Goal: Task Accomplishment & Management: Complete application form

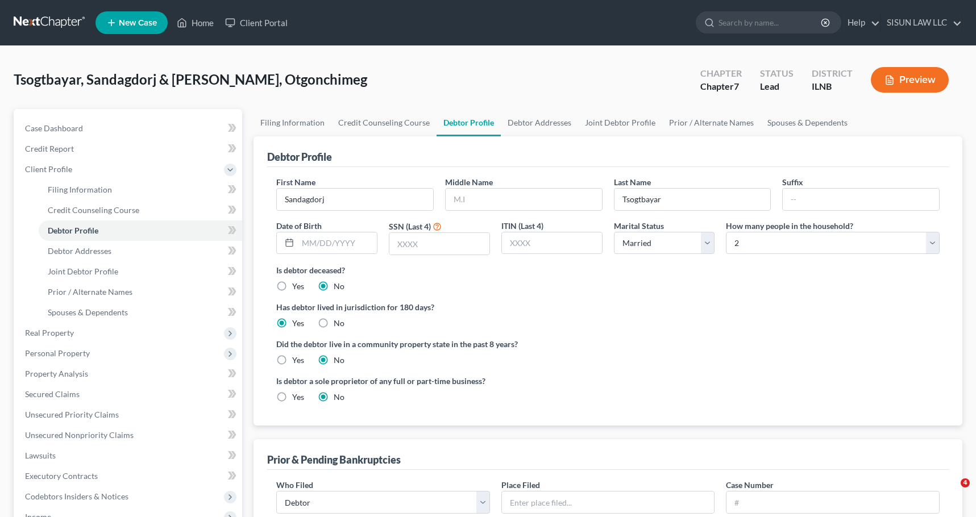
select select "1"
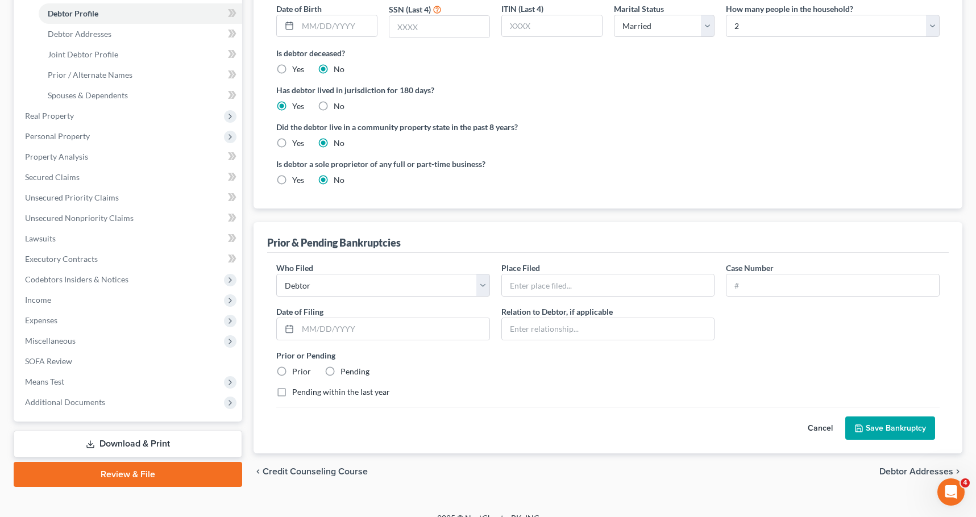
scroll to position [233, 0]
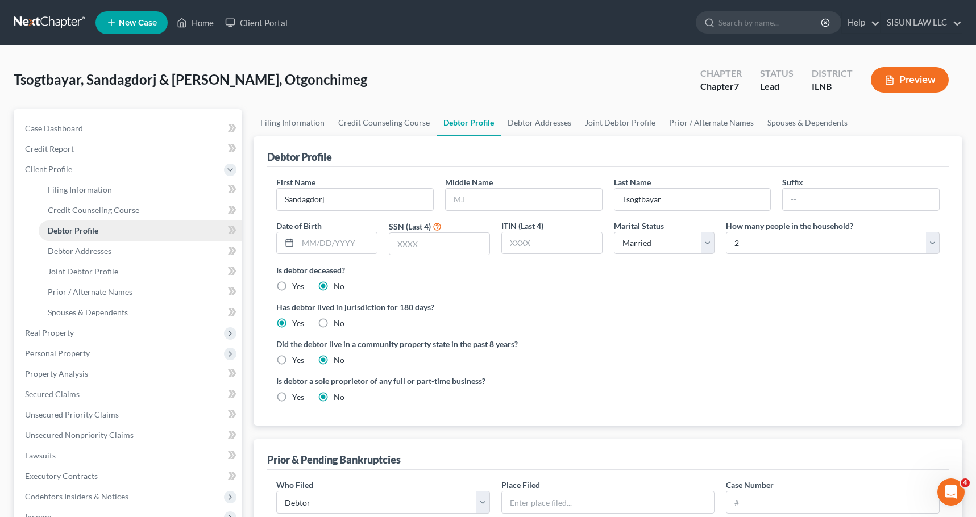
select select "0"
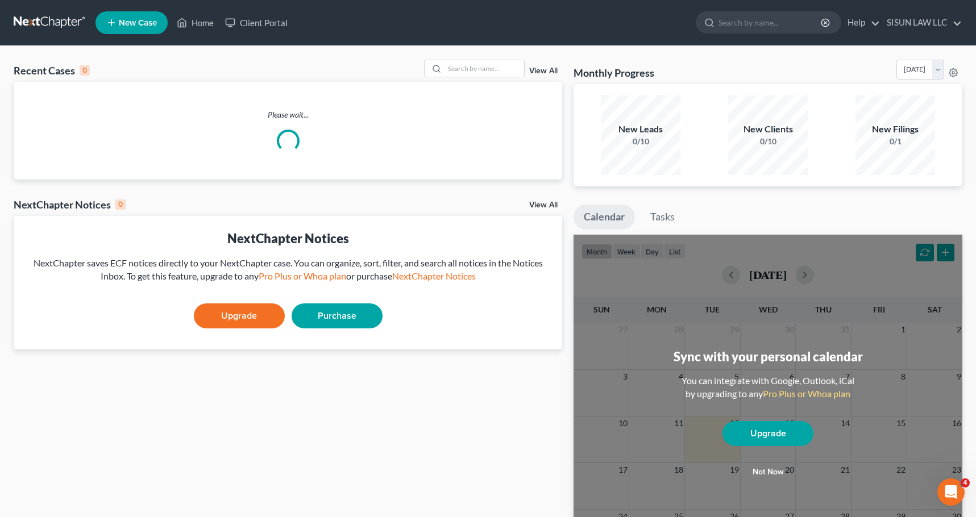
click at [55, 13] on link at bounding box center [50, 23] width 73 height 20
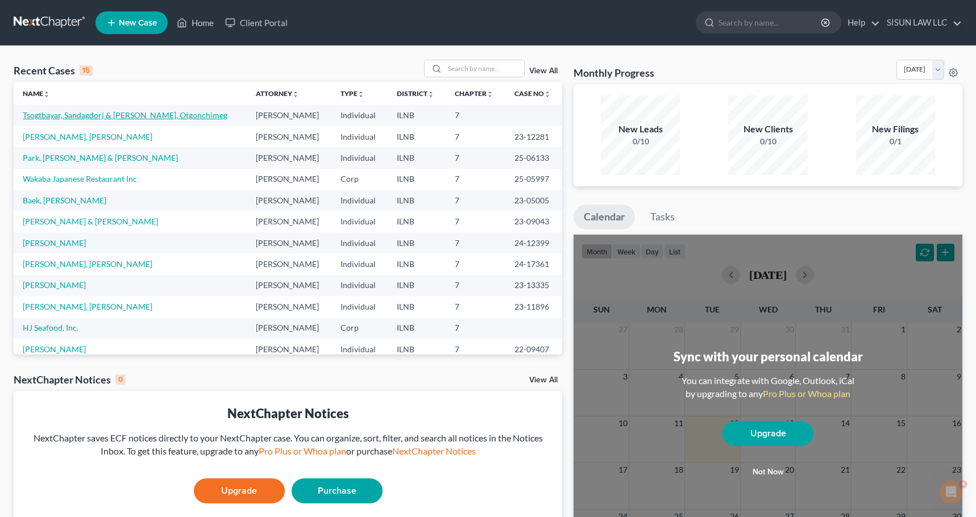
click at [167, 113] on link "Tsogtbayar, Sandagdorj & [PERSON_NAME], Otgonchimeg" at bounding box center [125, 115] width 205 height 10
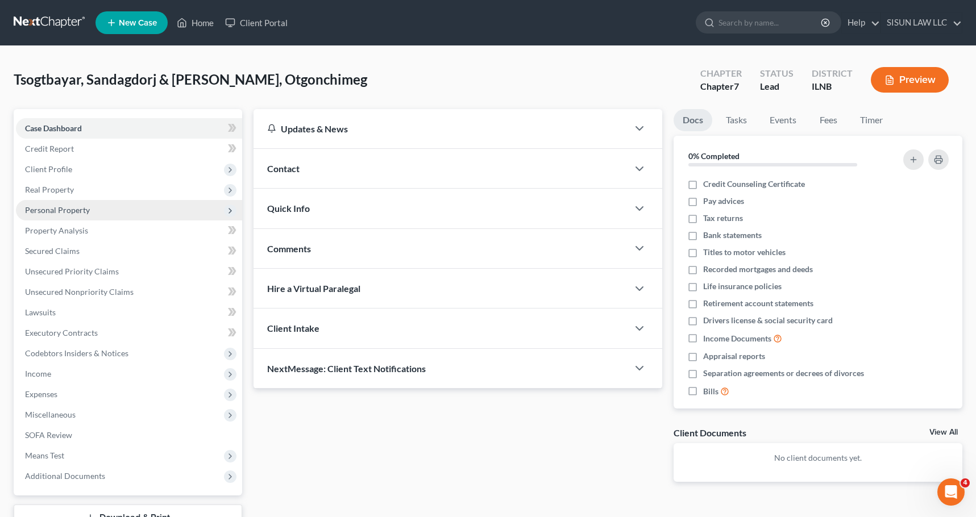
click at [57, 215] on span "Personal Property" at bounding box center [129, 210] width 226 height 20
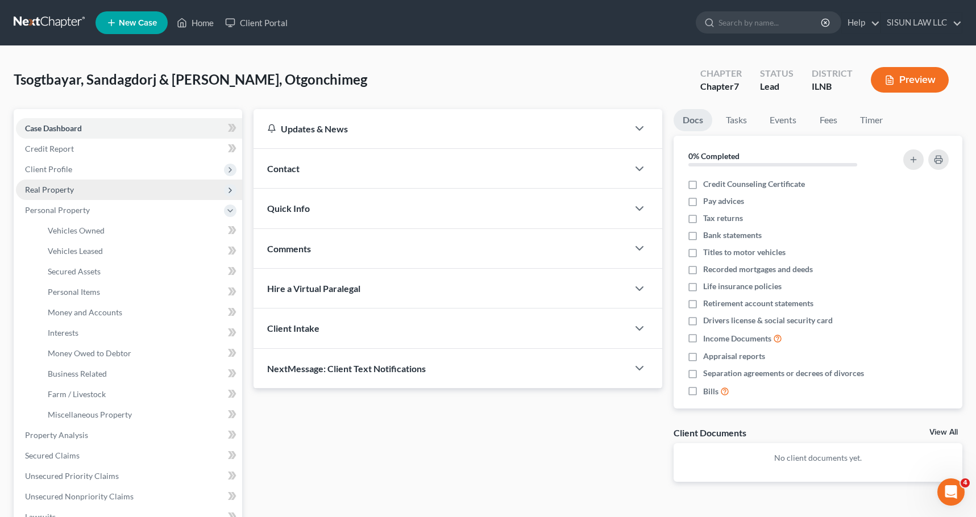
click at [166, 182] on span "Real Property" at bounding box center [129, 190] width 226 height 20
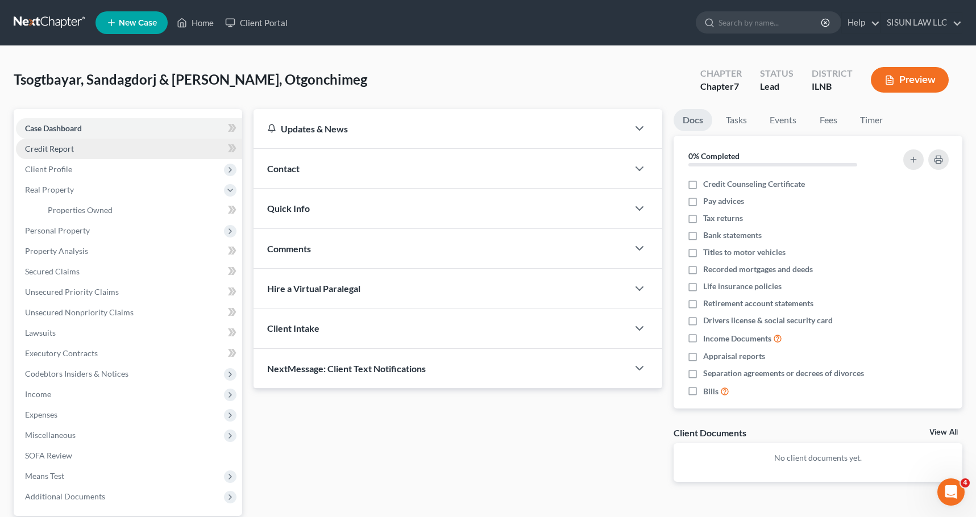
click at [172, 154] on link "Credit Report" at bounding box center [129, 149] width 226 height 20
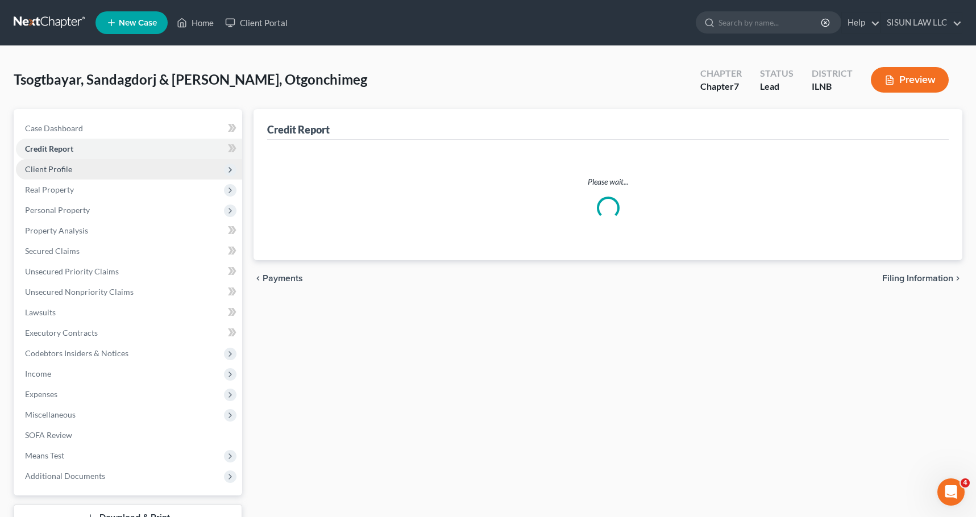
click at [156, 163] on span "Client Profile" at bounding box center [129, 169] width 226 height 20
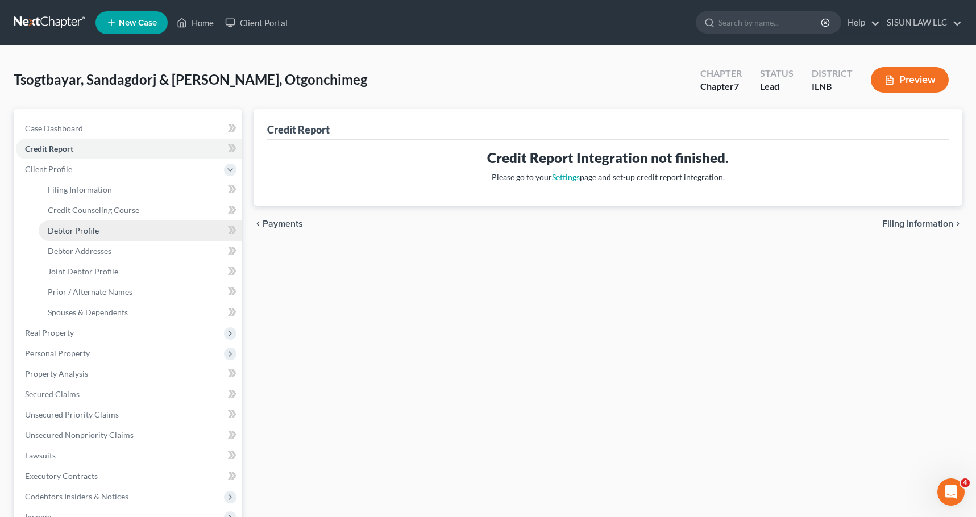
click at [135, 222] on link "Debtor Profile" at bounding box center [141, 231] width 204 height 20
select select "1"
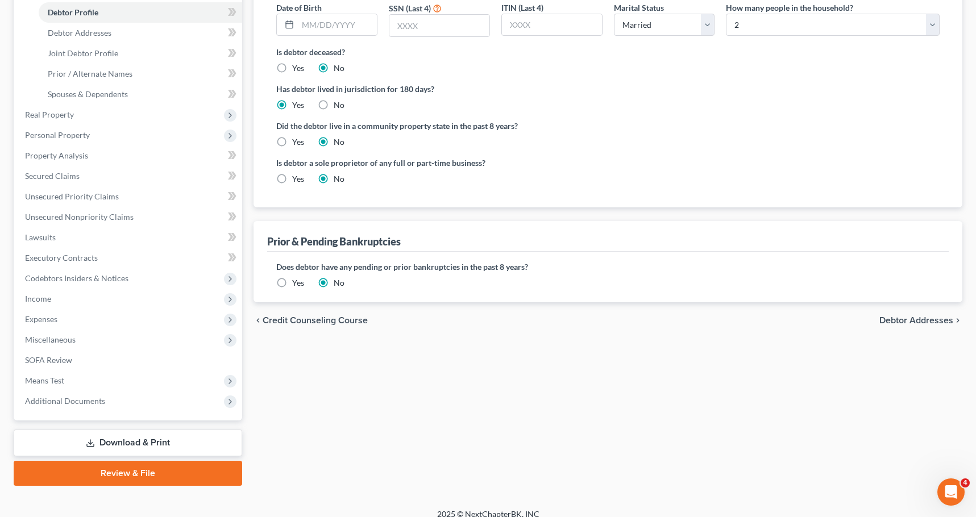
scroll to position [227, 0]
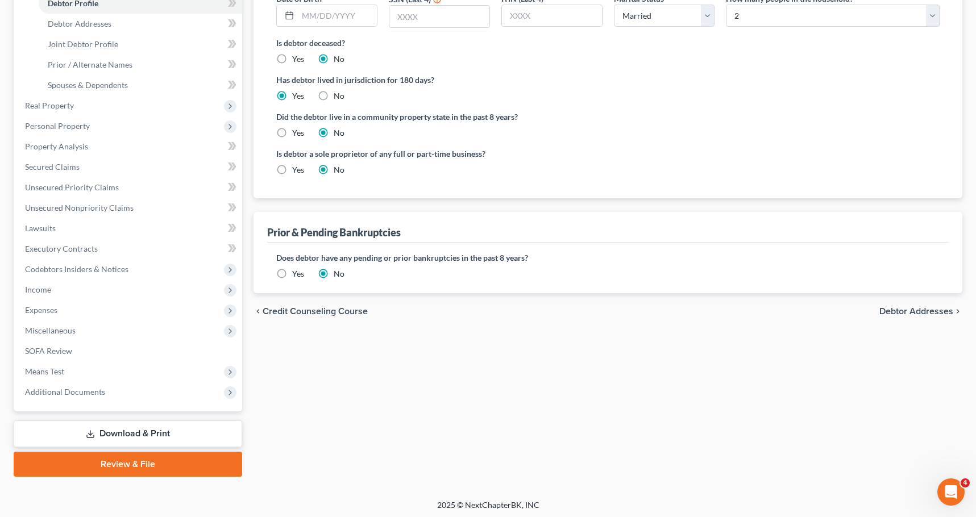
click at [292, 273] on label "Yes" at bounding box center [298, 273] width 12 height 11
click at [297, 273] on input "Yes" at bounding box center [300, 271] width 7 height 7
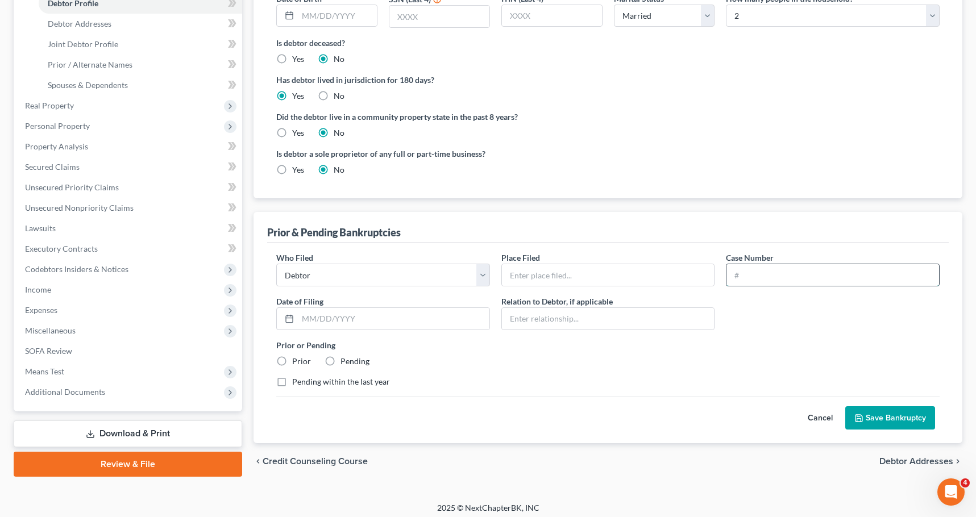
click at [801, 279] on input "text" at bounding box center [833, 275] width 213 height 22
click at [785, 278] on input "text" at bounding box center [833, 275] width 213 height 22
type input "25-03114"
click at [550, 278] on input "text" at bounding box center [608, 275] width 213 height 22
click at [481, 275] on select "Debtor Other" at bounding box center [383, 275] width 214 height 23
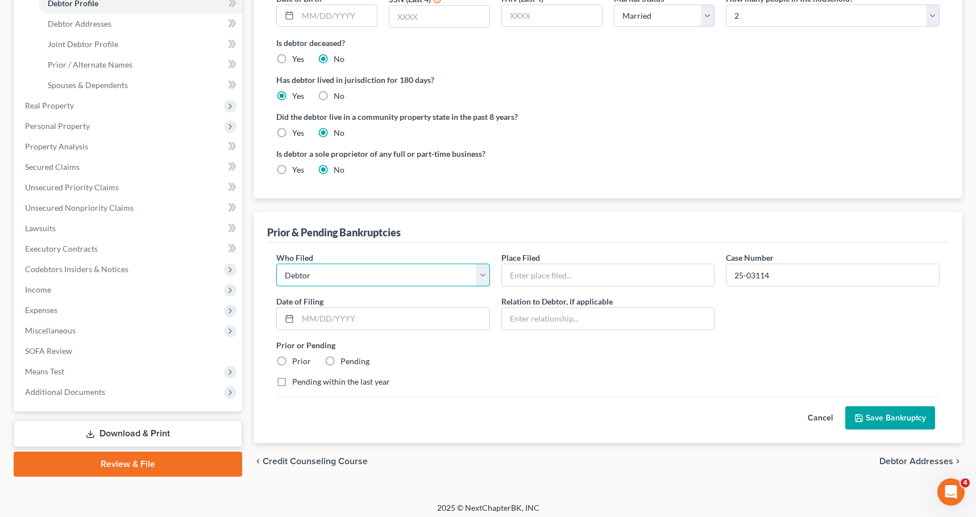
click at [481, 275] on select "Debtor Other" at bounding box center [383, 275] width 214 height 23
drag, startPoint x: 913, startPoint y: 417, endPoint x: 587, endPoint y: 419, distance: 325.8
click at [590, 418] on div "Cancel Save Bankruptcy" at bounding box center [608, 414] width 664 height 34
click at [296, 363] on label "Prior" at bounding box center [301, 361] width 19 height 11
click at [297, 363] on input "Prior" at bounding box center [300, 359] width 7 height 7
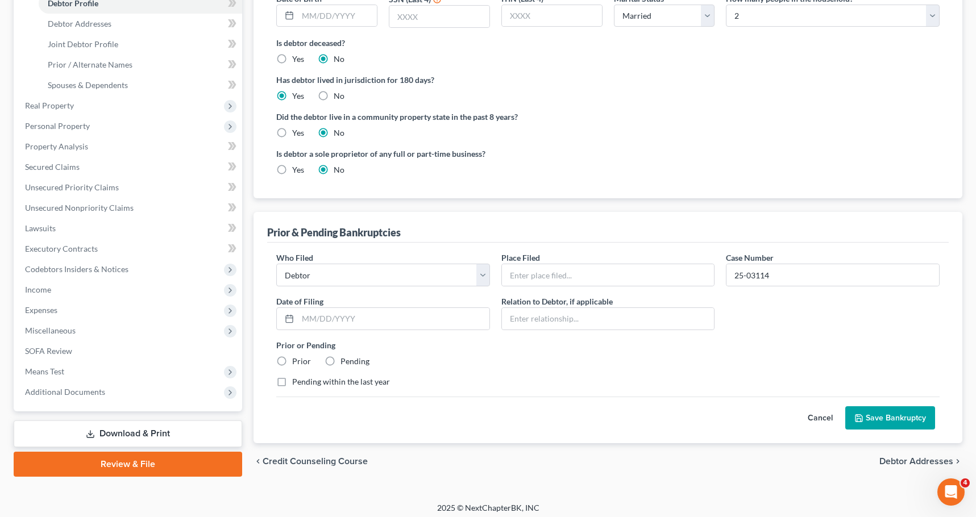
radio input "true"
click at [873, 424] on button "Save Bankruptcy" at bounding box center [890, 419] width 90 height 24
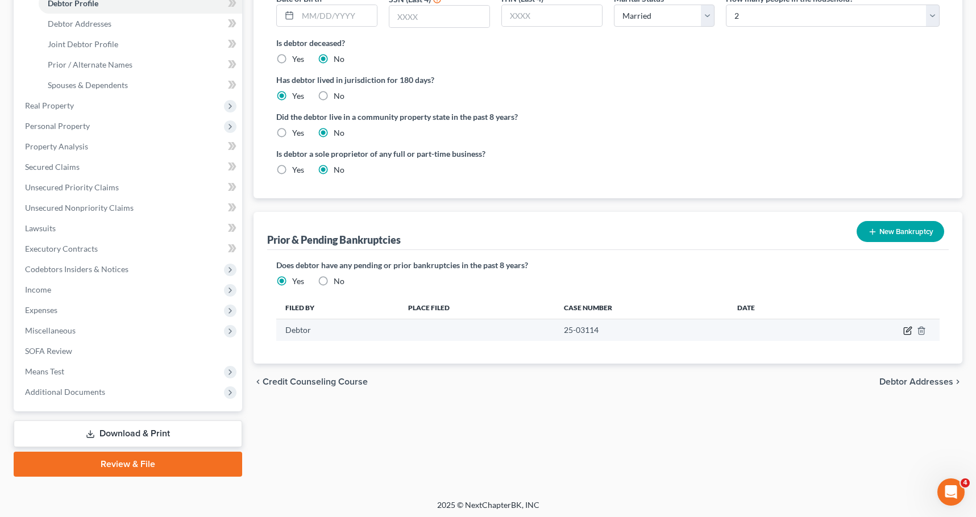
click at [906, 332] on icon "button" at bounding box center [907, 330] width 9 height 9
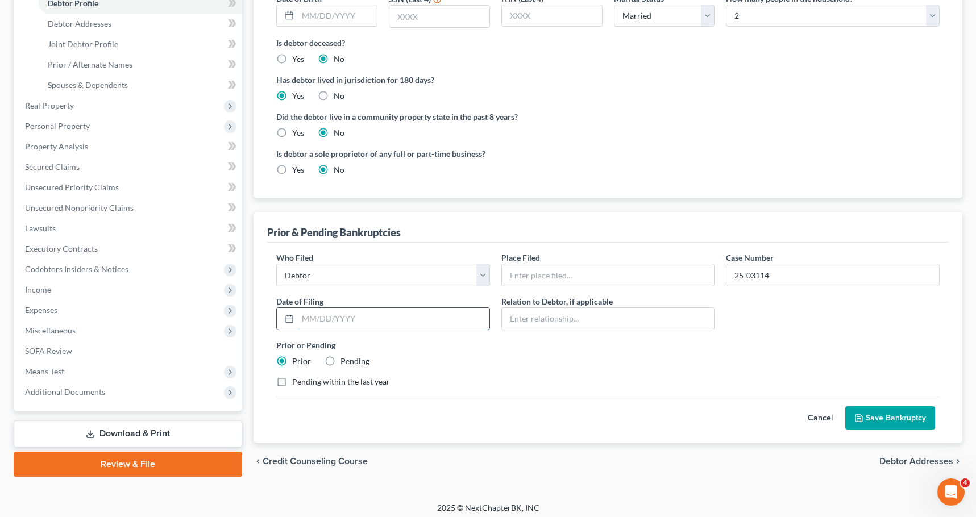
click at [355, 329] on input "text" at bounding box center [394, 319] width 192 height 22
type input "02/28/25"
click at [889, 418] on button "Save Bankruptcy" at bounding box center [890, 419] width 90 height 24
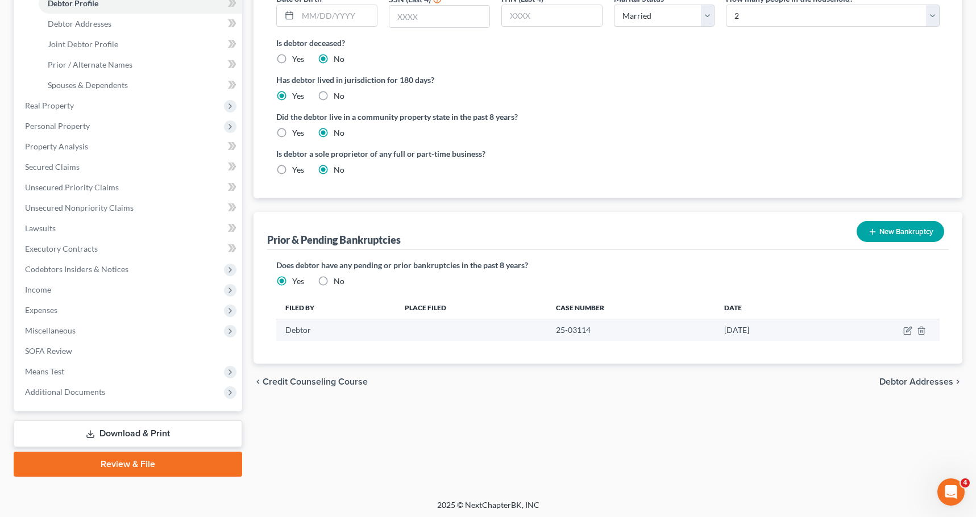
click at [905, 336] on td at bounding box center [882, 331] width 115 height 22
click at [905, 330] on icon "button" at bounding box center [907, 331] width 7 height 7
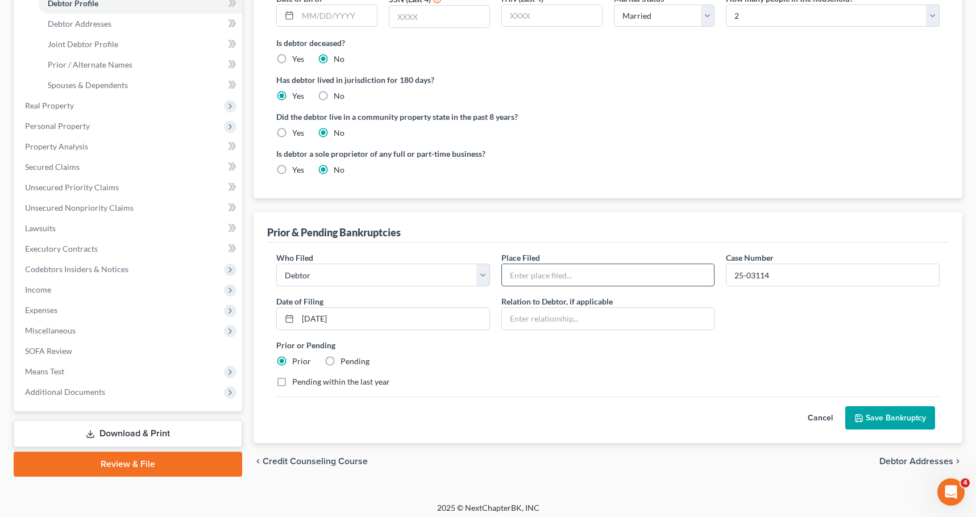
click at [600, 283] on input "text" at bounding box center [608, 275] width 213 height 22
click at [645, 279] on input "text" at bounding box center [608, 275] width 213 height 22
paste input "NORTHERN DISTRICT OF ILLINOIS"
type input "NORTHERN DISTRICT OF ILLINOIS"
click at [897, 419] on button "Save Bankruptcy" at bounding box center [890, 419] width 90 height 24
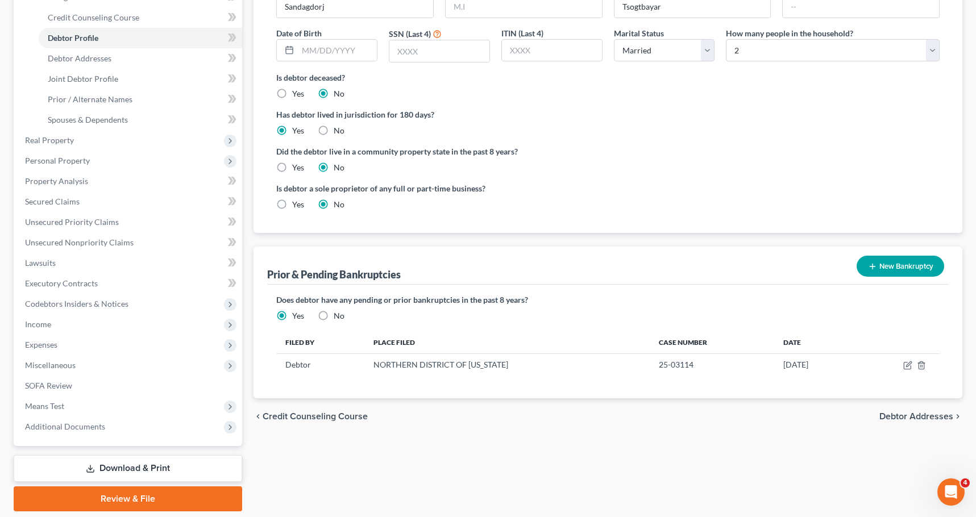
scroll to position [57, 0]
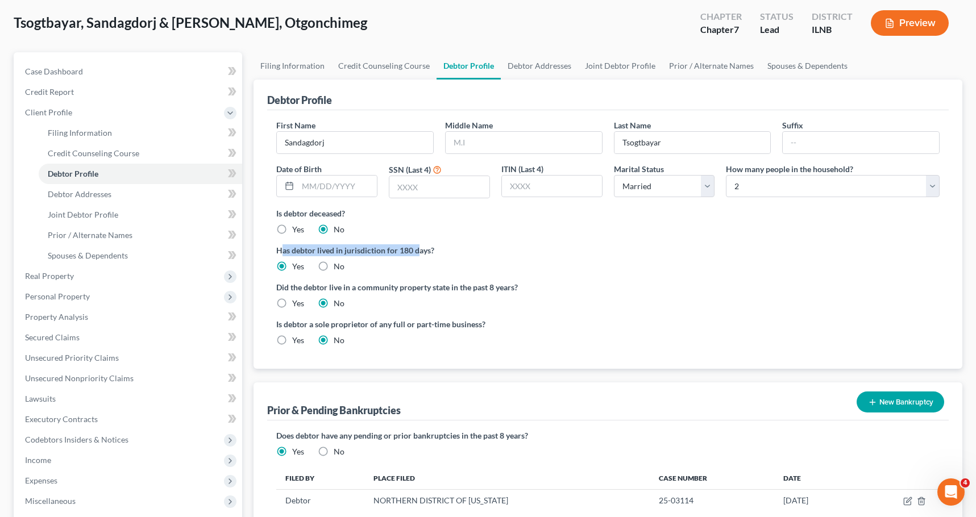
drag, startPoint x: 281, startPoint y: 247, endPoint x: 418, endPoint y: 250, distance: 137.0
click at [418, 250] on label "Has debtor lived in jurisdiction for 180 days?" at bounding box center [608, 250] width 664 height 12
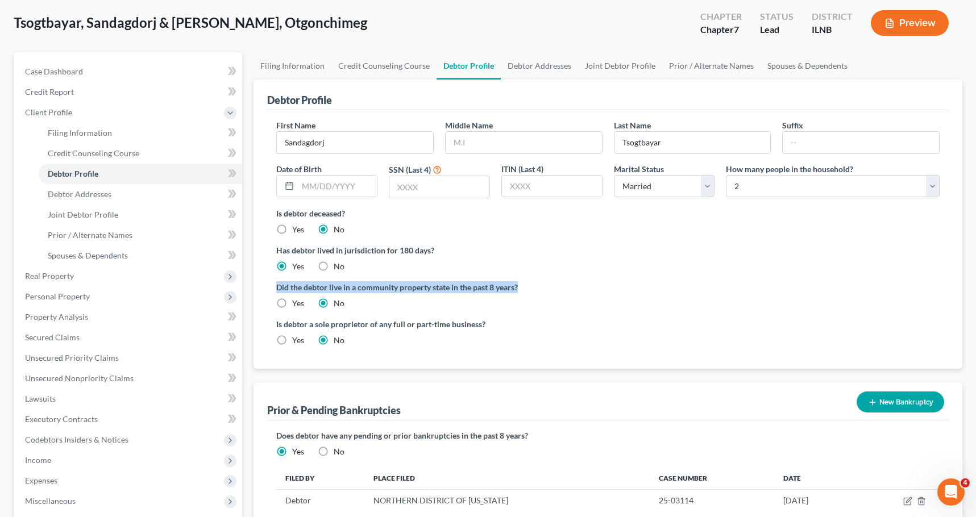
drag, startPoint x: 299, startPoint y: 284, endPoint x: 521, endPoint y: 285, distance: 222.9
click at [521, 285] on div "First Name Sandagdorj Middle Name Last Name Tsogtbayar Suffix Date of Birth SSN…" at bounding box center [608, 239] width 682 height 259
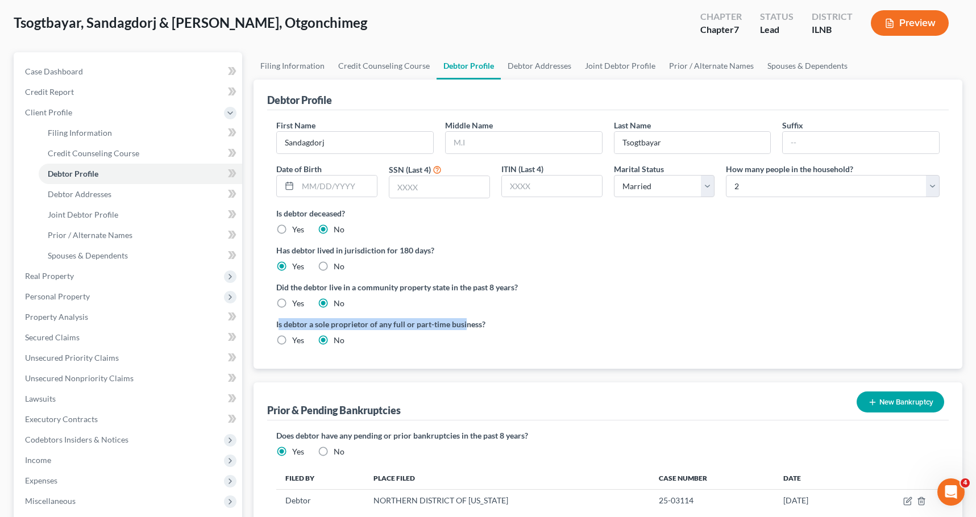
drag, startPoint x: 306, startPoint y: 324, endPoint x: 465, endPoint y: 327, distance: 158.7
click at [465, 327] on label "Is debtor a sole proprietor of any full or part-time business?" at bounding box center [439, 324] width 326 height 12
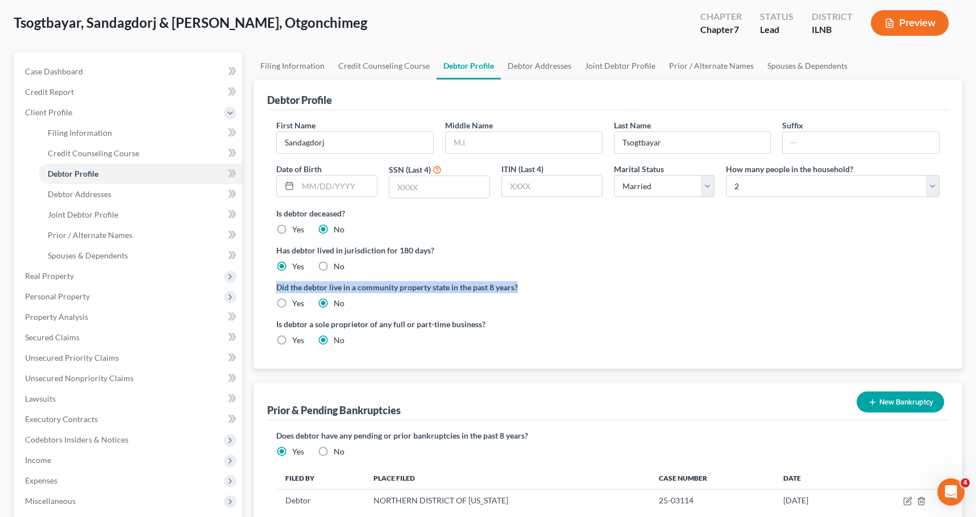
drag, startPoint x: 272, startPoint y: 284, endPoint x: 520, endPoint y: 287, distance: 247.9
click at [520, 287] on div "First Name Sandagdorj Middle Name Last Name Tsogtbayar Suffix Date of Birth SSN…" at bounding box center [608, 239] width 682 height 259
drag, startPoint x: 397, startPoint y: 462, endPoint x: 391, endPoint y: 457, distance: 7.6
click at [397, 462] on div "Does debtor have any pending or prior bankruptcies in the past 8 years? Are any…" at bounding box center [608, 477] width 682 height 113
click at [466, 184] on input "text" at bounding box center [439, 187] width 100 height 22
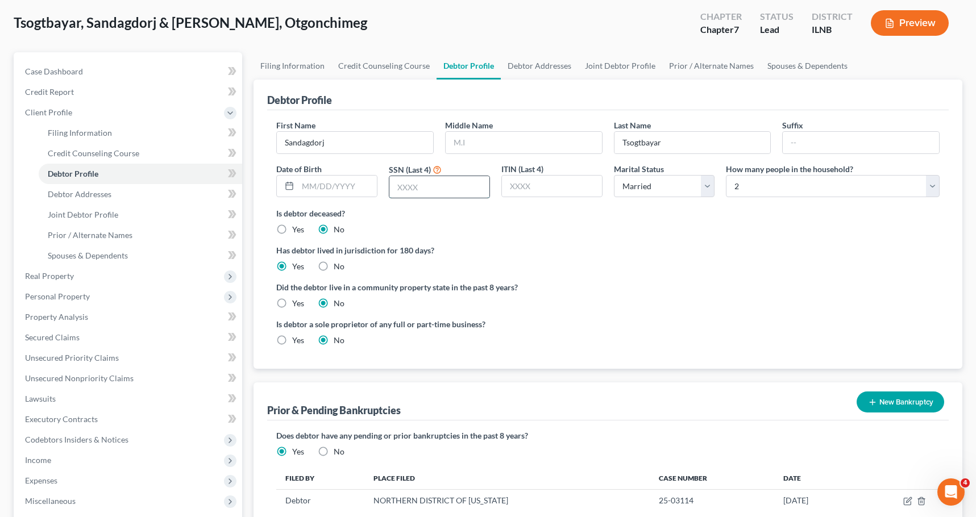
click at [449, 193] on input "text" at bounding box center [439, 187] width 100 height 22
type input "1320"
click at [370, 186] on input "text" at bounding box center [337, 187] width 79 height 22
click at [322, 198] on div "Date of Birth" at bounding box center [327, 181] width 113 height 36
click at [333, 184] on input "text" at bounding box center [337, 187] width 79 height 22
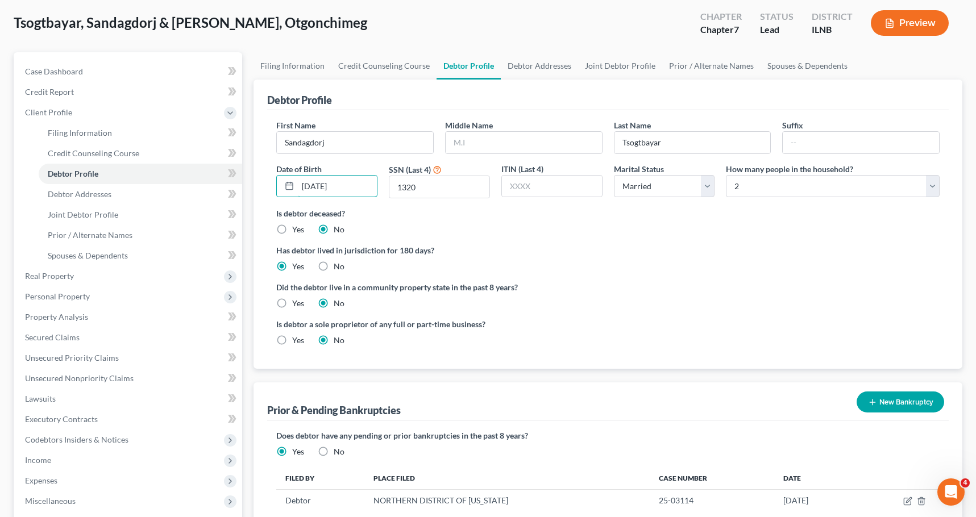
type input "06/27/1971"
click at [561, 221] on div "Is debtor deceased? Yes No" at bounding box center [608, 222] width 664 height 28
click at [531, 62] on link "Debtor Addresses" at bounding box center [539, 65] width 77 height 27
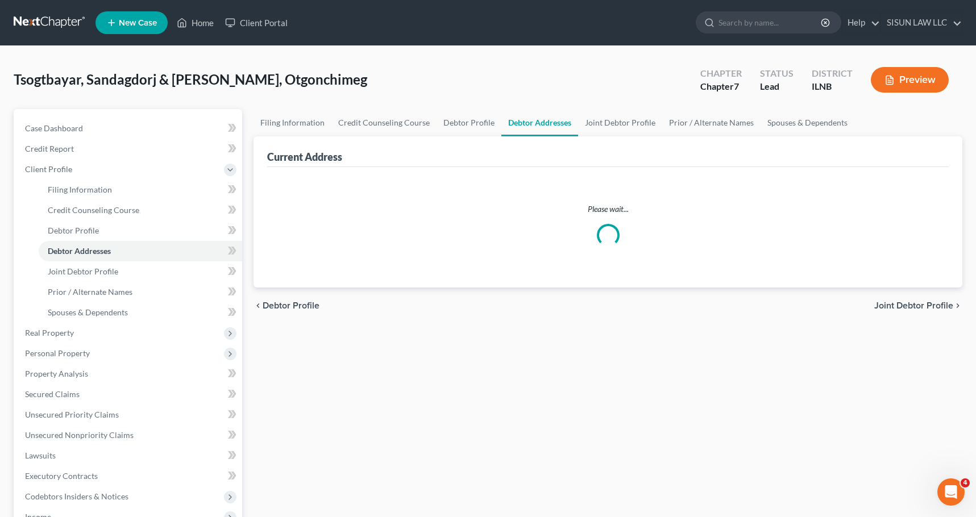
select select "0"
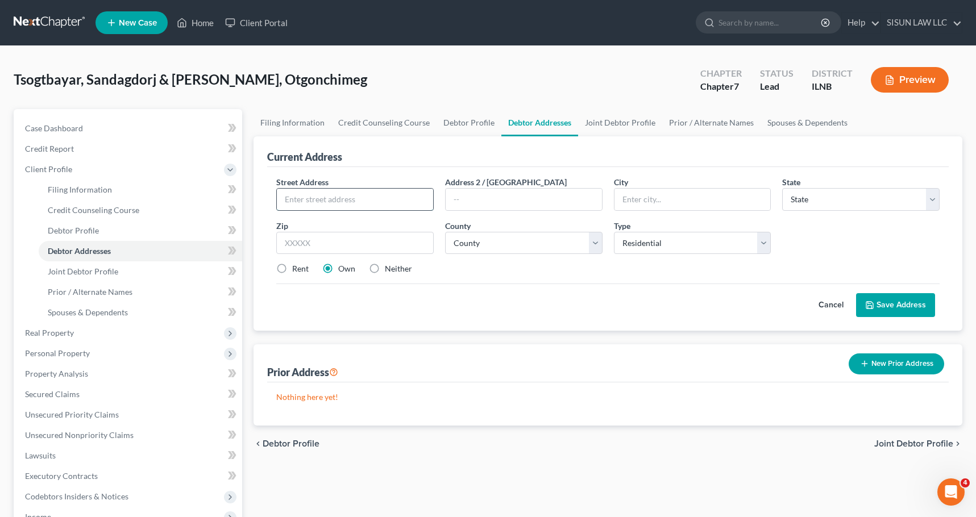
click at [313, 198] on input "text" at bounding box center [355, 200] width 156 height 22
paste input "124 White Oak Court, Apt 7"
drag, startPoint x: 366, startPoint y: 202, endPoint x: 408, endPoint y: 202, distance: 42.1
click at [408, 202] on input "124 White Oak Court, Apt 7" at bounding box center [355, 200] width 156 height 22
type input "124 White Oak Court,"
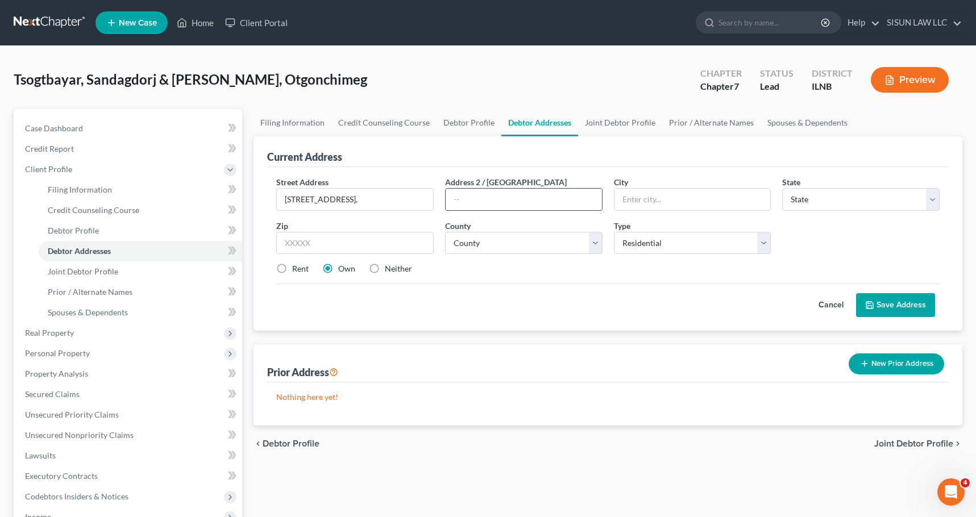
click at [513, 206] on input "text" at bounding box center [524, 200] width 156 height 22
paste input "Apt 7"
type input "Apt 7"
click at [375, 200] on input "124 White Oak Court," at bounding box center [355, 200] width 156 height 22
type input "124 White Oak Court"
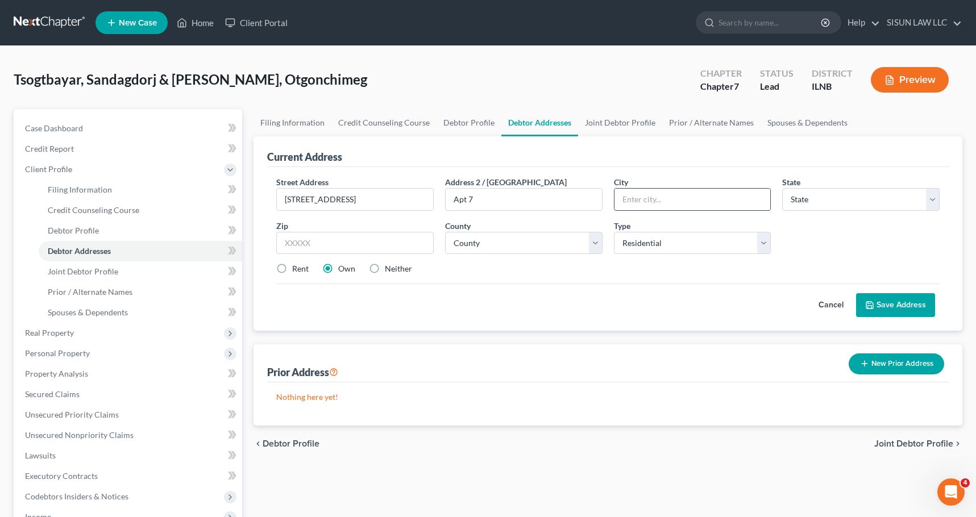
click at [631, 204] on input "text" at bounding box center [693, 200] width 156 height 22
type input "ㅁ"
type input "s"
type input "Schaumburg"
click at [868, 200] on select "State AL AK AR AZ CA CO CT DE DC FL GA GU HI ID IL IN IA KS KY LA ME MD MA MI M…" at bounding box center [860, 199] width 157 height 23
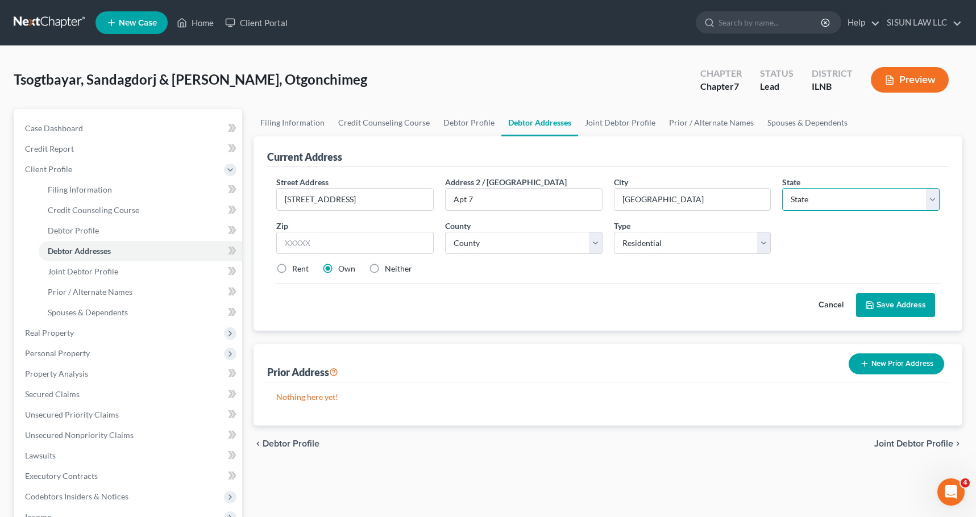
select select "14"
click at [782, 188] on select "State AL AK AR AZ CA CO CT DE DC FL GA GU HI ID IL IN IA KS KY LA ME MD MA MI M…" at bounding box center [860, 199] width 157 height 23
click at [401, 239] on input "text" at bounding box center [354, 243] width 157 height 23
type input "60195"
click at [476, 238] on select "County Adams County Alexander County Bond County Boone County Brown County Bure…" at bounding box center [523, 243] width 157 height 23
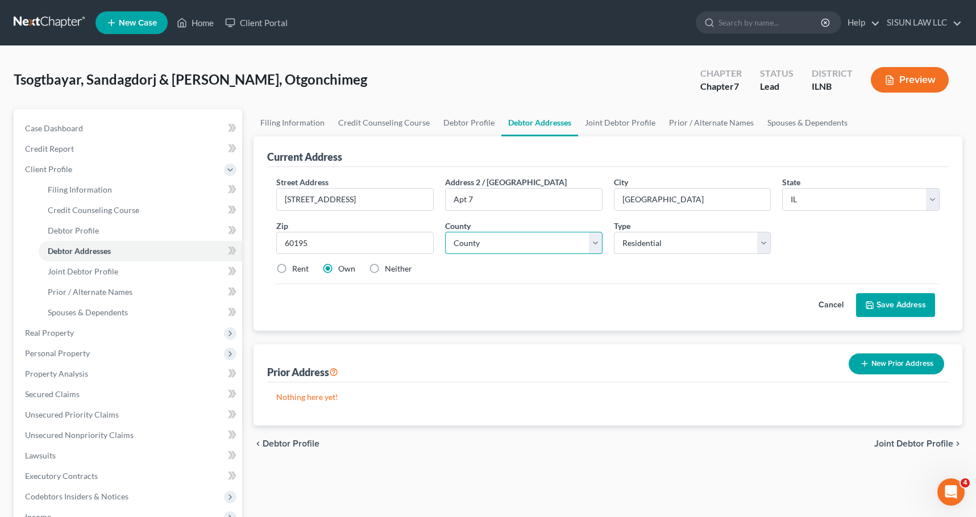
select select "15"
click at [445, 232] on select "County Adams County Alexander County Bond County Boone County Brown County Bure…" at bounding box center [523, 243] width 157 height 23
click at [710, 246] on select "Select Residential Mailing Rental Business" at bounding box center [692, 243] width 157 height 23
click at [293, 271] on label "Rent" at bounding box center [300, 268] width 16 height 11
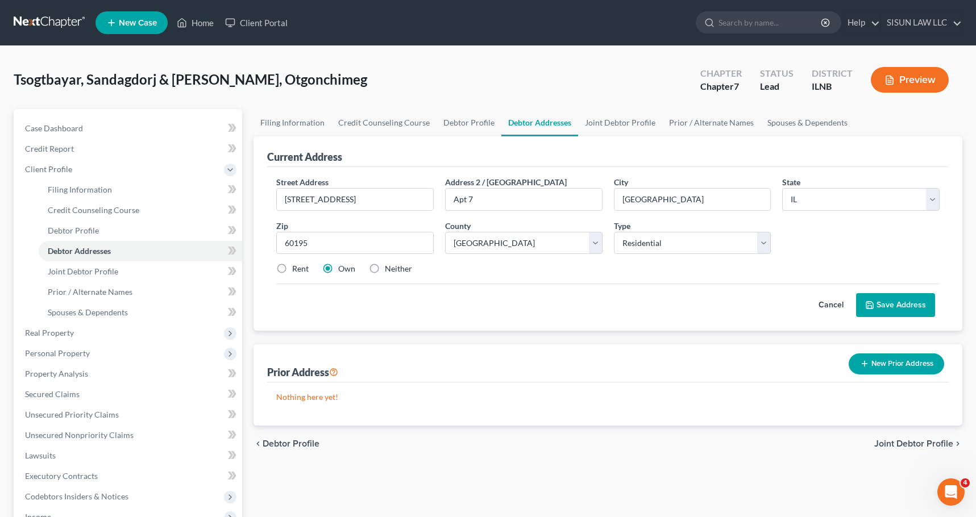
click at [297, 271] on input "Rent" at bounding box center [300, 266] width 7 height 7
radio input "true"
click at [911, 301] on button "Save Address" at bounding box center [895, 305] width 79 height 24
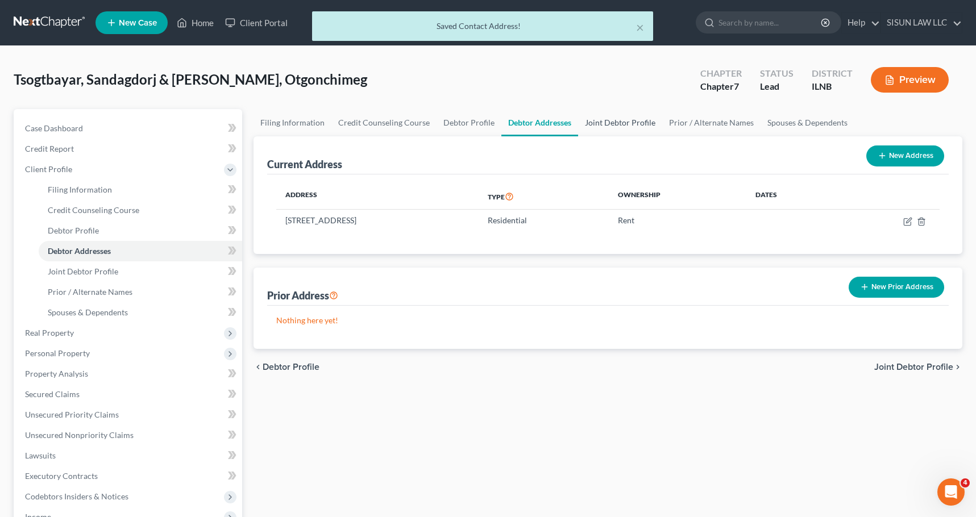
click at [608, 126] on link "Joint Debtor Profile" at bounding box center [620, 122] width 84 height 27
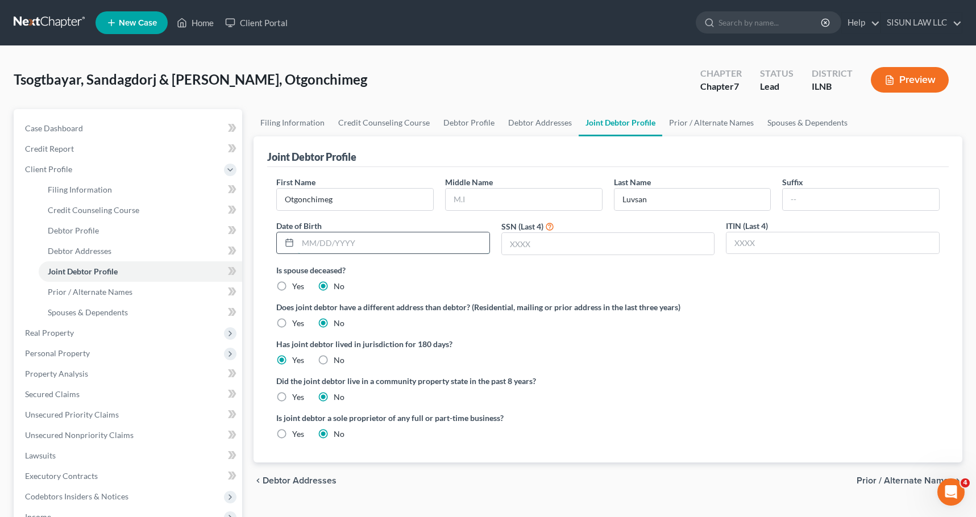
click at [347, 252] on input "text" at bounding box center [394, 244] width 192 height 22
type input "12/14/1968"
click at [635, 243] on input "text" at bounding box center [608, 244] width 213 height 22
type input "7345"
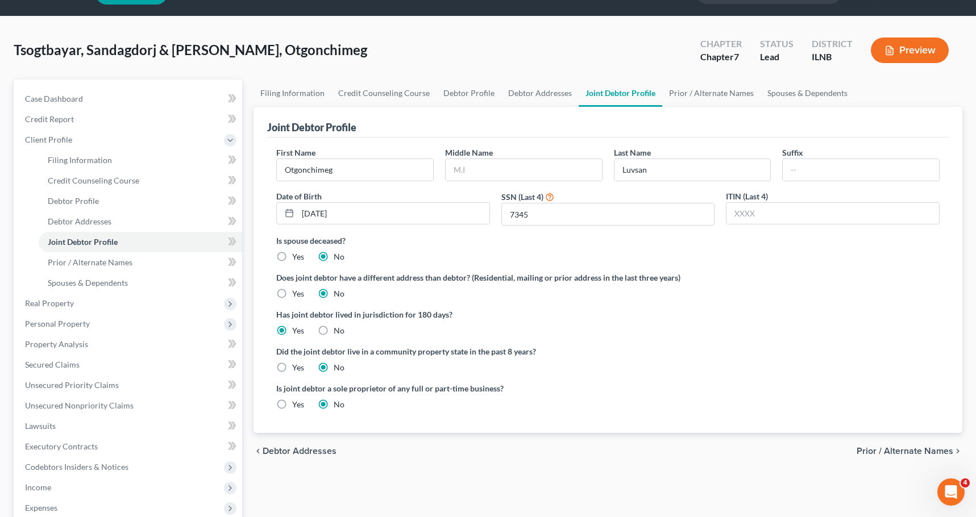
scroll to position [57, 0]
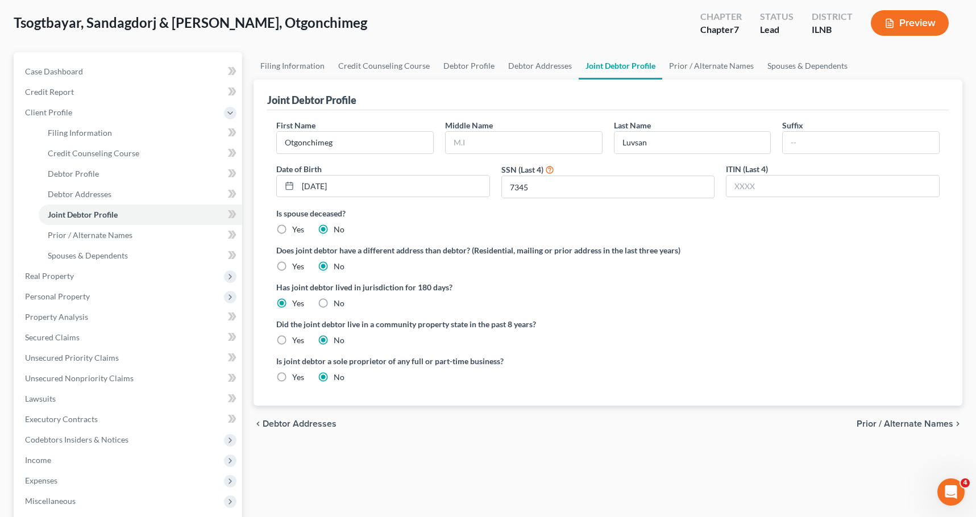
click at [287, 329] on label "Did the joint debtor live in a community property state in the past 8 years?" at bounding box center [608, 324] width 664 height 12
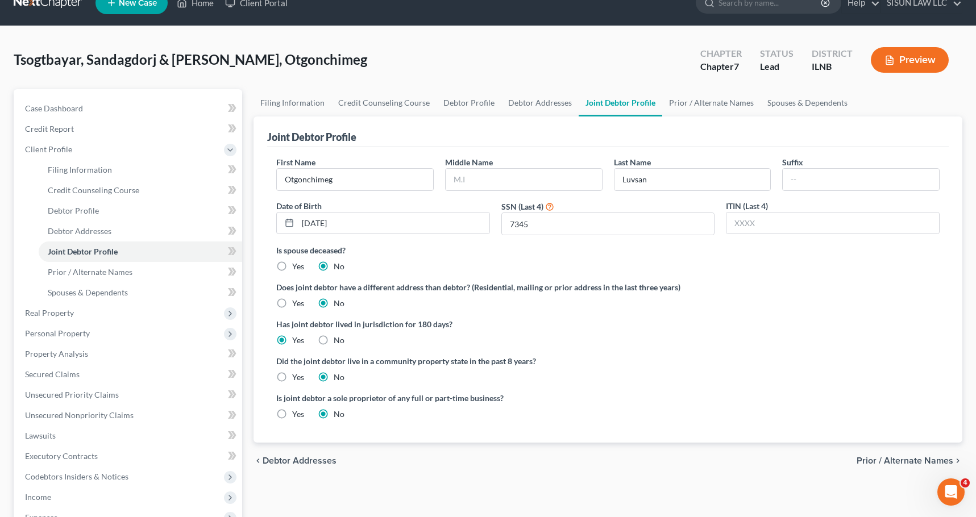
scroll to position [0, 0]
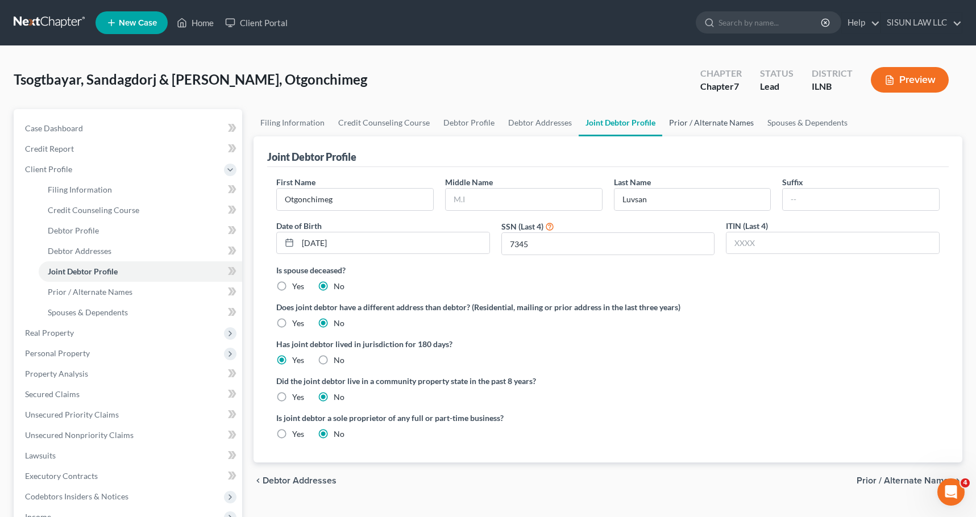
click at [698, 115] on link "Prior / Alternate Names" at bounding box center [711, 122] width 98 height 27
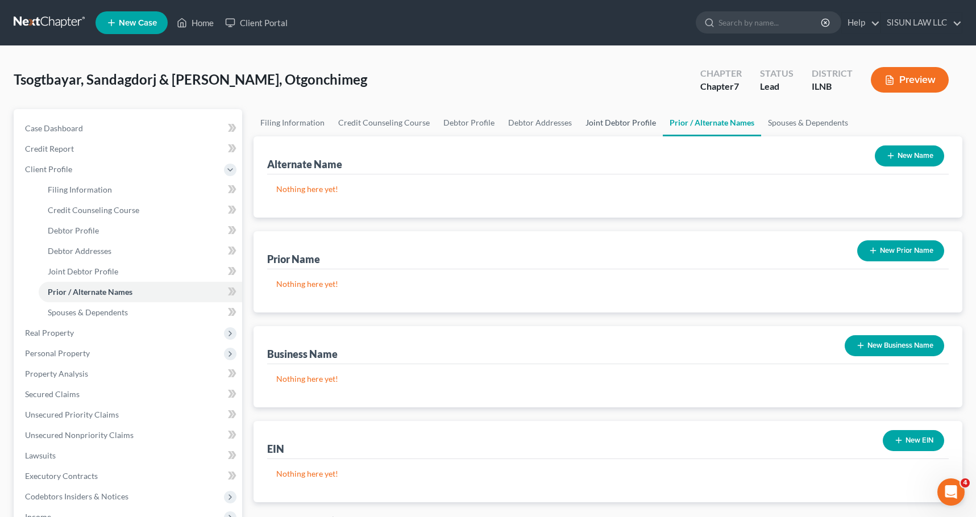
click at [621, 121] on link "Joint Debtor Profile" at bounding box center [621, 122] width 84 height 27
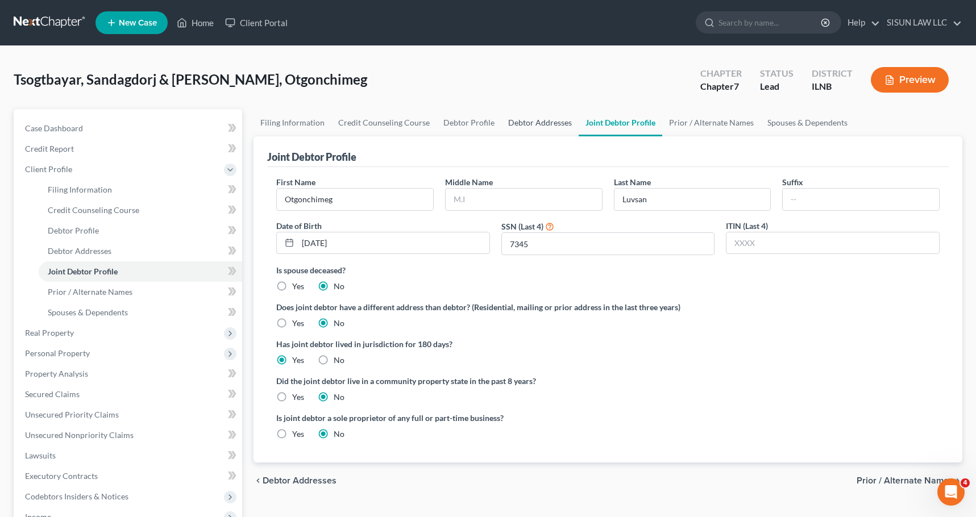
click at [531, 125] on link "Debtor Addresses" at bounding box center [539, 122] width 77 height 27
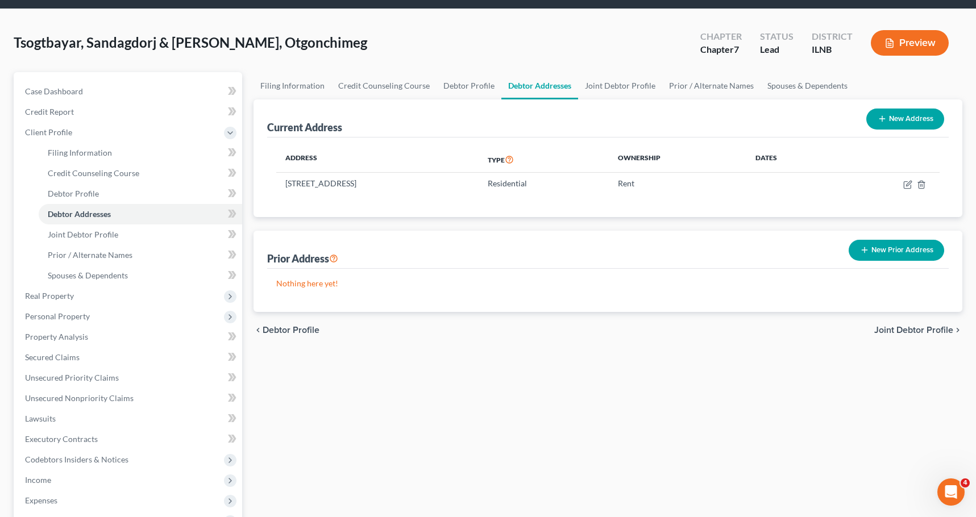
scroll to position [57, 0]
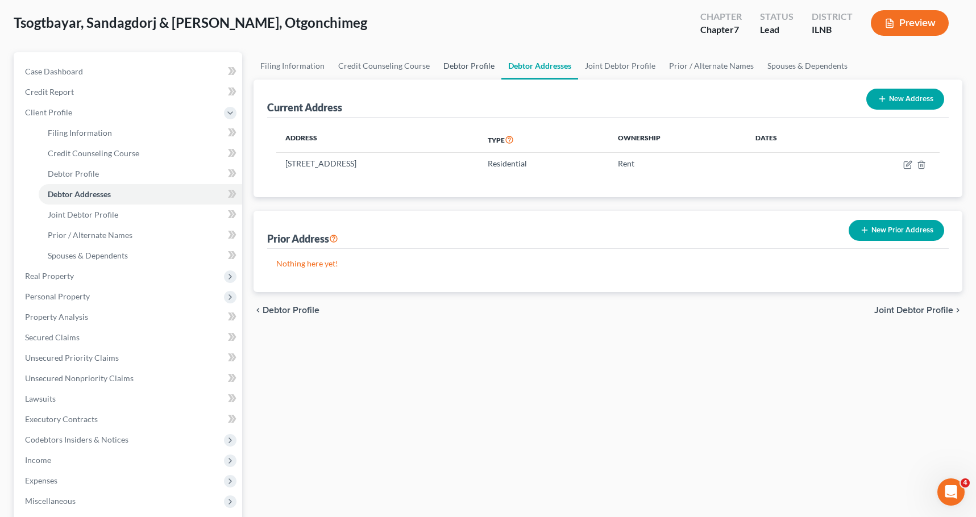
click at [446, 62] on link "Debtor Profile" at bounding box center [469, 65] width 65 height 27
select select "1"
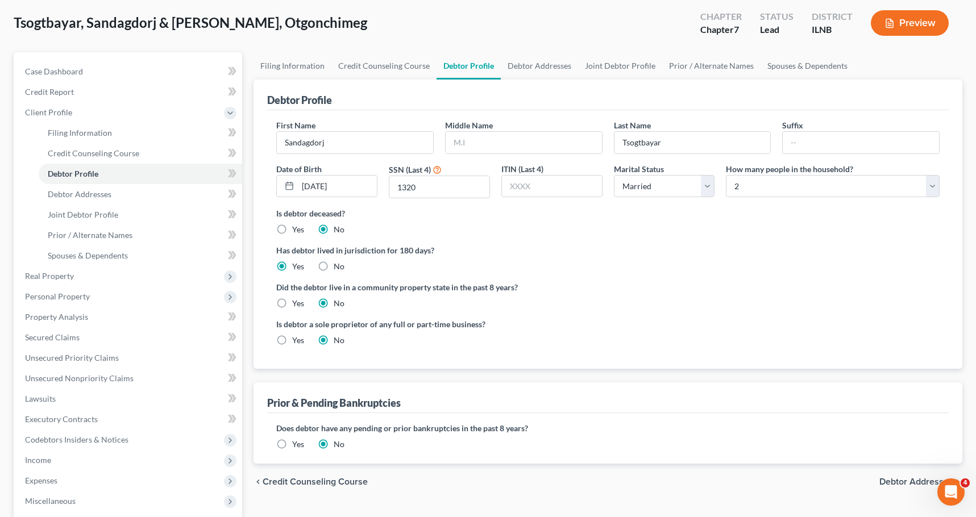
radio input "true"
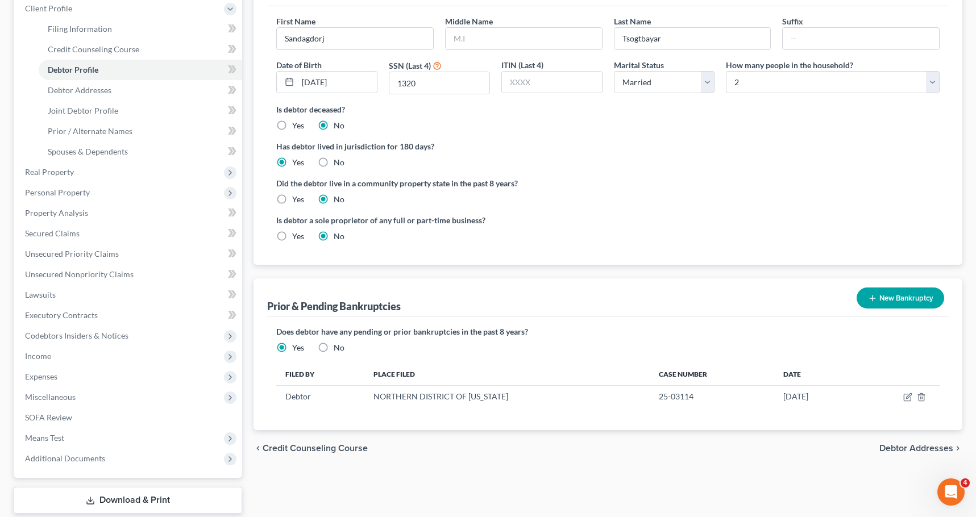
scroll to position [171, 0]
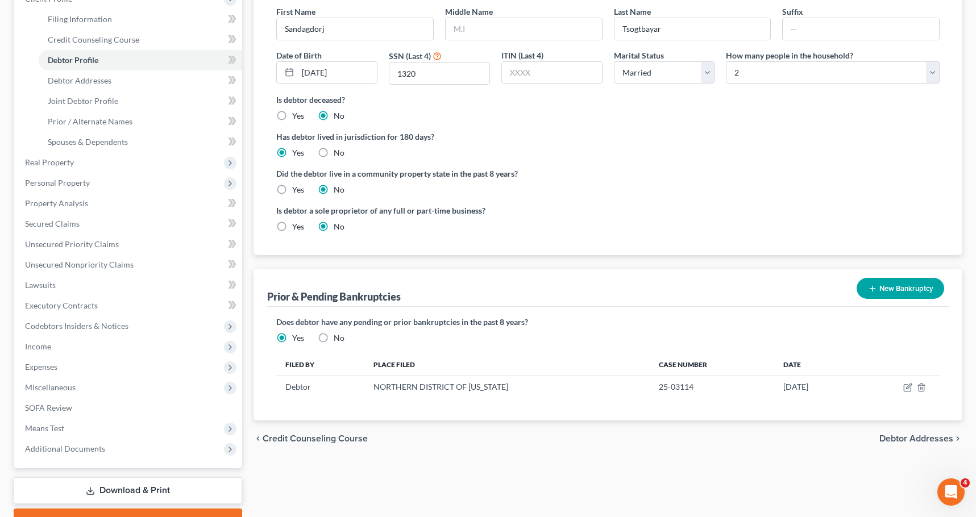
click at [292, 227] on label "Yes" at bounding box center [298, 226] width 12 height 11
click at [297, 227] on input "Yes" at bounding box center [300, 224] width 7 height 7
radio input "true"
radio input "false"
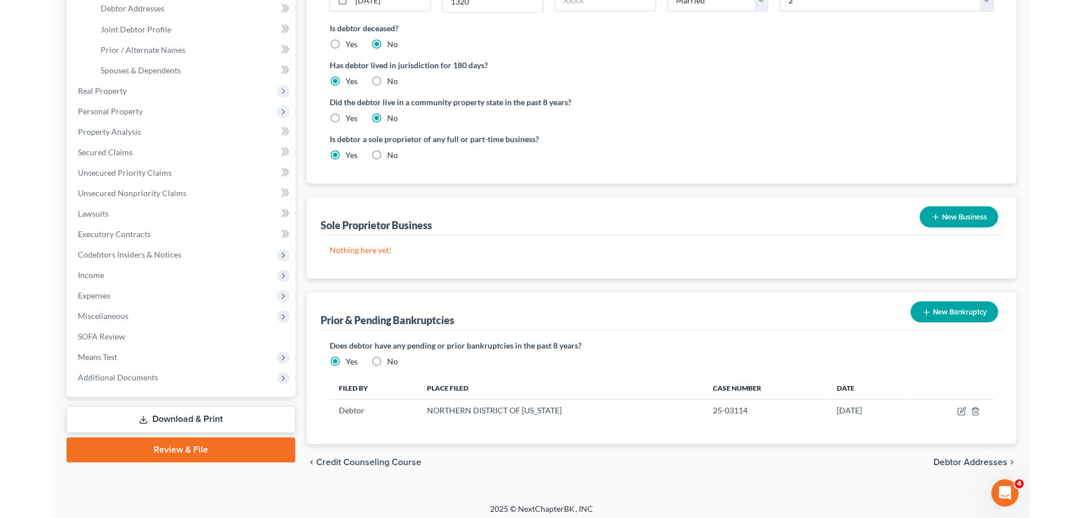
scroll to position [248, 0]
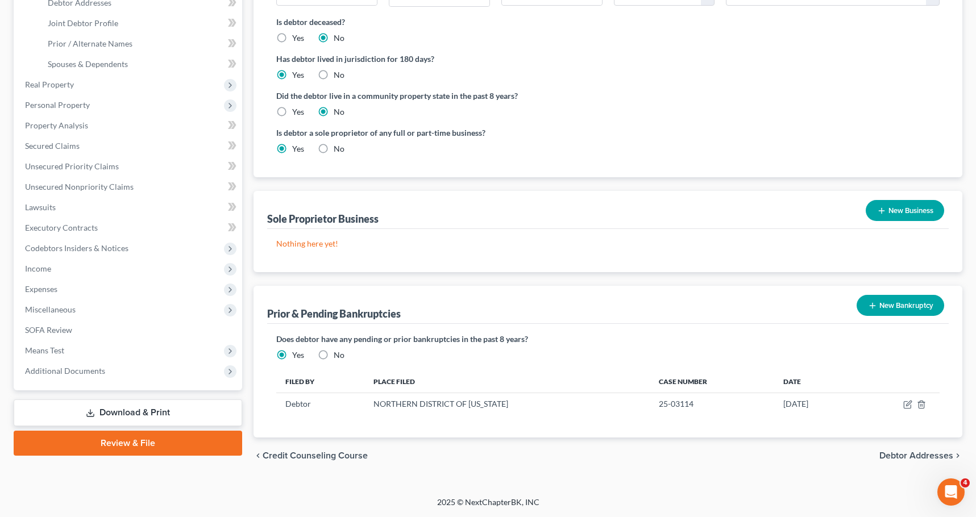
click at [886, 212] on button "New Business" at bounding box center [905, 210] width 78 height 21
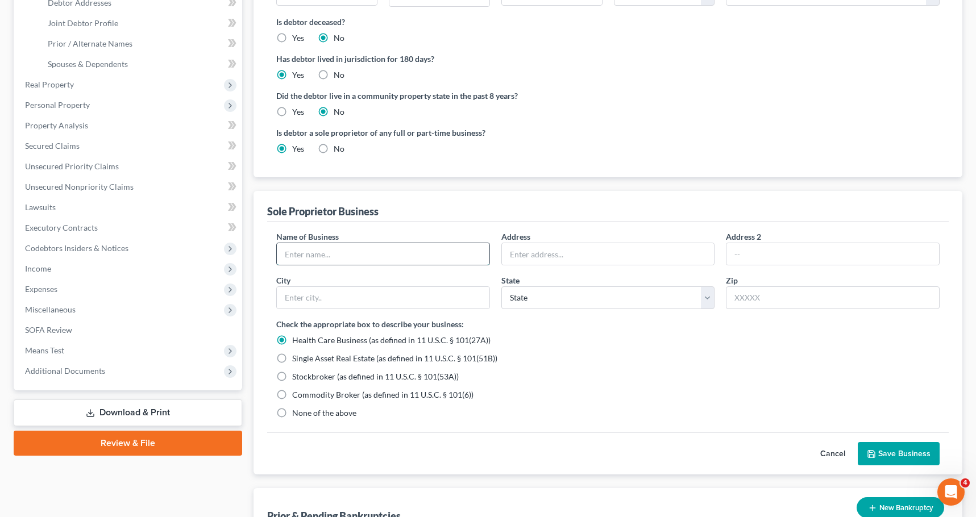
drag, startPoint x: 289, startPoint y: 254, endPoint x: 368, endPoint y: 248, distance: 79.2
click at [289, 254] on input "text" at bounding box center [383, 254] width 213 height 22
click at [380, 249] on input "text" at bounding box center [383, 254] width 213 height 22
paste input "OYU TRUCKING INC."
type input "OYU TRUCKING INC."
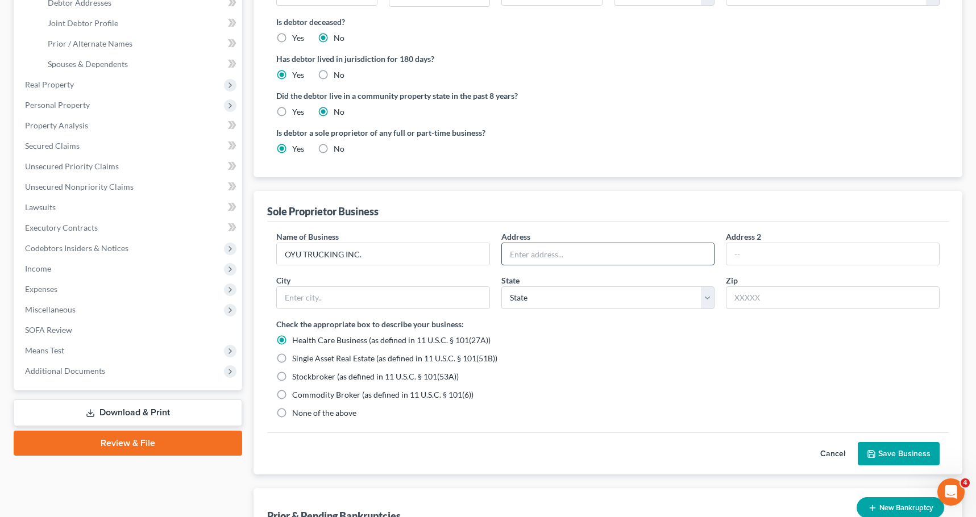
click at [648, 263] on input "text" at bounding box center [608, 254] width 213 height 22
paste input "124 WHITE OAK CT APT 7"
drag, startPoint x: 583, startPoint y: 256, endPoint x: 670, endPoint y: 256, distance: 87.6
click at [670, 256] on input "124 WHITE OAK CT APT 7" at bounding box center [608, 254] width 213 height 22
type input "124 WHITE OAK CT"
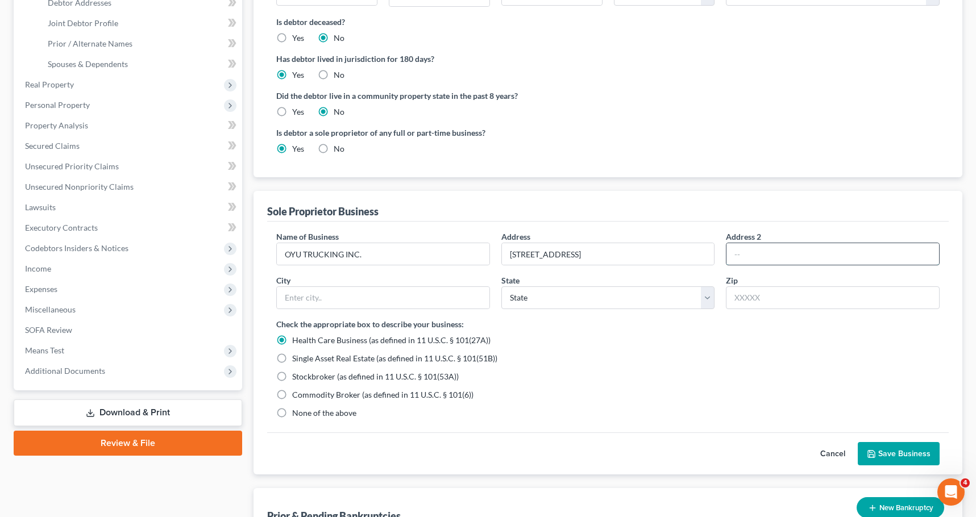
click at [786, 253] on input "text" at bounding box center [833, 254] width 213 height 22
paste input "APT 7"
type input "APT 7"
click at [410, 300] on input "text" at bounding box center [383, 298] width 213 height 22
drag, startPoint x: 331, startPoint y: 299, endPoint x: 275, endPoint y: 289, distance: 57.0
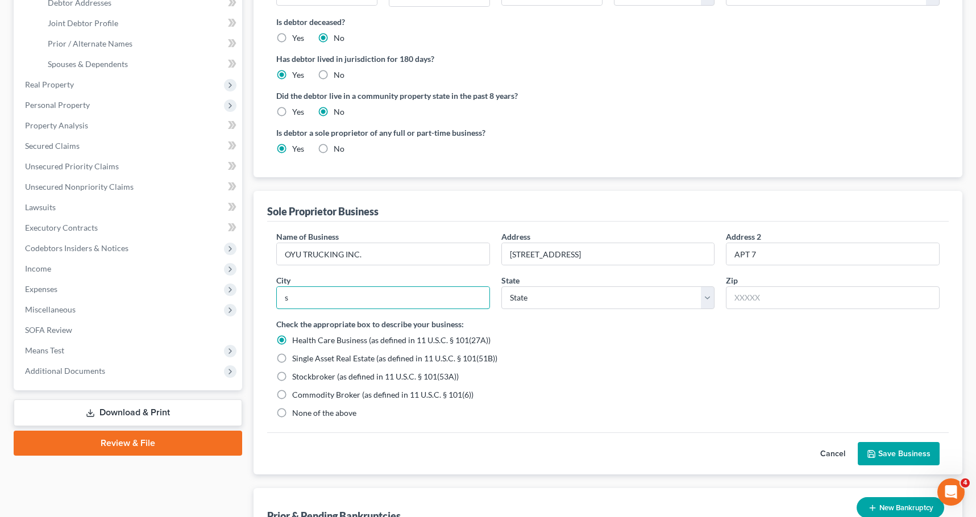
click at [284, 295] on input "s" at bounding box center [383, 298] width 213 height 22
paste input "SCHAUMBURG"
type input "SCHAUMBURG"
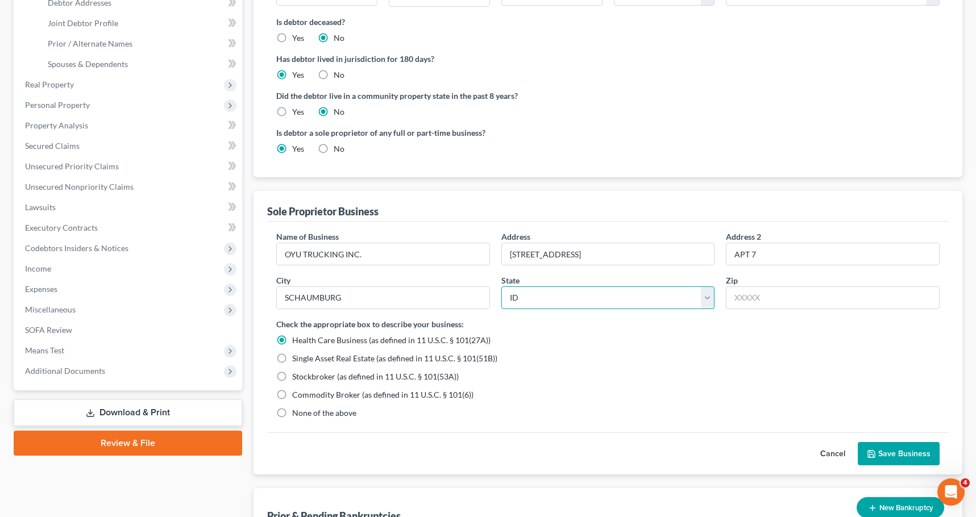
select select "14"
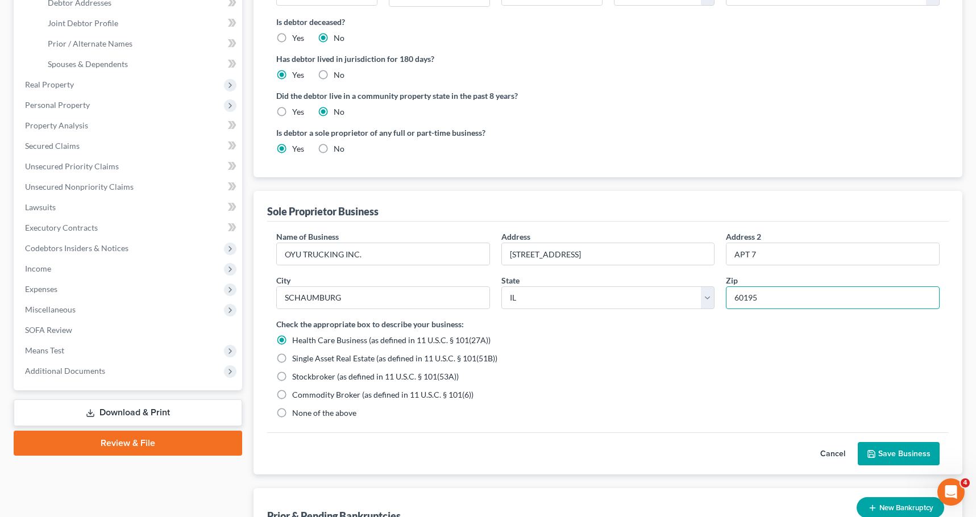
type input "60195"
click at [343, 415] on span "None of the above" at bounding box center [324, 413] width 64 height 10
click at [304, 415] on input "None of the above" at bounding box center [300, 411] width 7 height 7
radio input "true"
radio input "false"
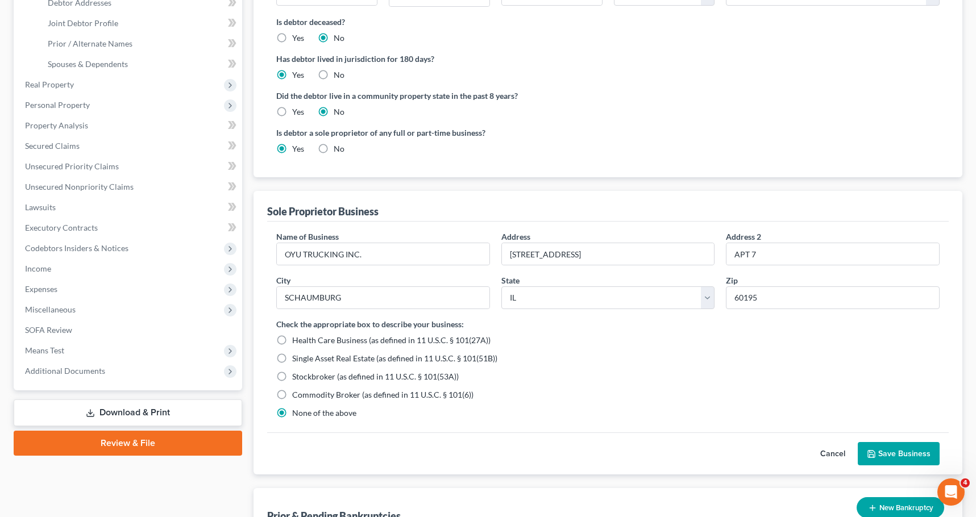
type input "Schaumburg"
drag, startPoint x: 316, startPoint y: 131, endPoint x: 493, endPoint y: 135, distance: 177.4
click at [493, 135] on label "Is debtor a sole proprietor of any full or part-time business?" at bounding box center [439, 133] width 326 height 12
click at [492, 131] on label "Is debtor a sole proprietor of any full or part-time business?" at bounding box center [439, 133] width 326 height 12
drag, startPoint x: 492, startPoint y: 131, endPoint x: 255, endPoint y: 135, distance: 236.6
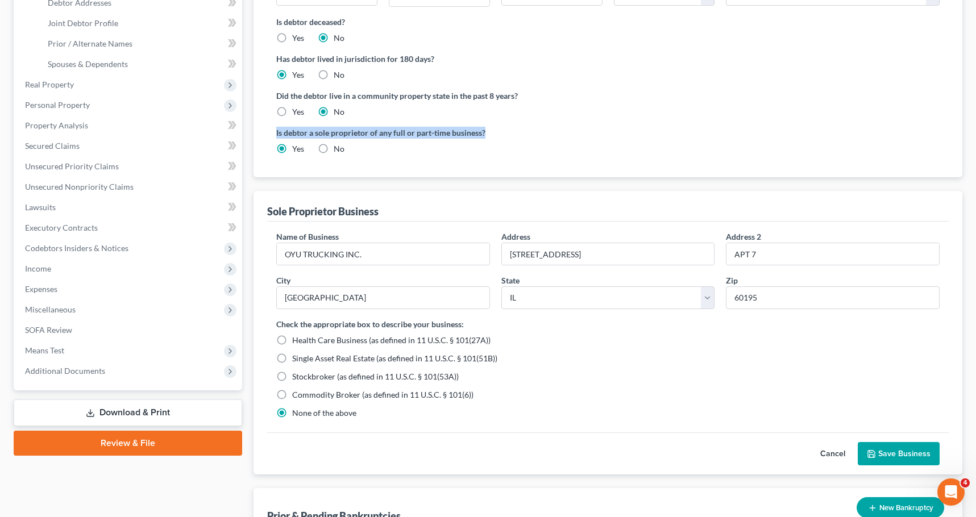
click at [255, 135] on div "Debtor Profile First Name Sandagdorj Middle Name Last Name Tsogtbayar Suffix Da…" at bounding box center [608, 32] width 709 height 289
copy label "Is debtor a sole proprietor of any full or part-time business?"
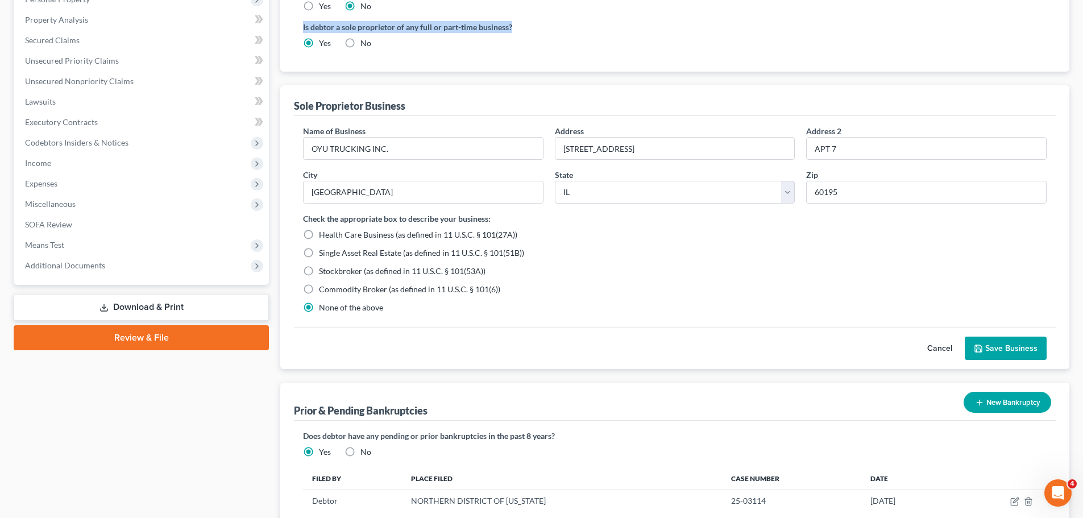
scroll to position [362, 0]
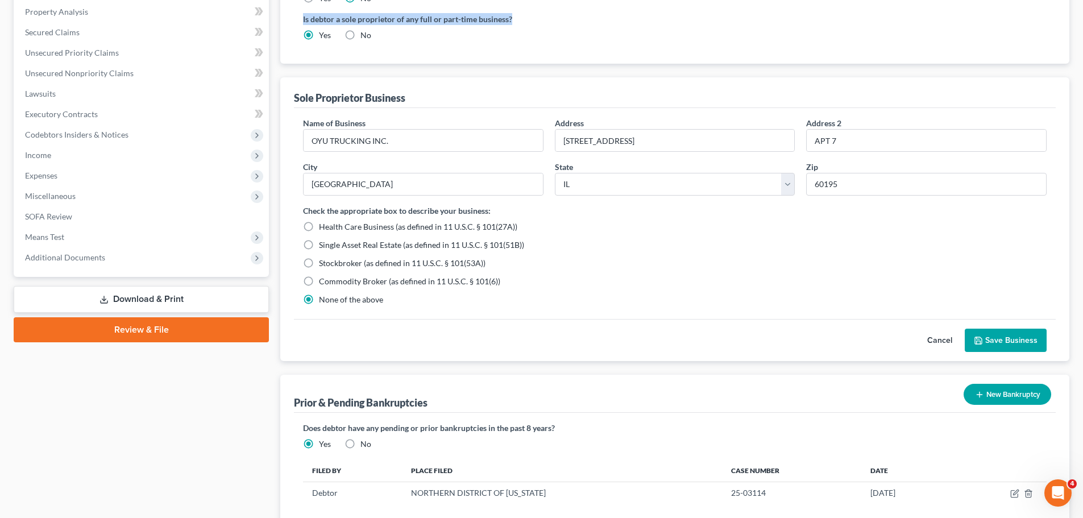
click at [976, 342] on button "Save Business" at bounding box center [1006, 341] width 82 height 24
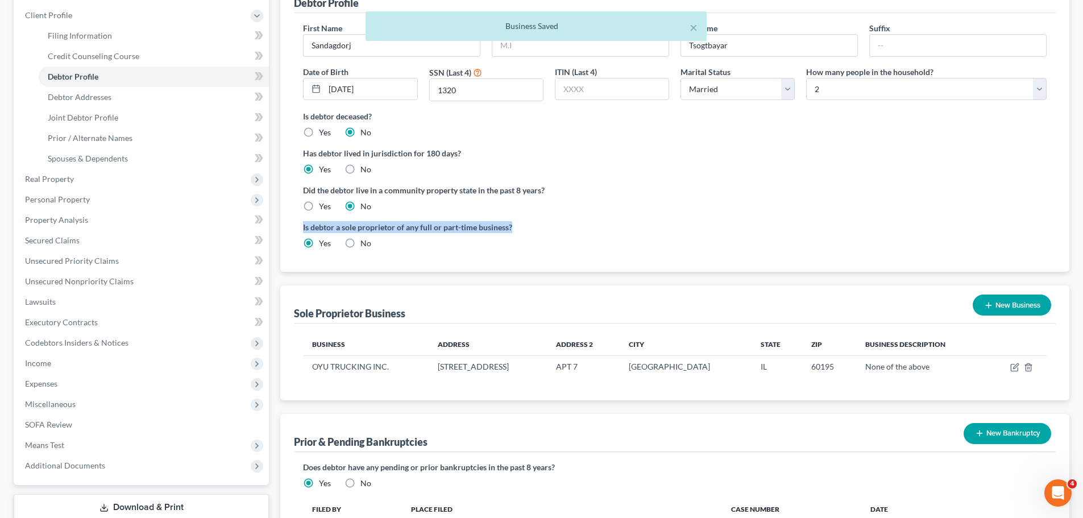
scroll to position [0, 0]
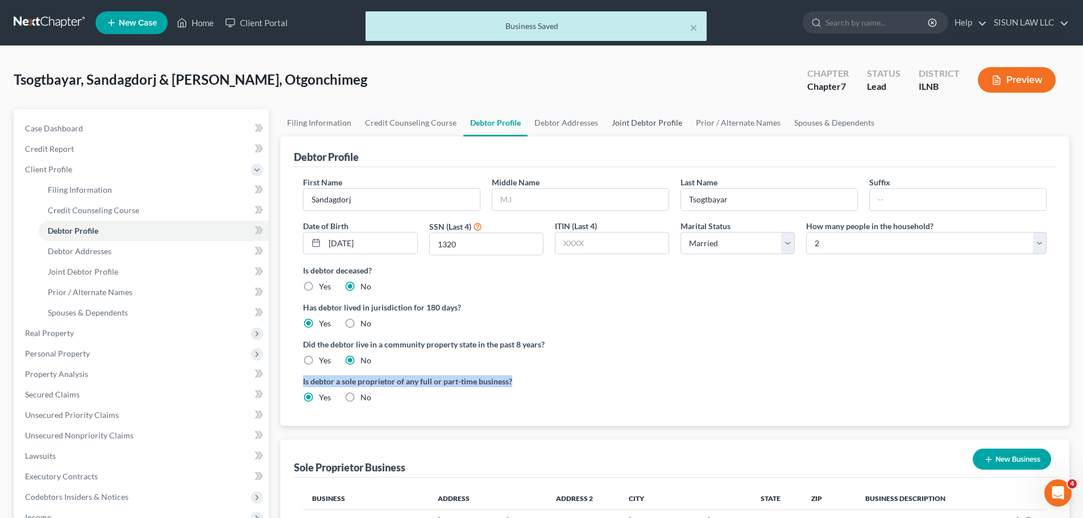
click at [640, 120] on link "Joint Debtor Profile" at bounding box center [647, 122] width 84 height 27
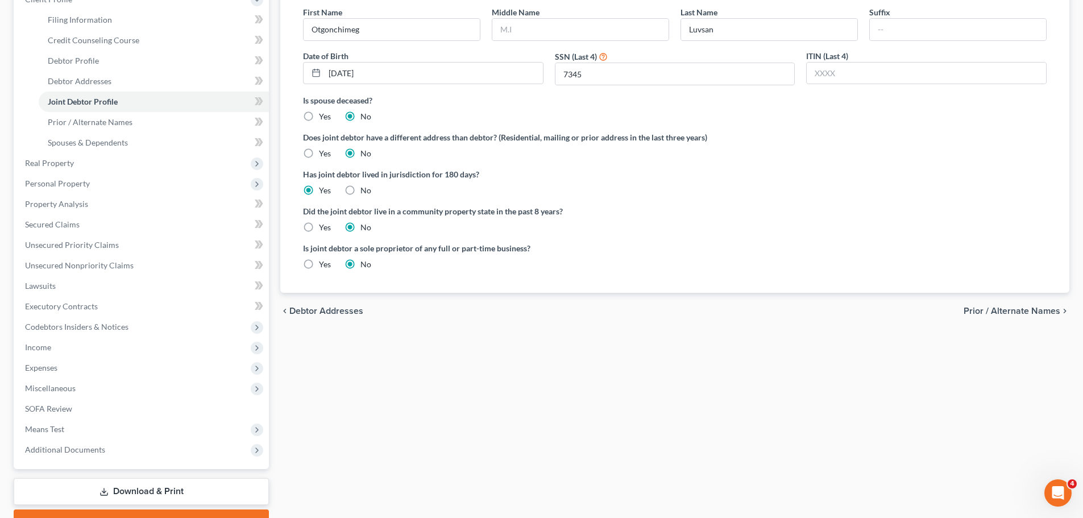
scroll to position [171, 0]
click at [319, 260] on label "Yes" at bounding box center [325, 263] width 12 height 11
click at [324, 260] on input "Yes" at bounding box center [327, 261] width 7 height 7
radio input "true"
radio input "false"
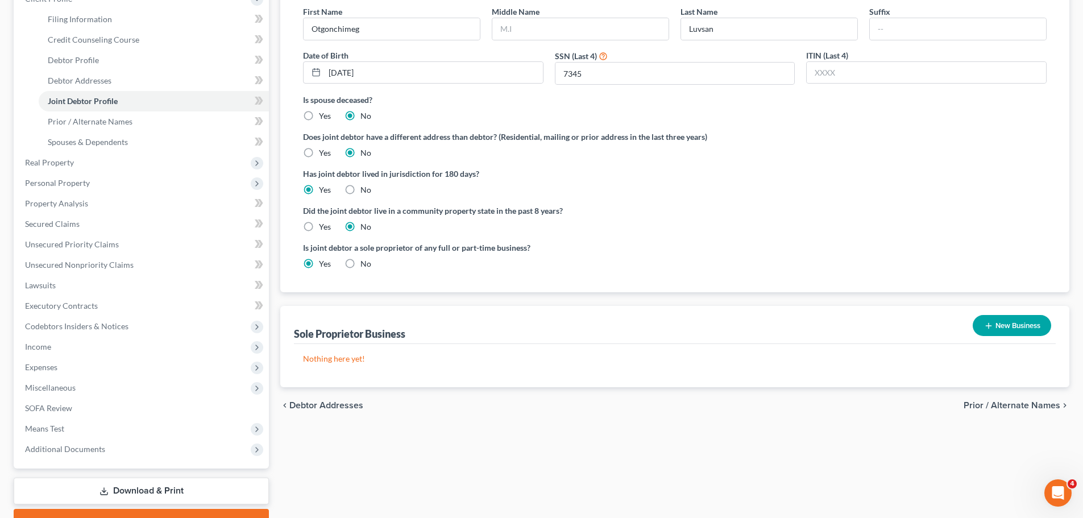
click at [976, 325] on button "New Business" at bounding box center [1012, 325] width 78 height 21
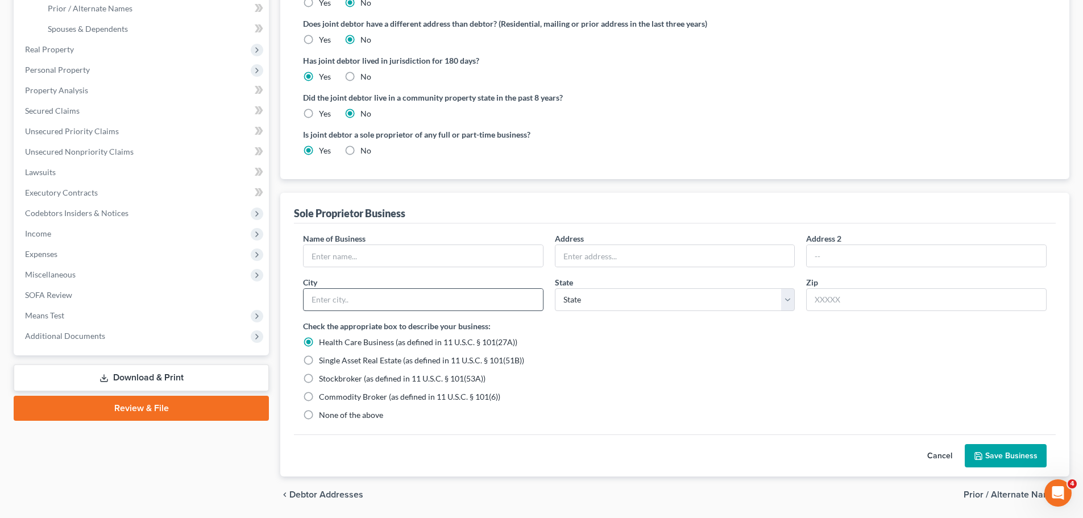
scroll to position [284, 0]
click at [470, 256] on input "text" at bounding box center [423, 255] width 239 height 22
click at [399, 254] on input "text" at bounding box center [423, 255] width 239 height 22
paste input "OYU TRUCKING INC."
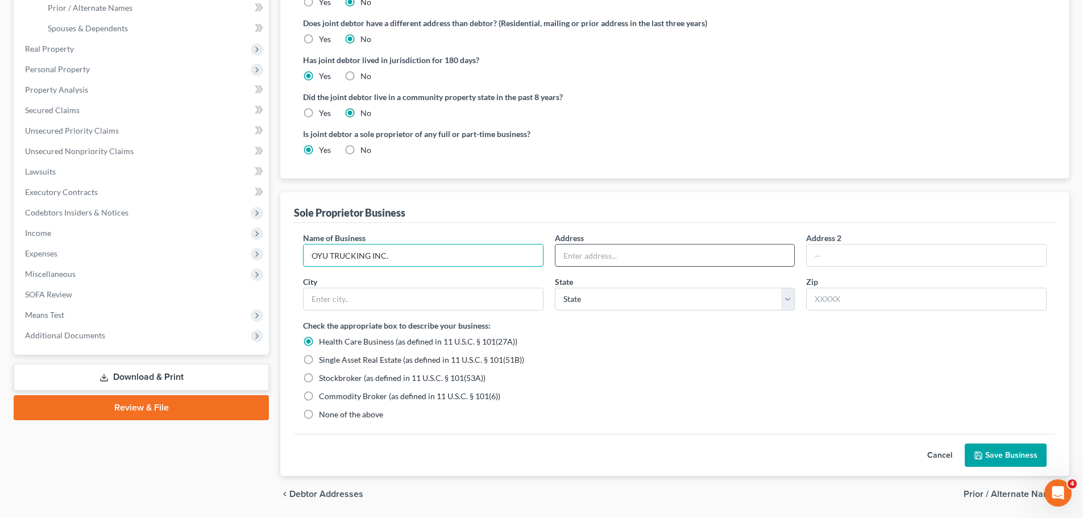
type input "OYU TRUCKING INC."
click at [660, 259] on input "text" at bounding box center [674, 255] width 239 height 22
click at [671, 254] on input "text" at bounding box center [674, 255] width 239 height 22
paste input "24 WHITE OAK CT"
drag, startPoint x: 579, startPoint y: 256, endPoint x: 698, endPoint y: 262, distance: 118.4
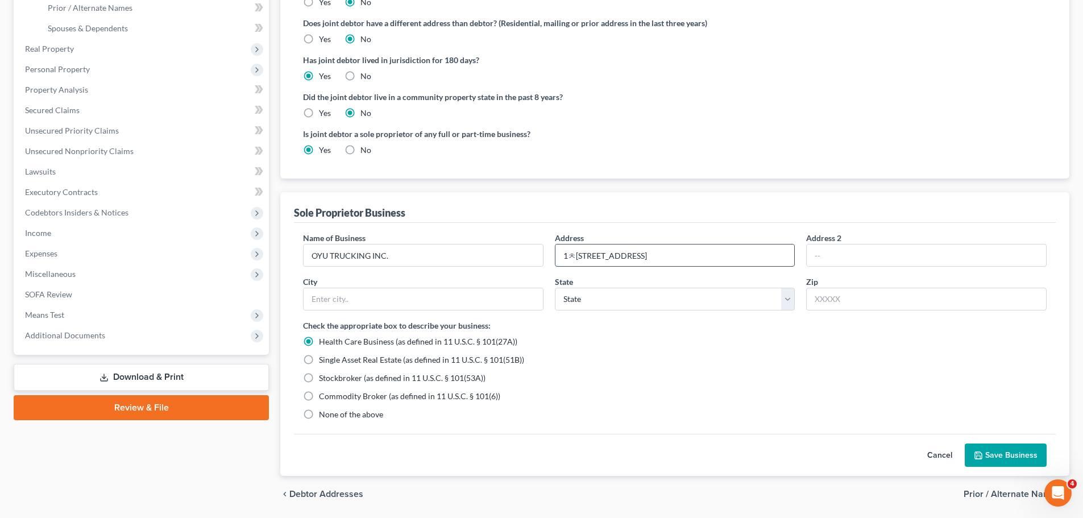
click at [578, 256] on input "1ㅊ24 WHITE OAK CT" at bounding box center [674, 255] width 239 height 22
type input "124 WHITE OAK CT"
click at [911, 258] on input "text" at bounding box center [926, 255] width 239 height 22
type input "ㅁ"
type input "a"
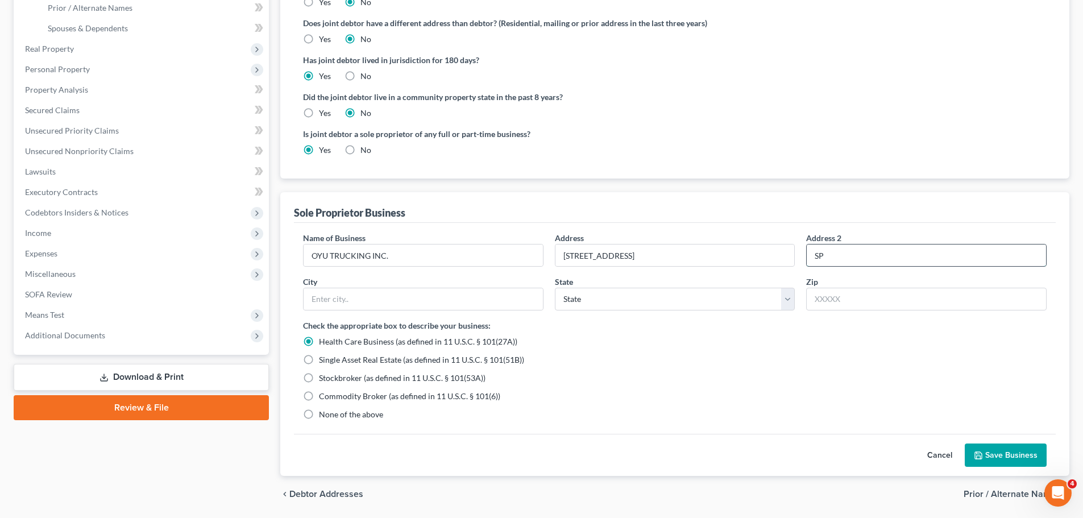
type input "S"
type input "APT 7"
type input "SCHAUMBURG"
select select "14"
type input "60195"
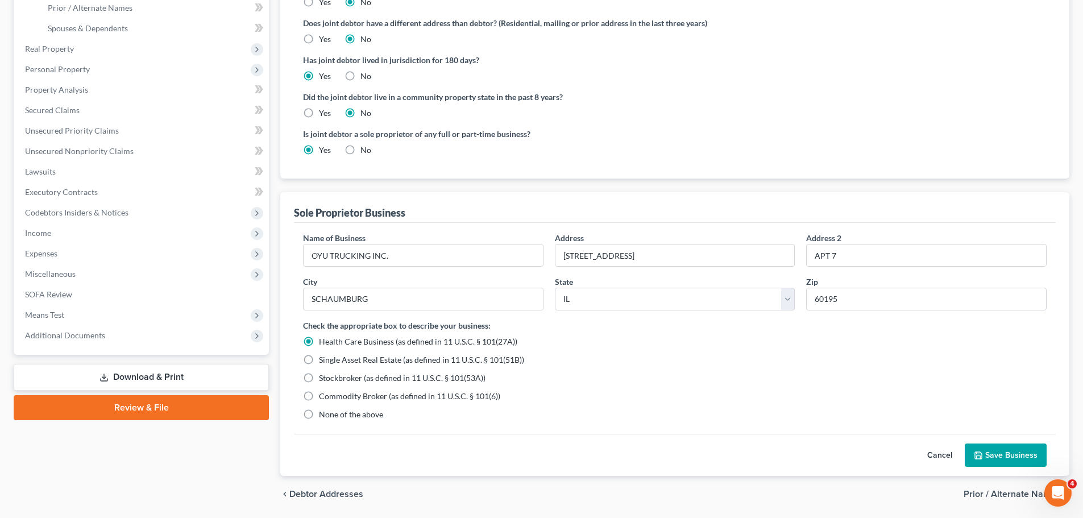
click at [324, 413] on span "None of the above" at bounding box center [351, 414] width 64 height 10
click at [324, 413] on input "None of the above" at bounding box center [327, 412] width 7 height 7
radio input "true"
radio input "false"
type input "Schaumburg"
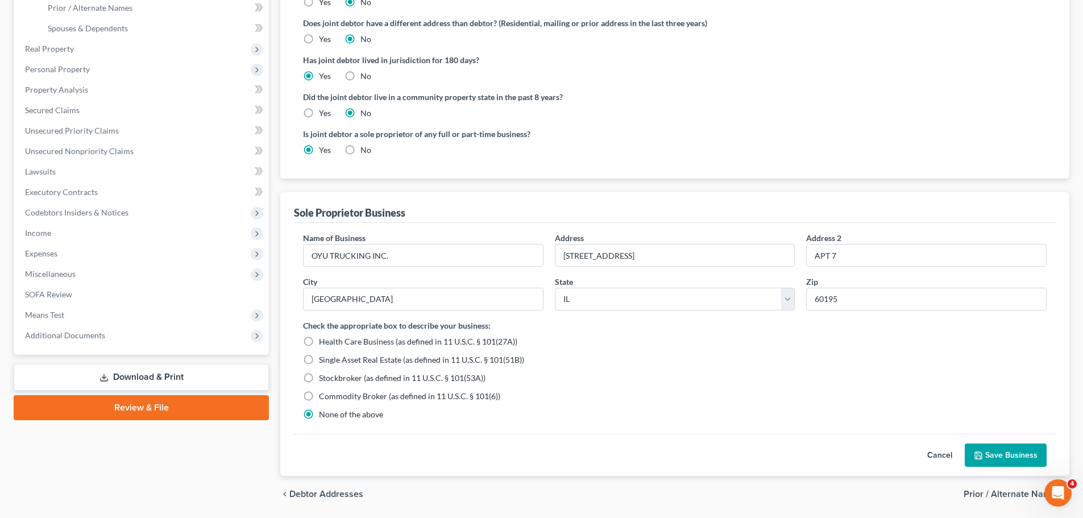
click at [873, 423] on div "Name of Business * OYU TRUCKING INC. Address 124 WHITE OAK CT Address 2 APT 7 C…" at bounding box center [675, 328] width 762 height 211
click at [976, 459] on button "Save Business" at bounding box center [1006, 455] width 82 height 24
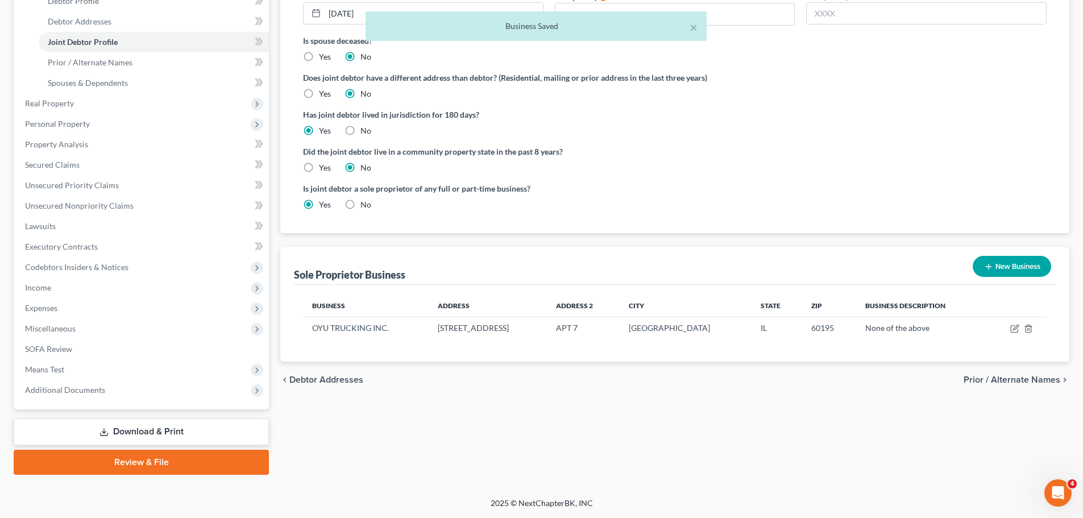
scroll to position [230, 0]
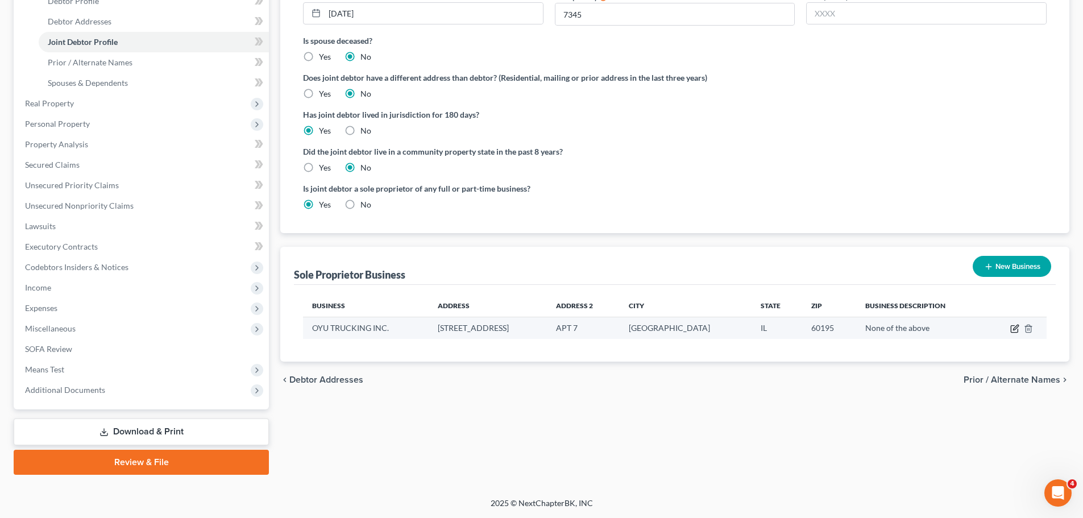
click at [976, 331] on icon "button" at bounding box center [1014, 328] width 9 height 9
select select "14"
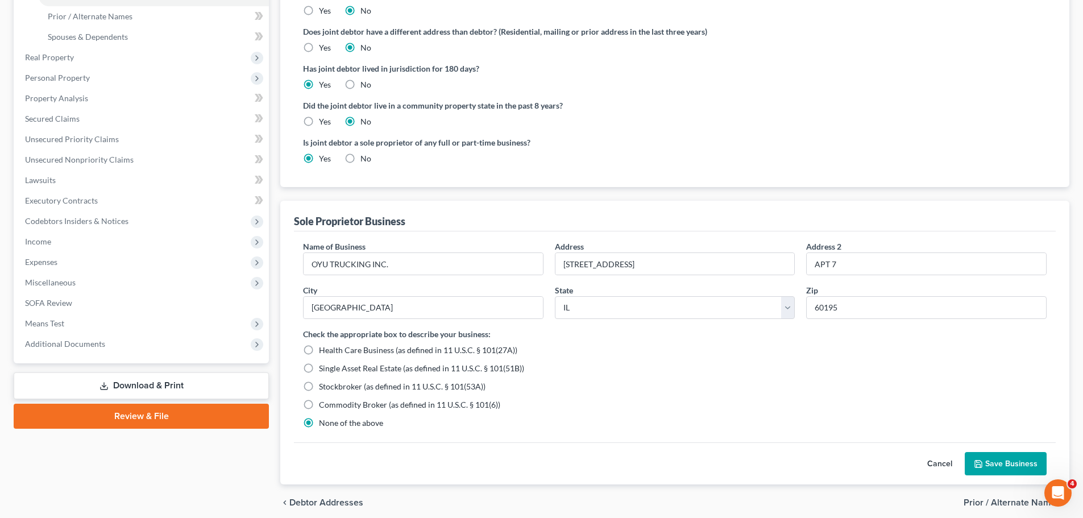
scroll to position [322, 0]
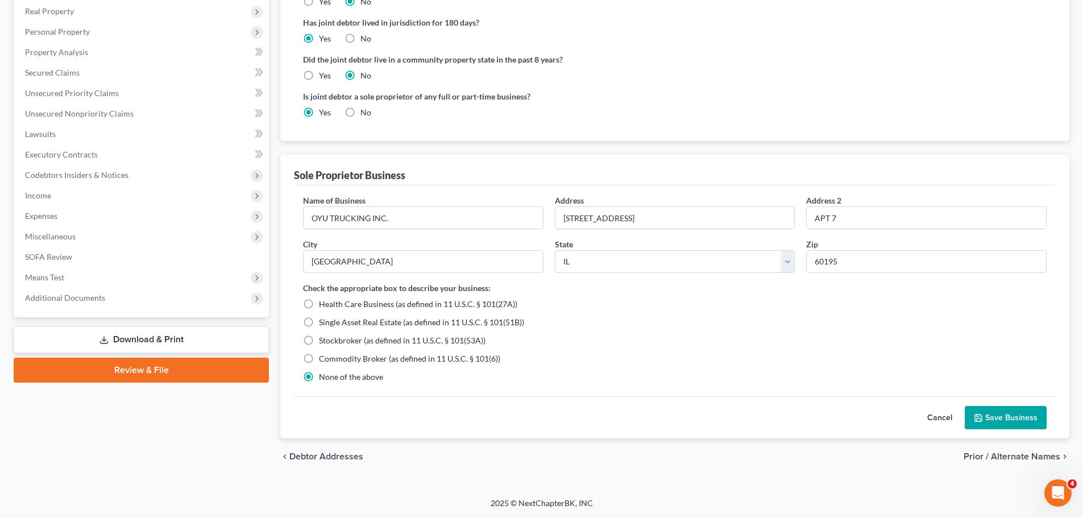
click at [976, 418] on button "Save Business" at bounding box center [1006, 418] width 82 height 24
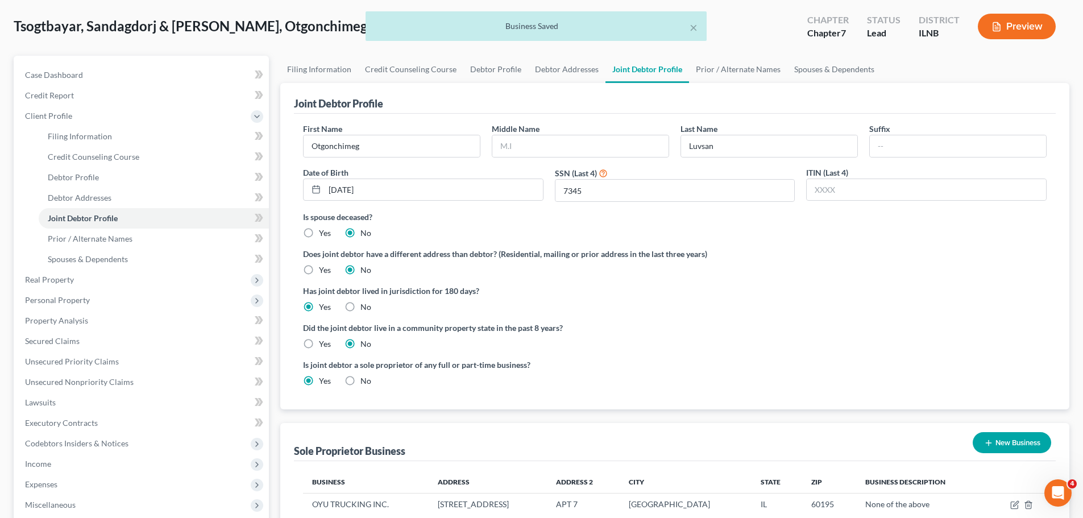
scroll to position [0, 0]
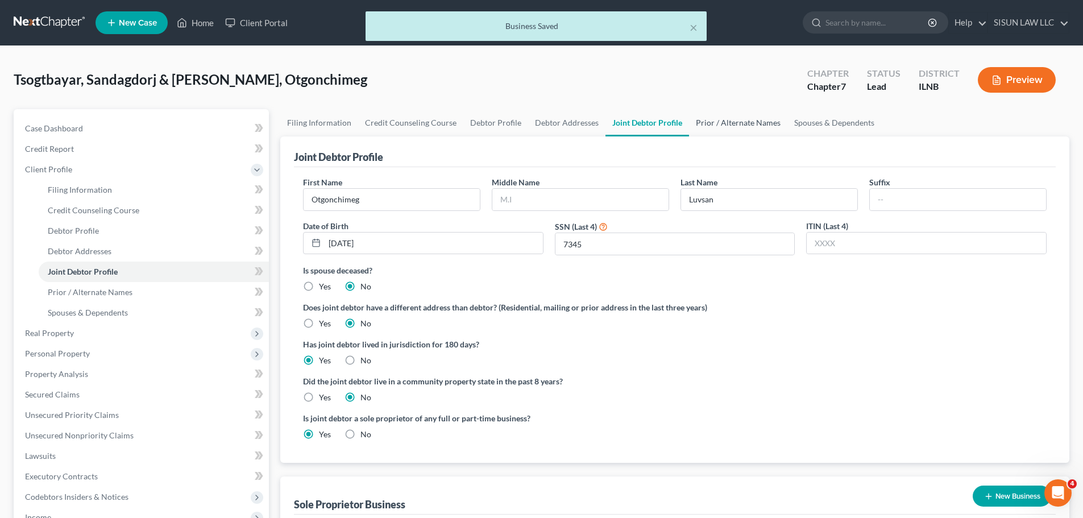
click at [735, 123] on link "Prior / Alternate Names" at bounding box center [738, 122] width 98 height 27
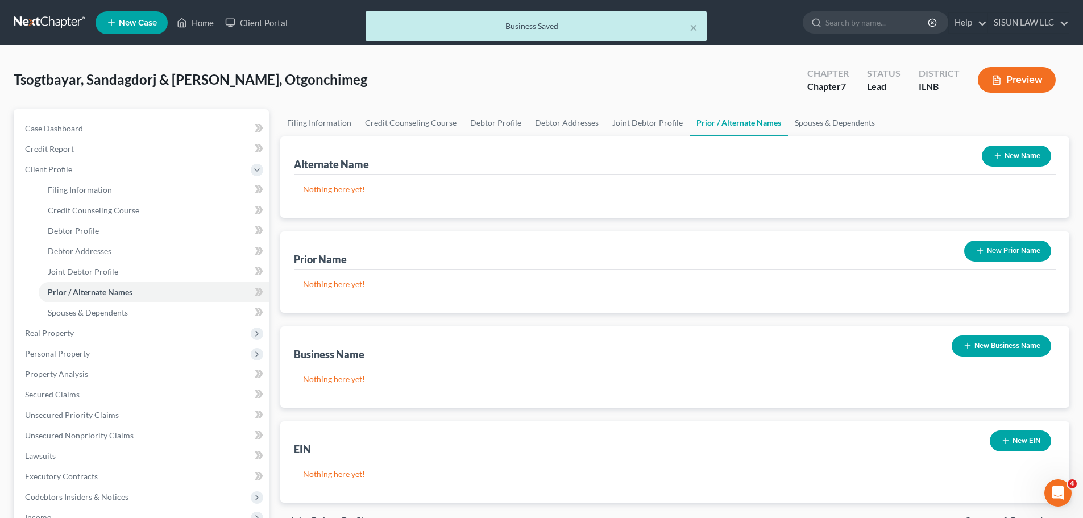
scroll to position [57, 0]
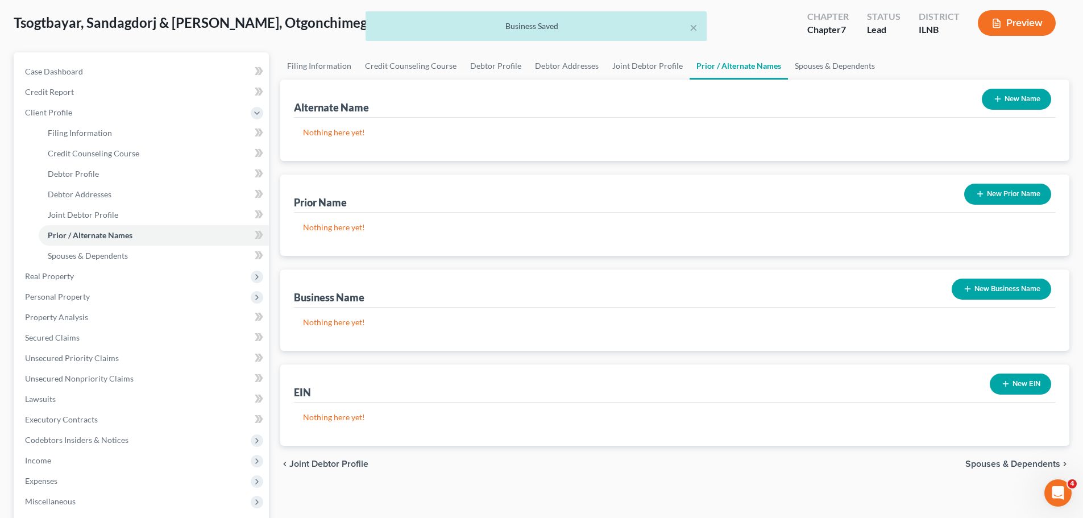
click at [976, 284] on button "New Business Name" at bounding box center [1002, 289] width 100 height 21
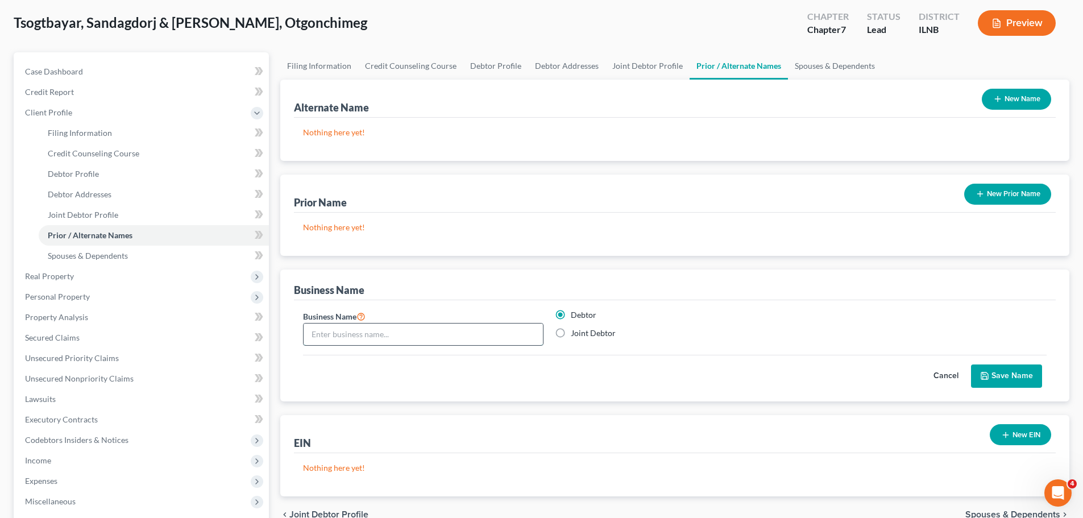
click at [506, 331] on input "text" at bounding box center [423, 335] width 239 height 22
click at [475, 333] on input "text" at bounding box center [423, 335] width 239 height 22
paste input "OYU TRUCKING INC."
type input "OYU TRUCKING INC."
click at [604, 330] on label "Joint Debtor" at bounding box center [593, 332] width 45 height 11
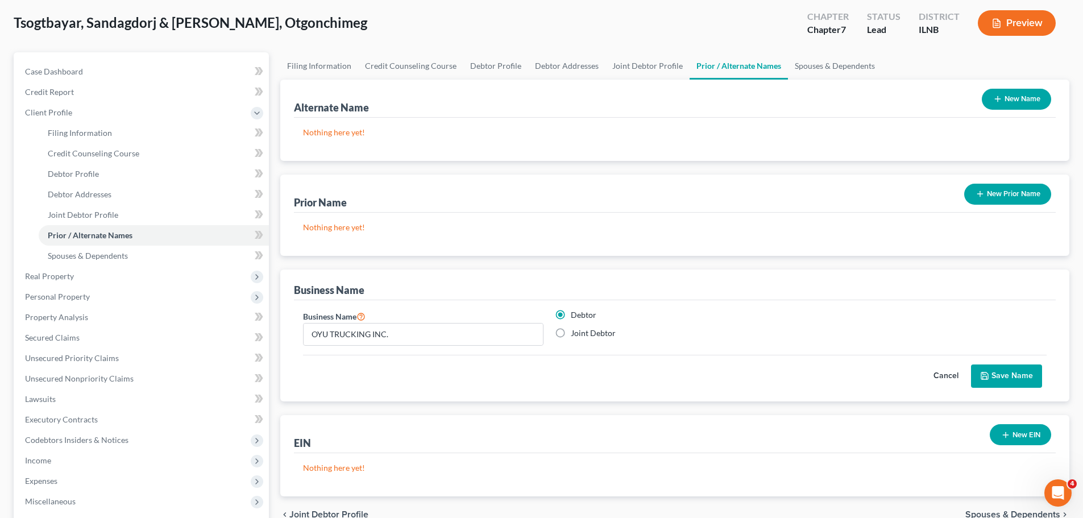
click at [583, 330] on input "Joint Debtor" at bounding box center [578, 330] width 7 height 7
radio input "true"
click at [596, 318] on label "Debtor" at bounding box center [584, 314] width 26 height 11
click at [583, 317] on input "Debtor" at bounding box center [578, 312] width 7 height 7
radio input "true"
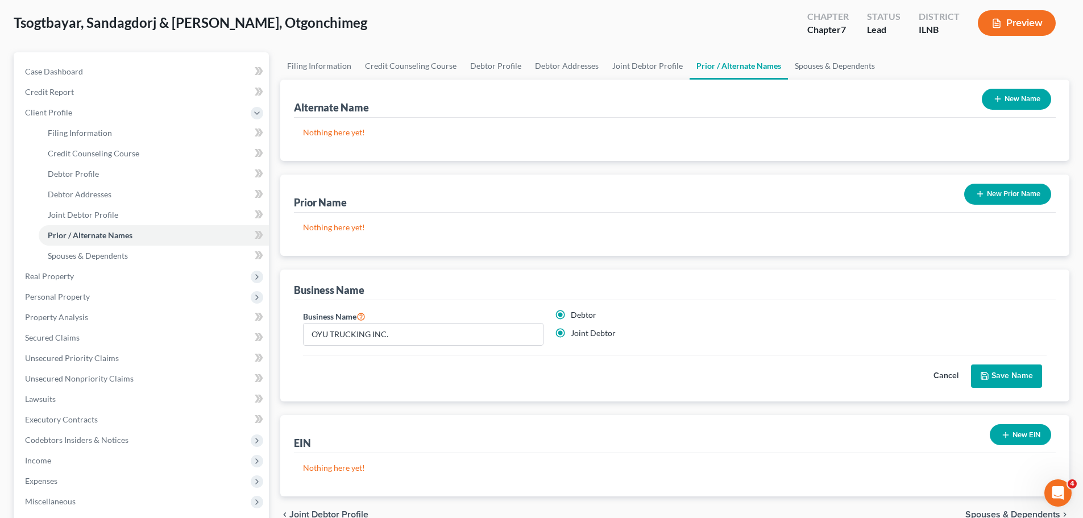
radio input "false"
click at [976, 374] on button "Save Name" at bounding box center [1006, 376] width 71 height 24
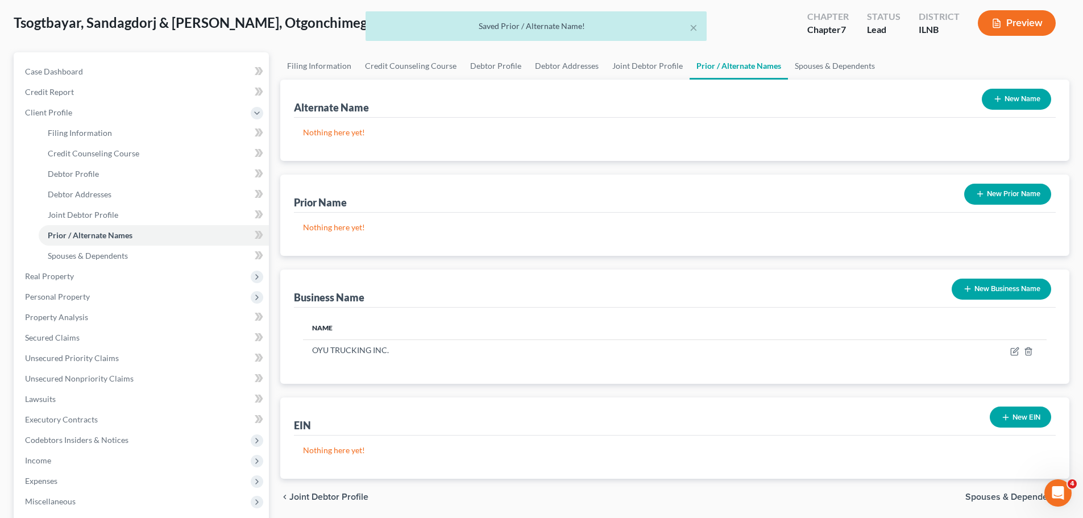
click at [976, 279] on button "New Business Name" at bounding box center [1002, 289] width 100 height 21
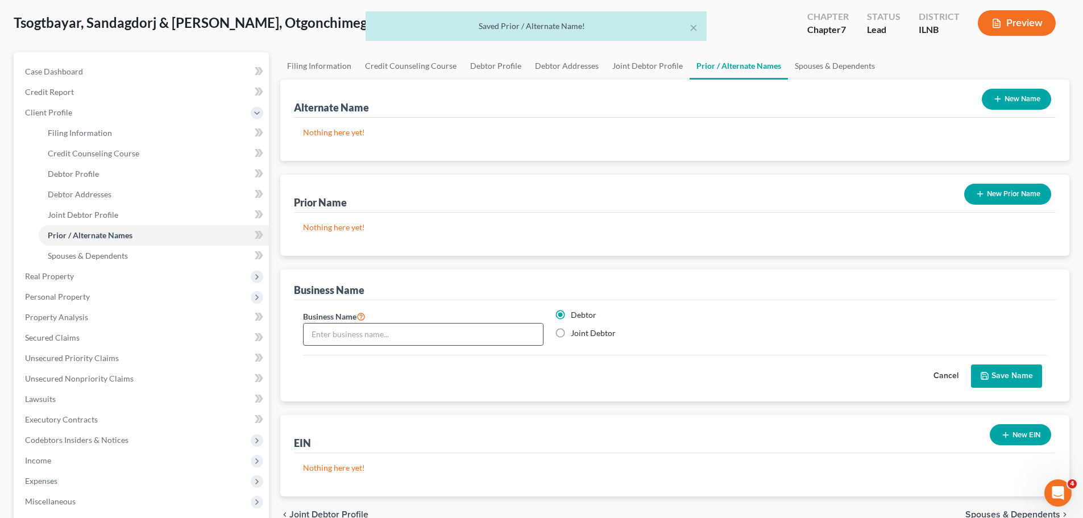
click at [496, 333] on input "text" at bounding box center [423, 335] width 239 height 22
paste input "OYU TRUCKING INC."
type input "OYU TRUCKING INC."
click at [587, 334] on label "Joint Debtor" at bounding box center [593, 332] width 45 height 11
click at [583, 334] on input "Joint Debtor" at bounding box center [578, 330] width 7 height 7
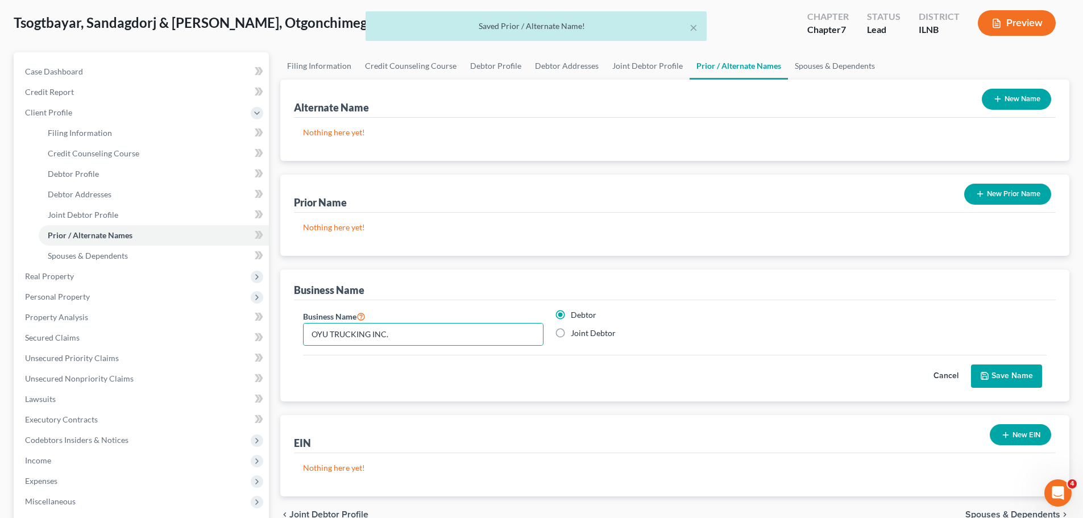
radio input "true"
radio input "false"
click at [976, 377] on button "Save Name" at bounding box center [1006, 376] width 71 height 24
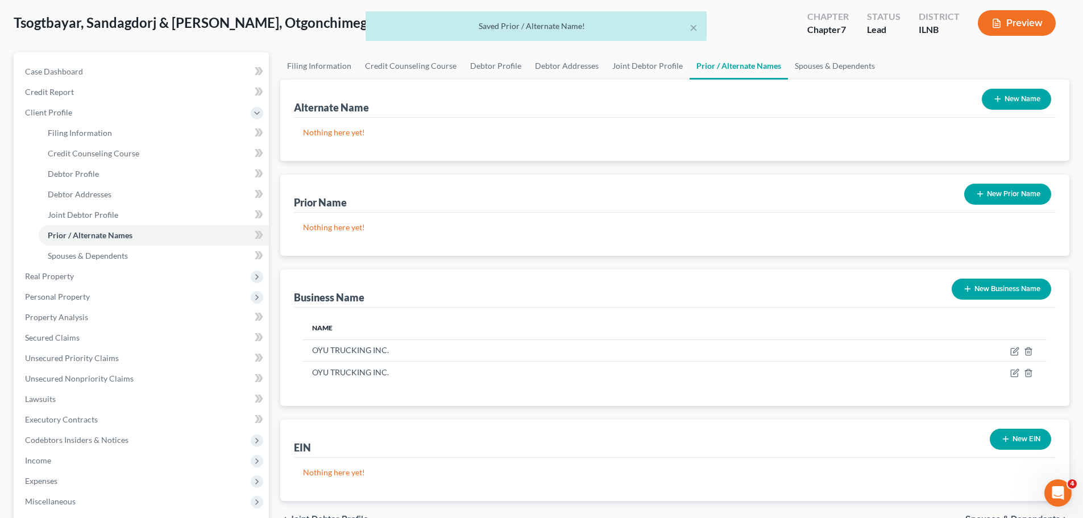
click at [976, 294] on button "New Business Name" at bounding box center [1002, 289] width 100 height 21
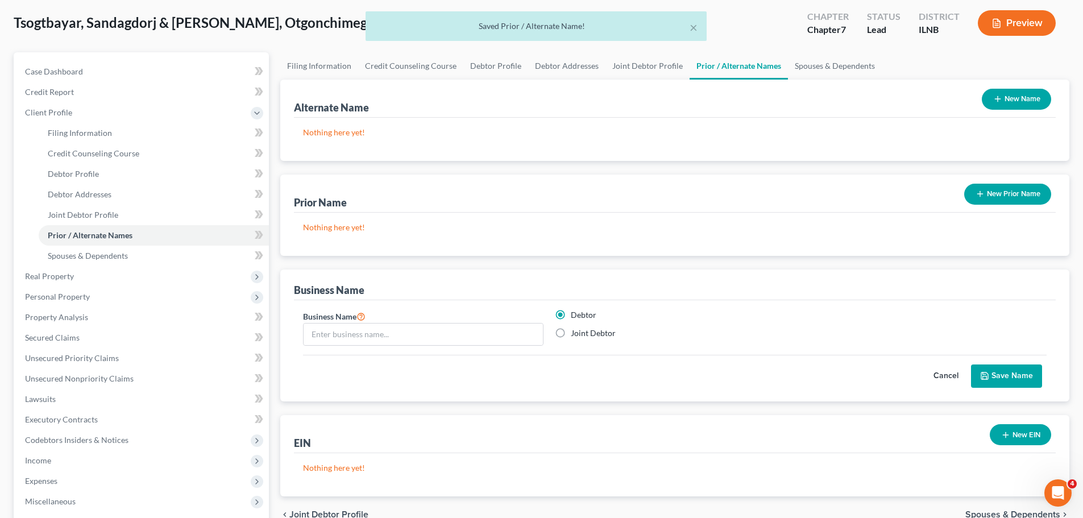
click at [948, 375] on button "Cancel" at bounding box center [946, 376] width 50 height 23
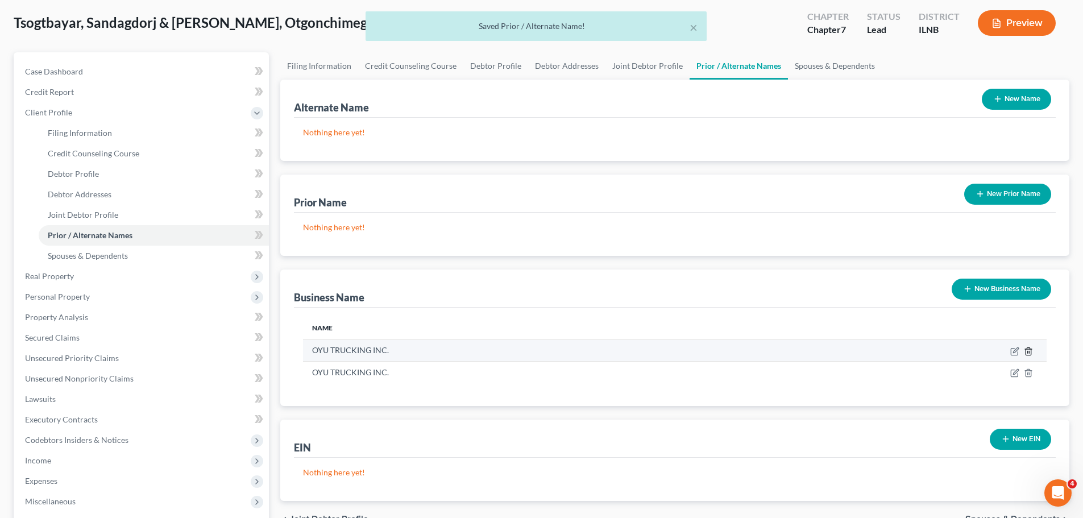
click at [976, 348] on icon "button" at bounding box center [1028, 351] width 9 height 9
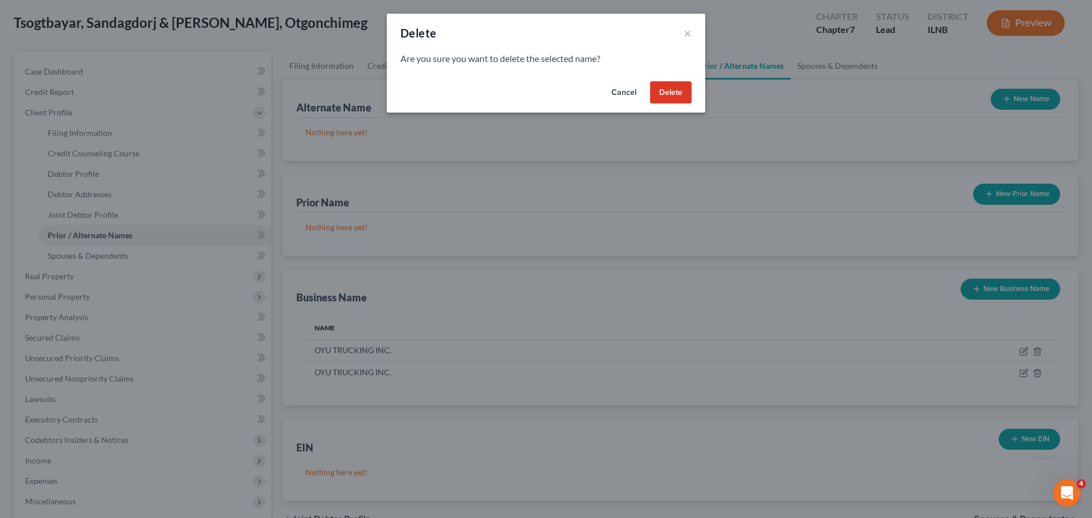
click at [656, 88] on button "Delete" at bounding box center [671, 92] width 42 height 23
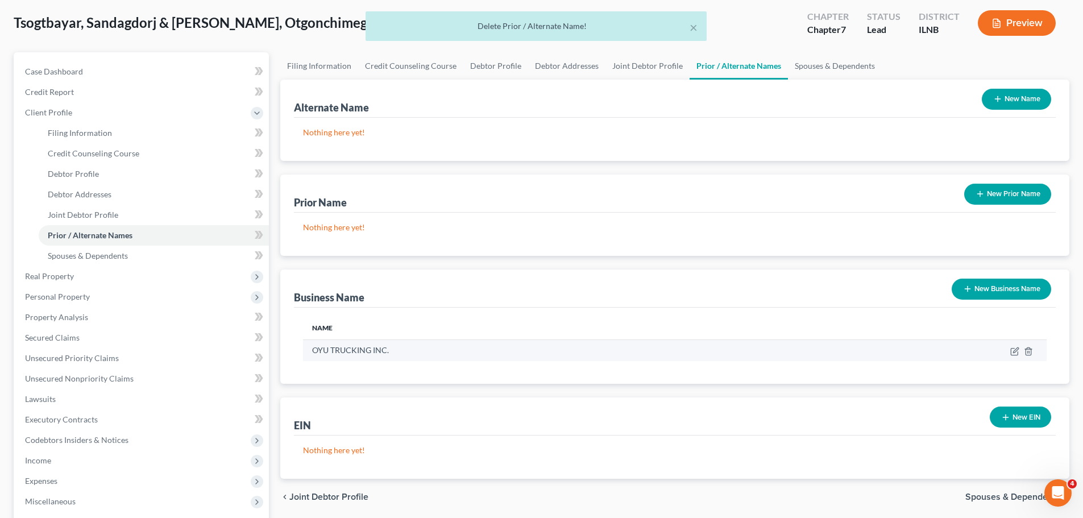
click at [976, 346] on td at bounding box center [926, 350] width 241 height 22
click at [976, 347] on icon "button" at bounding box center [1015, 349] width 5 height 5
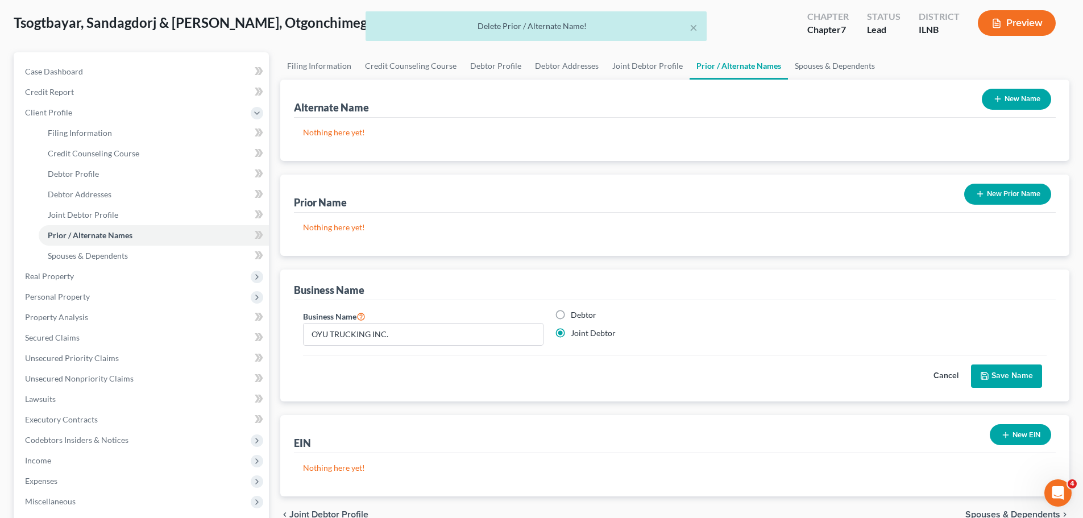
click at [954, 371] on button "Cancel" at bounding box center [946, 376] width 50 height 23
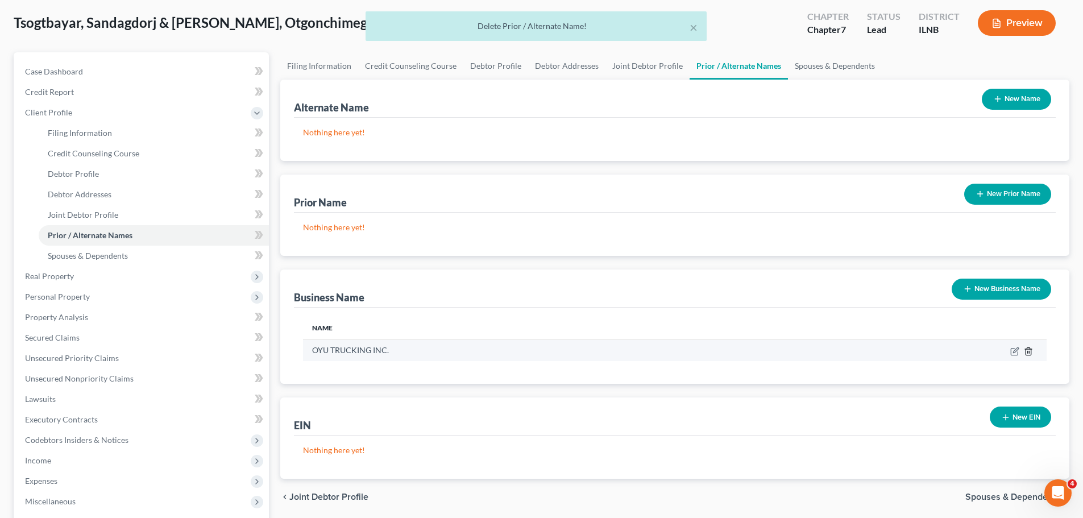
click at [976, 354] on icon "button" at bounding box center [1028, 351] width 9 height 9
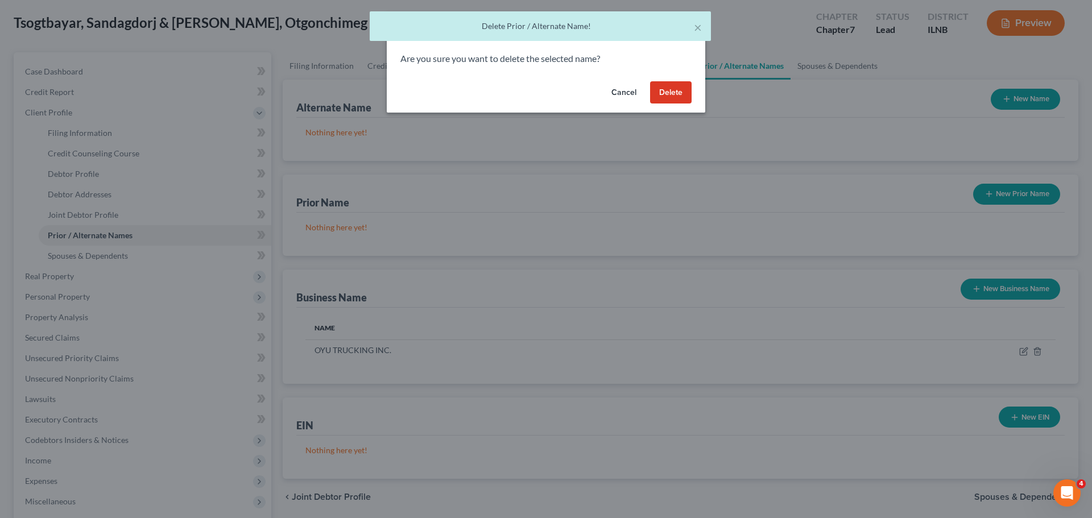
drag, startPoint x: 674, startPoint y: 89, endPoint x: 682, endPoint y: 89, distance: 8.5
click at [674, 89] on button "Delete" at bounding box center [671, 92] width 42 height 23
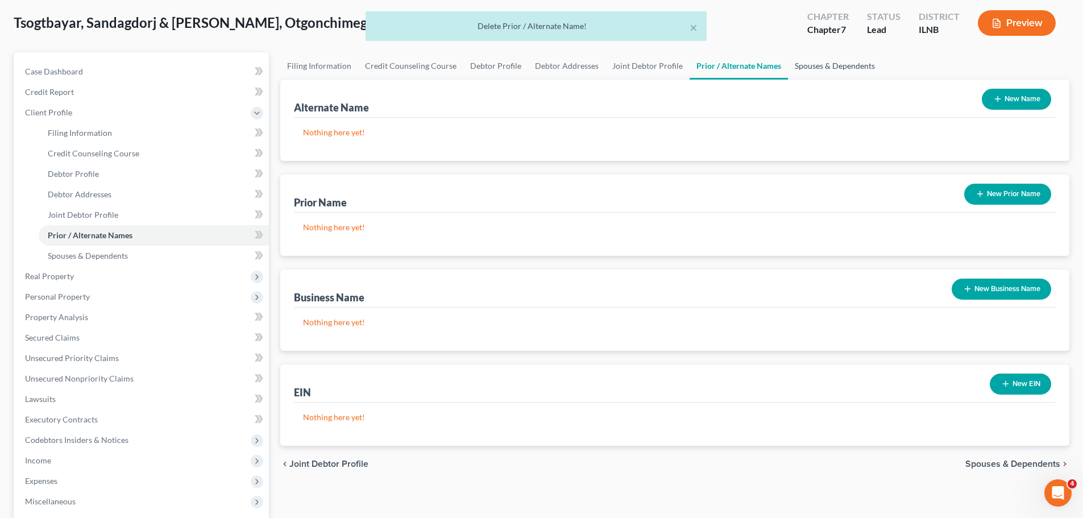
click at [838, 62] on link "Spouses & Dependents" at bounding box center [835, 65] width 94 height 27
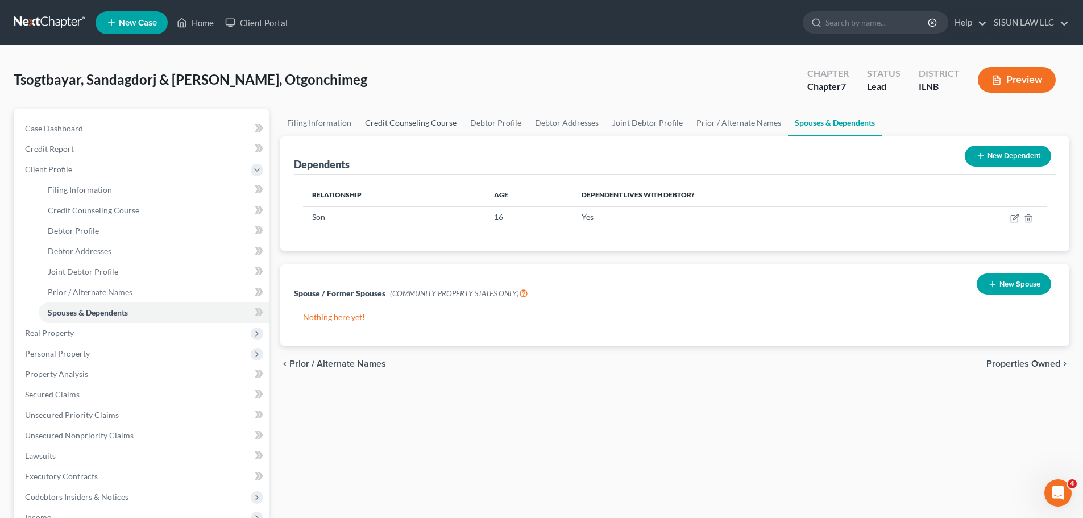
click at [433, 128] on link "Credit Counseling Course" at bounding box center [410, 122] width 105 height 27
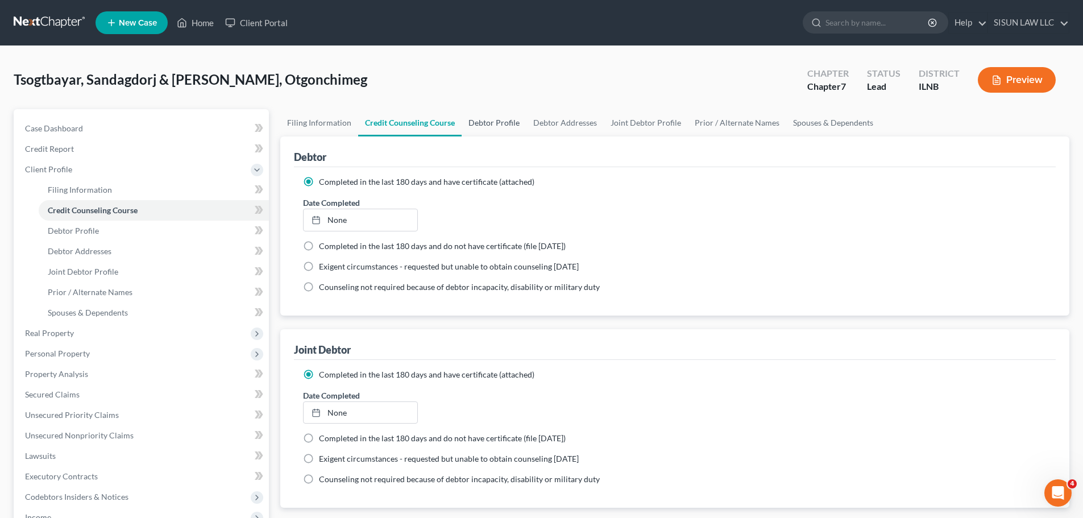
click at [513, 117] on link "Debtor Profile" at bounding box center [494, 122] width 65 height 27
select select "1"
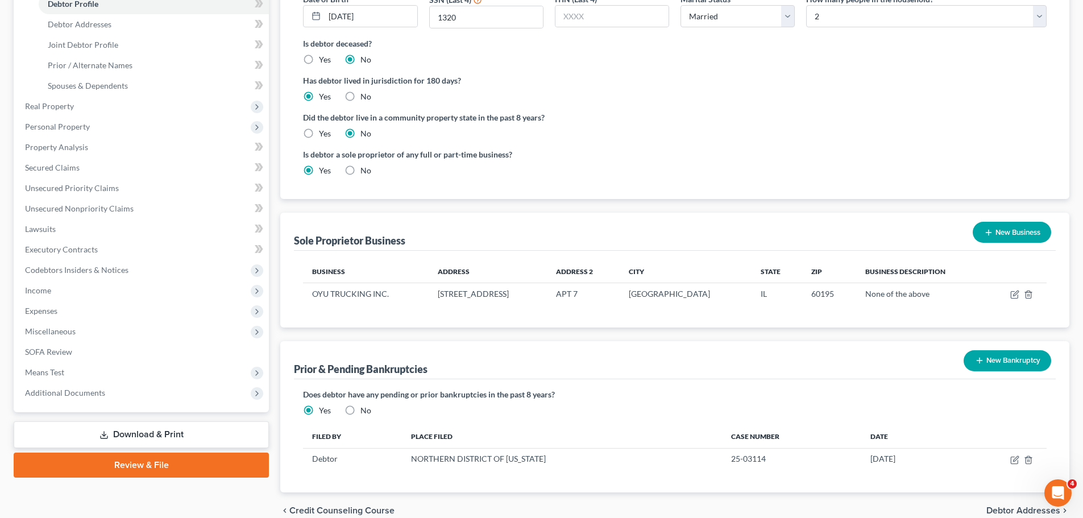
scroll to position [227, 0]
click at [360, 169] on label "No" at bounding box center [365, 169] width 11 height 11
click at [365, 169] on input "No" at bounding box center [368, 167] width 7 height 7
radio input "true"
radio input "false"
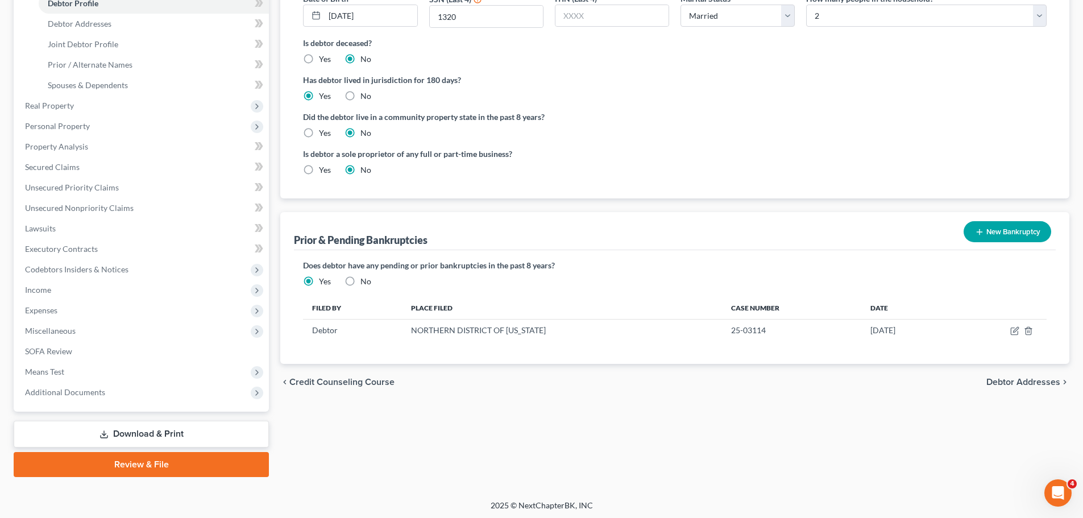
scroll to position [0, 0]
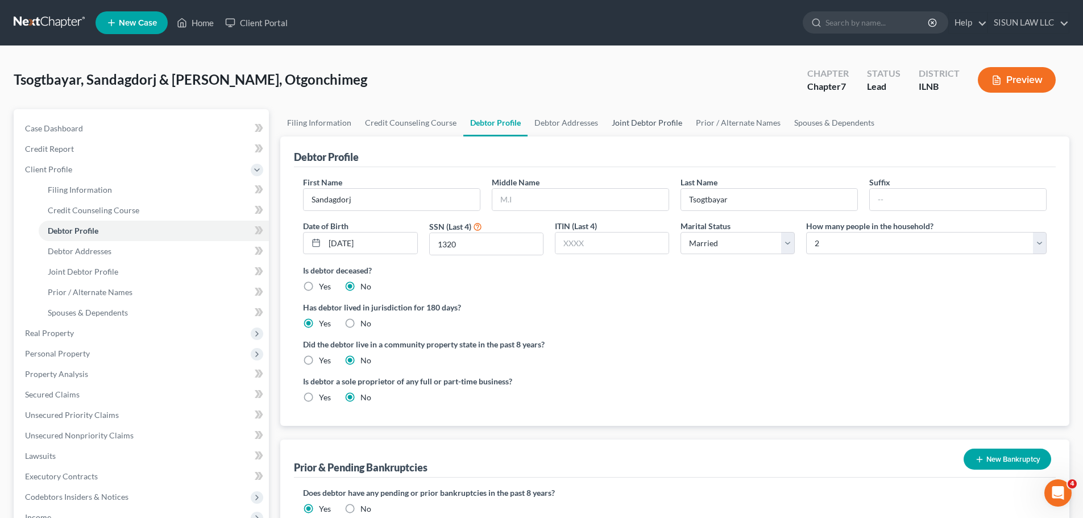
click at [666, 122] on link "Joint Debtor Profile" at bounding box center [647, 122] width 84 height 27
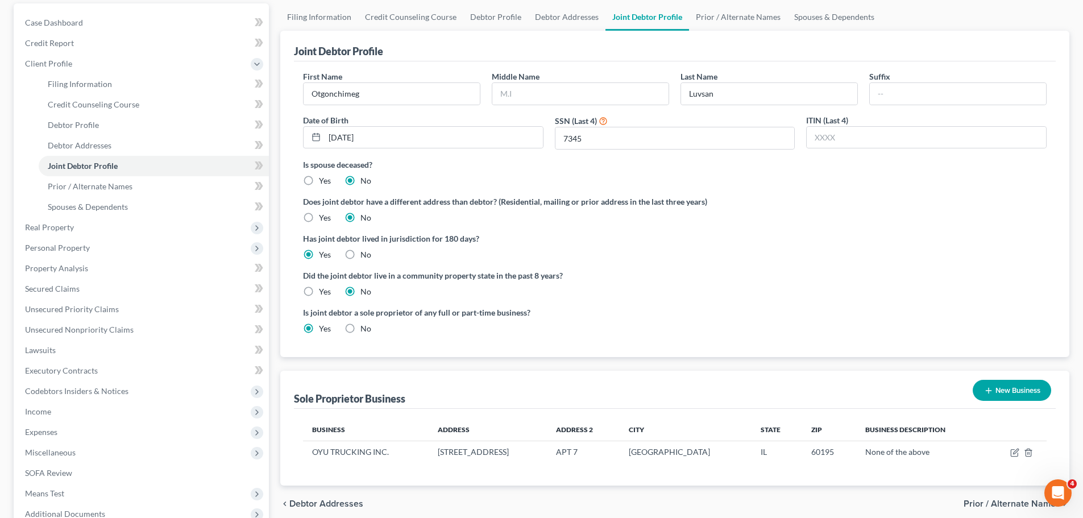
scroll to position [227, 0]
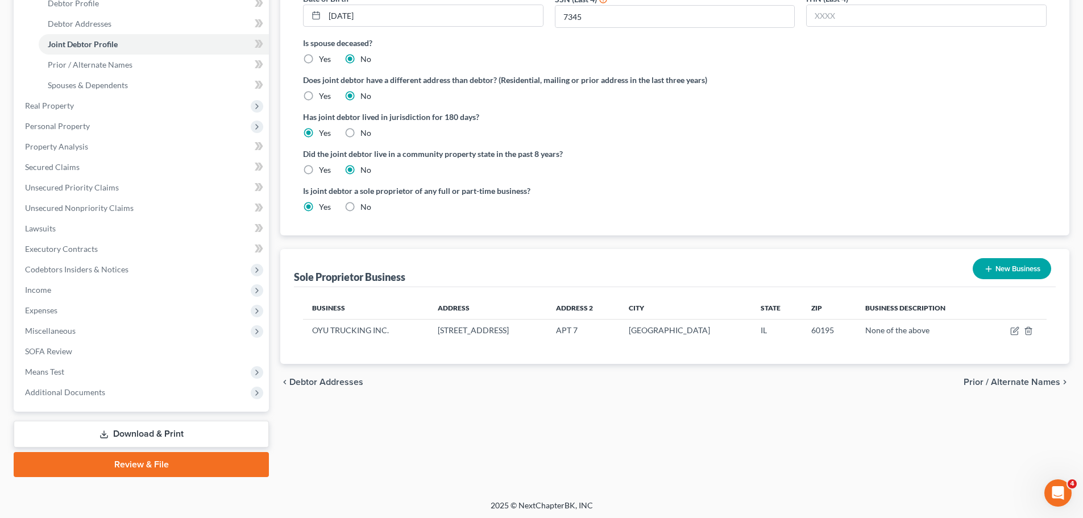
click at [360, 205] on label "No" at bounding box center [365, 206] width 11 height 11
click at [365, 205] on input "No" at bounding box center [368, 204] width 7 height 7
radio input "true"
radio input "false"
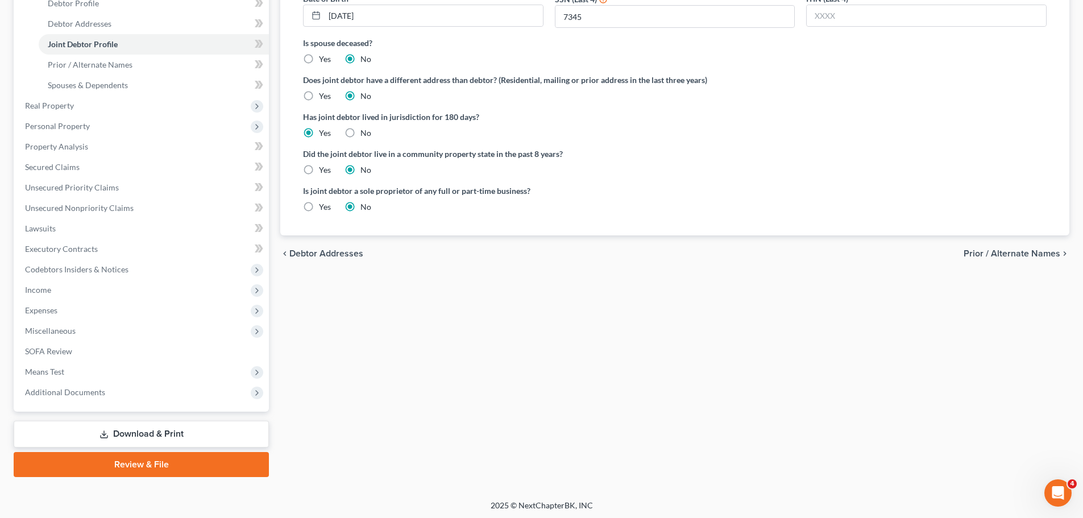
scroll to position [0, 0]
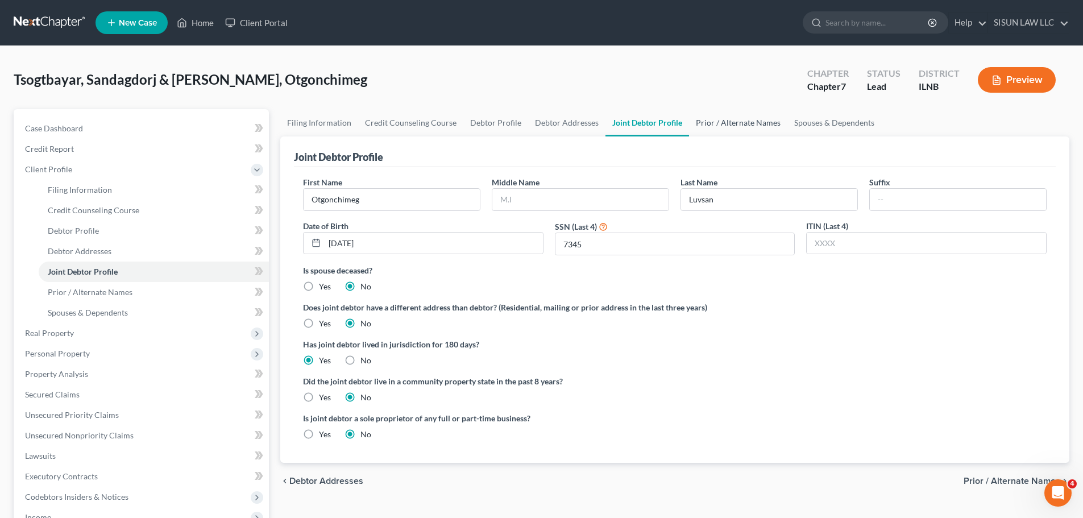
click at [717, 119] on link "Prior / Alternate Names" at bounding box center [738, 122] width 98 height 27
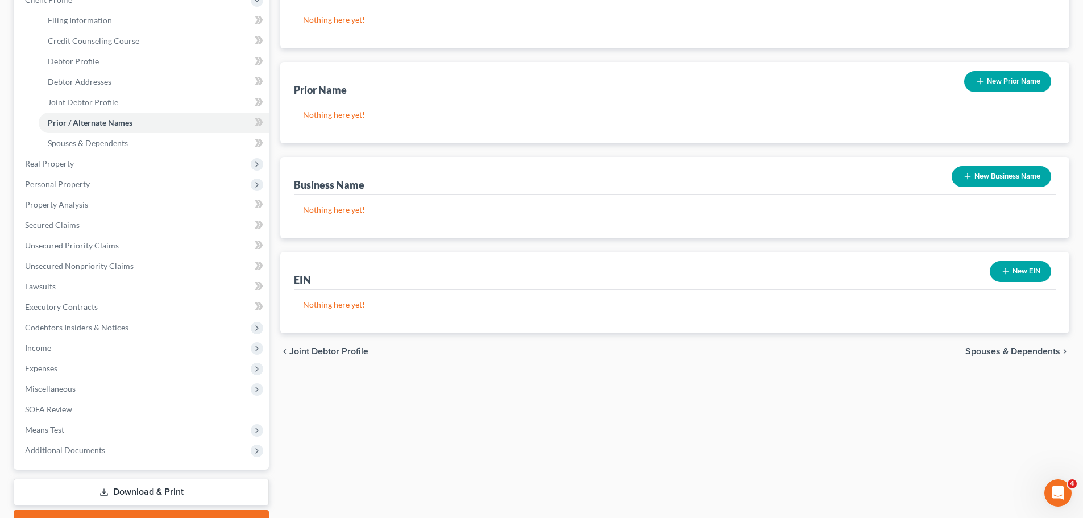
scroll to position [171, 0]
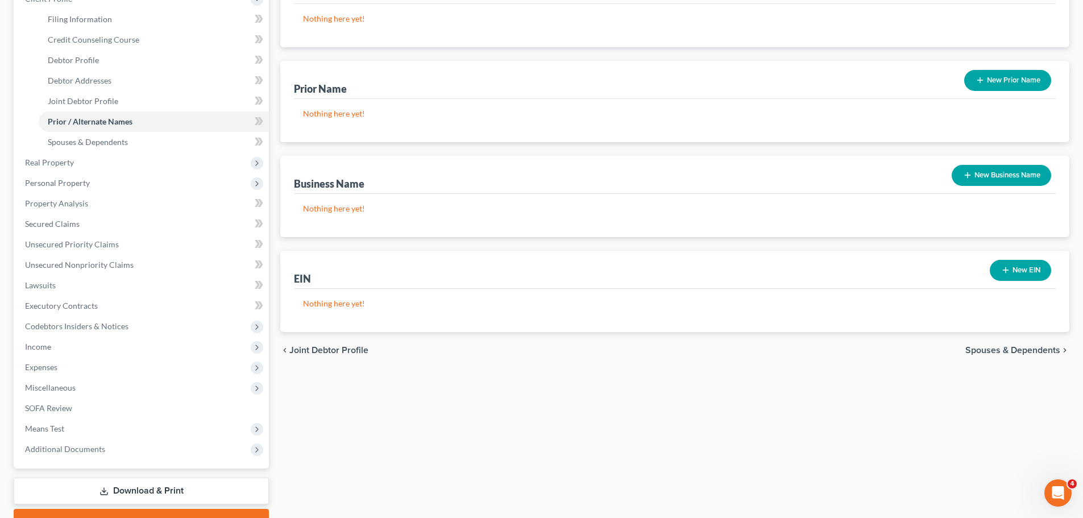
click at [976, 171] on button "New Business Name" at bounding box center [1002, 175] width 100 height 21
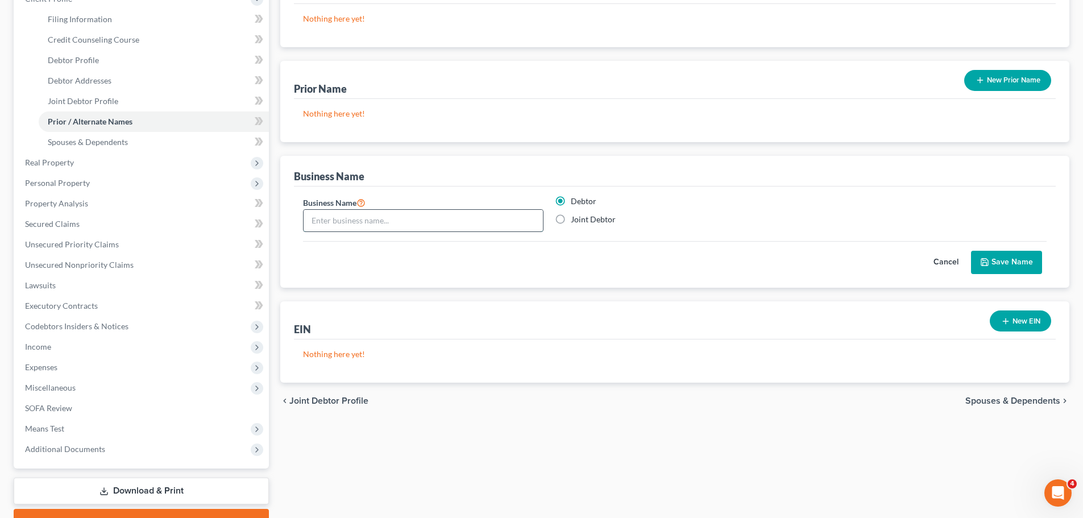
click at [400, 225] on input "text" at bounding box center [423, 221] width 239 height 22
paste input "OYU TRUCKING INC."
type input "OYU TRUCKING INC."
click at [976, 258] on button "Save Name" at bounding box center [1006, 263] width 71 height 24
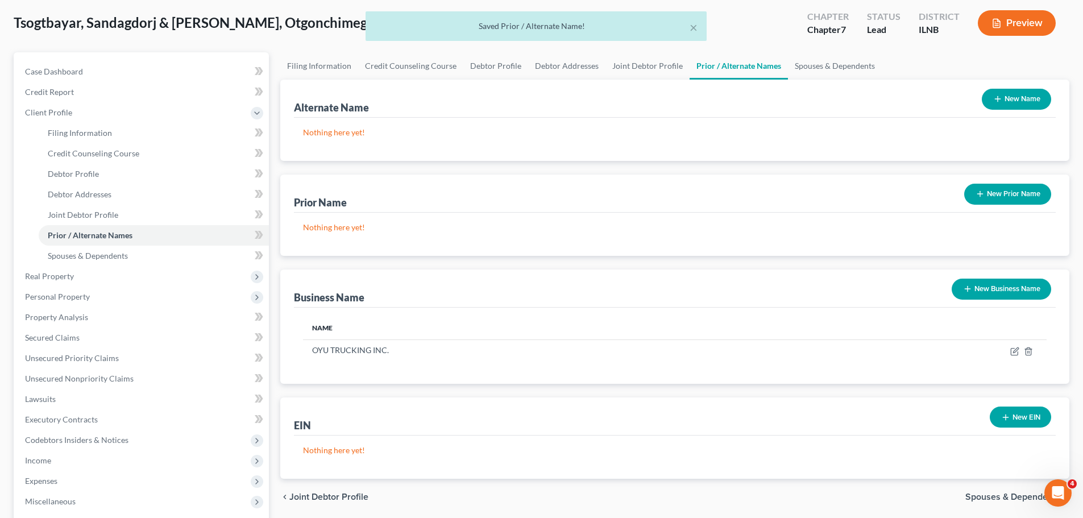
scroll to position [0, 0]
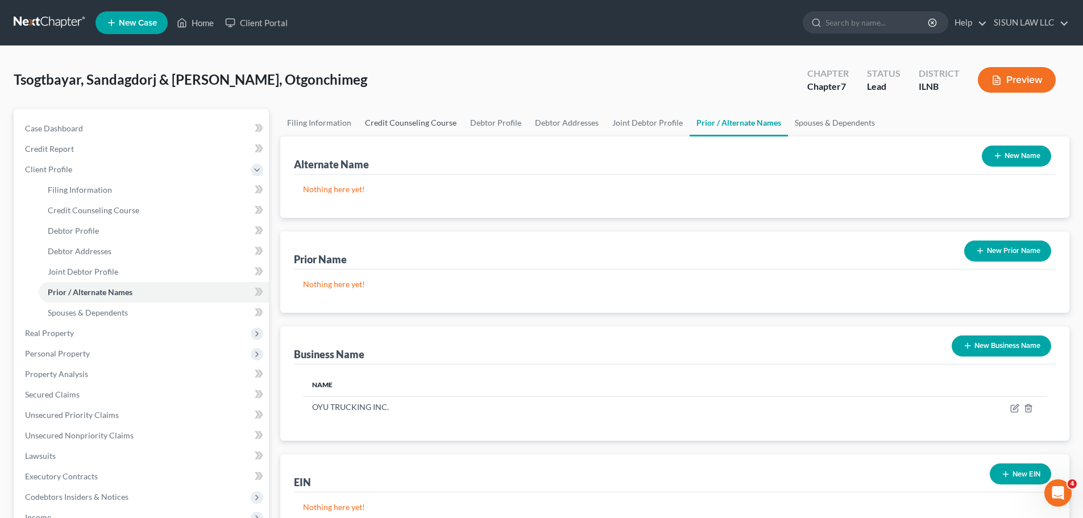
click at [450, 126] on link "Credit Counseling Course" at bounding box center [410, 122] width 105 height 27
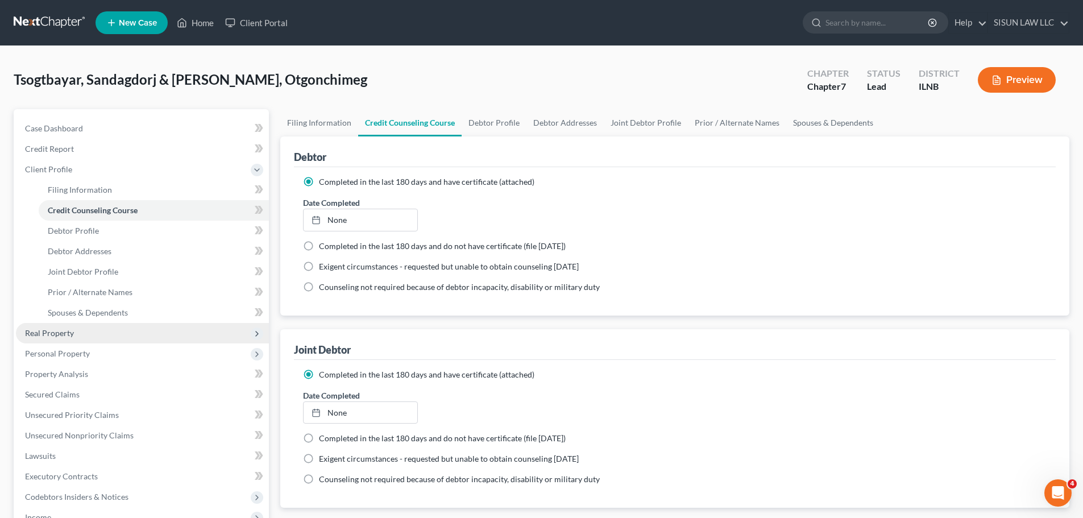
click at [52, 334] on span "Real Property" at bounding box center [49, 333] width 49 height 10
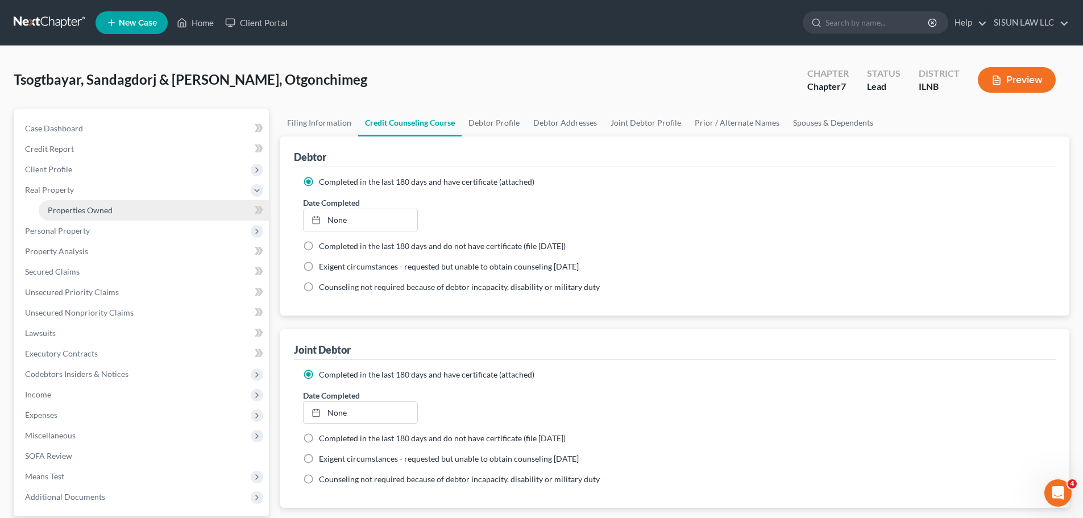
click at [87, 215] on link "Properties Owned" at bounding box center [154, 210] width 230 height 20
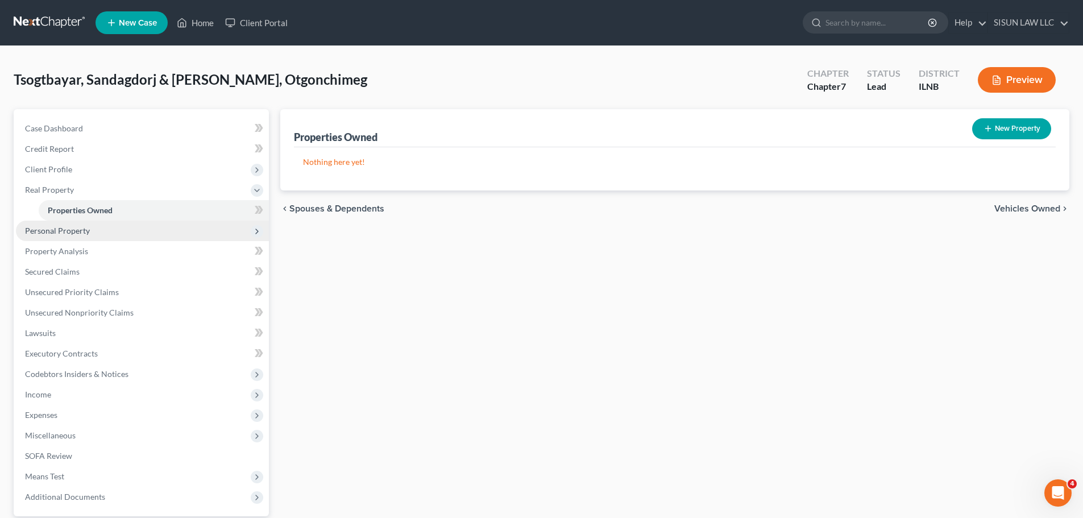
click at [76, 231] on span "Personal Property" at bounding box center [57, 231] width 65 height 10
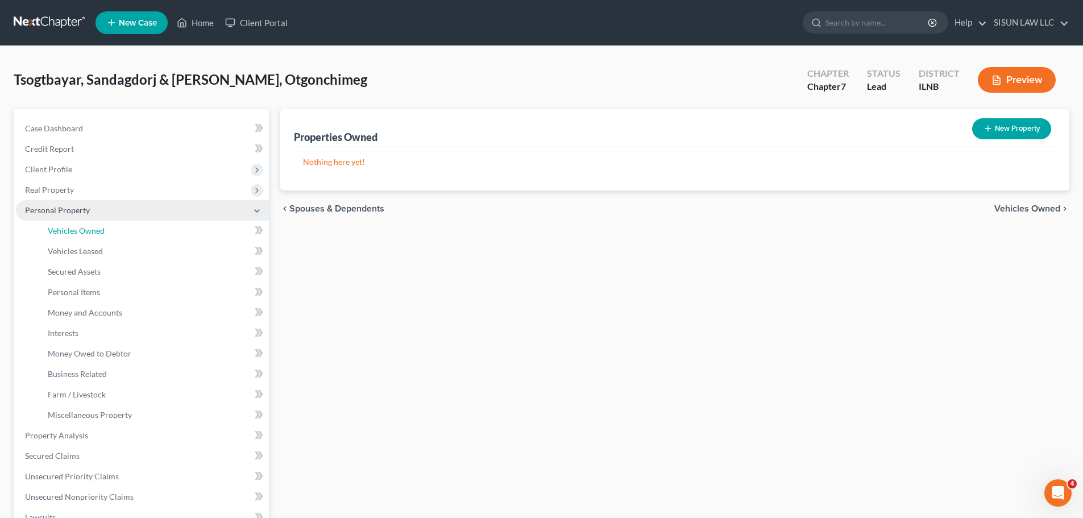
click at [76, 231] on span "Vehicles Owned" at bounding box center [76, 231] width 57 height 10
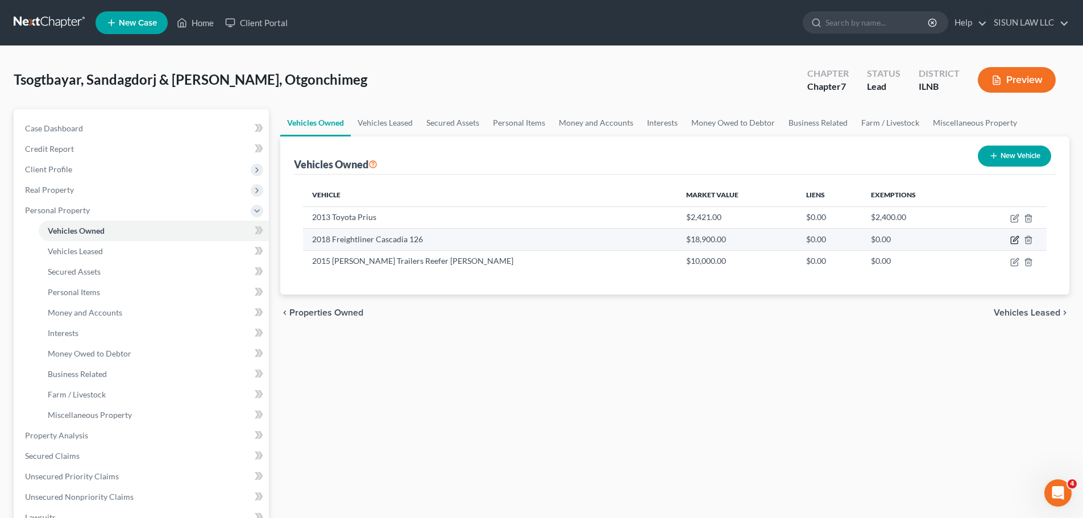
click at [976, 238] on icon "button" at bounding box center [1014, 239] width 9 height 9
select select "1"
select select "8"
select select "4"
select select "2"
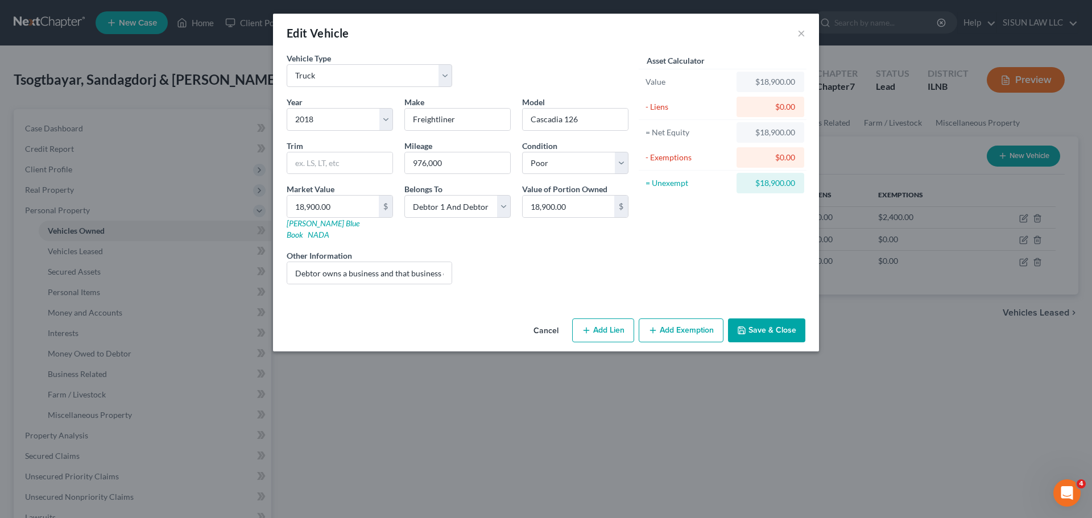
click at [710, 318] on button "Add Exemption" at bounding box center [681, 330] width 85 height 24
select select "2"
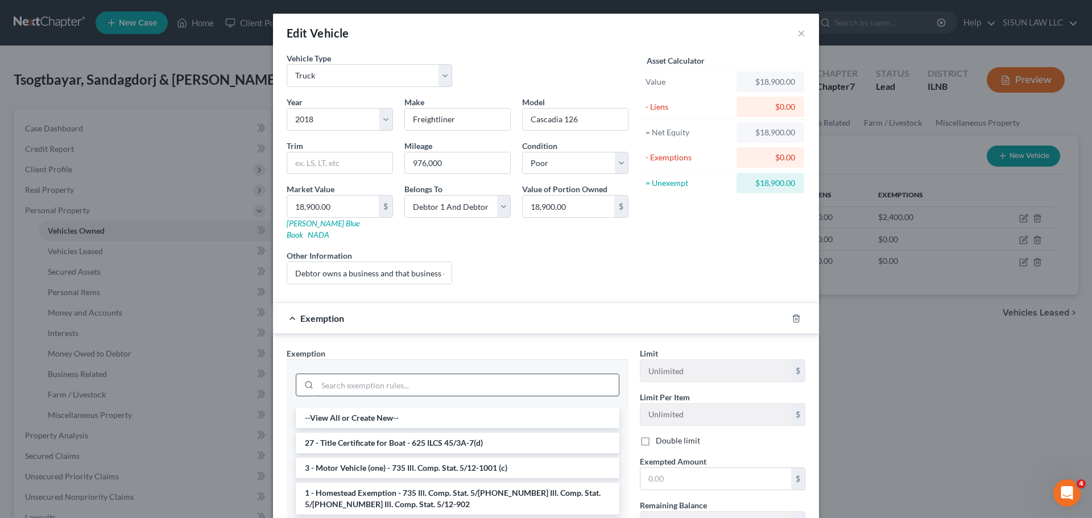
click at [356, 374] on input "search" at bounding box center [467, 385] width 301 height 22
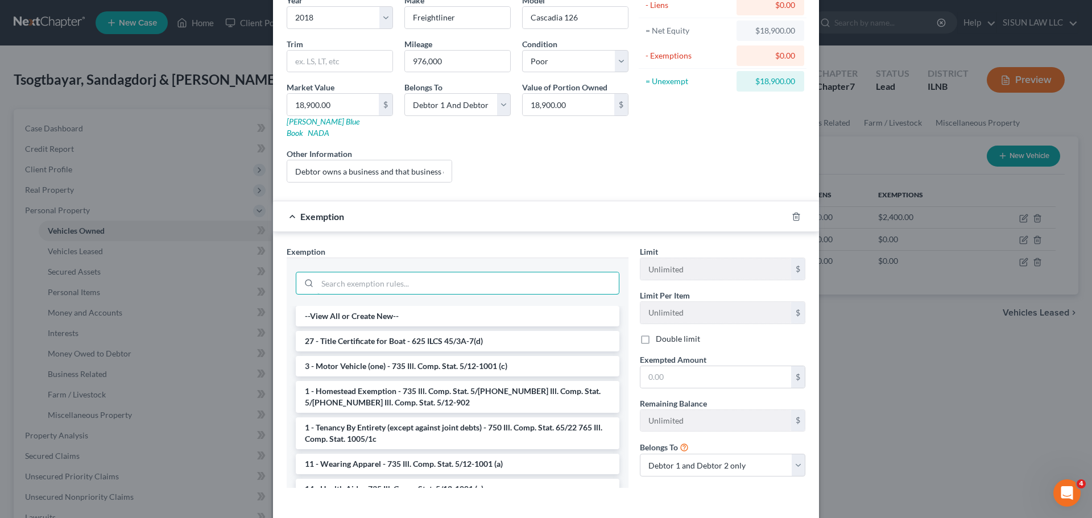
scroll to position [114, 0]
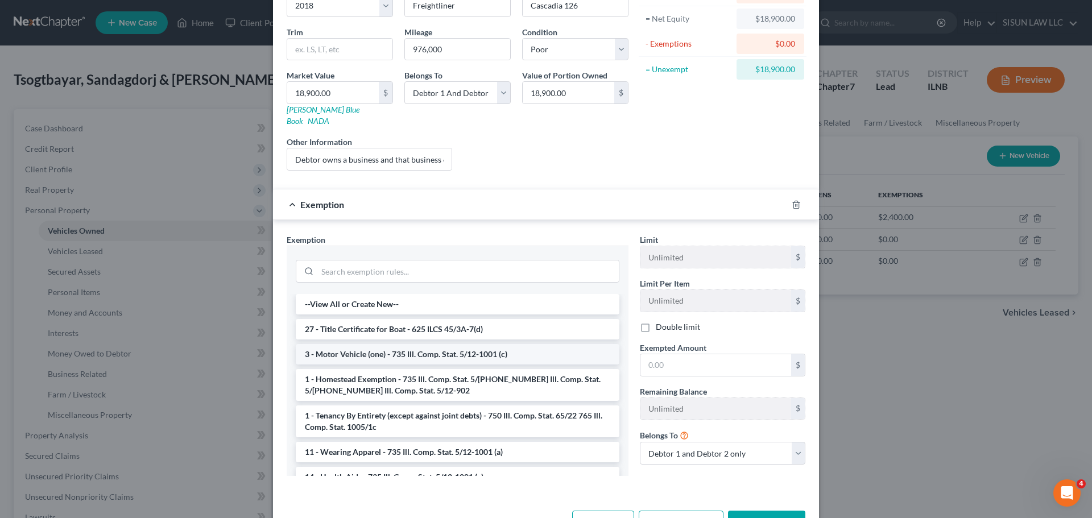
click at [408, 346] on li "3 - Motor Vehicle (one) - 735 Ill. Comp. Stat. 5/12-1001 (c)" at bounding box center [458, 354] width 324 height 20
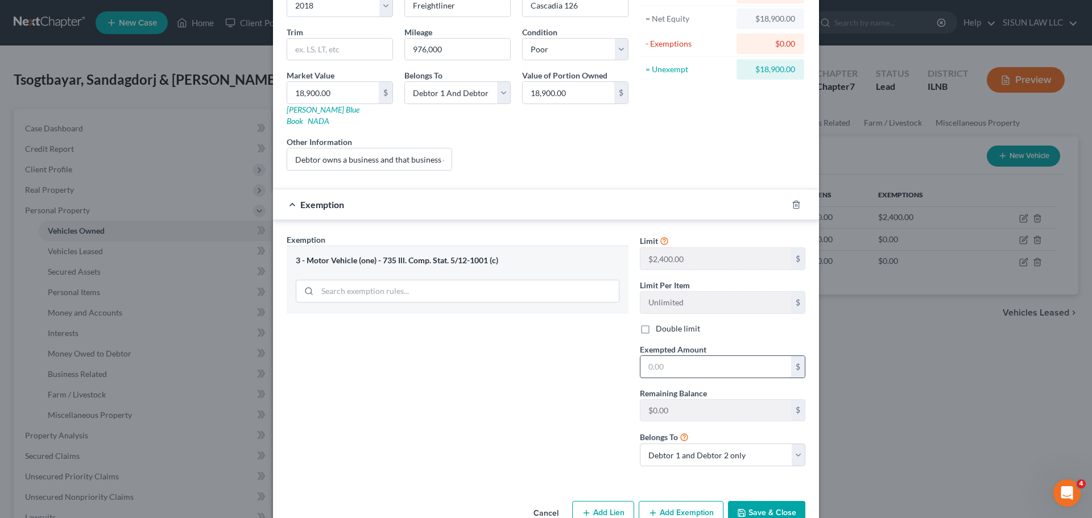
click at [721, 356] on input "text" at bounding box center [715, 367] width 151 height 22
type input "5"
type input "2,400"
click at [742, 501] on button "Save & Close" at bounding box center [766, 513] width 77 height 24
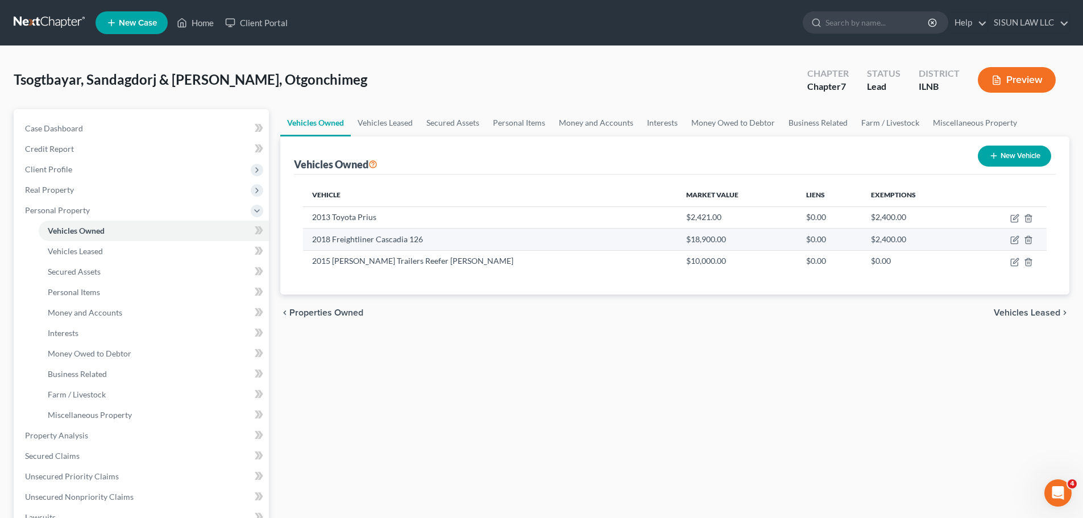
click at [976, 241] on td at bounding box center [1007, 240] width 77 height 22
click at [976, 241] on icon "button" at bounding box center [1014, 239] width 9 height 9
select select "1"
select select "8"
select select "4"
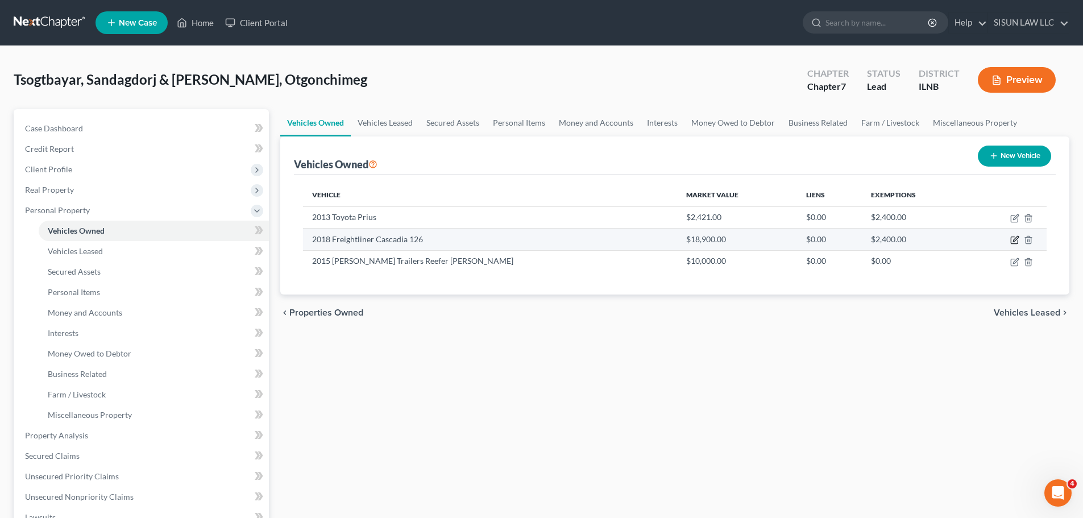
select select "2"
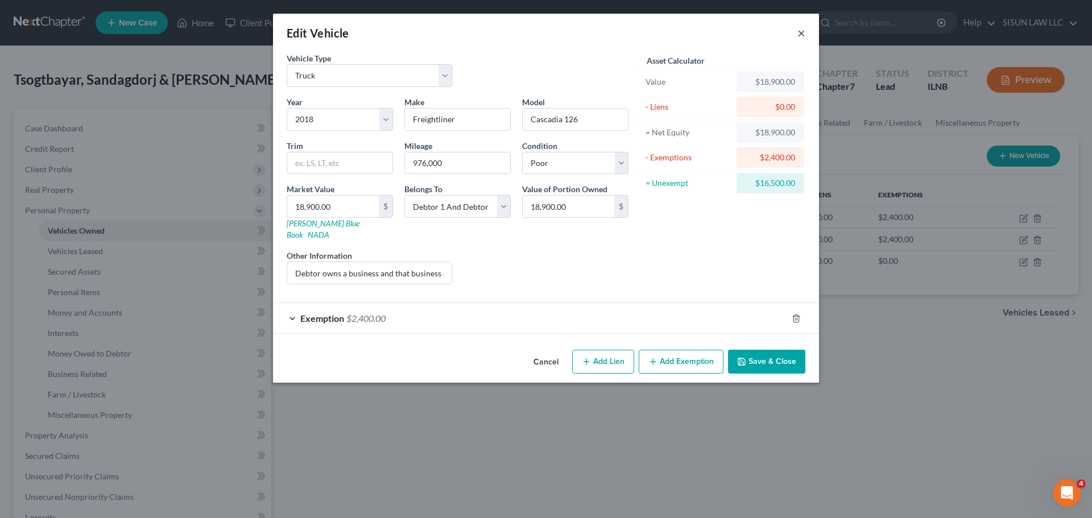
click at [799, 30] on button "×" at bounding box center [801, 33] width 8 height 14
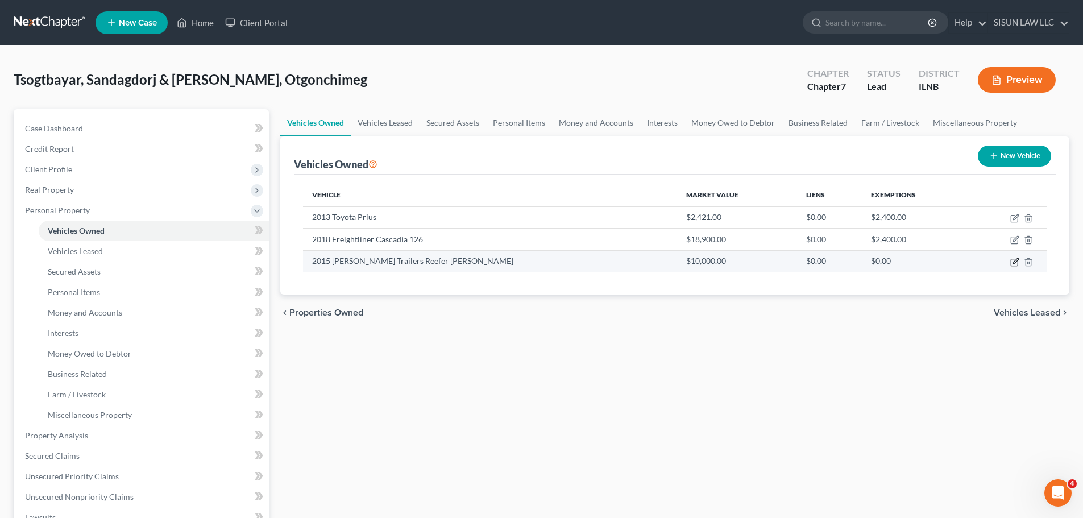
click at [976, 259] on icon "button" at bounding box center [1014, 262] width 9 height 9
select select "2"
select select "11"
select select "4"
select select "2"
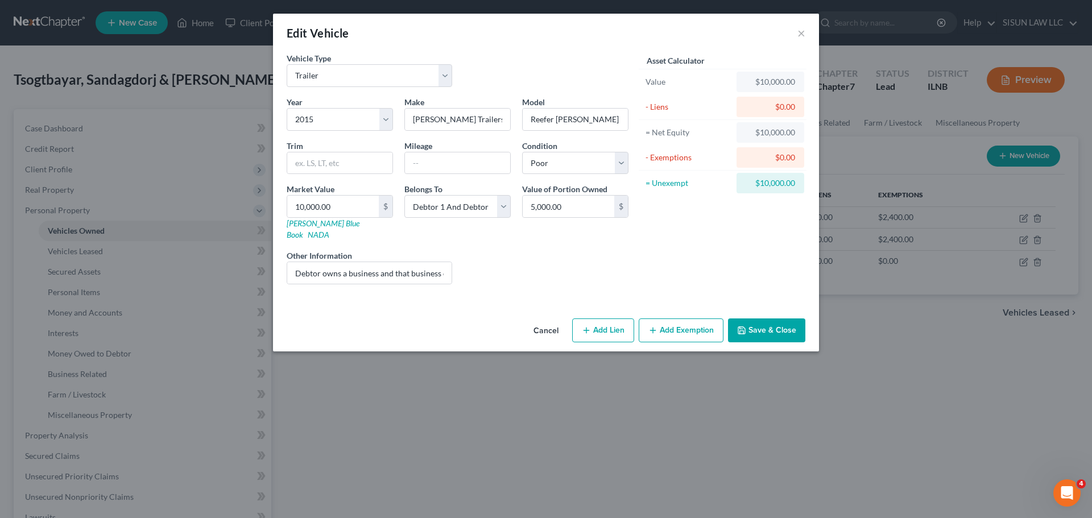
click at [653, 329] on button "Add Exemption" at bounding box center [681, 330] width 85 height 24
select select "2"
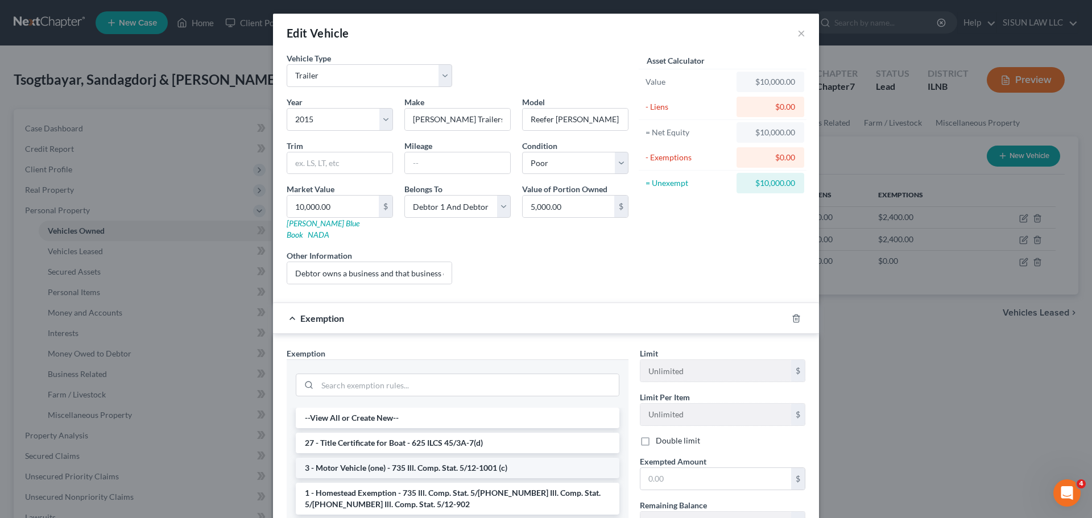
click at [337, 458] on li "3 - Motor Vehicle (one) - 735 Ill. Comp. Stat. 5/12-1001 (c)" at bounding box center [458, 468] width 324 height 20
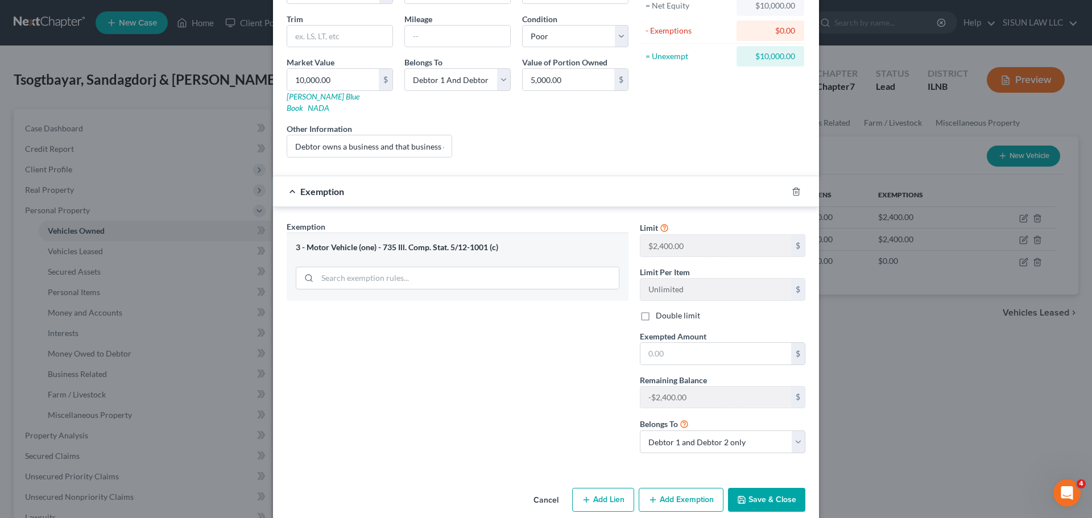
scroll to position [132, 0]
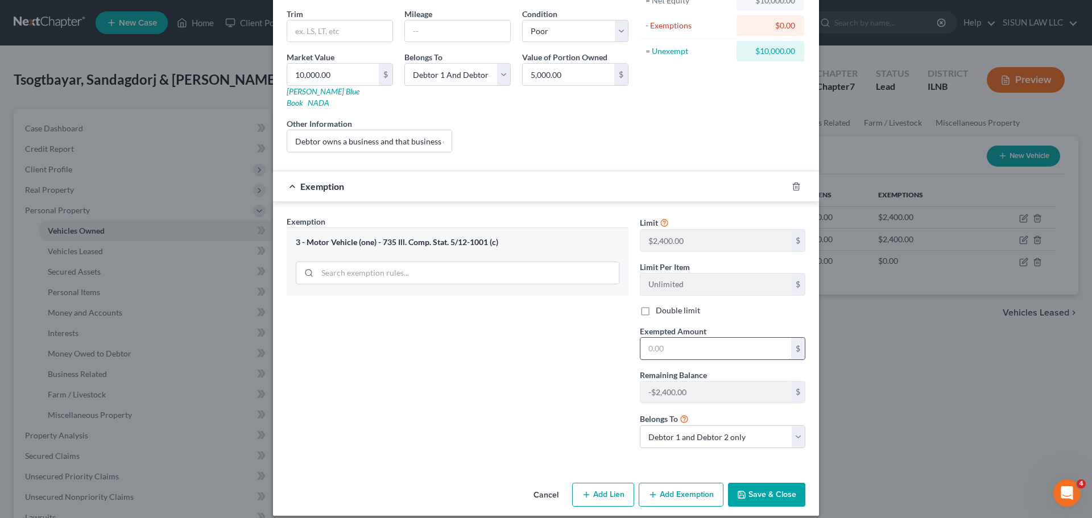
click at [662, 342] on input "text" at bounding box center [715, 349] width 151 height 22
type input "2,400"
click at [781, 483] on button "Save & Close" at bounding box center [766, 495] width 77 height 24
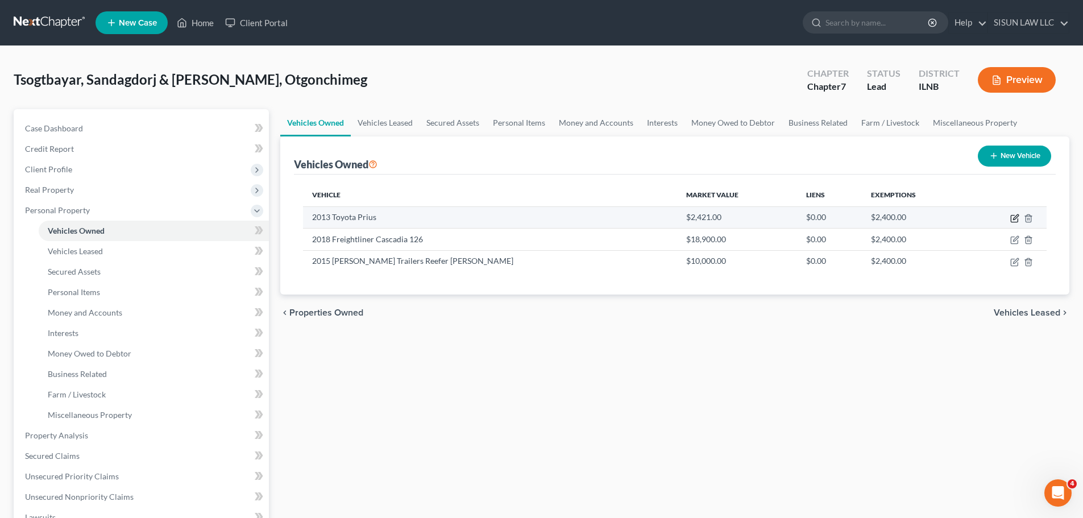
click at [976, 215] on icon "button" at bounding box center [1014, 218] width 9 height 9
select select "0"
select select "13"
select select "4"
select select "2"
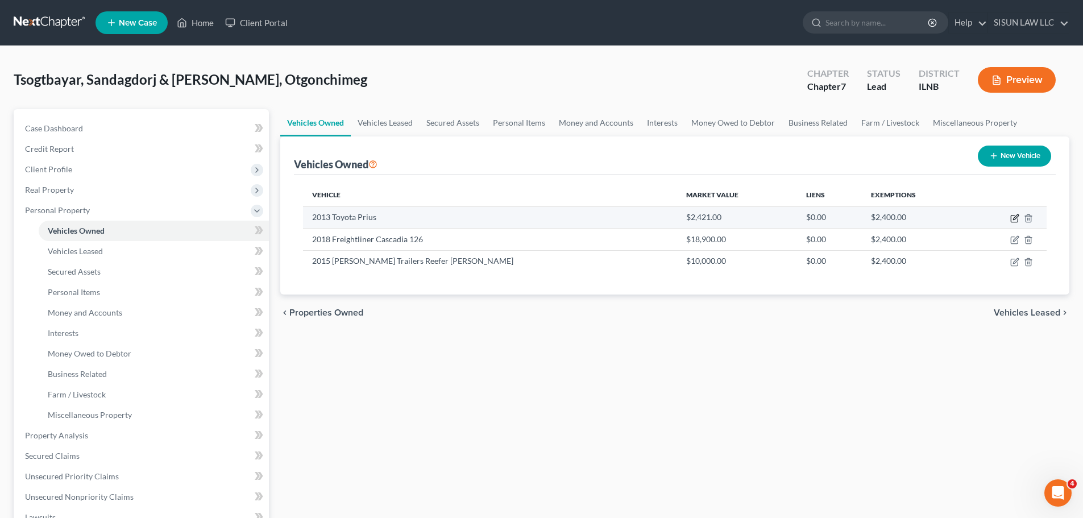
select select "2"
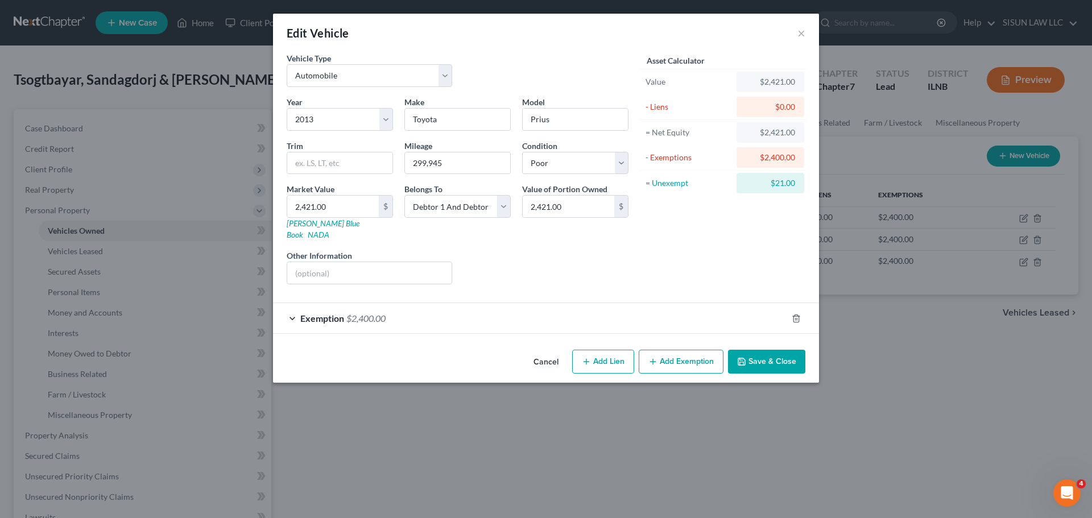
click at [380, 313] on span "$2,400.00" at bounding box center [365, 318] width 39 height 11
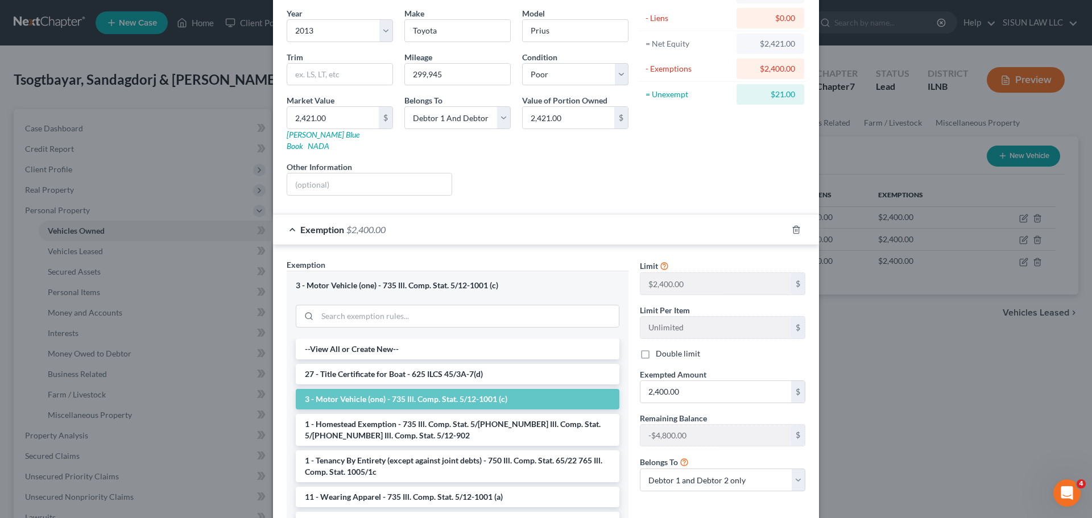
scroll to position [161, 0]
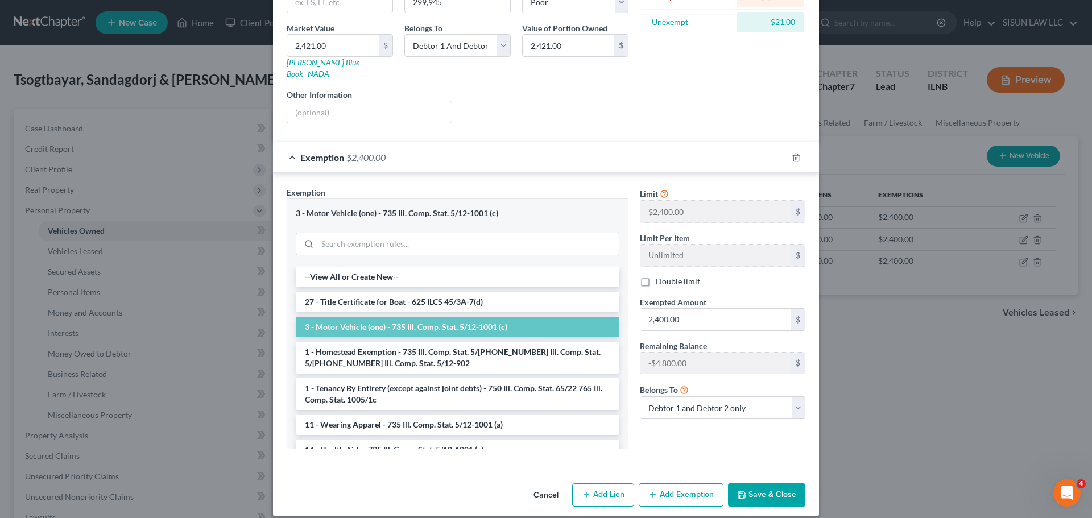
click at [391, 157] on div "Exemption $2,400.00" at bounding box center [530, 157] width 514 height 30
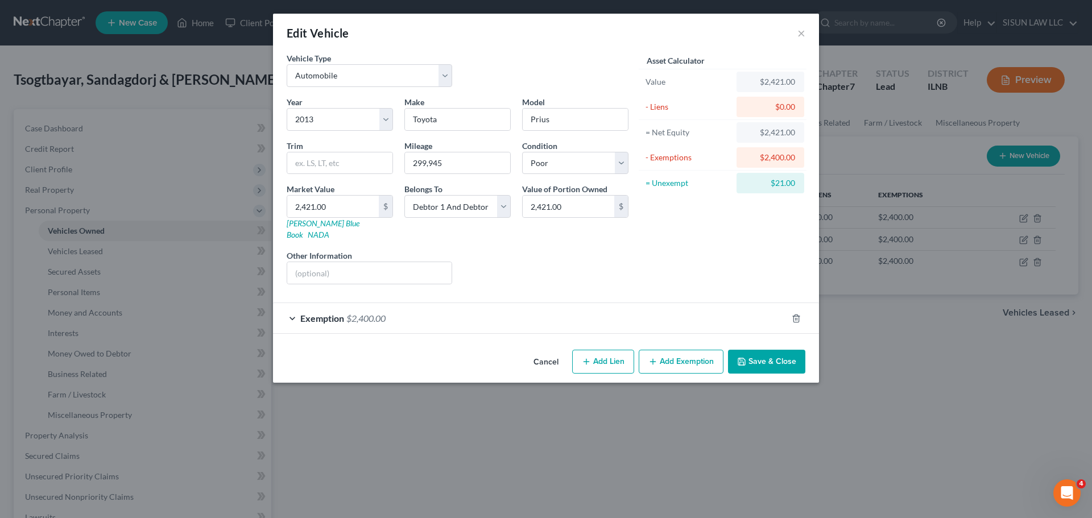
click at [785, 350] on button "Save & Close" at bounding box center [766, 362] width 77 height 24
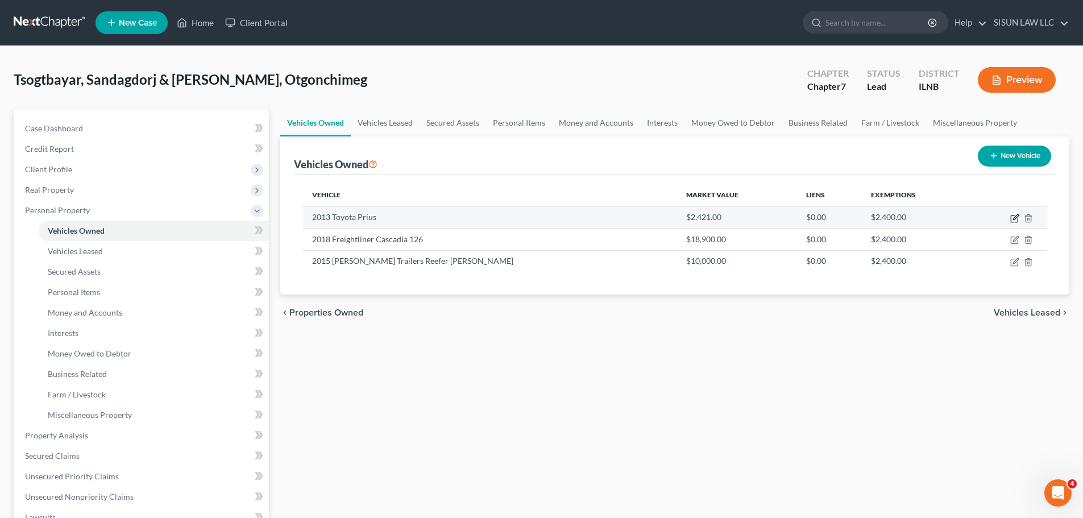
click at [976, 218] on icon "button" at bounding box center [1014, 218] width 9 height 9
select select "0"
select select "13"
select select "4"
select select "2"
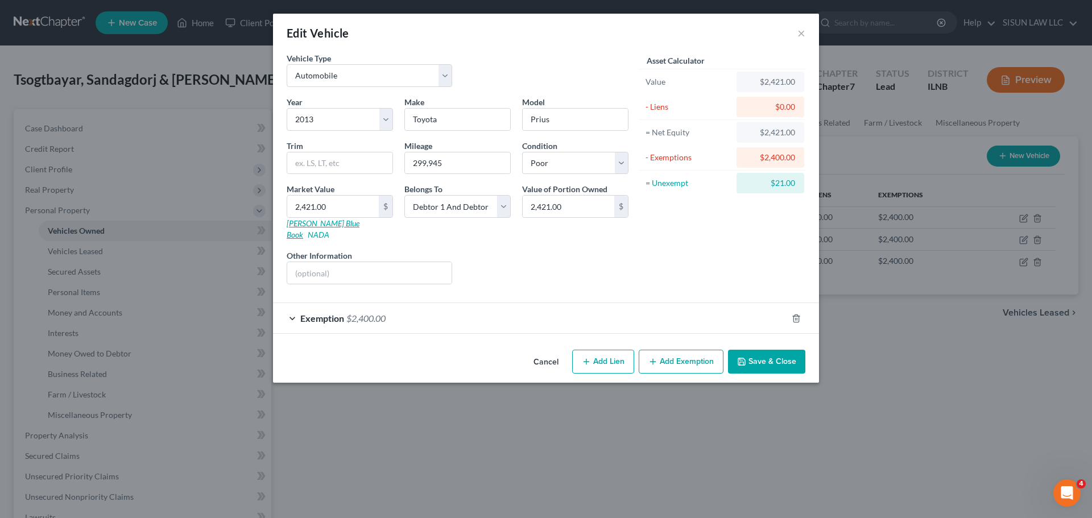
click at [318, 222] on link "Kelly Blue Book" at bounding box center [323, 228] width 73 height 21
click at [785, 356] on button "Save & Close" at bounding box center [766, 362] width 77 height 24
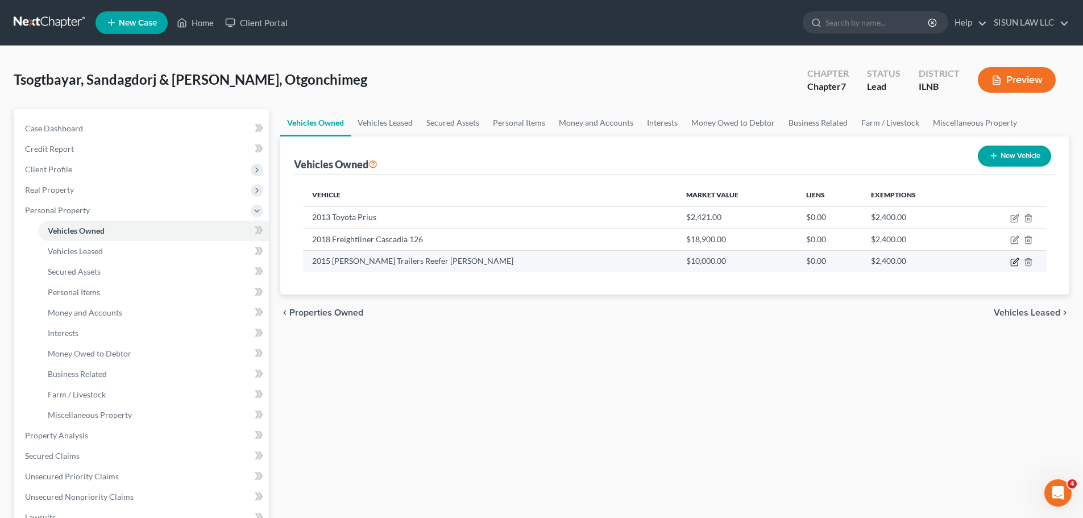
click at [976, 263] on icon "button" at bounding box center [1014, 262] width 9 height 9
select select "2"
select select "11"
select select "4"
select select "2"
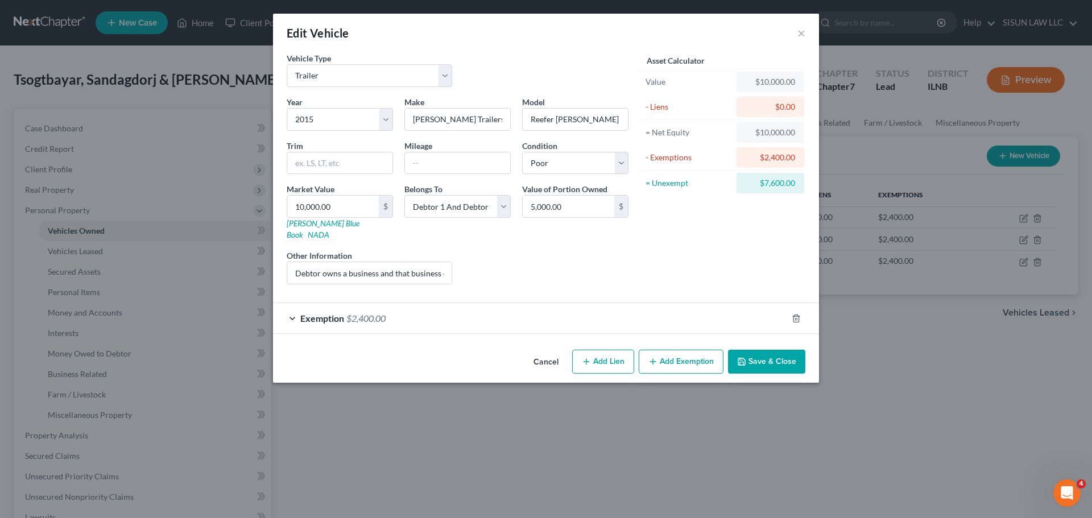
click at [664, 351] on button "Add Exemption" at bounding box center [681, 362] width 85 height 24
select select "2"
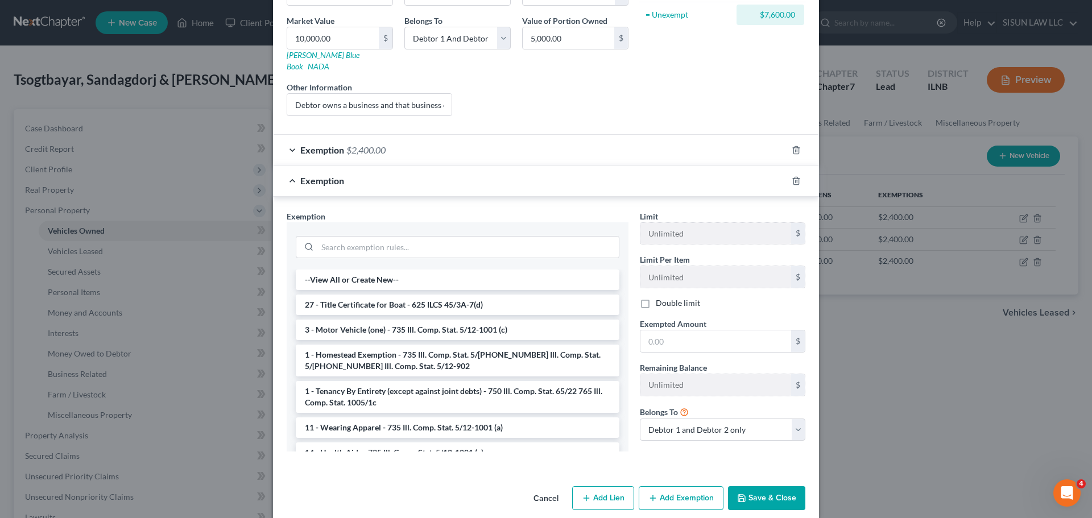
scroll to position [172, 0]
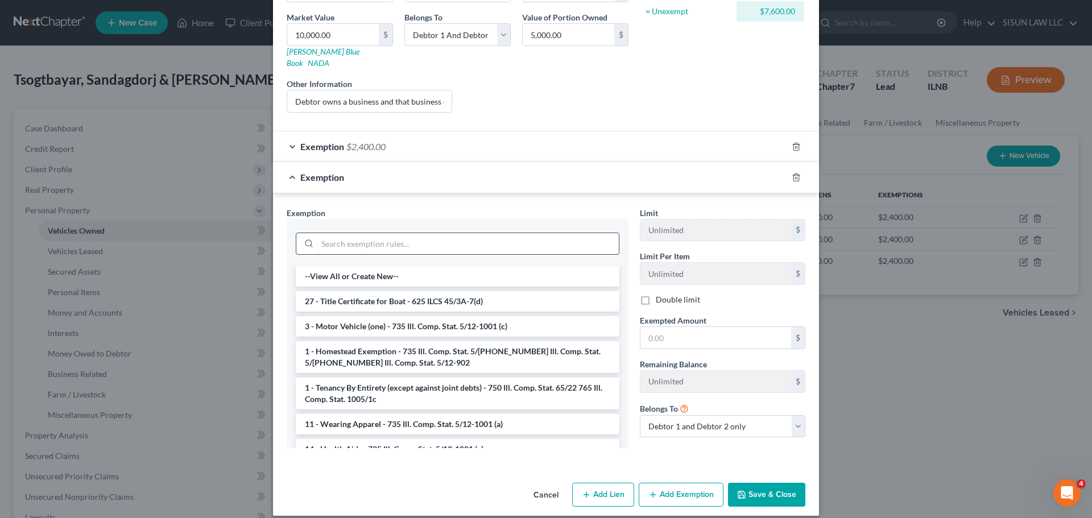
click at [401, 233] on input "search" at bounding box center [467, 244] width 301 height 22
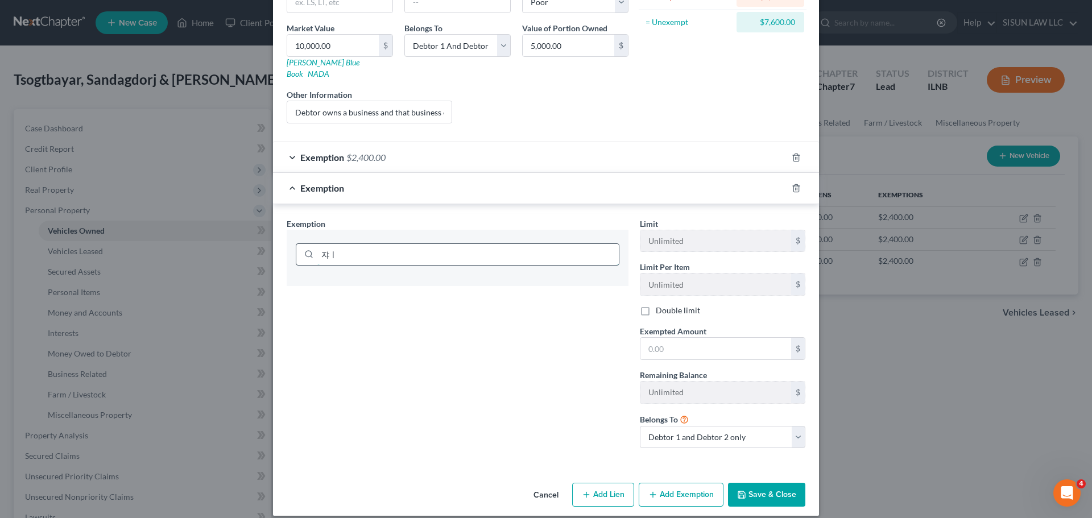
type input "쟈"
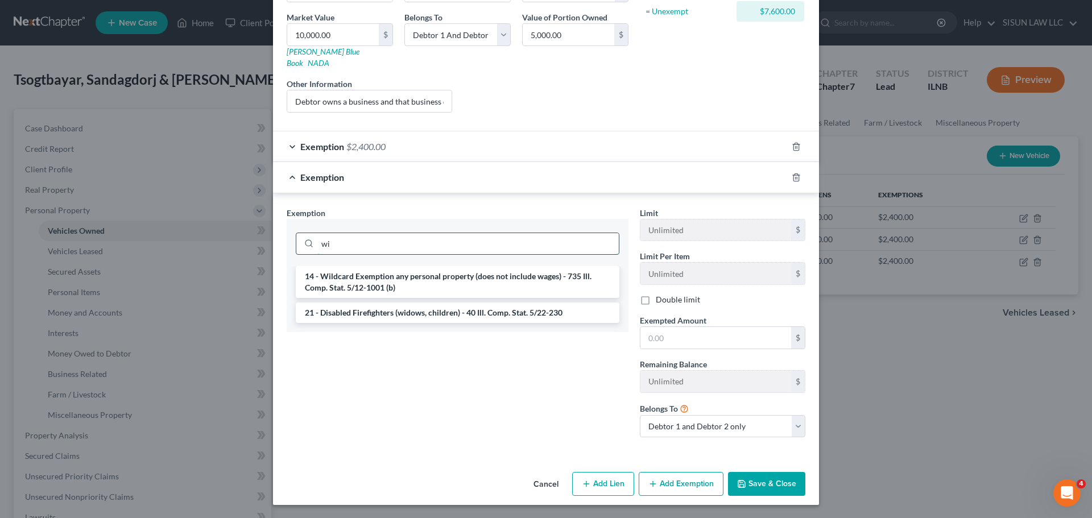
scroll to position [161, 0]
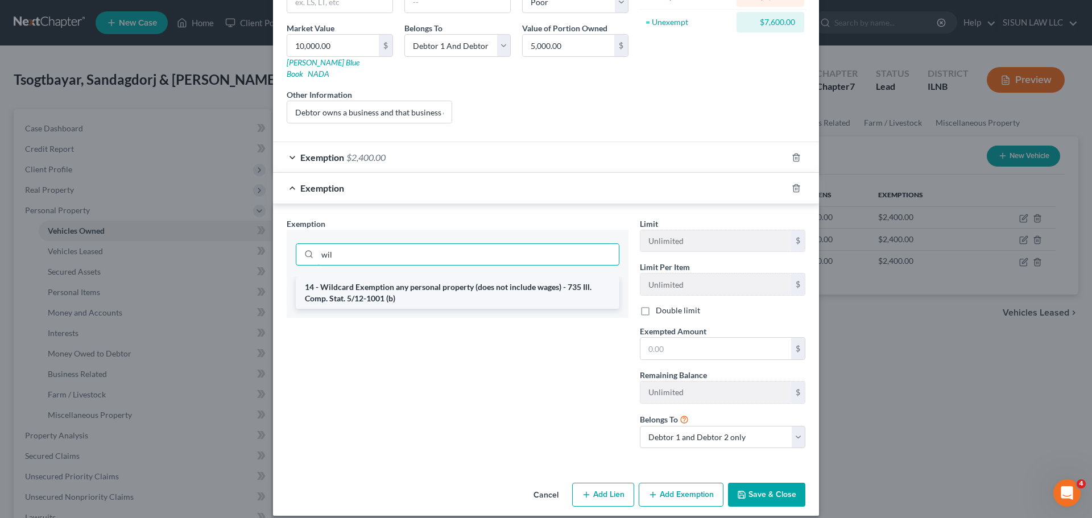
type input "wil"
click at [408, 289] on li "14 - Wildcard Exemption any personal property (does not include wages) - 735 Il…" at bounding box center [458, 293] width 324 height 32
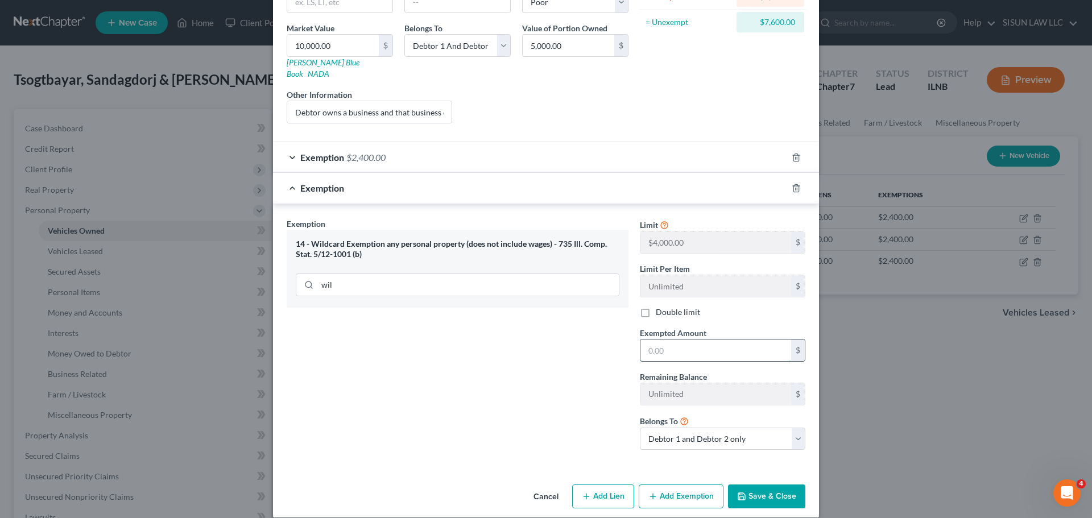
click at [660, 339] on input "text" at bounding box center [715, 350] width 151 height 22
type input "4,000"
click at [680, 433] on select "Debtor 1 only Debtor 2 only Debtor 1 and Debtor 2 only" at bounding box center [722, 439] width 165 height 23
select select "0"
click at [640, 428] on select "Debtor 1 only Debtor 2 only Debtor 1 and Debtor 2 only" at bounding box center [722, 439] width 165 height 23
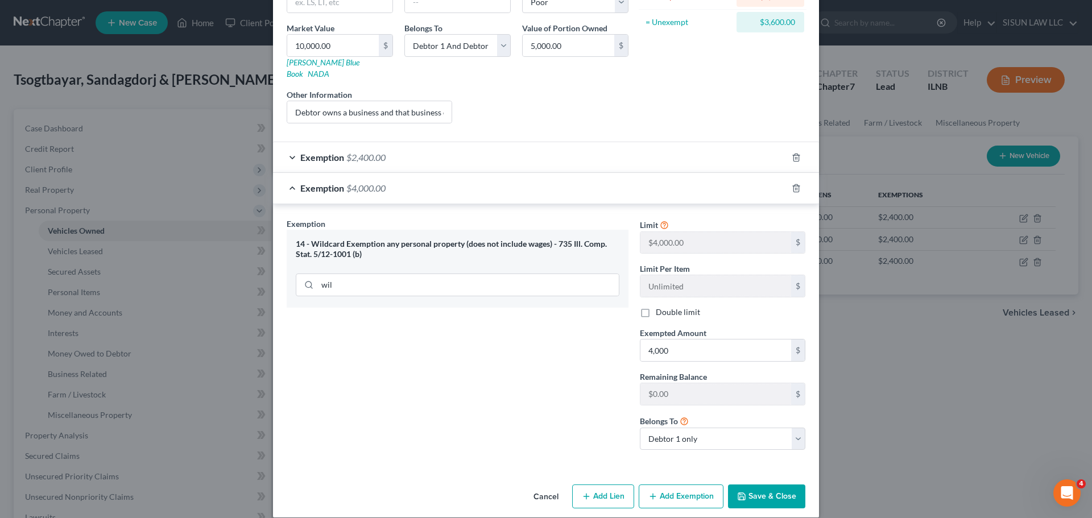
click at [749, 484] on button "Save & Close" at bounding box center [766, 496] width 77 height 24
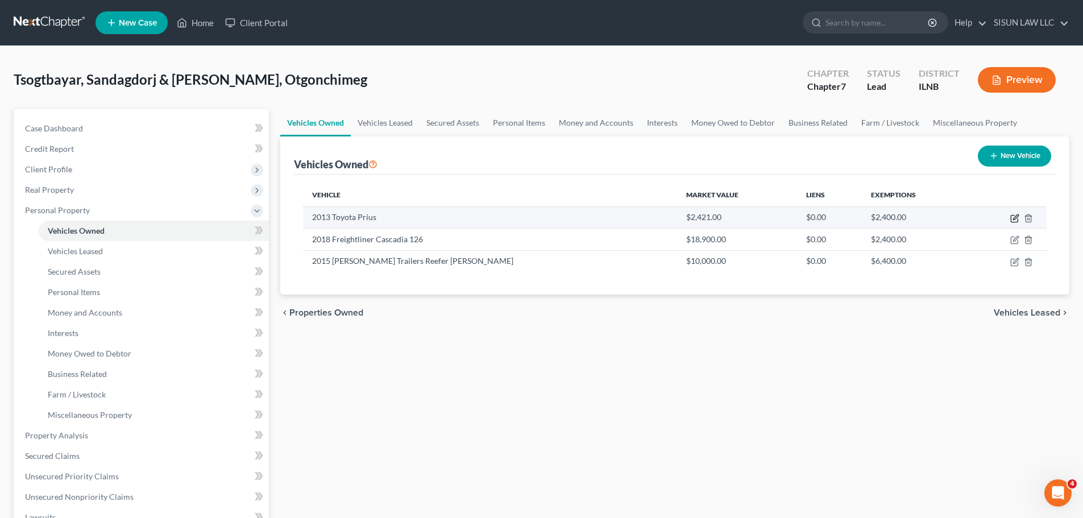
click at [976, 219] on icon "button" at bounding box center [1014, 218] width 9 height 9
select select "0"
select select "13"
select select "4"
select select "2"
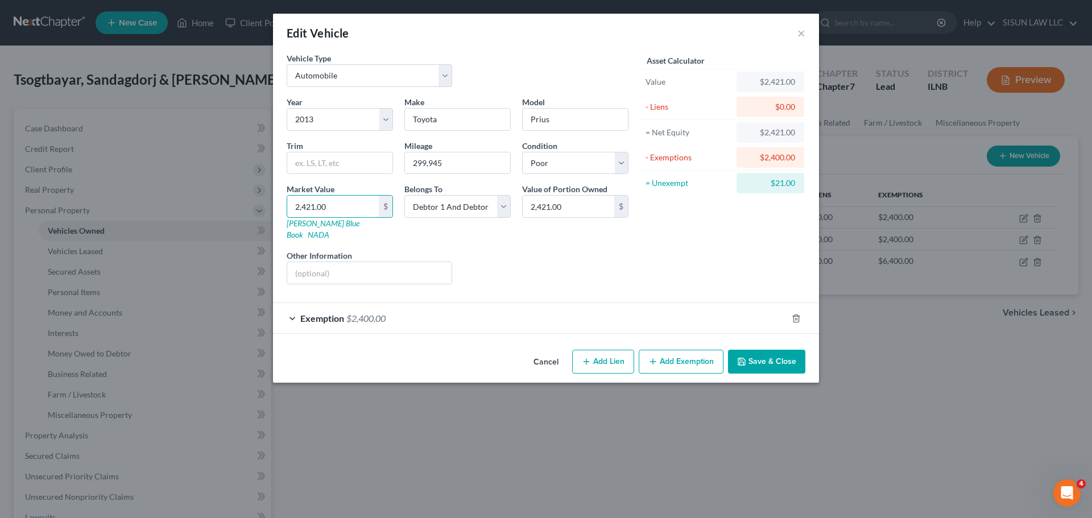
type input "2"
type input "2.00"
type input "25"
type input "25.00"
type input "252"
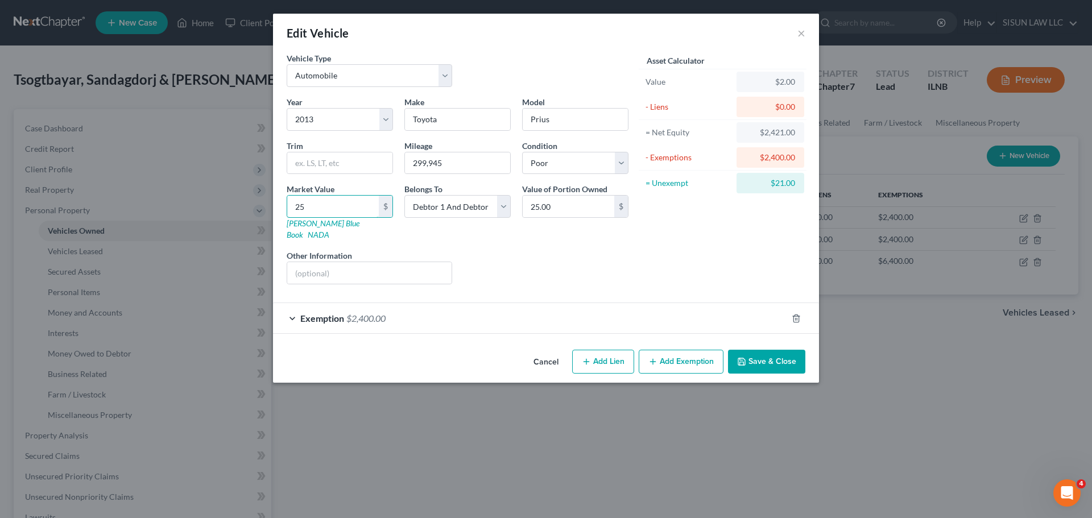
type input "252.00"
type input "2529"
type input "2,529.00"
type input "2,529"
drag, startPoint x: 683, startPoint y: 259, endPoint x: 670, endPoint y: 258, distance: 13.1
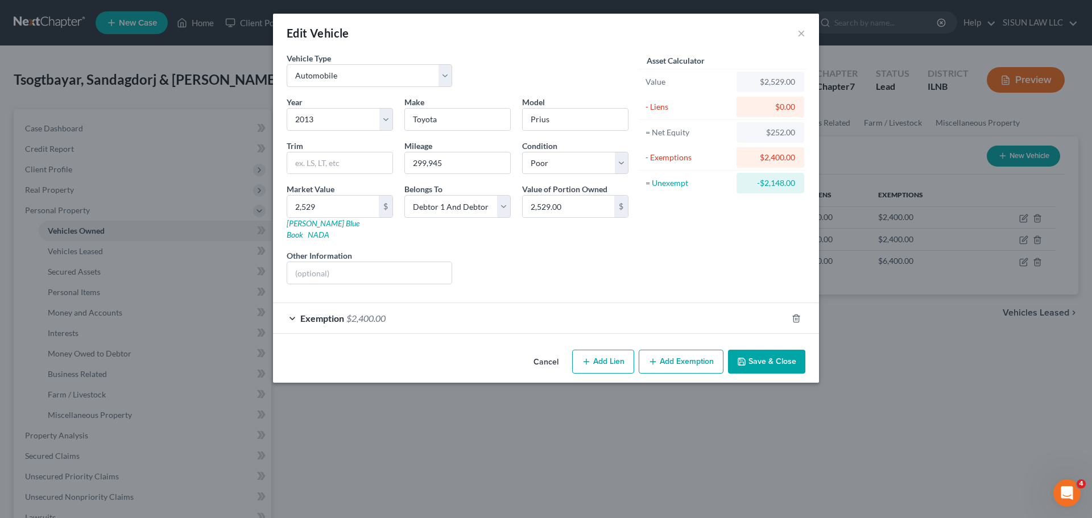
click at [682, 261] on div "Asset Calculator Value $2,529.00 - Liens $0.00 = Net Equity $252.00 - Exemption…" at bounding box center [722, 172] width 177 height 241
click at [788, 350] on button "Save & Close" at bounding box center [766, 362] width 77 height 24
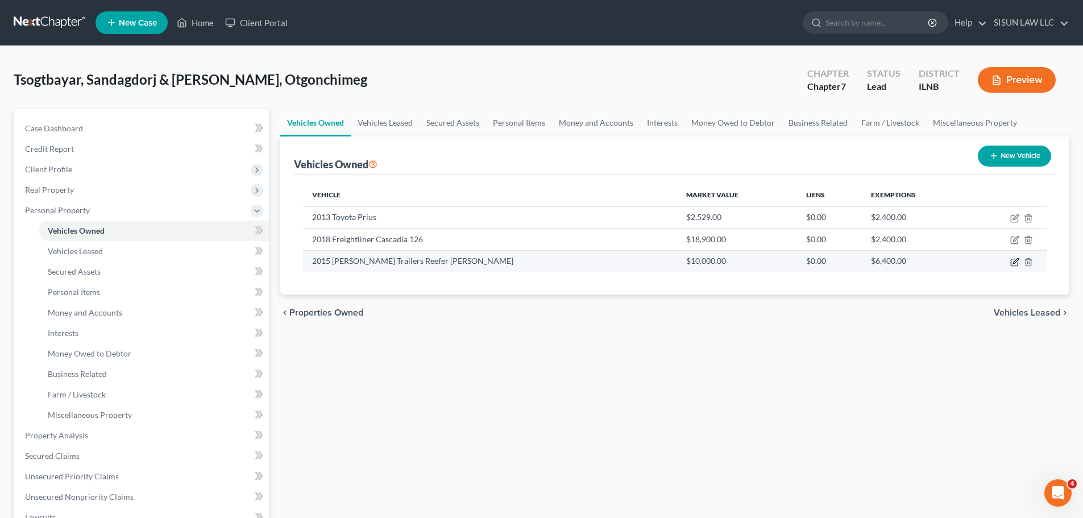
click at [976, 262] on icon "button" at bounding box center [1014, 262] width 9 height 9
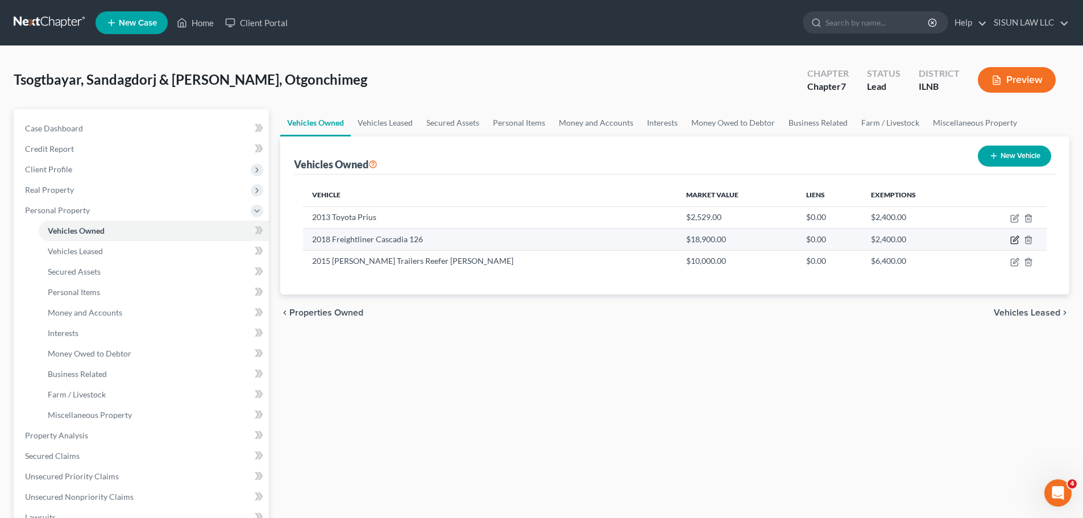
click at [976, 241] on body "Home New Case Client Portal SISUN LAW LLC info@sisunlawllc.com My Account Setti…" at bounding box center [541, 404] width 1083 height 809
select select "2"
select select "11"
select select "4"
select select "2"
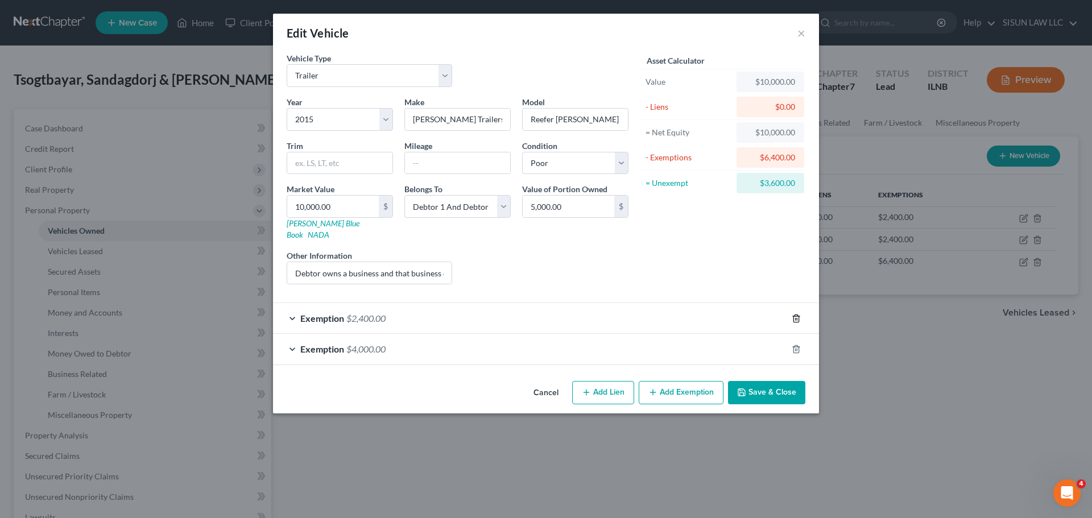
click at [799, 314] on icon "button" at bounding box center [795, 318] width 9 height 9
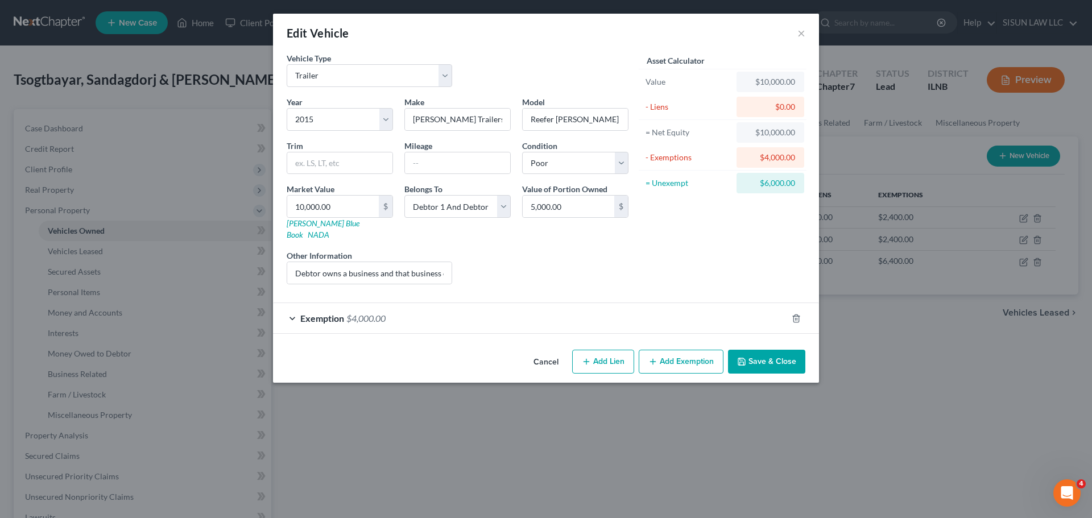
click at [773, 350] on button "Save & Close" at bounding box center [766, 362] width 77 height 24
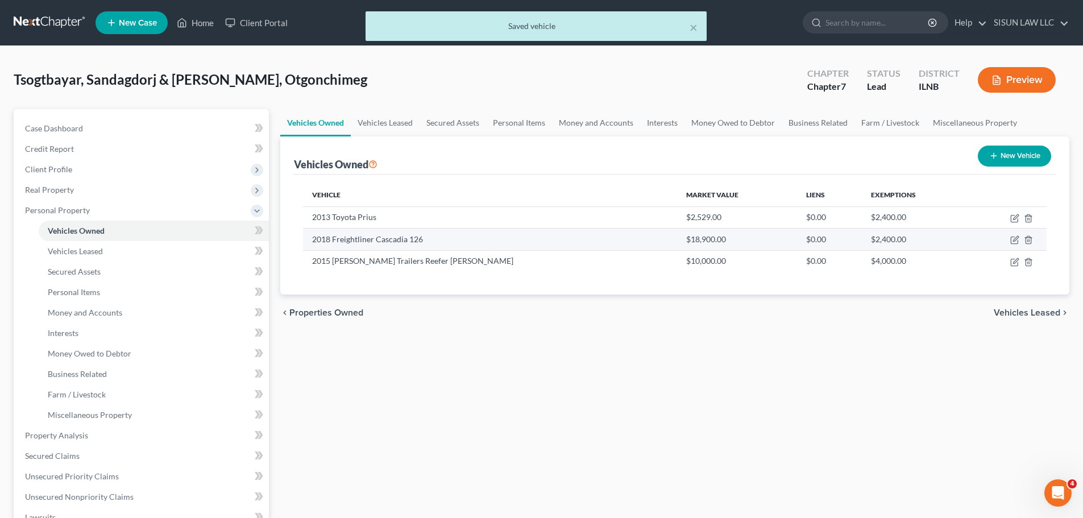
click at [976, 239] on td at bounding box center [1007, 240] width 77 height 22
click at [976, 239] on icon "button" at bounding box center [1014, 239] width 9 height 9
select select "1"
select select "8"
select select "4"
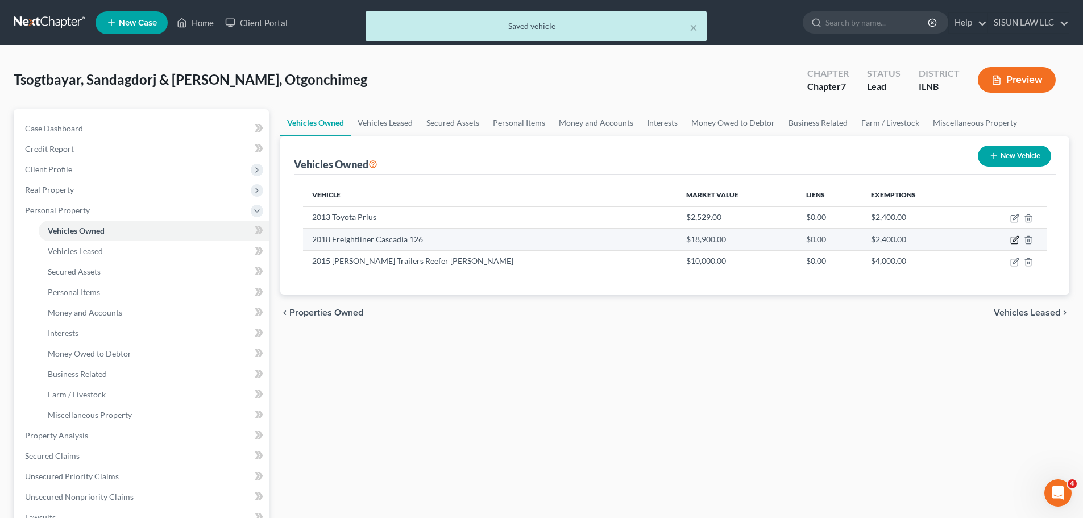
select select "2"
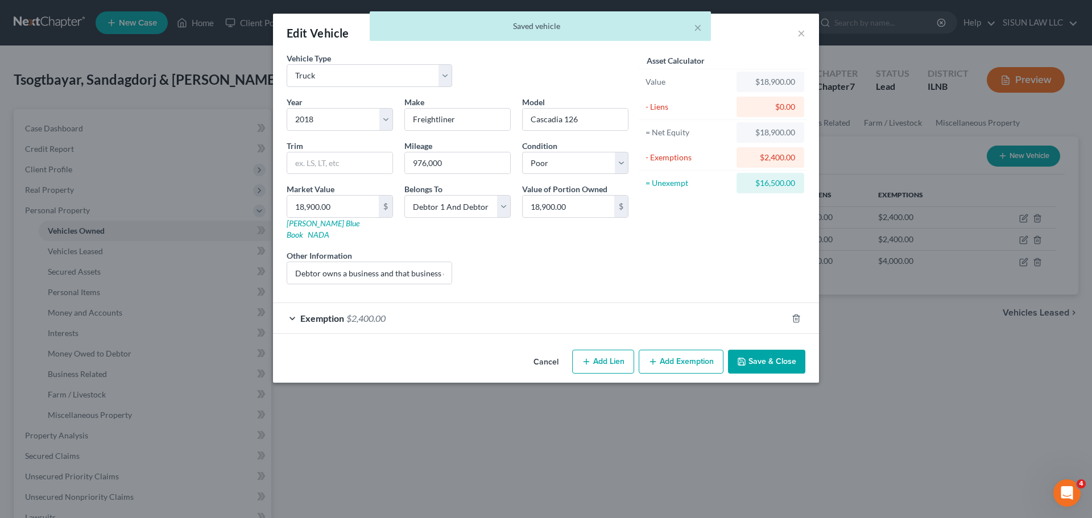
click at [805, 309] on div at bounding box center [803, 318] width 32 height 18
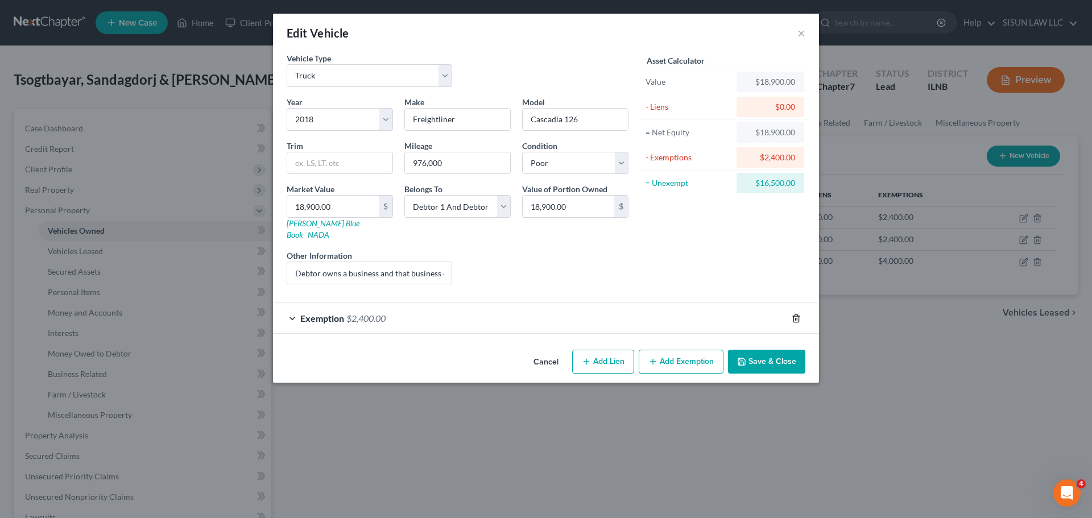
drag, startPoint x: 795, startPoint y: 306, endPoint x: 778, endPoint y: 330, distance: 29.3
click at [795, 314] on icon "button" at bounding box center [795, 318] width 9 height 9
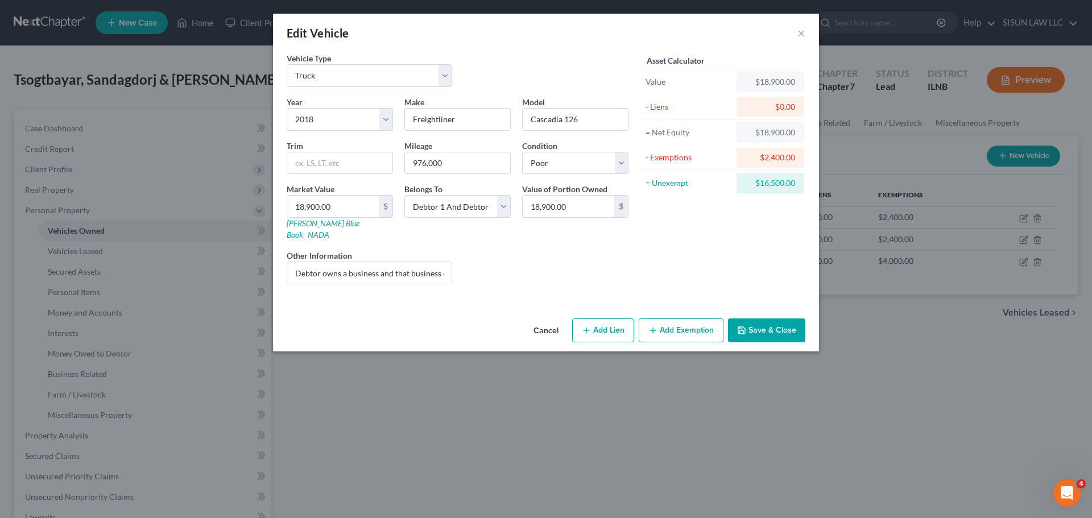
drag, startPoint x: 766, startPoint y: 347, endPoint x: 767, endPoint y: 335, distance: 11.4
click at [766, 347] on div "Edit Vehicle × Vehicle Type Select Automobile Truck Trailer Watercraft Aircraft…" at bounding box center [546, 259] width 1092 height 518
click at [783, 318] on button "Save & Close" at bounding box center [766, 330] width 77 height 24
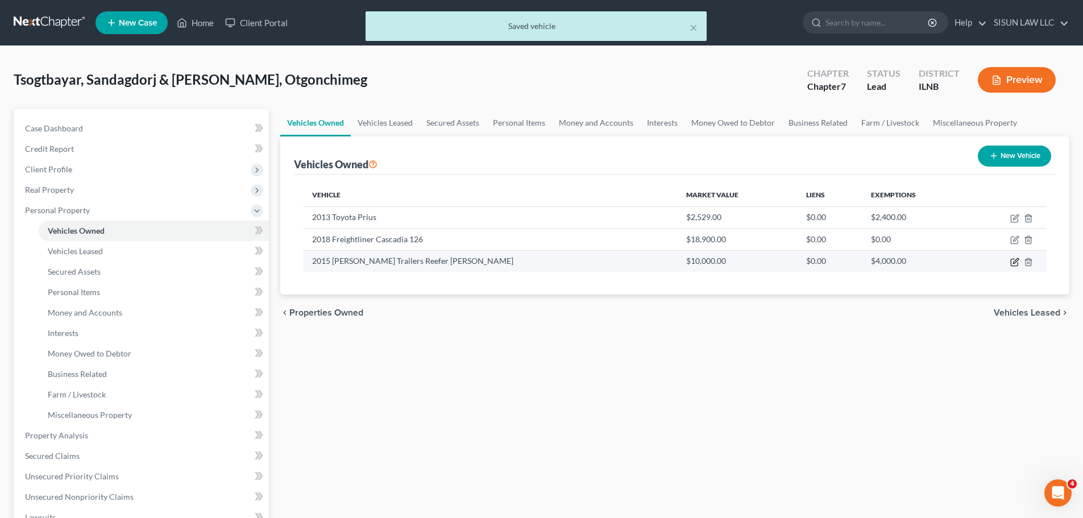
click at [976, 260] on icon "button" at bounding box center [1014, 262] width 9 height 9
select select "2"
select select "11"
select select "4"
select select "2"
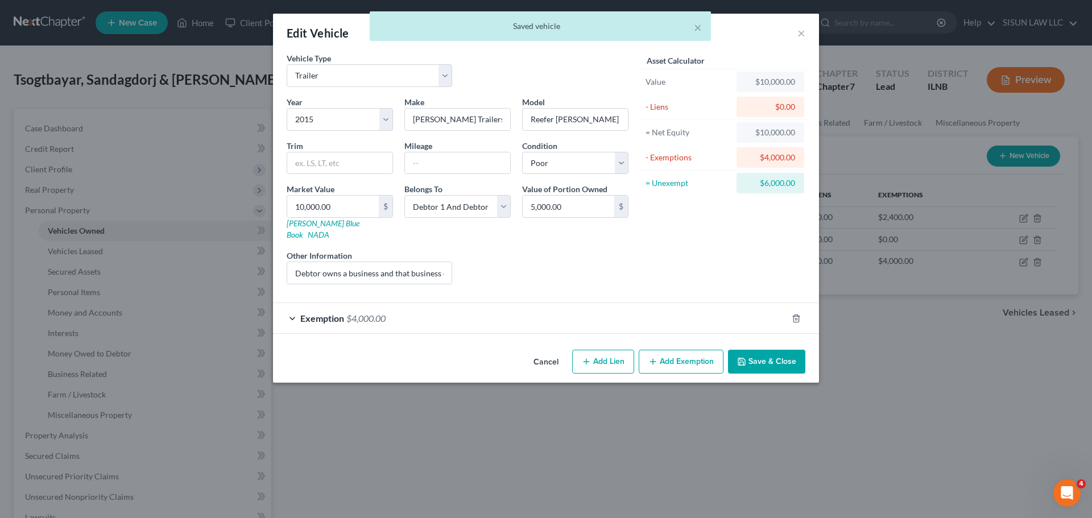
click at [691, 350] on button "Add Exemption" at bounding box center [681, 362] width 85 height 24
select select "2"
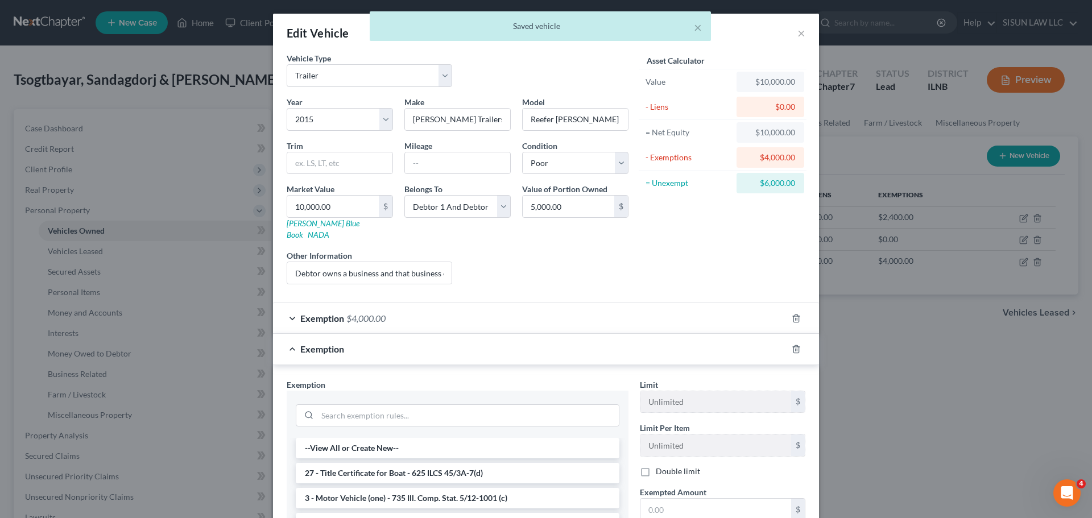
scroll to position [114, 0]
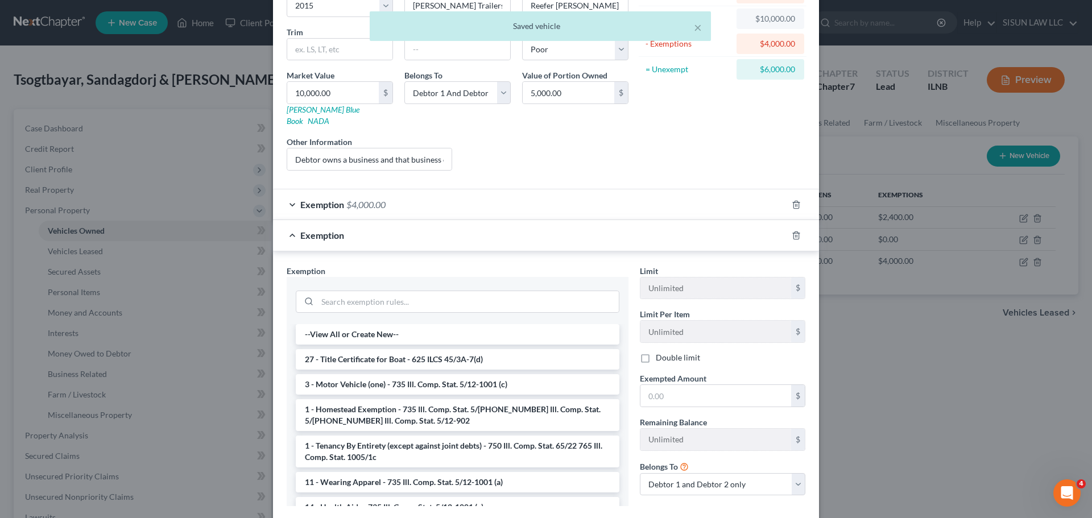
click at [351, 378] on li "3 - Motor Vehicle (one) - 735 Ill. Comp. Stat. 5/12-1001 (c)" at bounding box center [458, 384] width 324 height 20
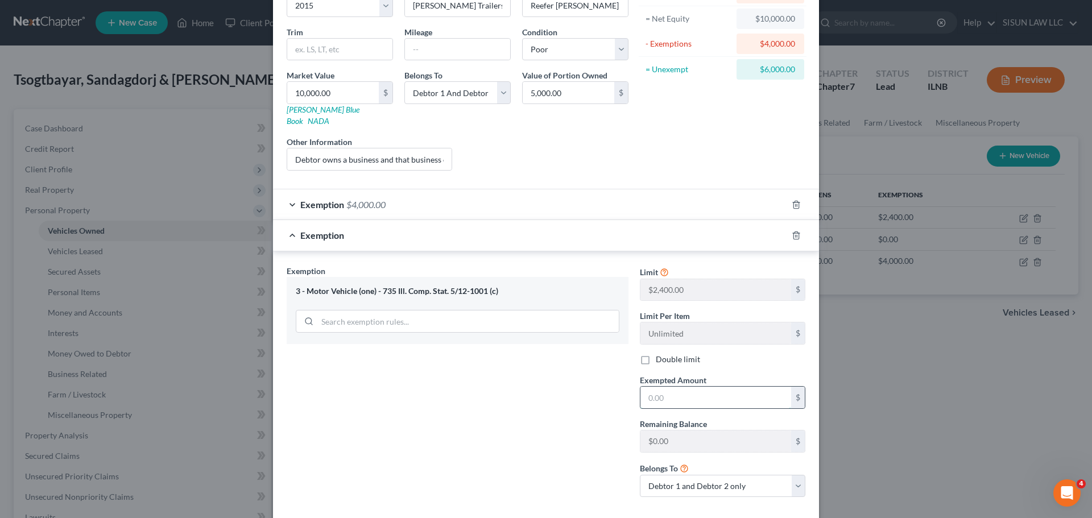
click at [667, 387] on input "text" at bounding box center [715, 398] width 151 height 22
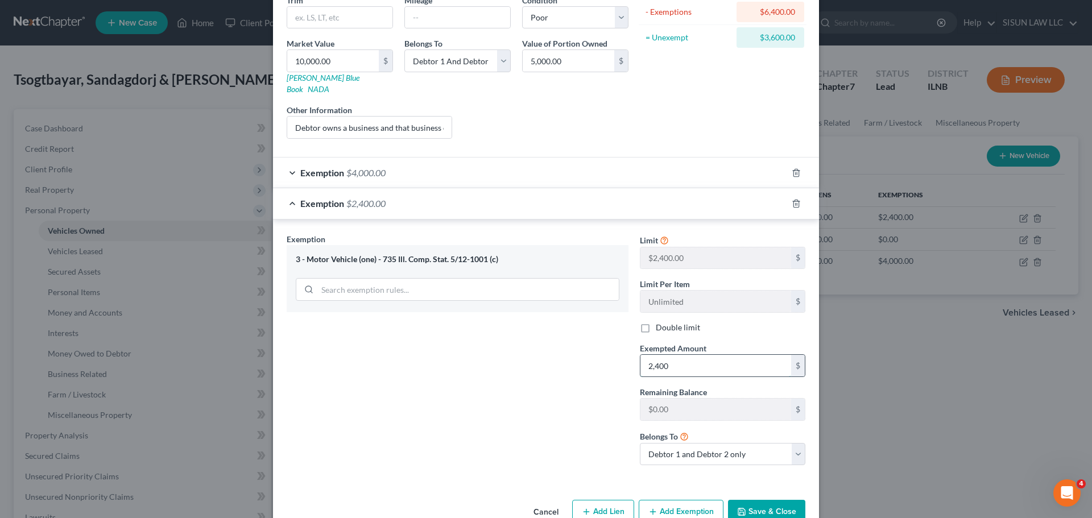
scroll to position [163, 0]
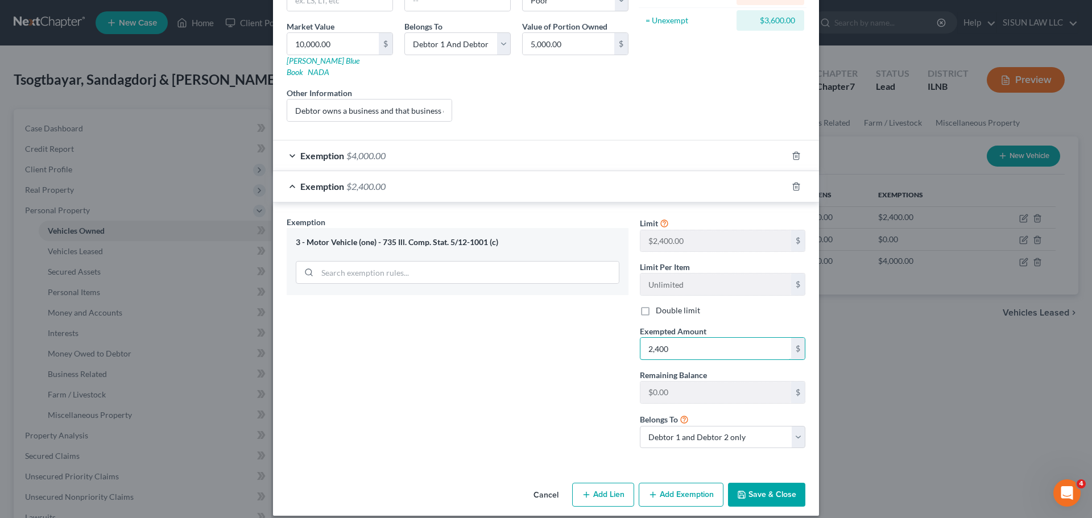
type input "2,400"
click at [745, 490] on button "Save & Close" at bounding box center [766, 495] width 77 height 24
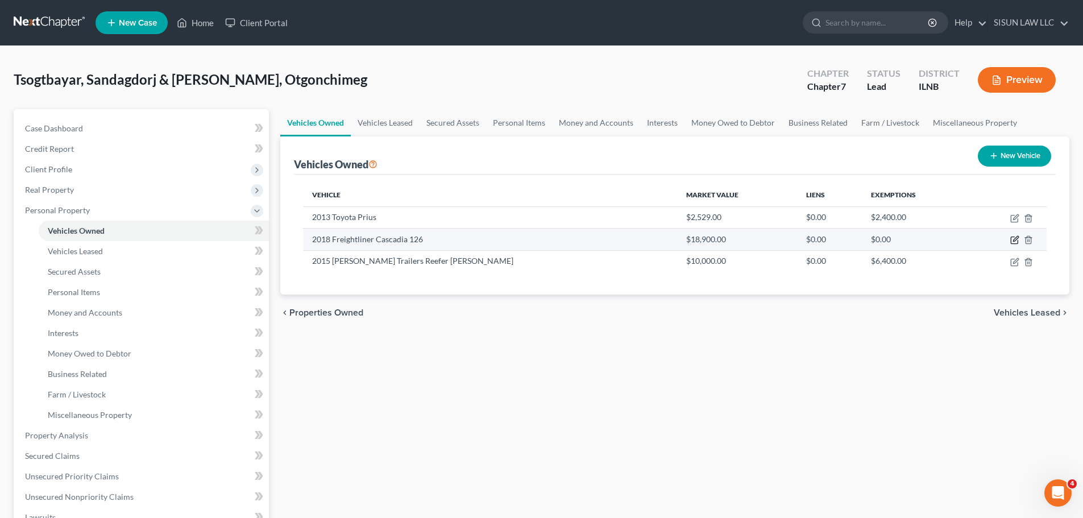
click at [976, 238] on icon "button" at bounding box center [1014, 239] width 9 height 9
select select "1"
select select "8"
select select "4"
select select "2"
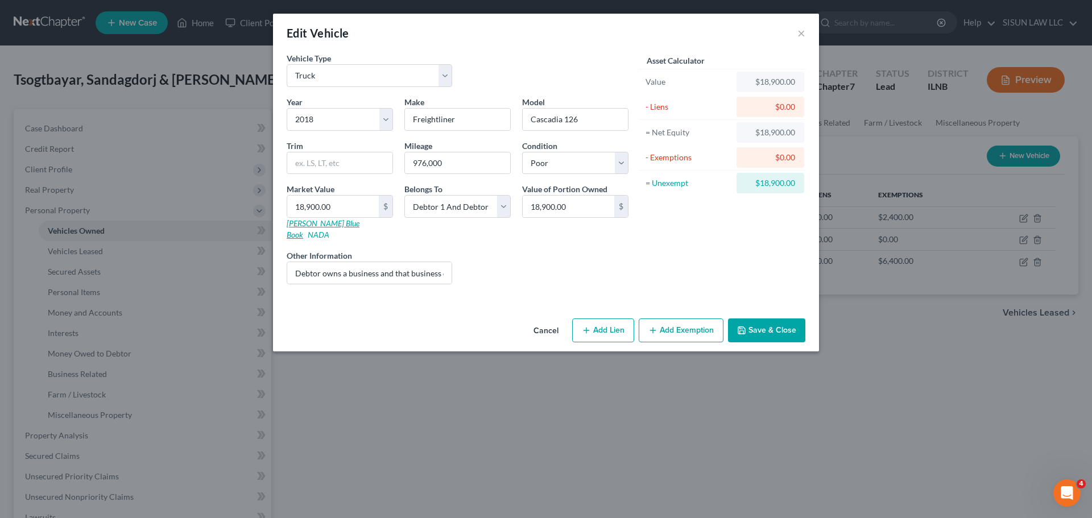
click at [313, 224] on link "Kelly Blue Book" at bounding box center [323, 228] width 73 height 21
click at [329, 230] on link "NADA" at bounding box center [319, 235] width 22 height 10
type input "1"
type input "1.00"
type input "15"
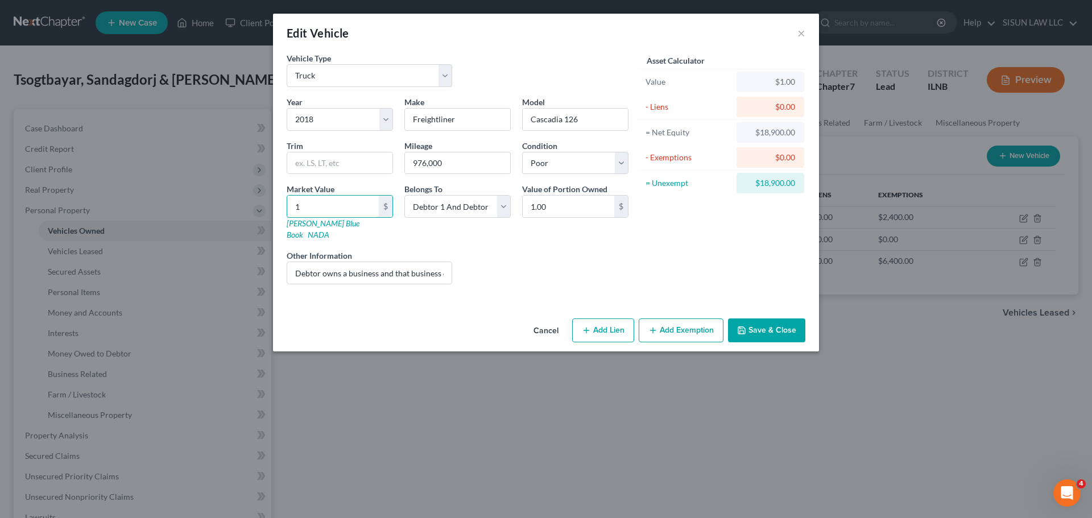
type input "15.00"
type input "150"
type input "150.00"
type input "1500"
type input "1,500.00"
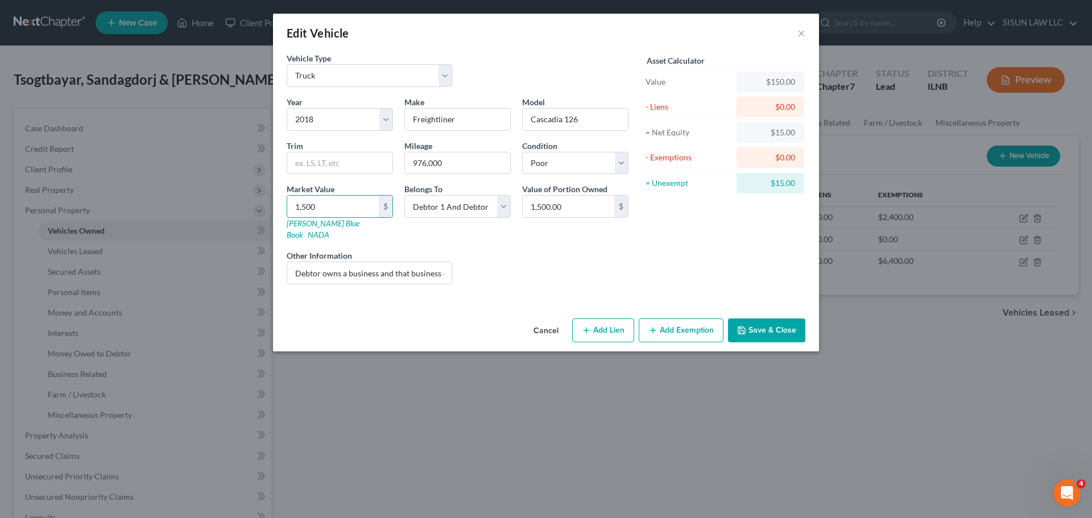
type input "1,5000"
type input "15,000.00"
type input "15,000"
type input "18,800"
click at [554, 258] on div "Liens Select" at bounding box center [546, 267] width 177 height 35
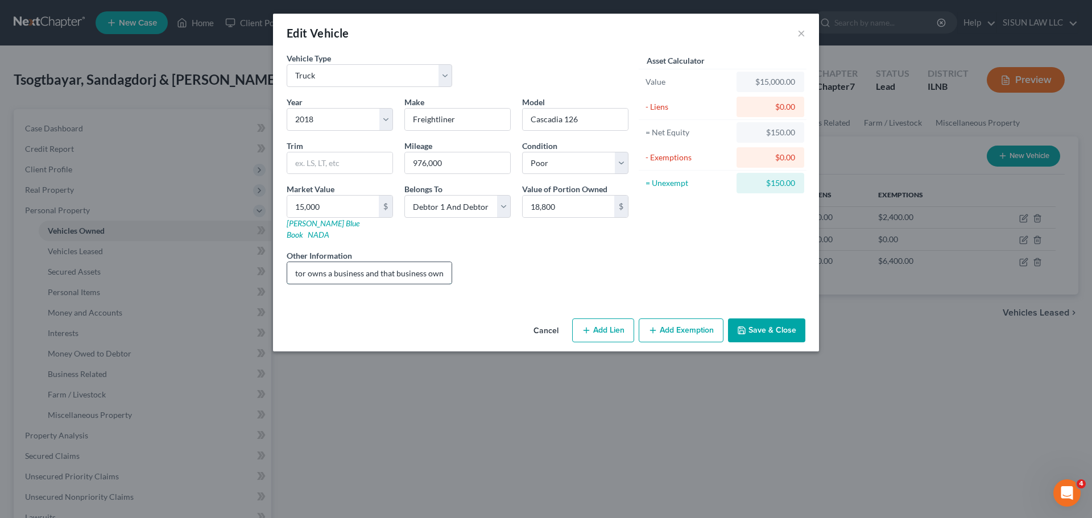
scroll to position [0, 50]
drag, startPoint x: 333, startPoint y: 263, endPoint x: 447, endPoint y: 262, distance: 114.3
click at [447, 262] on input "Debtor owns a business and that business owns this truck" at bounding box center [369, 273] width 164 height 22
click at [781, 319] on button "Save & Close" at bounding box center [766, 330] width 77 height 24
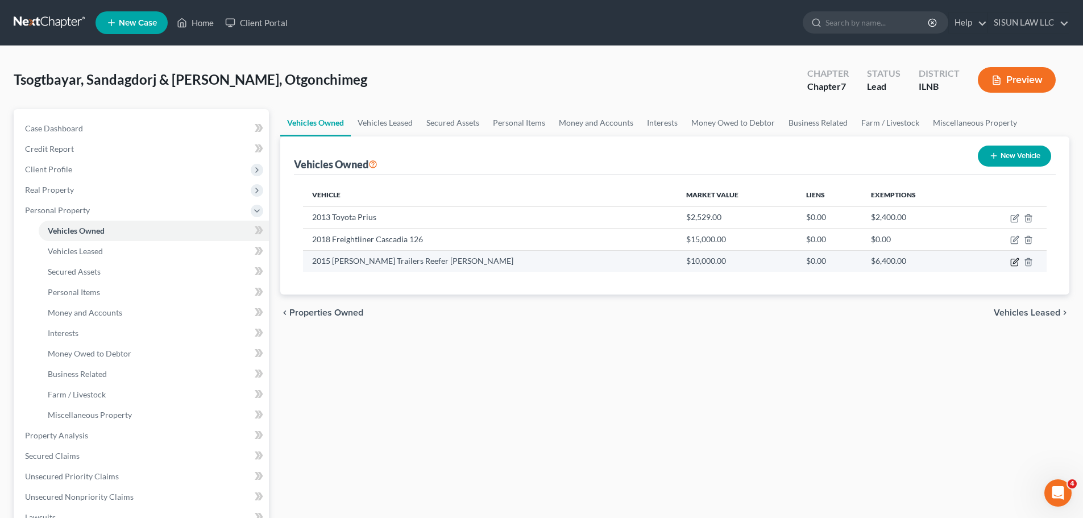
click at [976, 260] on icon "button" at bounding box center [1015, 260] width 5 height 5
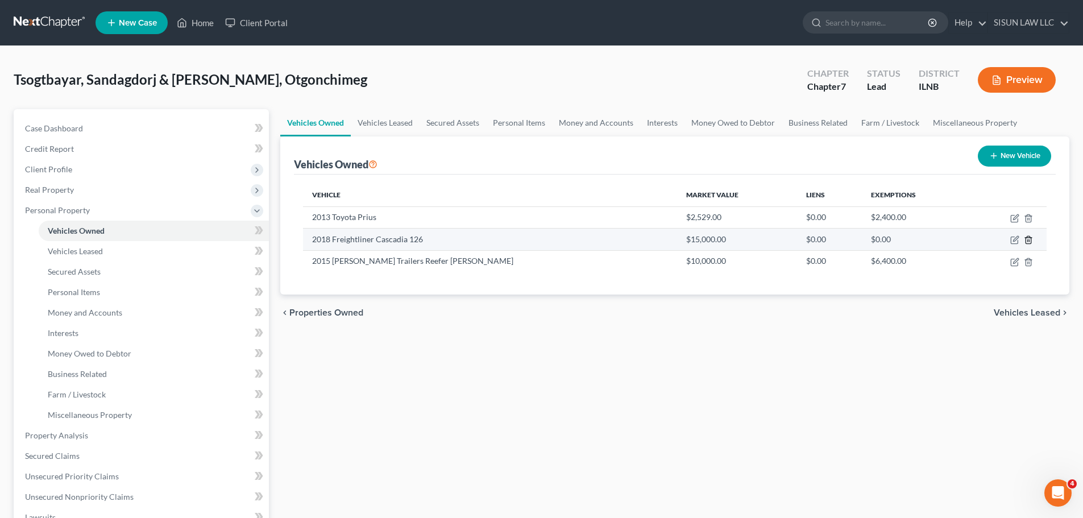
select select "2"
select select "11"
select select "4"
select select "2"
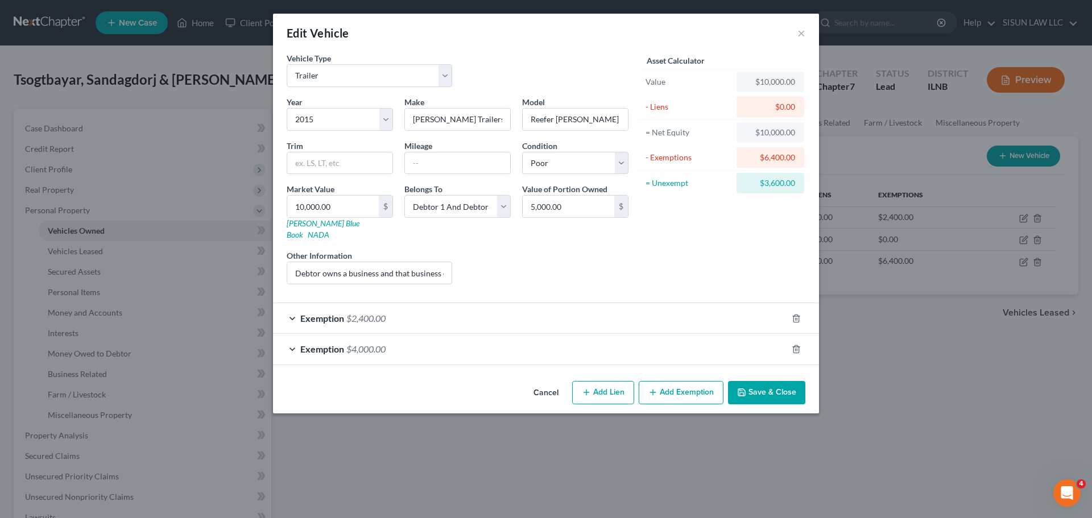
click at [678, 382] on button "Add Exemption" at bounding box center [681, 393] width 85 height 24
select select "2"
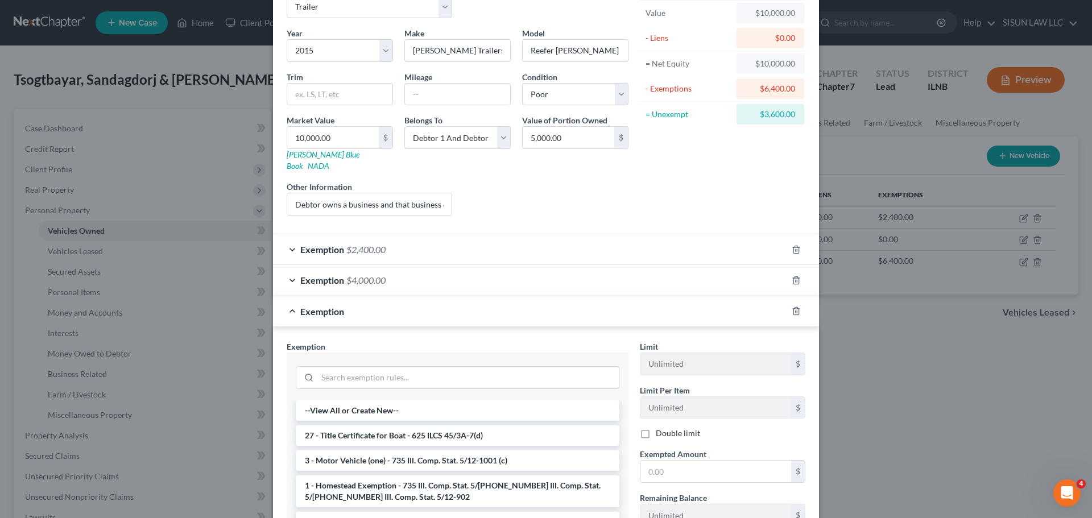
scroll to position [171, 0]
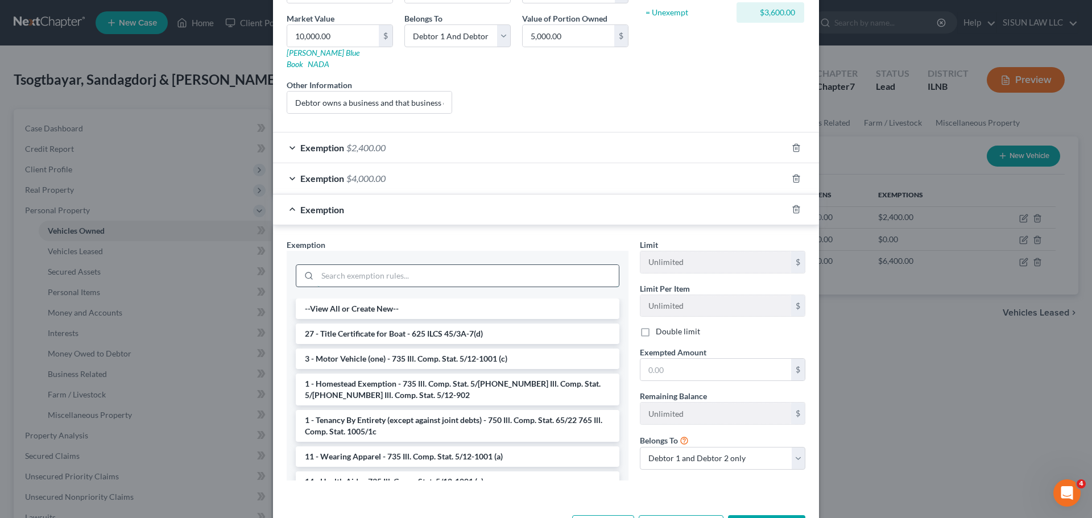
click at [378, 270] on input "search" at bounding box center [467, 276] width 301 height 22
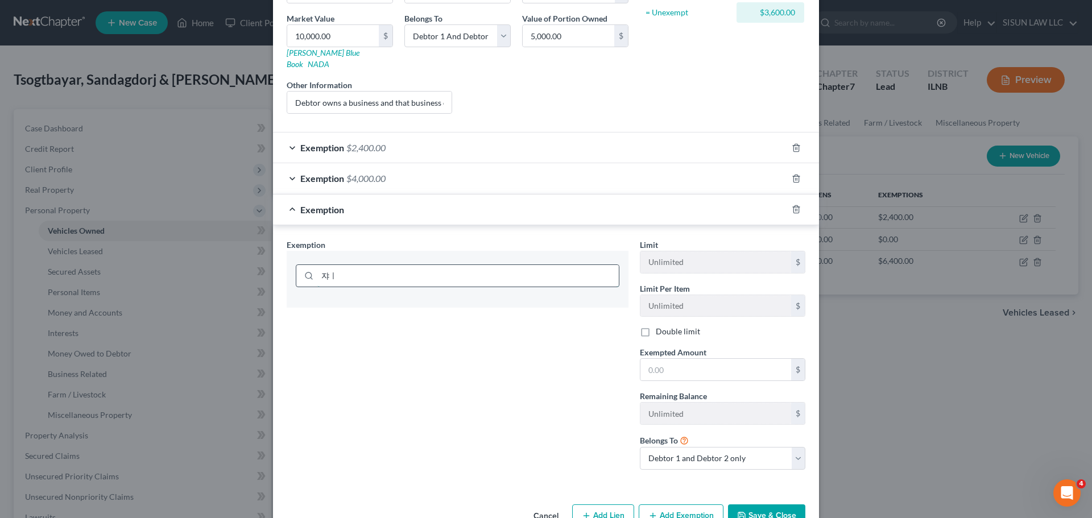
type input "쟈"
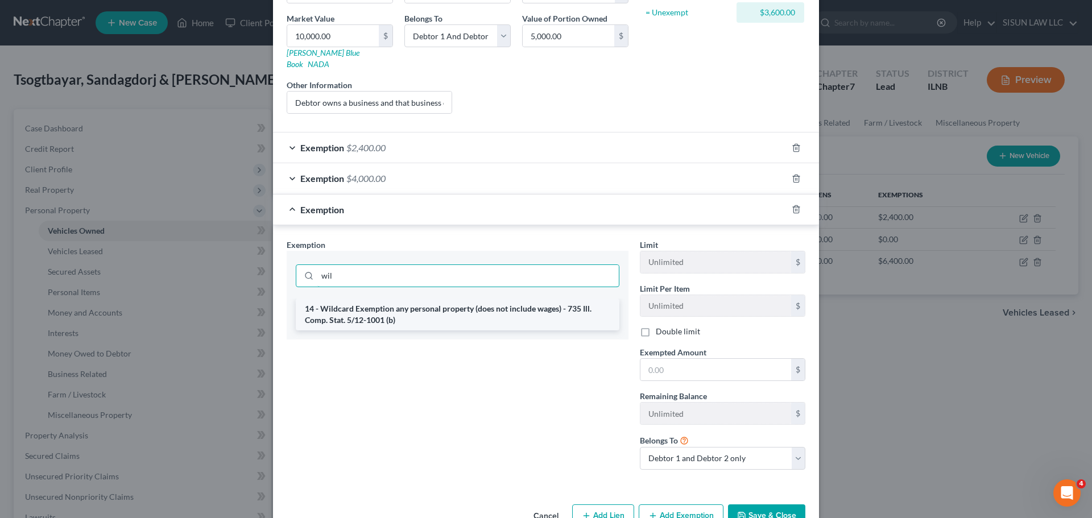
type input "wil"
click at [371, 299] on li "14 - Wildcard Exemption any personal property (does not include wages) - 735 Il…" at bounding box center [458, 315] width 324 height 32
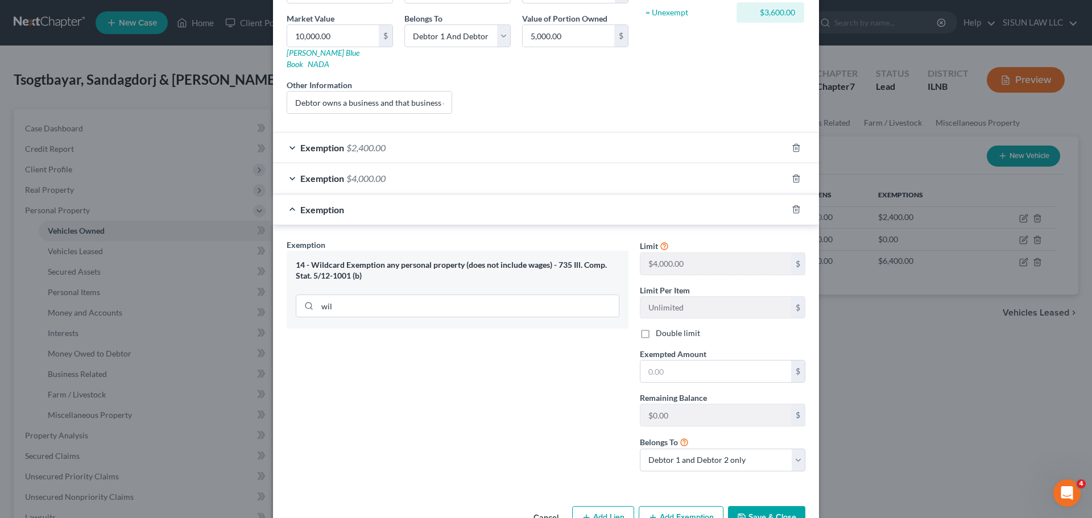
click at [353, 163] on div "Exemption $4,000.00" at bounding box center [530, 178] width 514 height 30
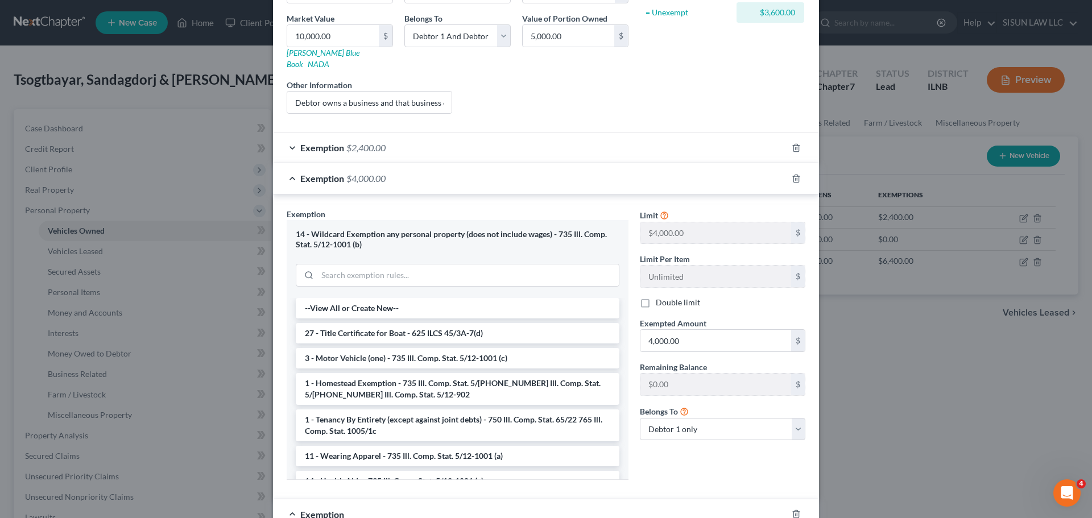
scroll to position [498, 0]
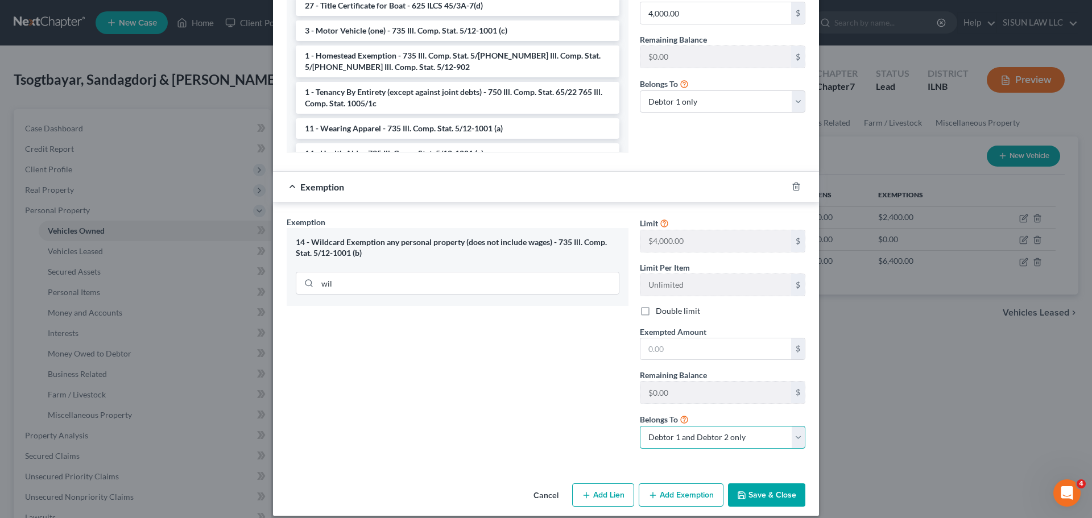
click at [710, 426] on select "Debtor 1 only Debtor 2 only Debtor 1 and Debtor 2 only" at bounding box center [722, 437] width 165 height 23
select select "1"
click at [640, 426] on select "Debtor 1 only Debtor 2 only Debtor 1 and Debtor 2 only" at bounding box center [722, 437] width 165 height 23
click at [680, 338] on input "text" at bounding box center [715, 349] width 151 height 22
type input "3,600"
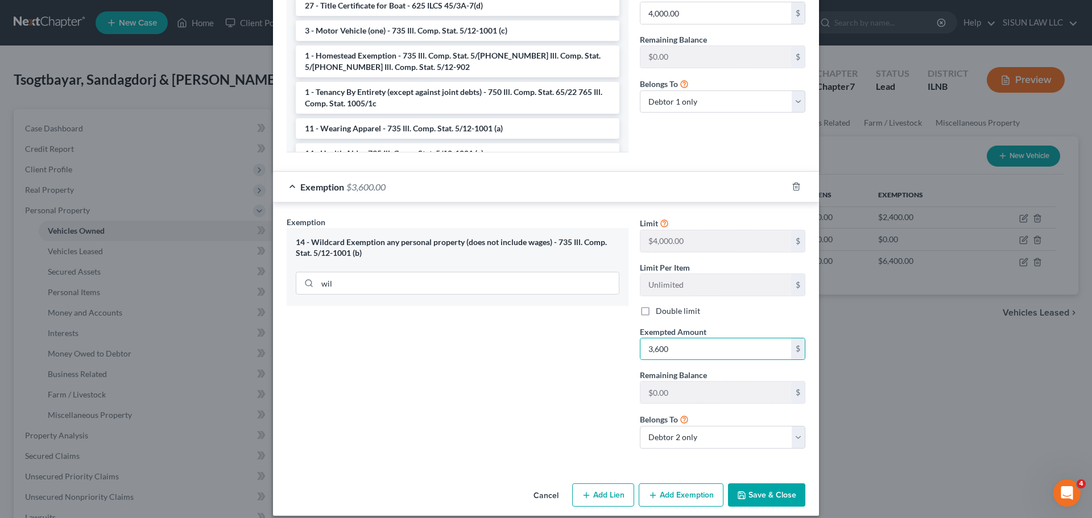
click at [749, 483] on button "Save & Close" at bounding box center [766, 495] width 77 height 24
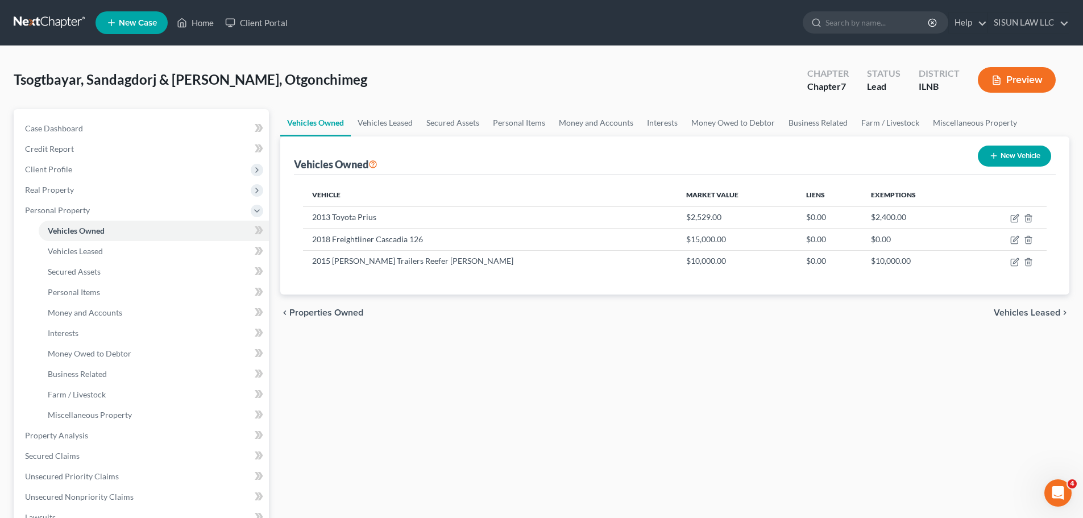
click at [546, 470] on div "Vehicles Owned Vehicles Leased Secured Assets Personal Items Money and Accounts…" at bounding box center [675, 437] width 801 height 657
click at [976, 264] on icon "button" at bounding box center [1014, 262] width 9 height 9
select select "2"
select select "11"
select select "4"
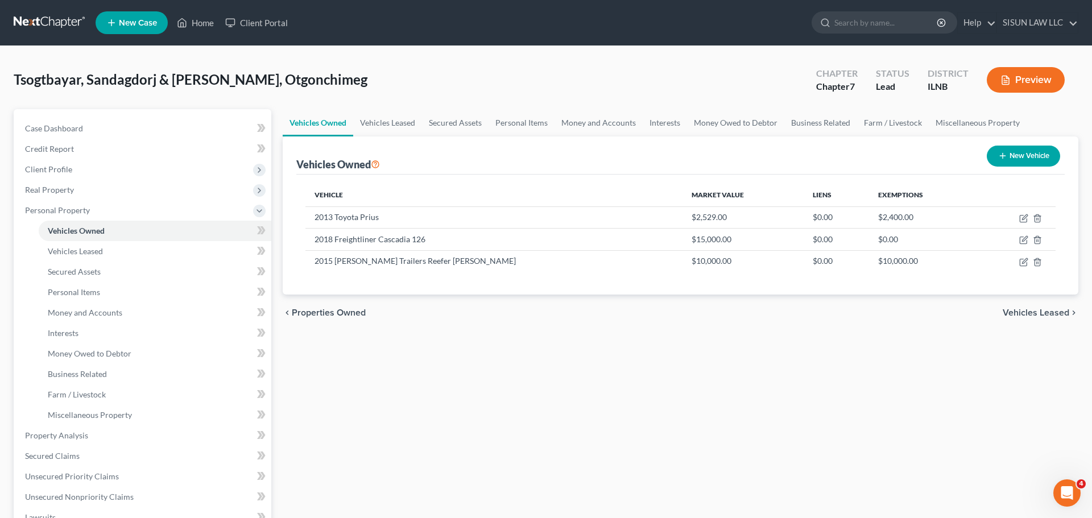
select select "2"
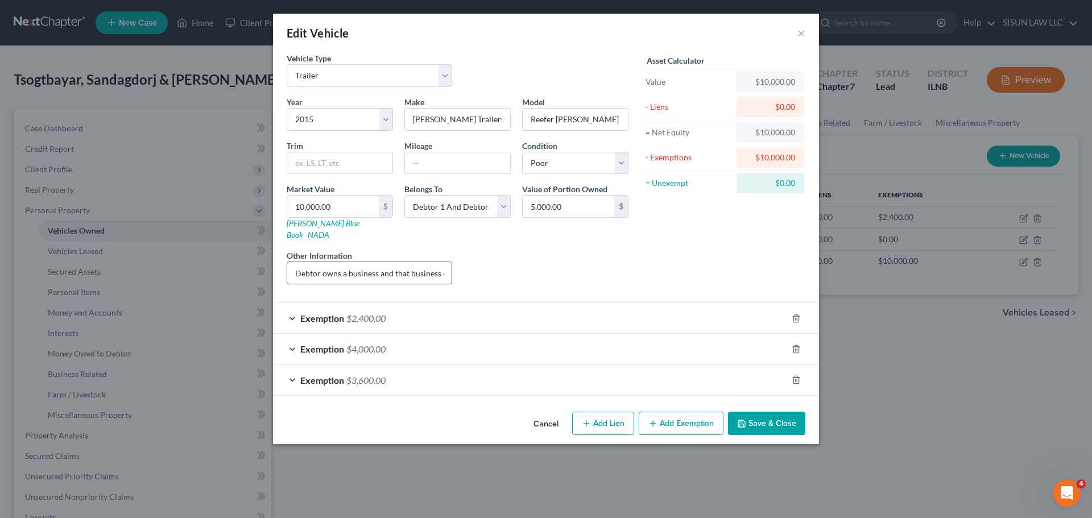
scroll to position [0, 53]
drag, startPoint x: 331, startPoint y: 263, endPoint x: 445, endPoint y: 280, distance: 115.6
click at [445, 280] on div "Year Select 2026 2025 2024 2023 2022 2021 2020 2019 2018 2017 2016 2015 2014 20…" at bounding box center [457, 194] width 353 height 197
click at [774, 412] on button "Save & Close" at bounding box center [766, 424] width 77 height 24
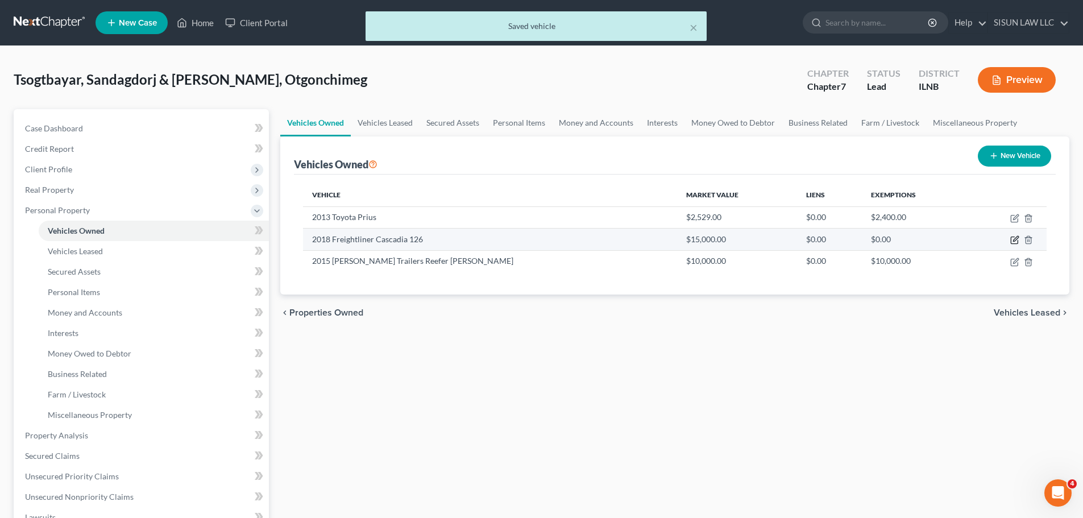
click at [976, 240] on icon "button" at bounding box center [1015, 239] width 5 height 5
select select "1"
select select "8"
select select "4"
select select "2"
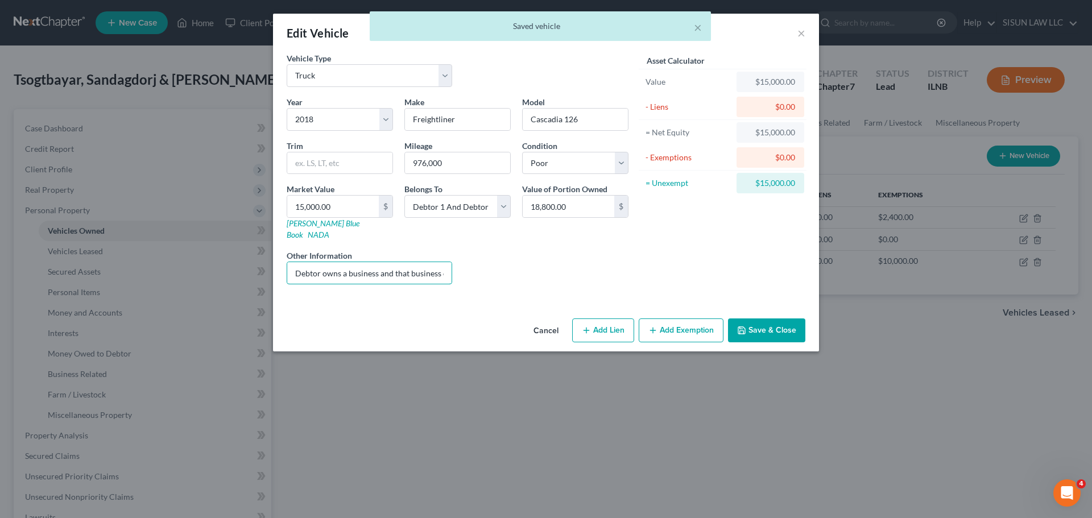
scroll to position [0, 50]
drag, startPoint x: 293, startPoint y: 263, endPoint x: 490, endPoint y: 264, distance: 196.7
click at [490, 264] on div "Year Select 2026 2025 2024 2023 2022 2021 2020 2019 2018 2017 2016 2015 2014 20…" at bounding box center [457, 194] width 353 height 197
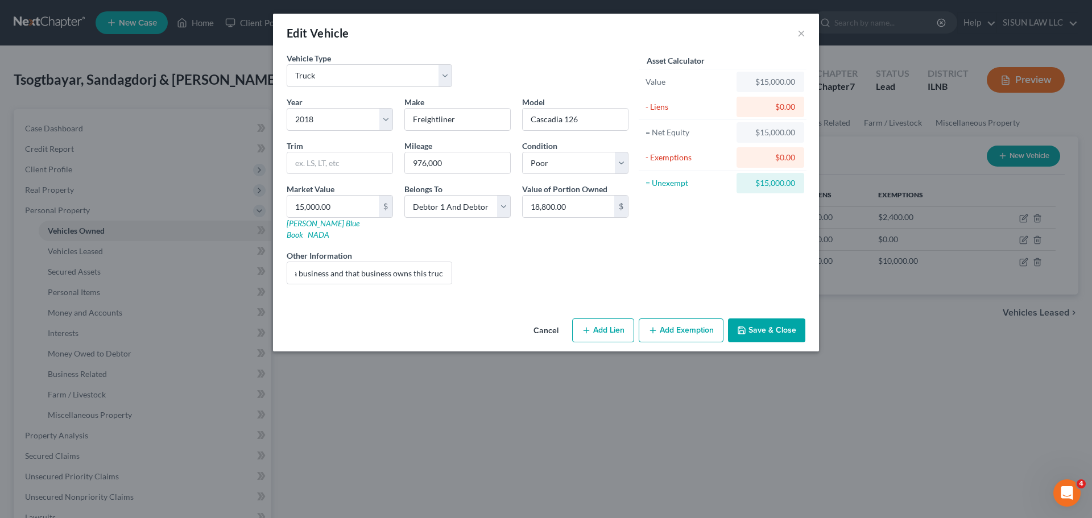
scroll to position [0, 0]
click at [788, 321] on button "Save & Close" at bounding box center [766, 330] width 77 height 24
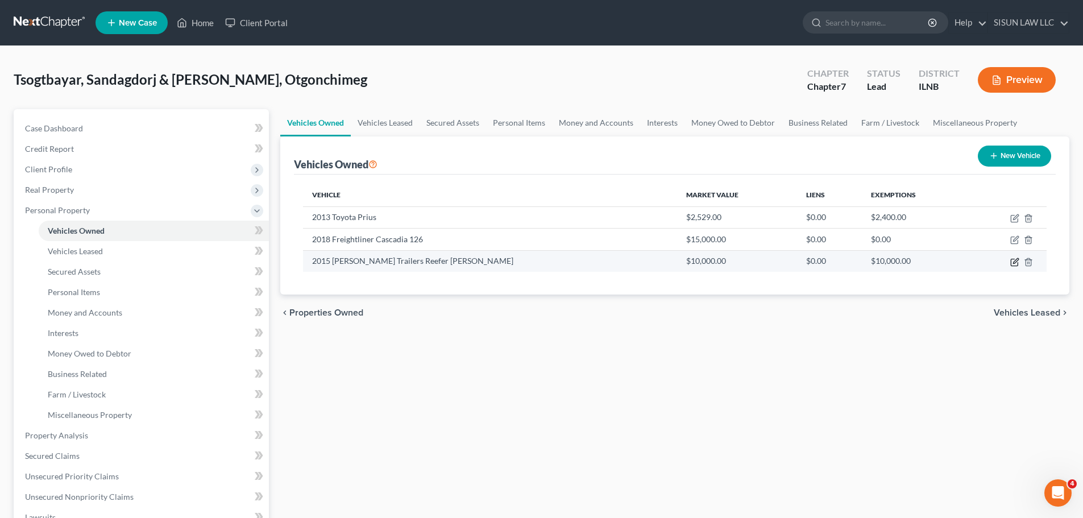
click at [976, 261] on icon "button" at bounding box center [1014, 262] width 9 height 9
select select "2"
select select "11"
select select "4"
select select "2"
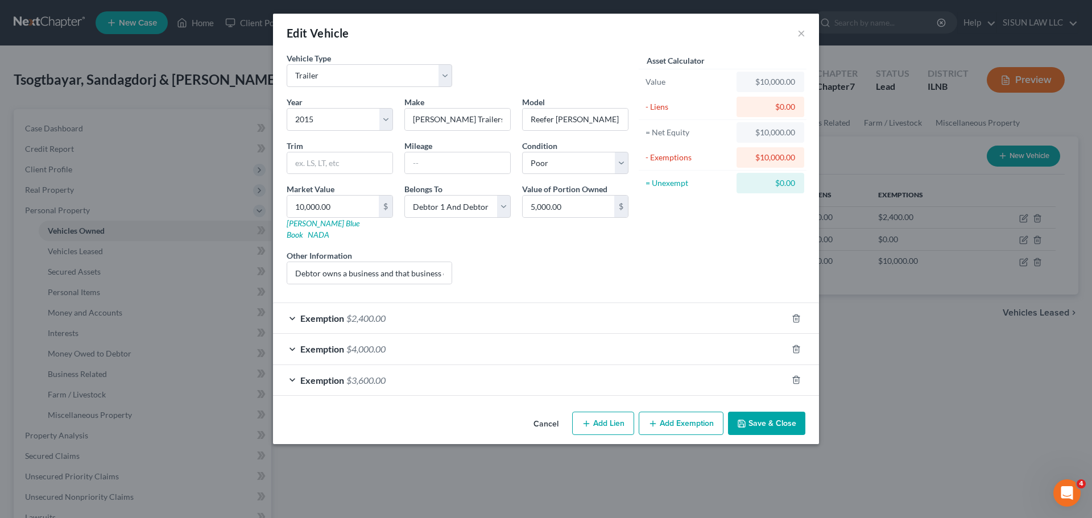
click at [787, 413] on button "Save & Close" at bounding box center [766, 424] width 77 height 24
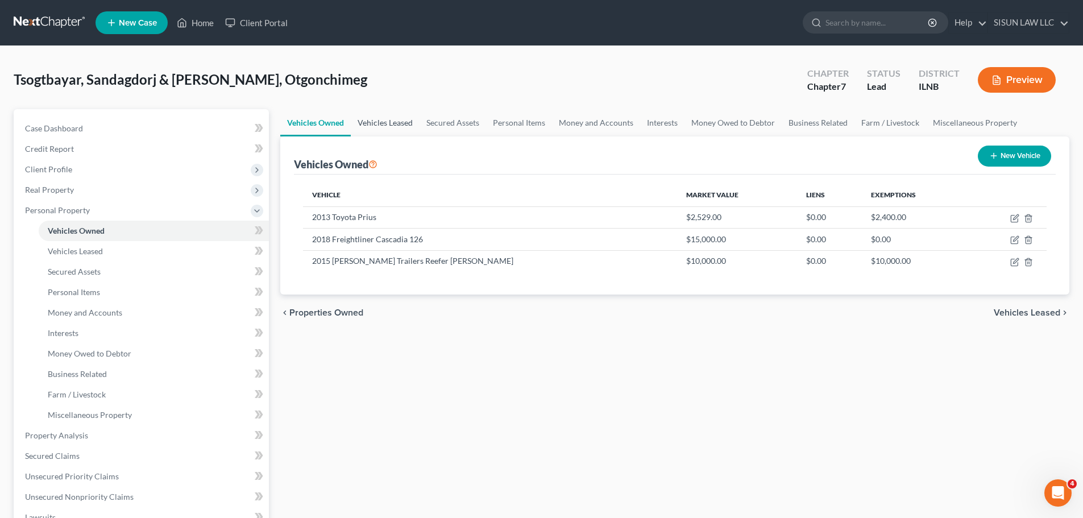
click at [371, 123] on link "Vehicles Leased" at bounding box center [385, 122] width 69 height 27
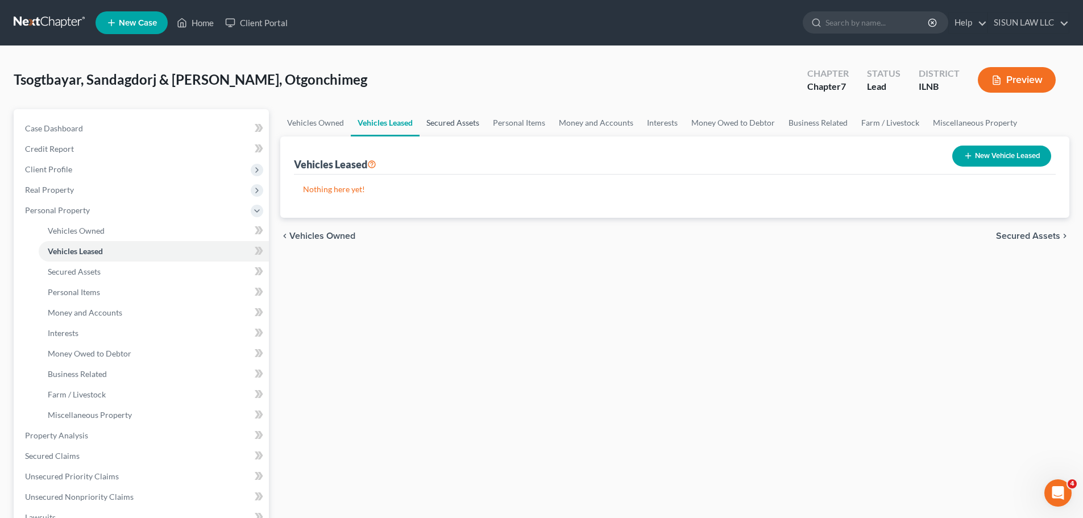
click at [447, 129] on link "Secured Assets" at bounding box center [453, 122] width 67 height 27
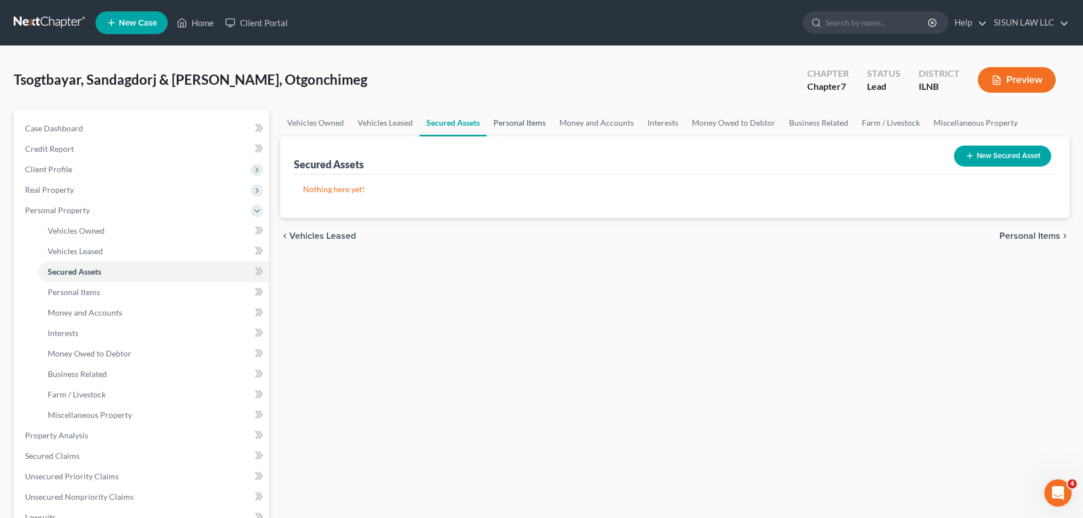
click at [524, 124] on link "Personal Items" at bounding box center [520, 122] width 66 height 27
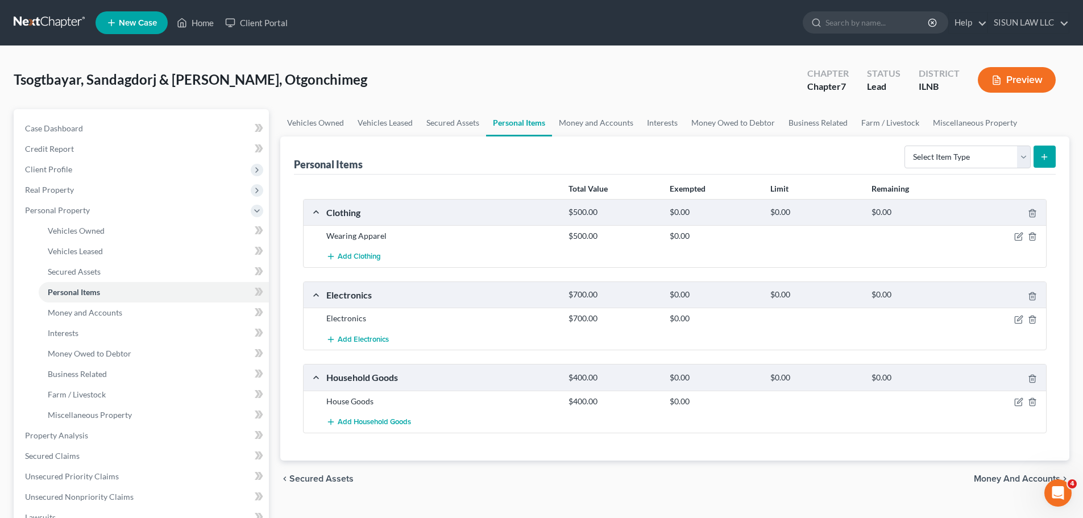
click at [976, 403] on div at bounding box center [1007, 401] width 81 height 11
click at [976, 403] on icon "button" at bounding box center [1018, 401] width 9 height 9
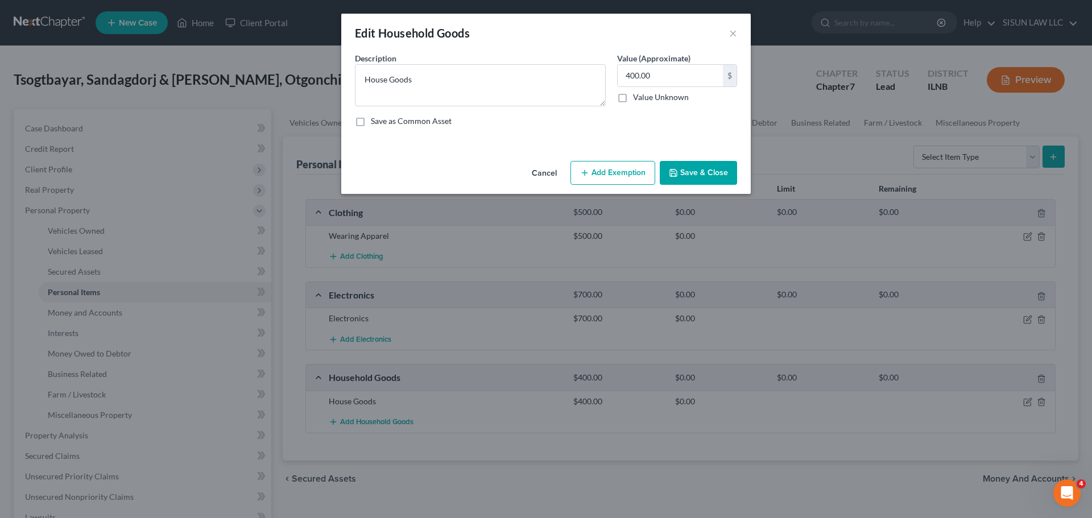
click at [590, 167] on button "Add Exemption" at bounding box center [612, 173] width 85 height 24
select select "2"
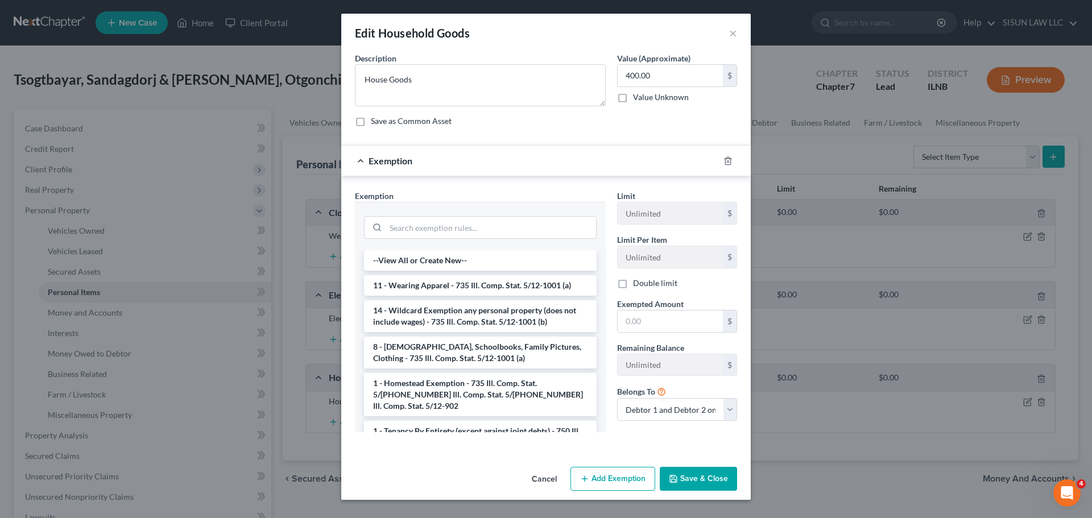
click at [484, 215] on div at bounding box center [480, 227] width 233 height 30
click at [470, 230] on input "search" at bounding box center [490, 228] width 210 height 22
click at [399, 317] on li "14 - Wildcard Exemption any personal property (does not include wages) - 735 Il…" at bounding box center [480, 316] width 233 height 32
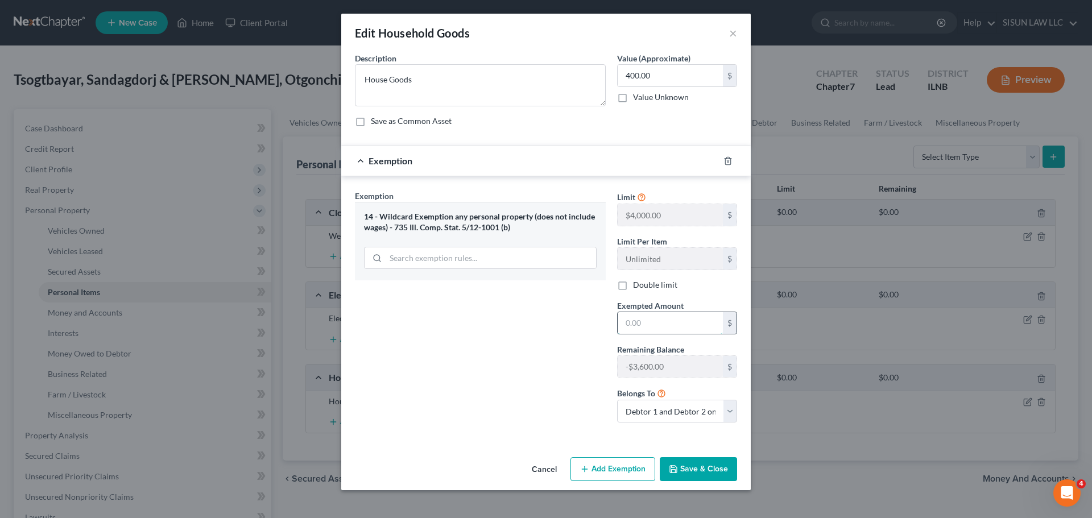
click at [685, 315] on input "text" at bounding box center [669, 323] width 105 height 22
drag, startPoint x: 685, startPoint y: 315, endPoint x: 562, endPoint y: 316, distance: 122.8
click at [562, 316] on div "Exemption Set must be selected for CA. Exemption * 14 - Wildcard Exemption any …" at bounding box center [545, 311] width 393 height 242
type input "400"
click at [678, 412] on select "Debtor 1 only Debtor 2 only Debtor 1 and Debtor 2 only" at bounding box center [677, 411] width 120 height 23
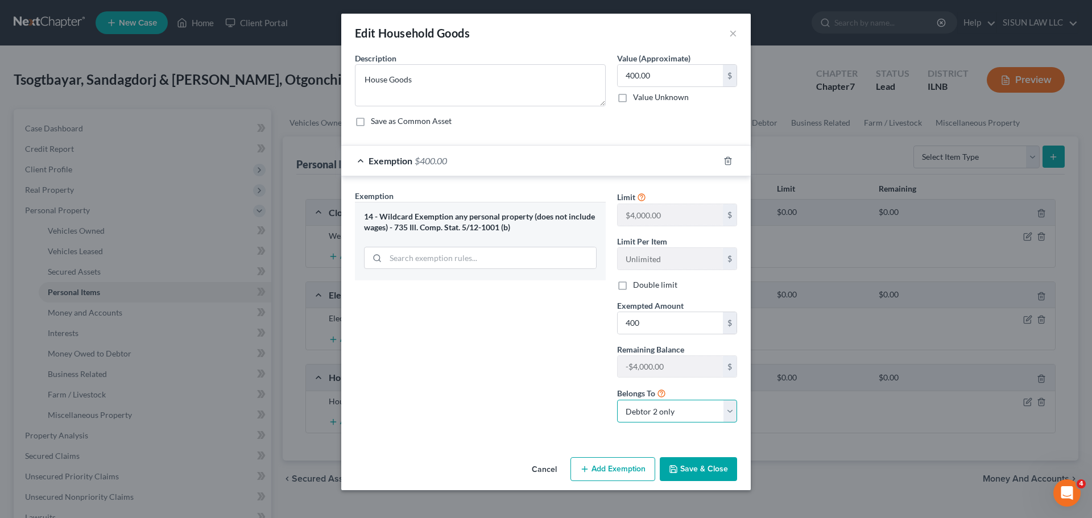
click at [617, 400] on select "Debtor 1 only Debtor 2 only Debtor 1 and Debtor 2 only" at bounding box center [677, 411] width 120 height 23
click at [706, 411] on select "Debtor 1 only Debtor 2 only Debtor 1 and Debtor 2 only" at bounding box center [677, 411] width 120 height 23
click at [617, 400] on select "Debtor 1 only Debtor 2 only Debtor 1 and Debtor 2 only" at bounding box center [677, 411] width 120 height 23
click at [710, 412] on select "Debtor 1 only Debtor 2 only Debtor 1 and Debtor 2 only" at bounding box center [677, 411] width 120 height 23
select select "1"
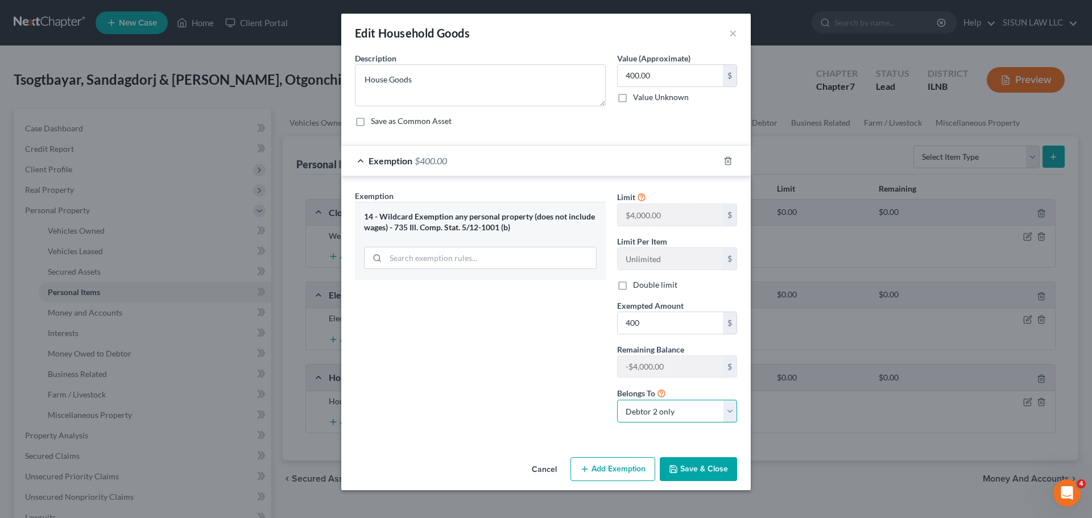
click at [617, 400] on select "Debtor 1 only Debtor 2 only Debtor 1 and Debtor 2 only" at bounding box center [677, 411] width 120 height 23
click at [692, 468] on button "Save & Close" at bounding box center [698, 469] width 77 height 24
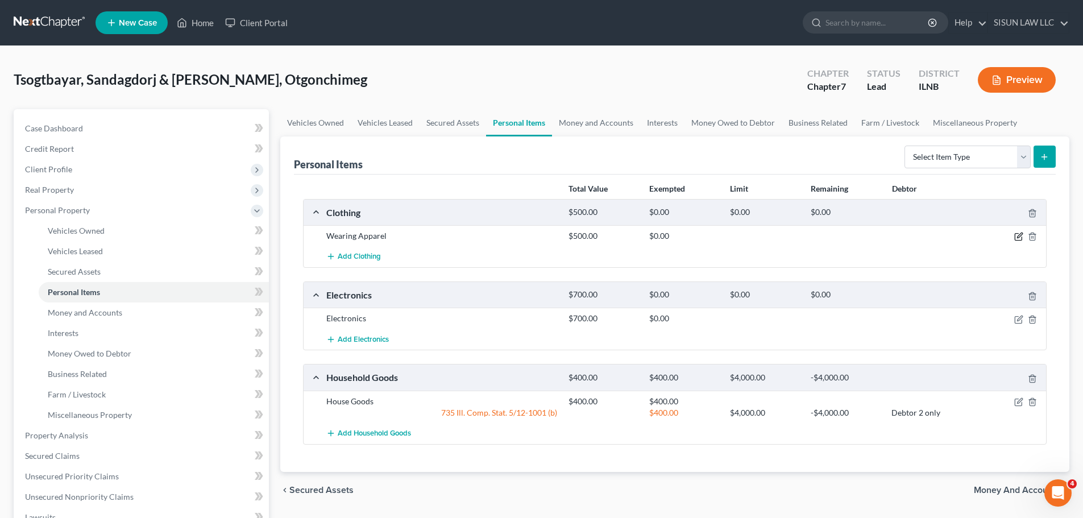
click at [976, 234] on icon "button" at bounding box center [1018, 236] width 9 height 9
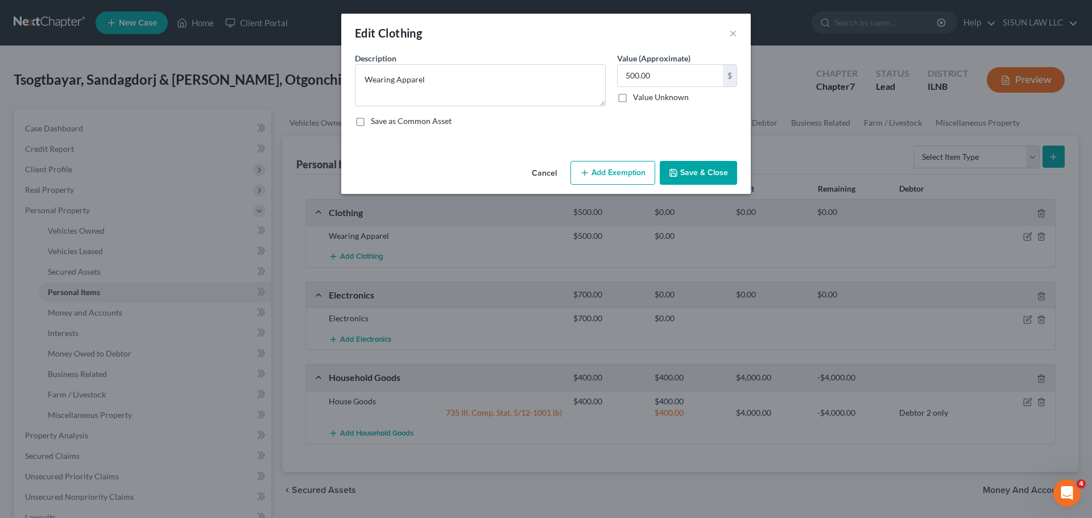
click at [616, 180] on button "Add Exemption" at bounding box center [612, 173] width 85 height 24
select select "2"
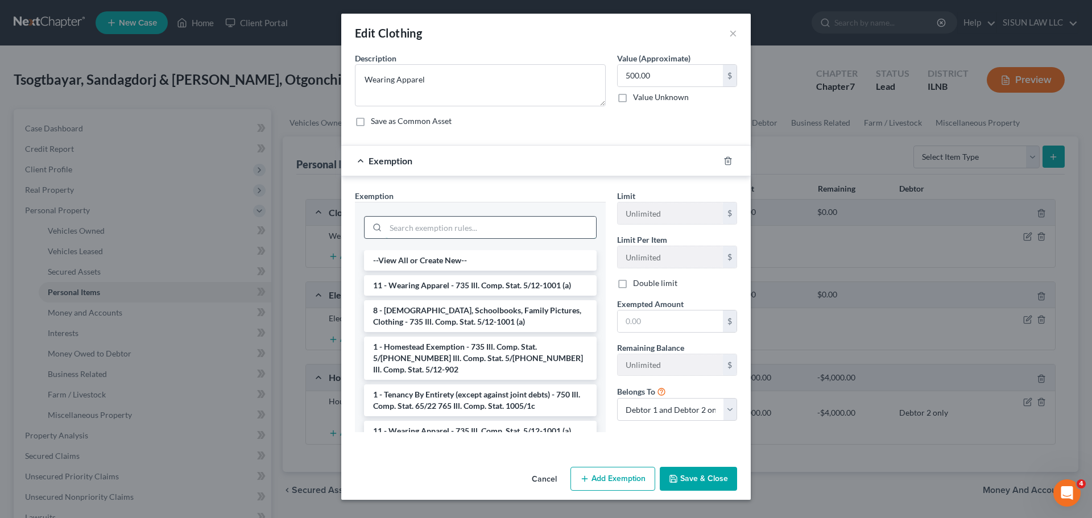
click at [559, 226] on input "search" at bounding box center [490, 228] width 210 height 22
drag, startPoint x: 500, startPoint y: 280, endPoint x: 548, endPoint y: 285, distance: 47.5
click at [500, 280] on li "11 - Wearing Apparel - 735 Ill. Comp. Stat. 5/12-1001 (a)" at bounding box center [480, 285] width 233 height 20
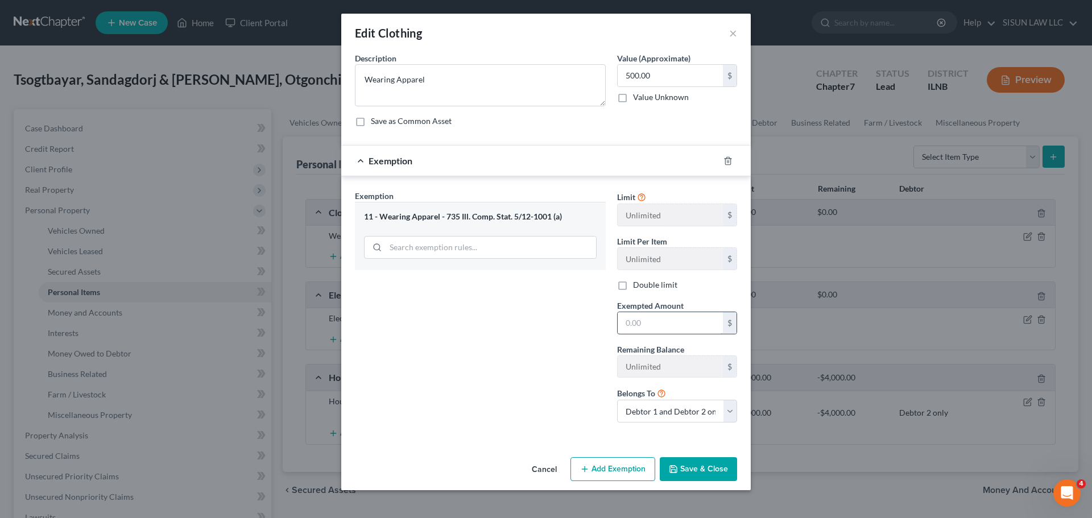
click at [624, 314] on input "text" at bounding box center [669, 323] width 105 height 22
type input "100"
drag, startPoint x: 379, startPoint y: 216, endPoint x: 441, endPoint y: 218, distance: 62.0
click at [441, 218] on div "11 - Wearing Apparel - 735 Ill. Comp. Stat. 5/12-1001 (a)" at bounding box center [480, 217] width 233 height 11
copy div "Wearing Apparel"
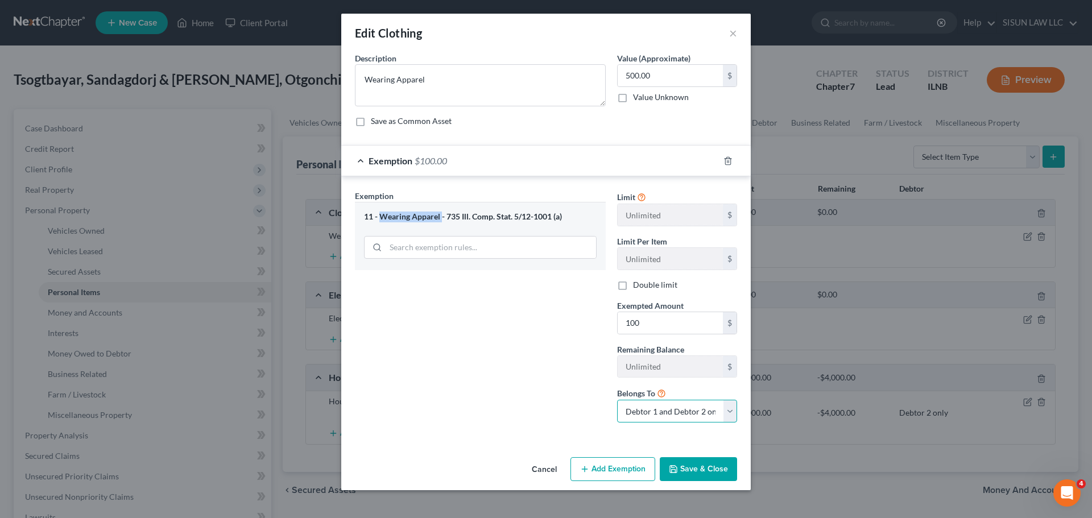
click at [664, 420] on select "Debtor 1 only Debtor 2 only Debtor 1 and Debtor 2 only" at bounding box center [677, 411] width 120 height 23
select select "0"
click at [617, 400] on select "Debtor 1 only Debtor 2 only Debtor 1 and Debtor 2 only" at bounding box center [677, 411] width 120 height 23
click at [638, 471] on button "Add Exemption" at bounding box center [612, 469] width 85 height 24
select select "2"
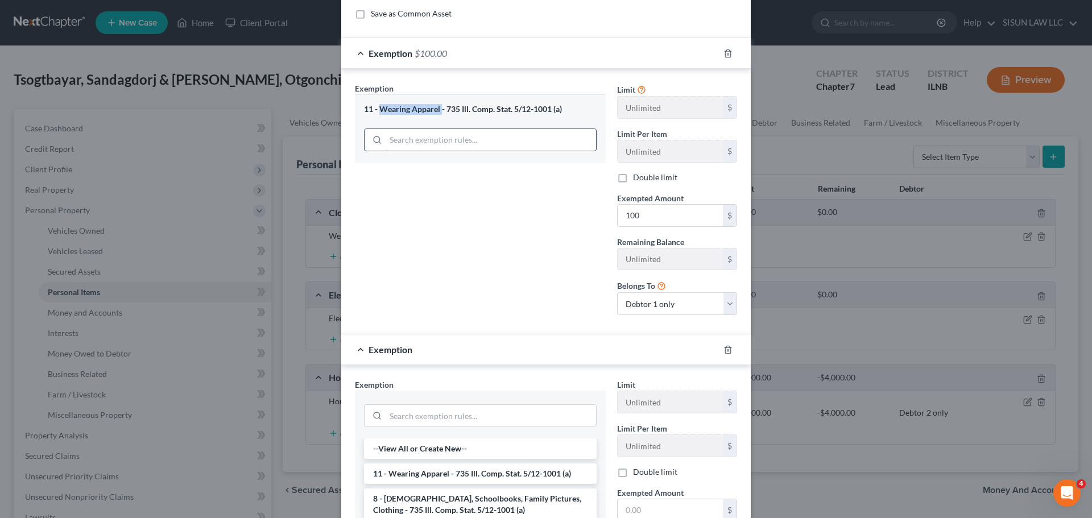
scroll to position [284, 0]
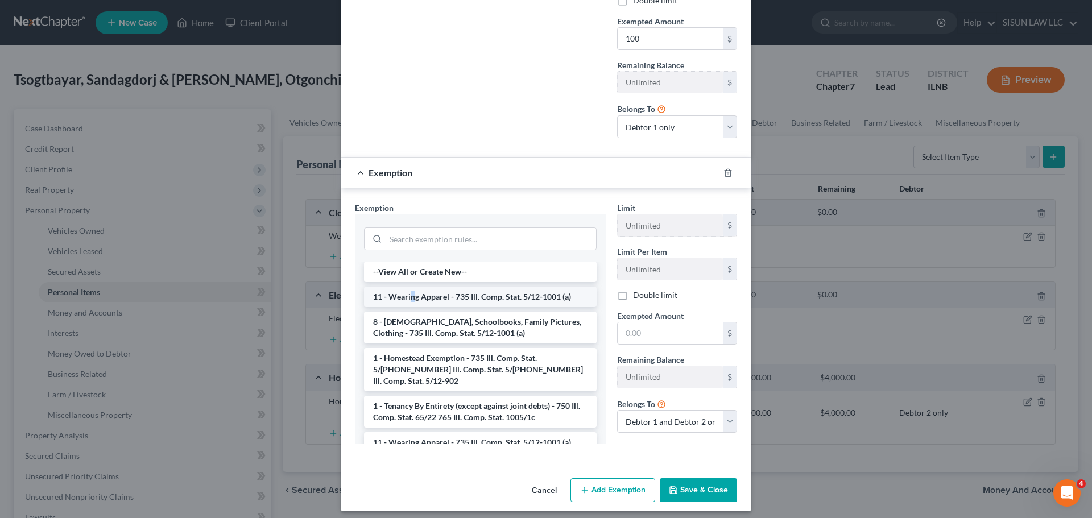
click at [409, 291] on li "11 - Wearing Apparel - 735 Ill. Comp. Stat. 5/12-1001 (a)" at bounding box center [480, 297] width 233 height 20
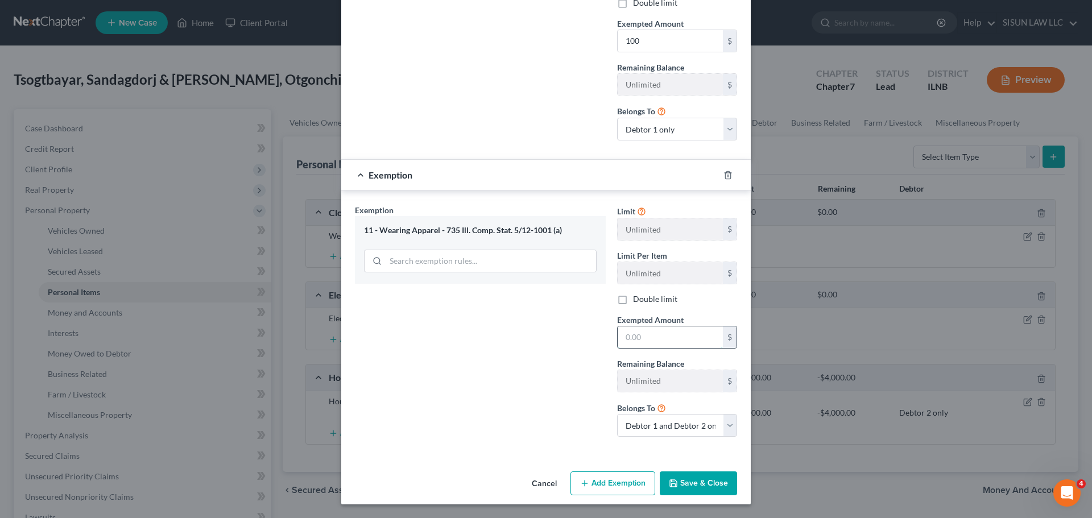
click at [658, 336] on input "text" at bounding box center [669, 337] width 105 height 22
type input "100"
click at [679, 420] on select "Debtor 1 only Debtor 2 only Debtor 1 and Debtor 2 only" at bounding box center [677, 425] width 120 height 23
select select "1"
click at [617, 414] on select "Debtor 1 only Debtor 2 only Debtor 1 and Debtor 2 only" at bounding box center [677, 425] width 120 height 23
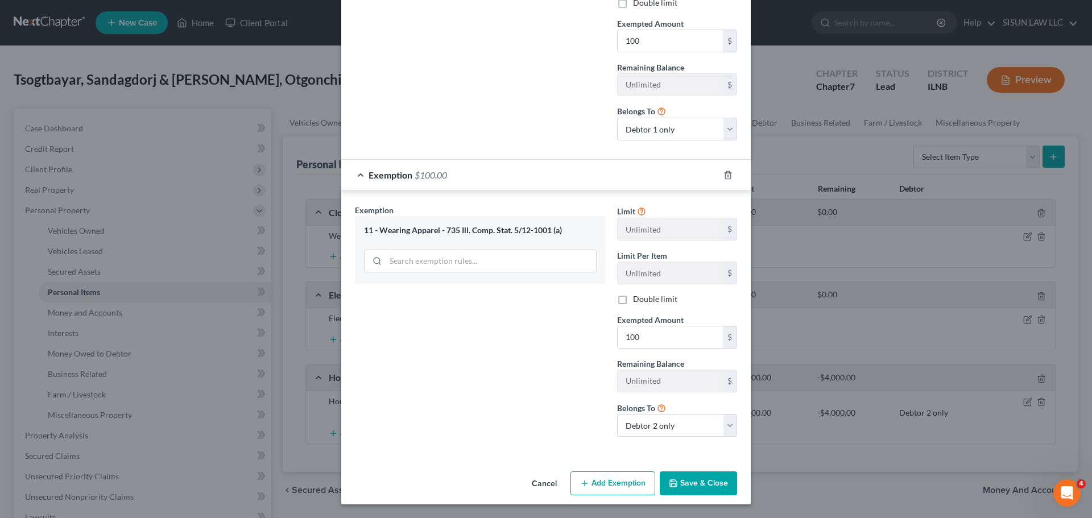
click at [616, 490] on button "Add Exemption" at bounding box center [612, 483] width 85 height 24
select select "2"
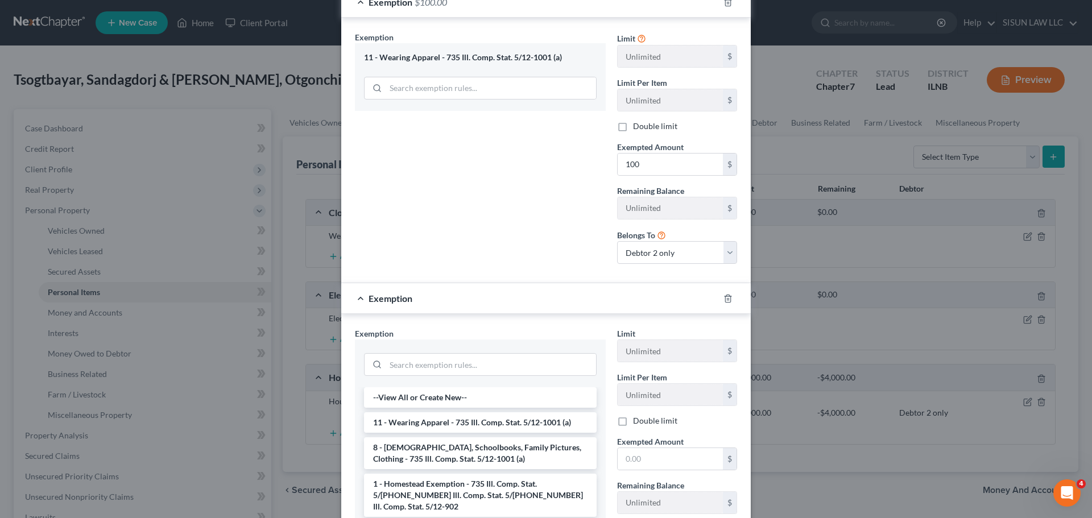
scroll to position [587, 0]
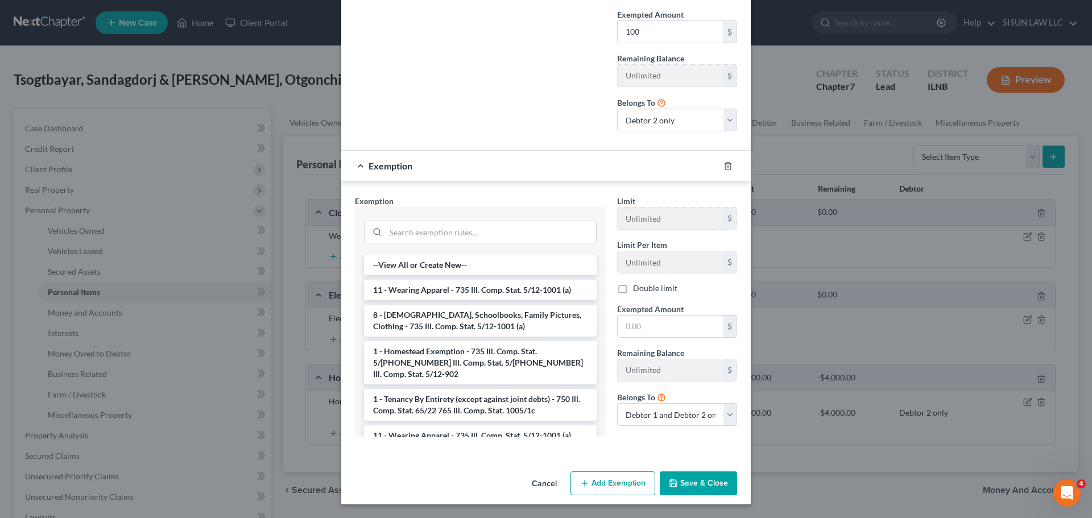
click at [702, 478] on button "Save & Close" at bounding box center [698, 483] width 77 height 24
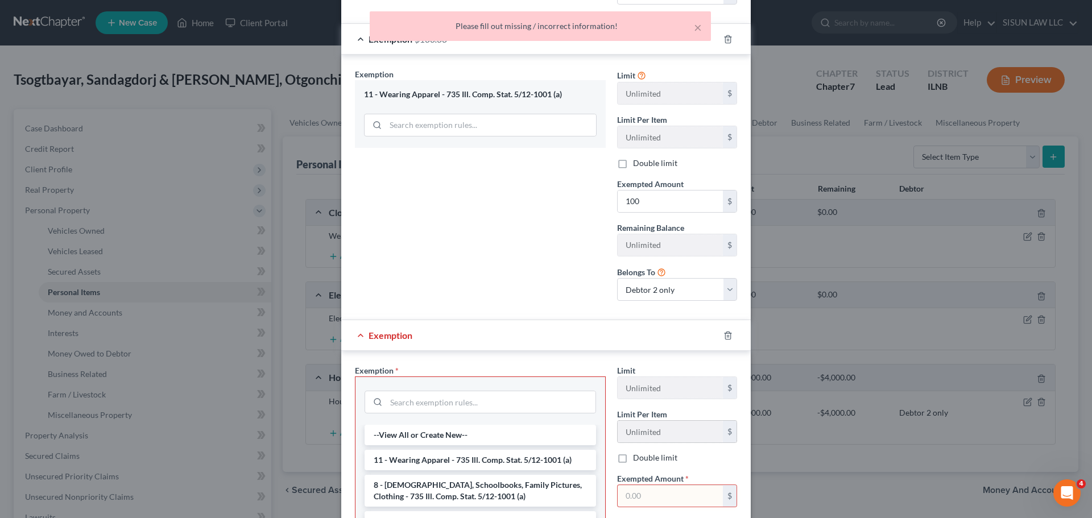
scroll to position [530, 0]
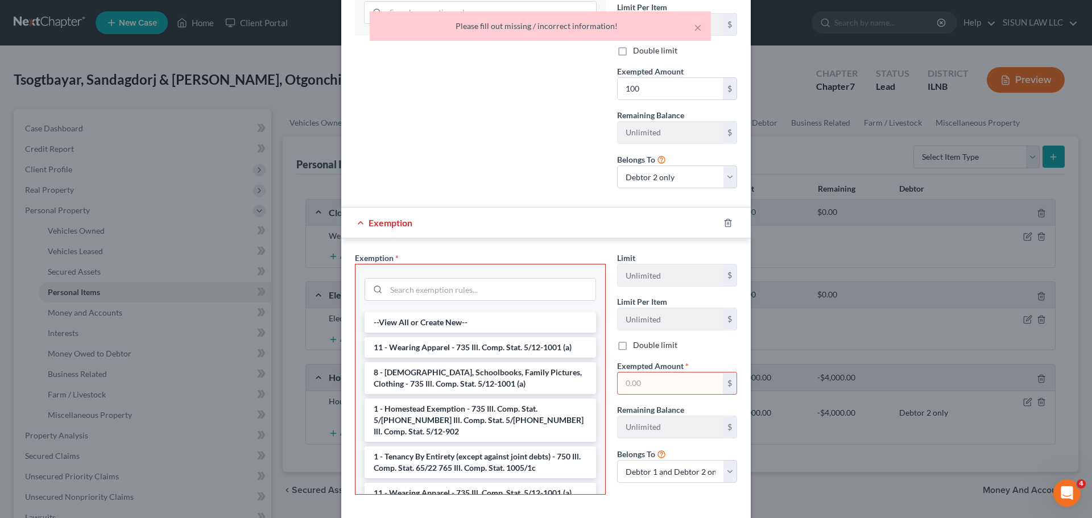
click at [729, 228] on div at bounding box center [735, 223] width 32 height 18
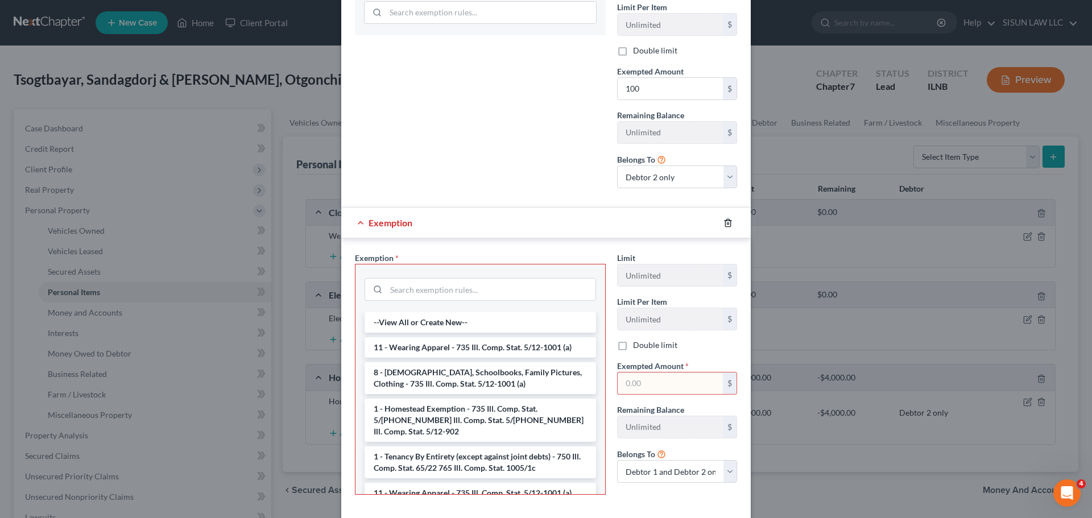
click at [724, 223] on icon "button" at bounding box center [727, 222] width 9 height 9
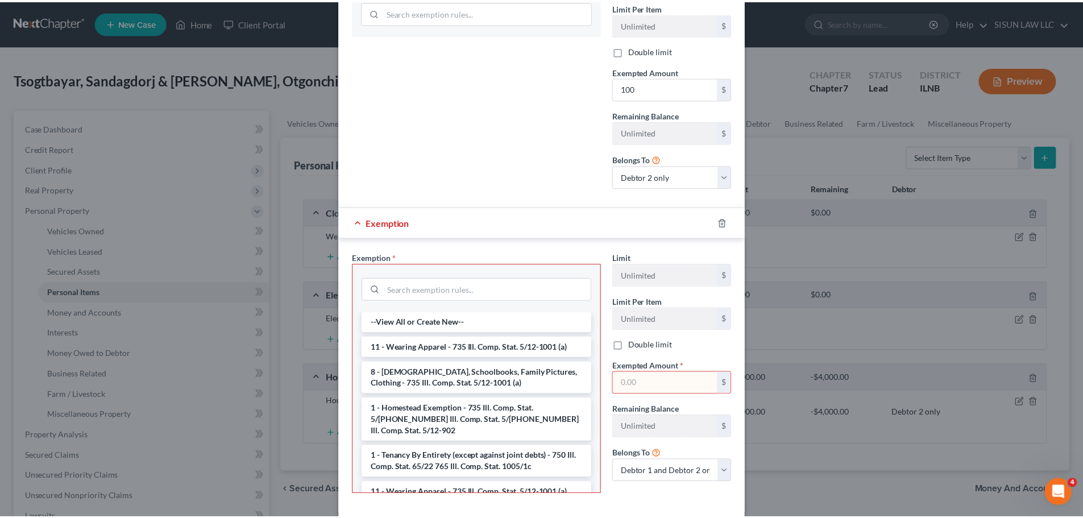
scroll to position [282, 0]
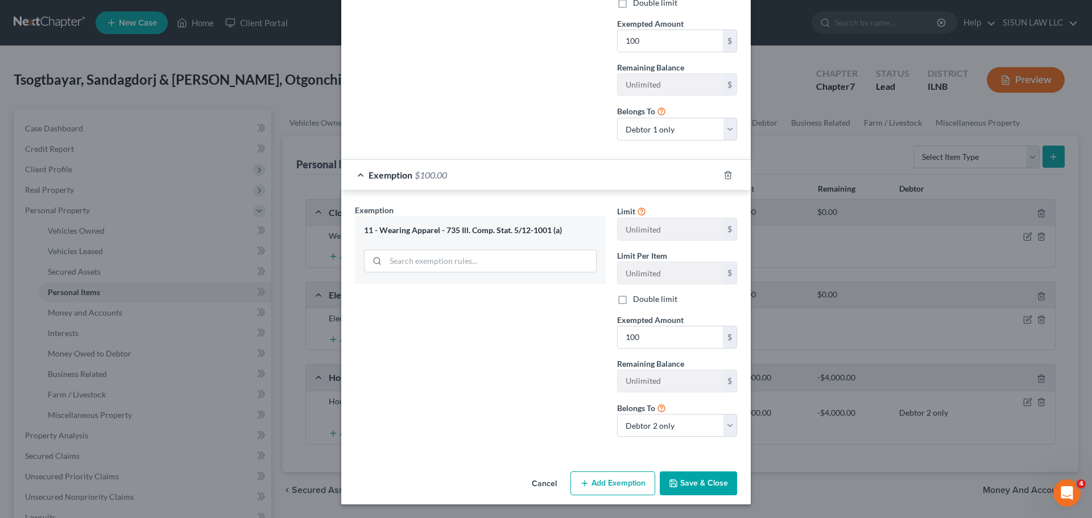
click at [715, 490] on button "Save & Close" at bounding box center [698, 483] width 77 height 24
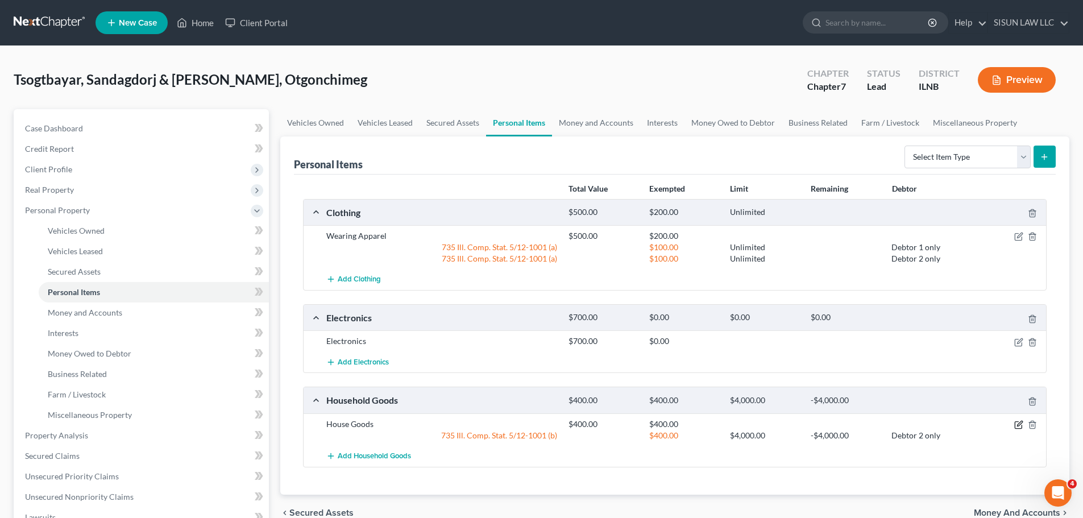
click at [976, 424] on icon "button" at bounding box center [1018, 424] width 9 height 9
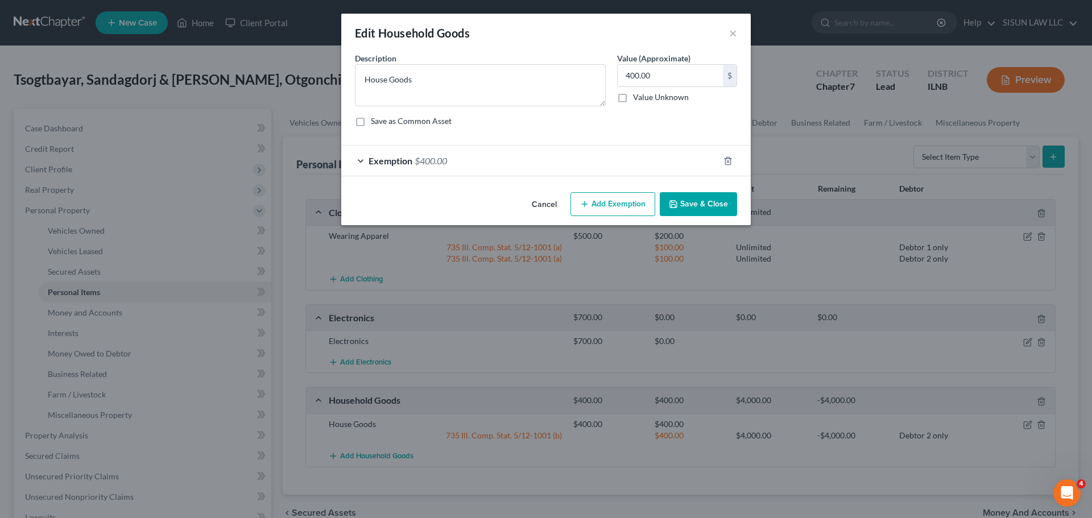
click at [504, 179] on div "An exemption set must first be selected from the Filing Information section. Co…" at bounding box center [545, 119] width 409 height 135
click at [521, 173] on div "Exemption $400.00" at bounding box center [530, 161] width 378 height 30
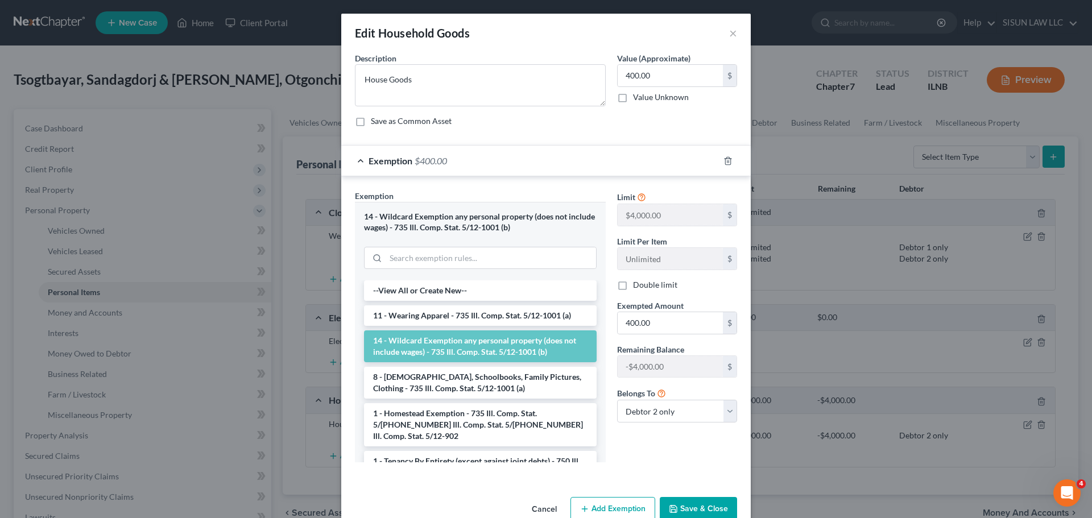
click at [521, 173] on div "Exemption $400.00" at bounding box center [530, 161] width 378 height 30
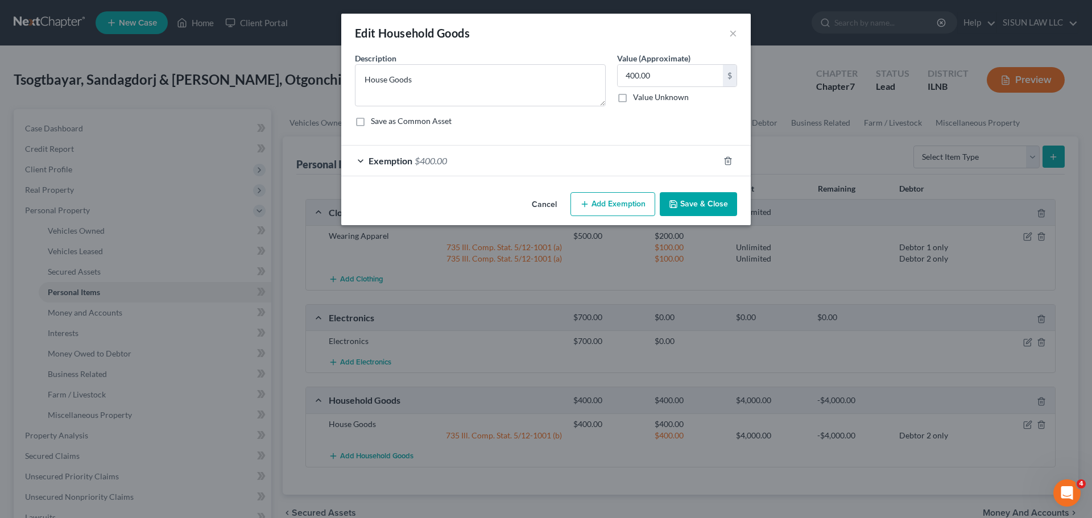
click at [719, 210] on button "Save & Close" at bounding box center [698, 204] width 77 height 24
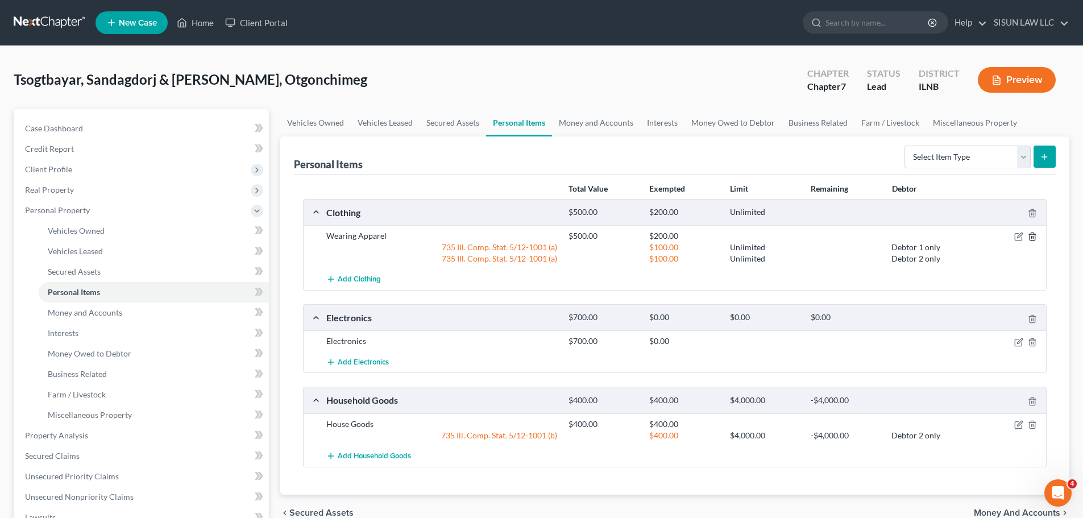
click at [976, 234] on icon "button" at bounding box center [1032, 236] width 9 height 9
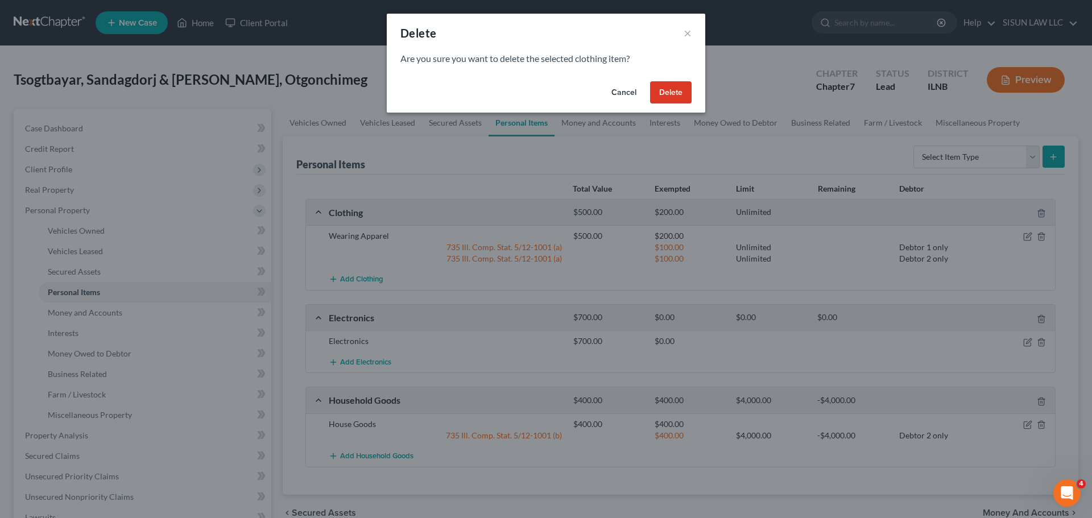
click at [624, 95] on button "Cancel" at bounding box center [623, 92] width 43 height 23
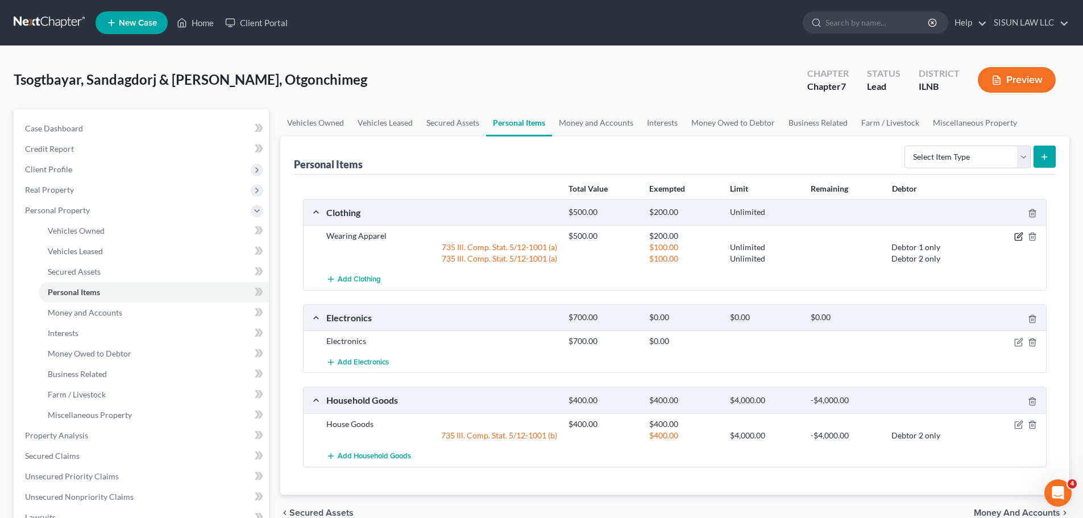
click at [976, 235] on icon "button" at bounding box center [1018, 236] width 9 height 9
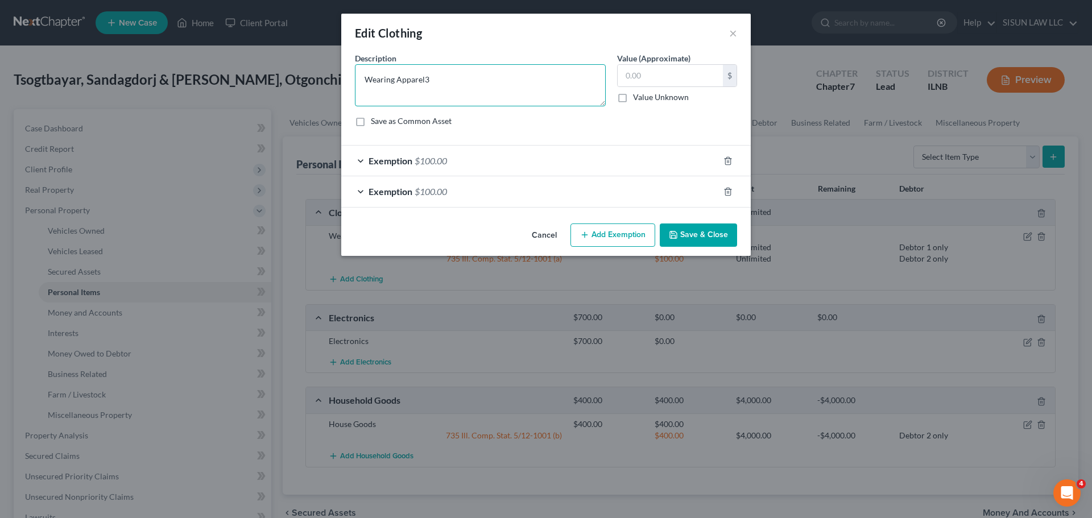
type textarea "Wearing Apparel"
click at [656, 72] on input "text" at bounding box center [669, 76] width 105 height 22
type input "300"
drag, startPoint x: 481, startPoint y: 74, endPoint x: 129, endPoint y: 69, distance: 352.0
click at [129, 69] on div "Edit Clothing × An exemption set must first be selected from the Filing Informa…" at bounding box center [546, 259] width 1092 height 518
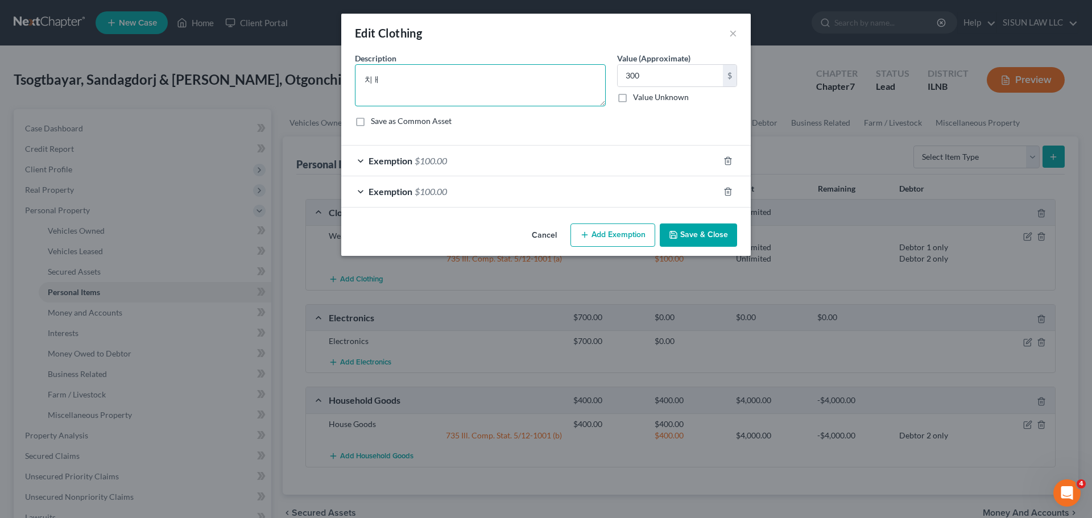
type textarea "치"
type textarea "Clothing"
click at [700, 234] on button "Save & Close" at bounding box center [698, 235] width 77 height 24
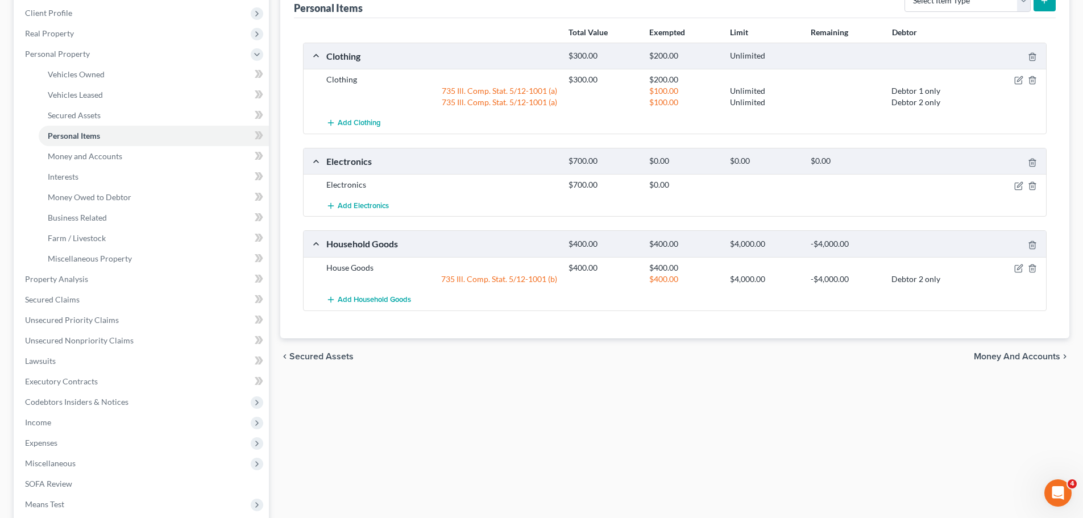
scroll to position [57, 0]
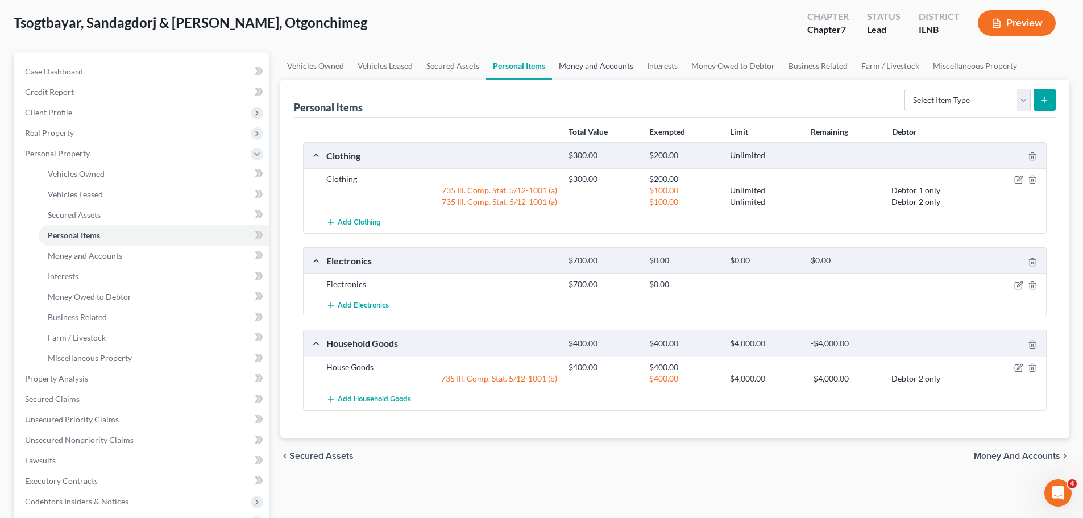
click at [568, 67] on link "Money and Accounts" at bounding box center [596, 65] width 88 height 27
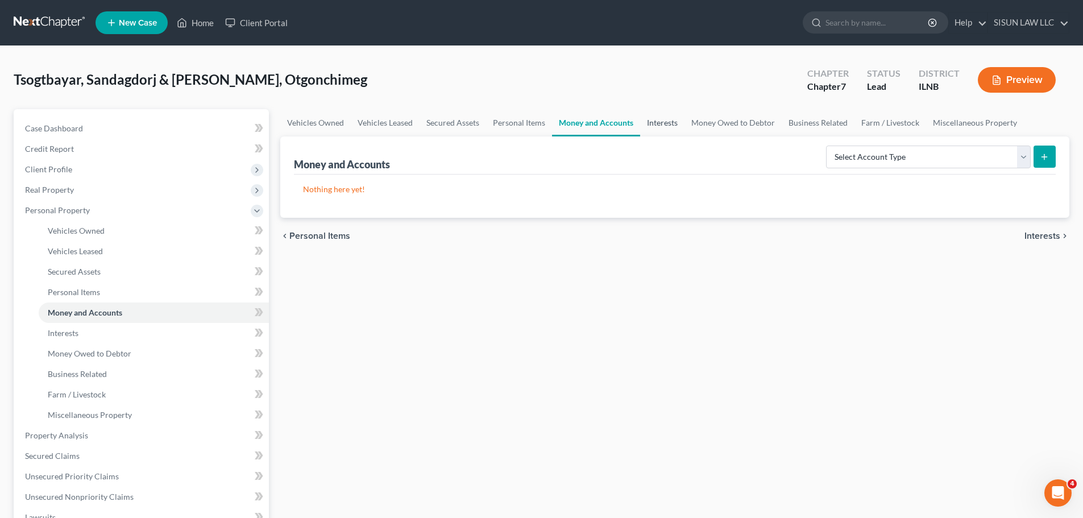
click at [648, 117] on link "Interests" at bounding box center [662, 122] width 44 height 27
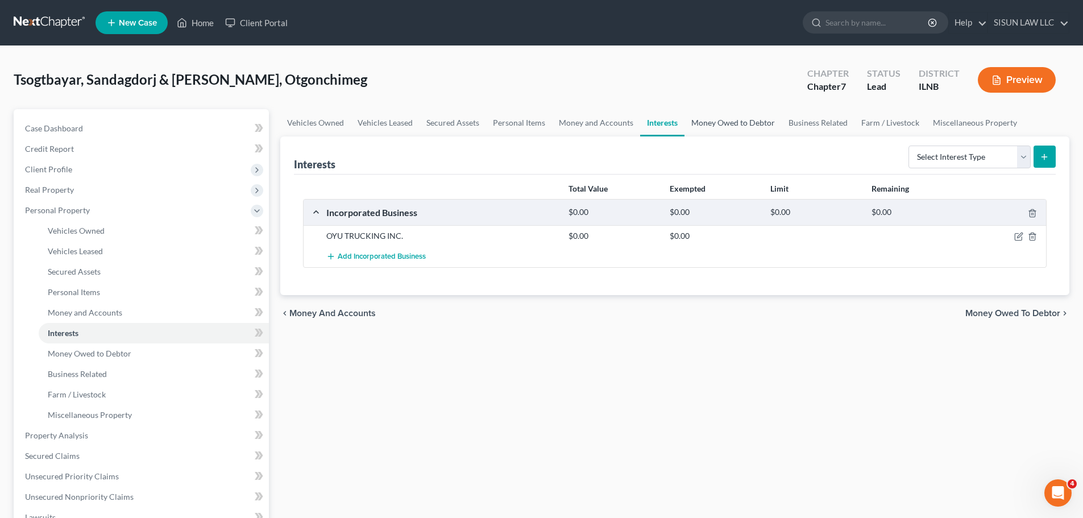
click at [711, 117] on link "Money Owed to Debtor" at bounding box center [733, 122] width 97 height 27
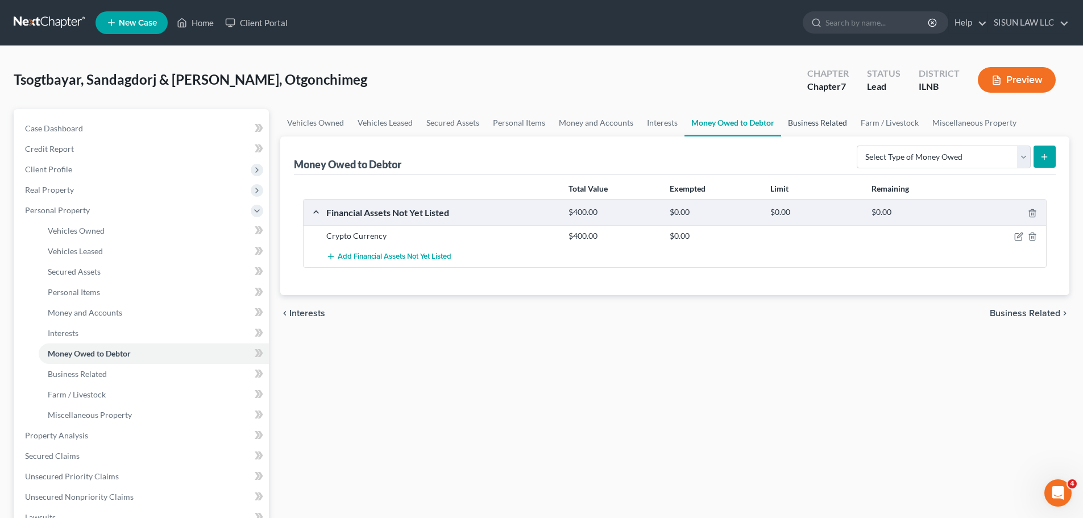
click at [840, 132] on link "Business Related" at bounding box center [817, 122] width 73 height 27
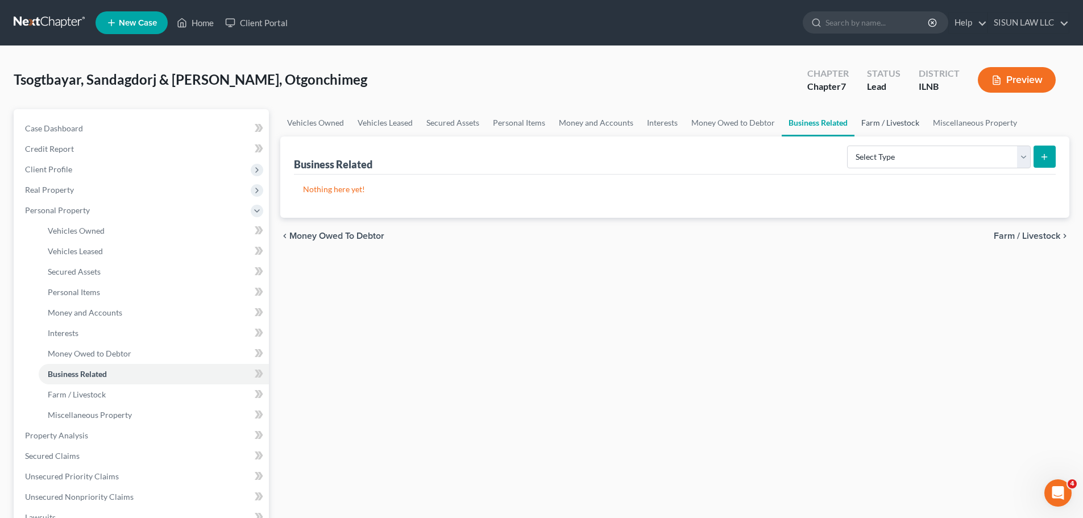
click at [899, 128] on link "Farm / Livestock" at bounding box center [891, 122] width 72 height 27
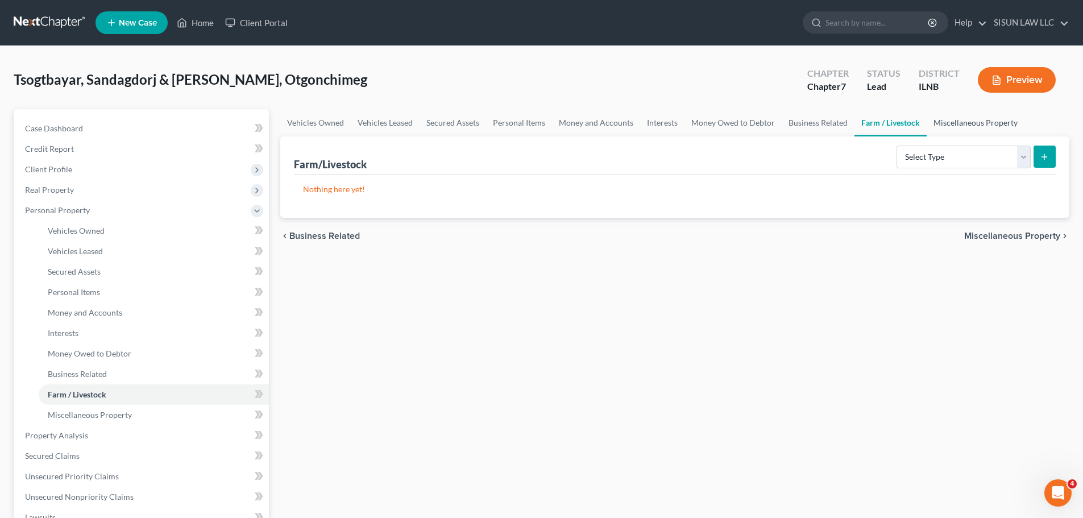
click at [965, 120] on link "Miscellaneous Property" at bounding box center [976, 122] width 98 height 27
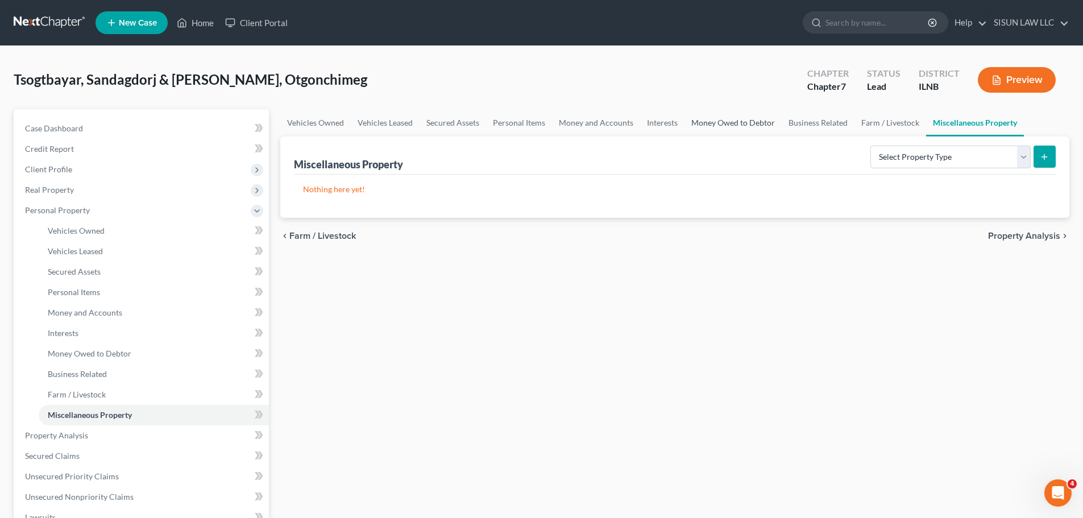
click at [702, 123] on link "Money Owed to Debtor" at bounding box center [733, 122] width 97 height 27
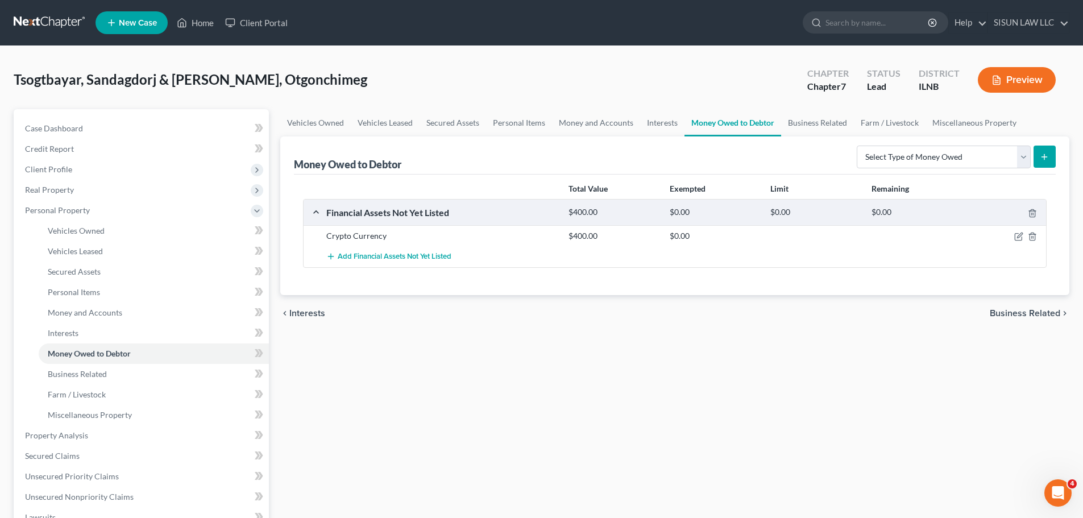
drag, startPoint x: 534, startPoint y: 475, endPoint x: 530, endPoint y: 463, distance: 12.0
click at [534, 475] on div "Vehicles Owned Vehicles Leased Secured Assets Personal Items Money and Accounts…" at bounding box center [675, 437] width 801 height 657
click at [516, 119] on link "Personal Items" at bounding box center [519, 122] width 66 height 27
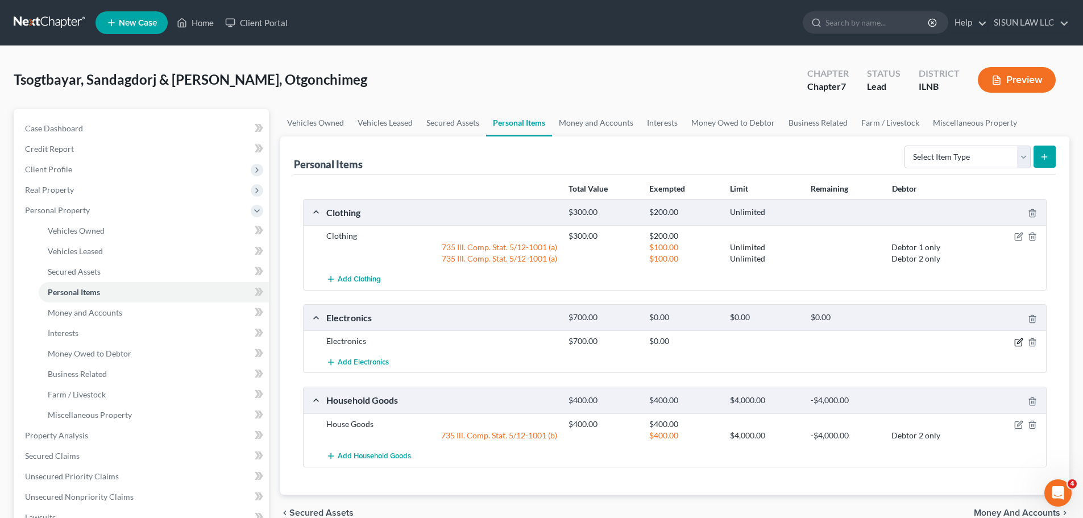
click at [976, 340] on icon "button" at bounding box center [1018, 342] width 9 height 9
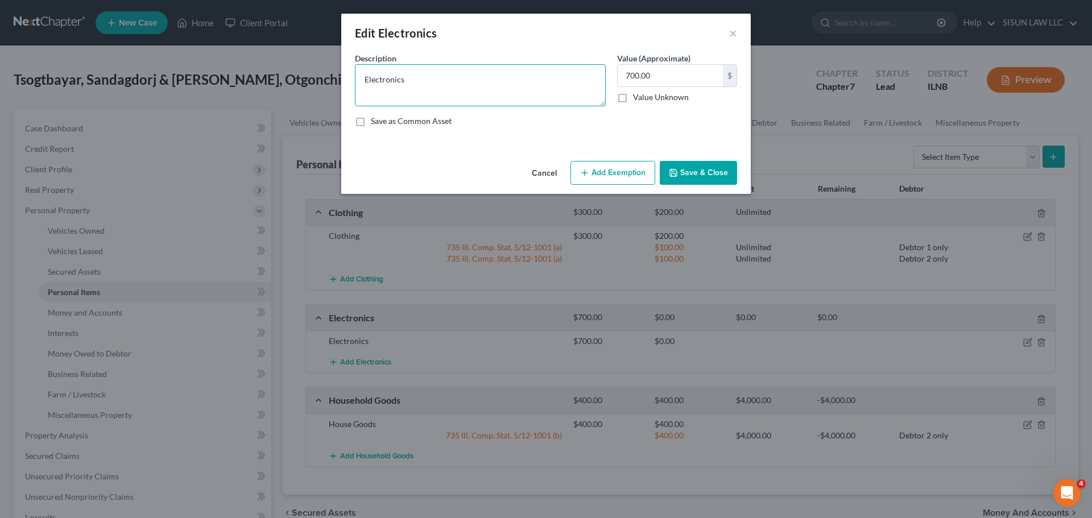
drag, startPoint x: 421, startPoint y: 84, endPoint x: 301, endPoint y: 73, distance: 121.0
click at [301, 73] on div "Edit Electronics × An exemption set must first be selected from the Filing Info…" at bounding box center [546, 259] width 1092 height 518
paste textarea "1 TV, and 1 laptop computer, 1 pc computer, and 3 cell phones, 1 gaming system"
type textarea "1 TV, and 1 laptop computer, 1 pc computer, and 3 cell phones, 1 gaming system"
click at [690, 171] on button "Save & Close" at bounding box center [698, 173] width 77 height 24
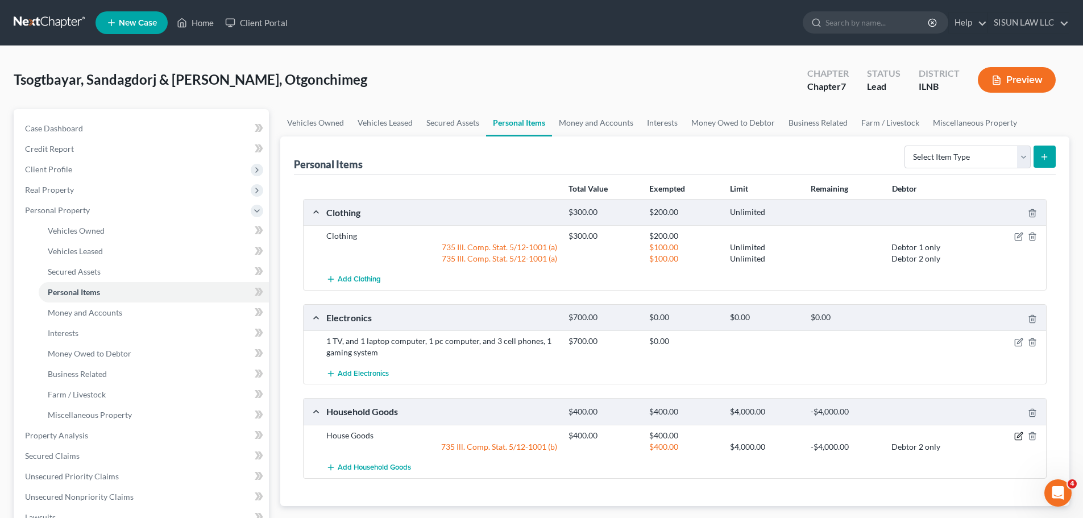
click at [976, 434] on icon "button" at bounding box center [1019, 434] width 5 height 5
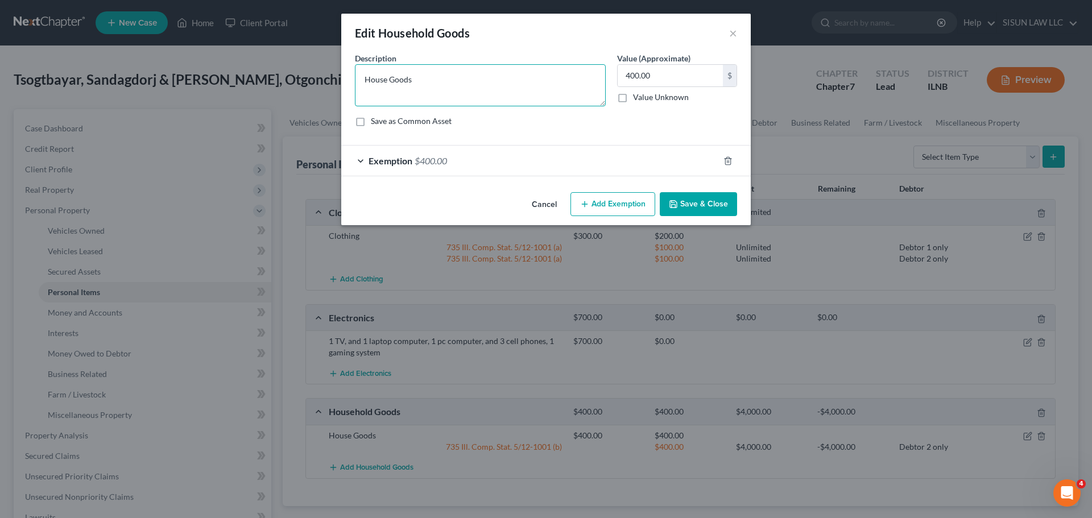
click at [454, 80] on textarea "House Goods" at bounding box center [480, 85] width 251 height 42
drag, startPoint x: 454, startPoint y: 80, endPoint x: 314, endPoint y: 78, distance: 140.4
click at [314, 78] on div "Edit Household Goods × An exemption set must first be selected from the Filing …" at bounding box center [546, 259] width 1092 height 518
paste textarea "2 beds, 2 dressers, 2 desks, 1 couch, tv stand, dining room table 6 chairs,"
click at [468, 94] on textarea "2 beds, 2 dressers, 2 desks, 1 couch, tv stand, dining room table 6 chairs," at bounding box center [480, 85] width 251 height 42
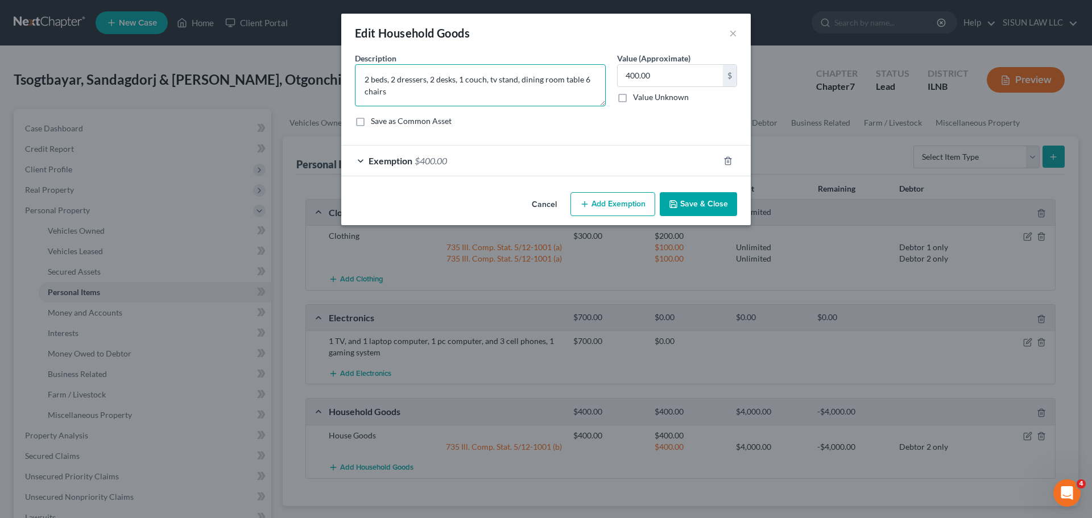
type textarea "2 beds, 2 dressers, 2 desks, 1 couch, tv stand, dining room table 6 chairs"
click at [685, 198] on button "Save & Close" at bounding box center [698, 204] width 77 height 24
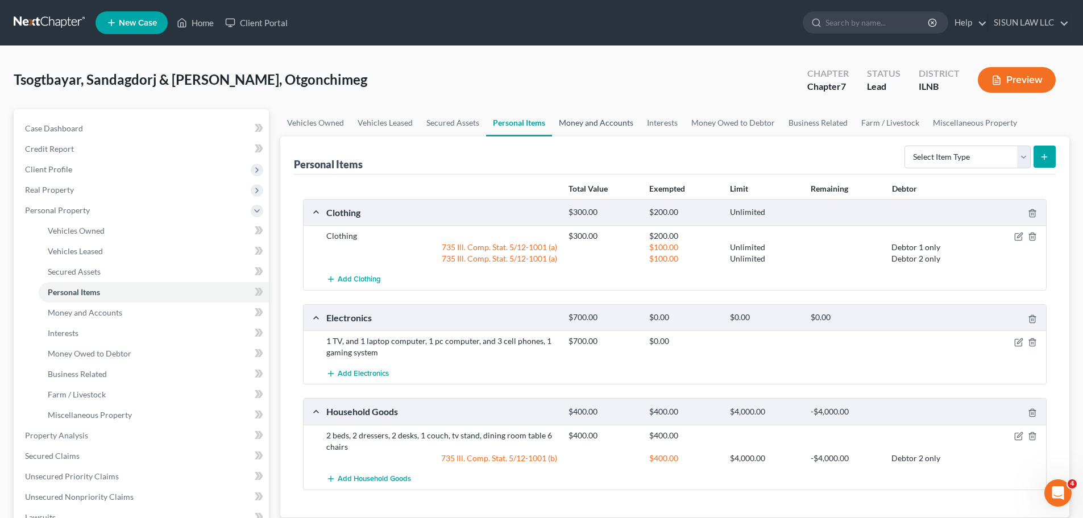
click at [607, 122] on link "Money and Accounts" at bounding box center [596, 122] width 88 height 27
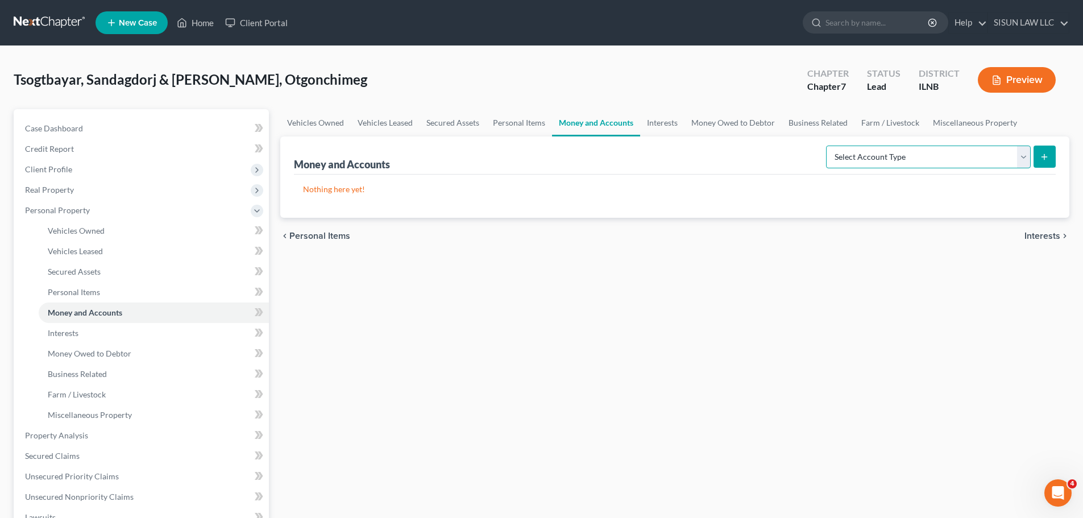
click at [966, 167] on select "Select Account Type Brokerage Cash on Hand Certificates of Deposit Checking Acc…" at bounding box center [928, 157] width 205 height 23
select select "checking"
click at [828, 146] on select "Select Account Type Brokerage Cash on Hand Certificates of Deposit Checking Acc…" at bounding box center [928, 157] width 205 height 23
click at [976, 154] on icon "submit" at bounding box center [1044, 156] width 9 height 9
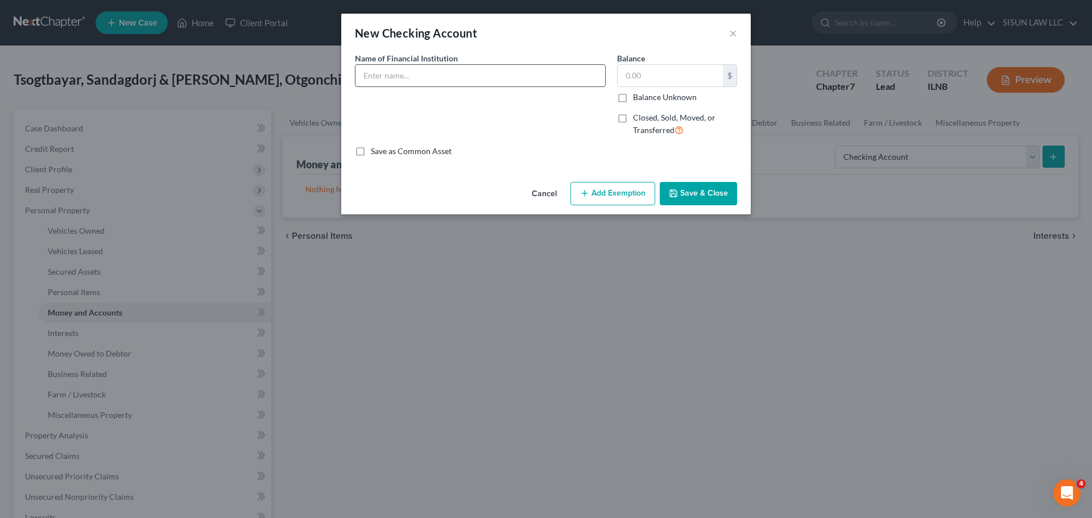
click at [533, 80] on input "text" at bounding box center [480, 76] width 250 height 22
paste input "Checking account with JPMorgan Chase Bank, N.A."
type input "Checking account with JPMorgan Chase Bank, N.A."
click at [683, 98] on label "Balance Unknown" at bounding box center [665, 97] width 64 height 11
click at [645, 98] on input "Balance Unknown" at bounding box center [640, 95] width 7 height 7
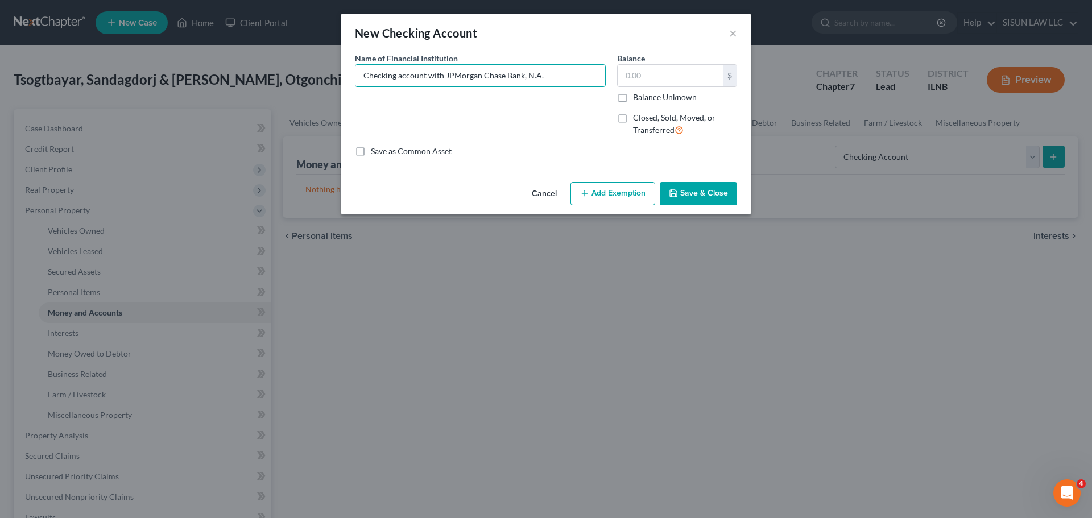
checkbox input "true"
type input "0.00"
click at [690, 189] on button "Save & Close" at bounding box center [698, 194] width 77 height 24
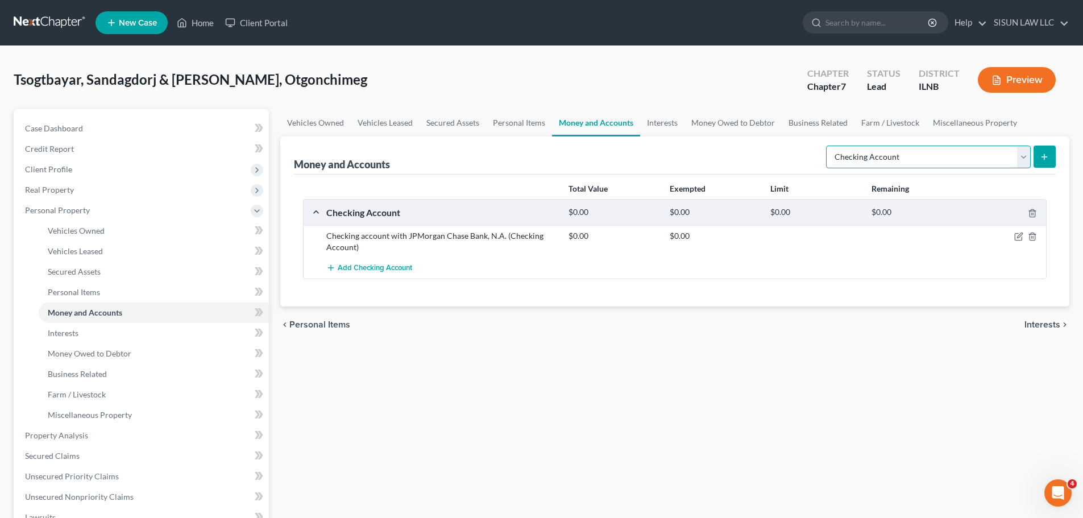
click at [976, 166] on select "Select Account Type Brokerage Cash on Hand Certificates of Deposit Checking Acc…" at bounding box center [928, 157] width 205 height 23
select select "savings"
click at [828, 146] on select "Select Account Type Brokerage Cash on Hand Certificates of Deposit Checking Acc…" at bounding box center [928, 157] width 205 height 23
click at [976, 158] on button "submit" at bounding box center [1045, 157] width 22 height 22
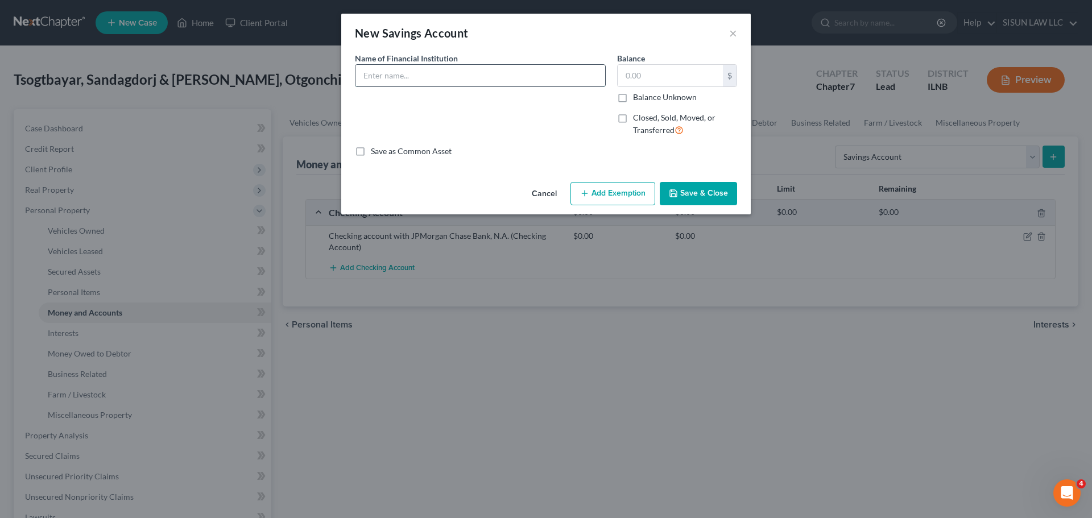
click at [563, 81] on input "text" at bounding box center [480, 76] width 250 height 22
paste input "Savings account with JPMorgan Chase Bank, N.A."
type input "Savings account with JPMorgan Chase Bank, N.A."
click at [668, 99] on label "Balance Unknown" at bounding box center [665, 97] width 64 height 11
click at [645, 99] on input "Balance Unknown" at bounding box center [640, 95] width 7 height 7
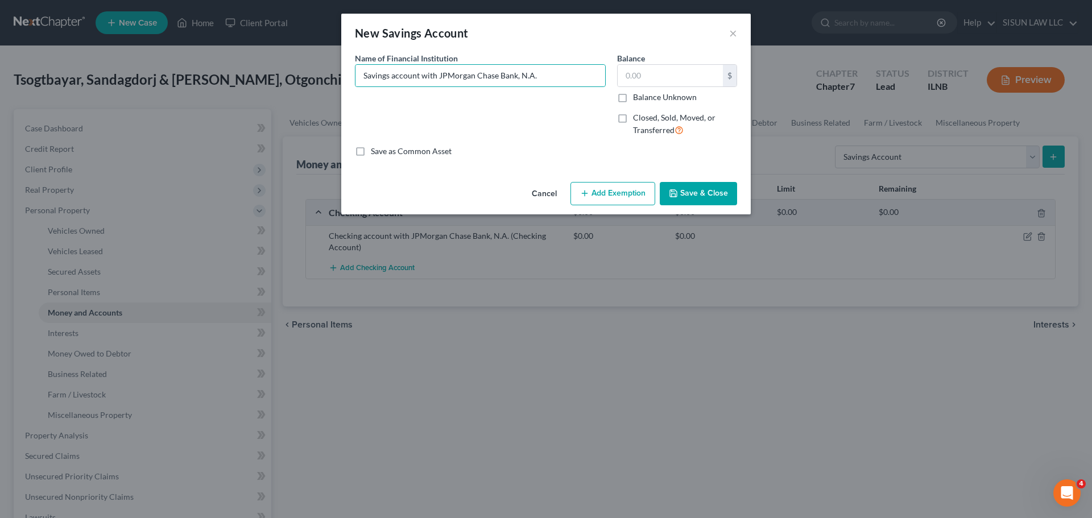
checkbox input "true"
type input "0.00"
click at [717, 196] on button "Save & Close" at bounding box center [698, 194] width 77 height 24
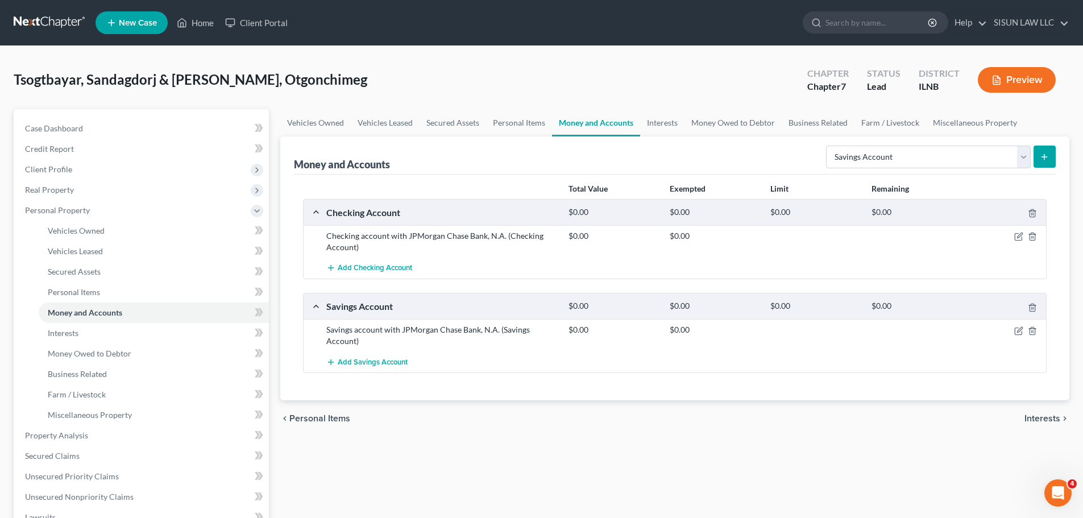
click at [976, 234] on div at bounding box center [1007, 235] width 81 height 11
click at [976, 238] on icon "button" at bounding box center [1018, 236] width 9 height 9
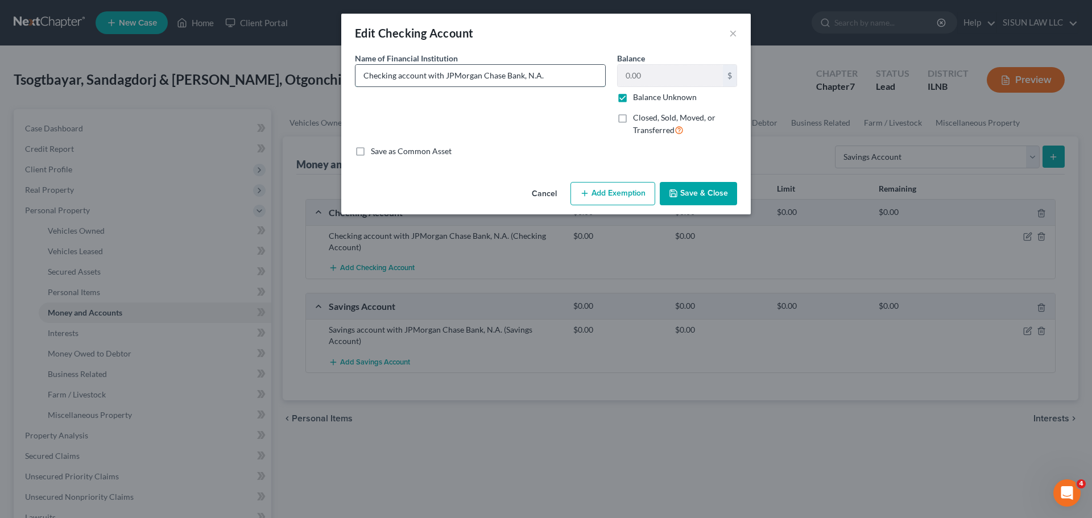
click at [574, 77] on input "Checking account with JPMorgan Chase Bank, N.A." at bounding box center [480, 76] width 250 height 22
click at [700, 194] on button "Save & Close" at bounding box center [698, 194] width 77 height 24
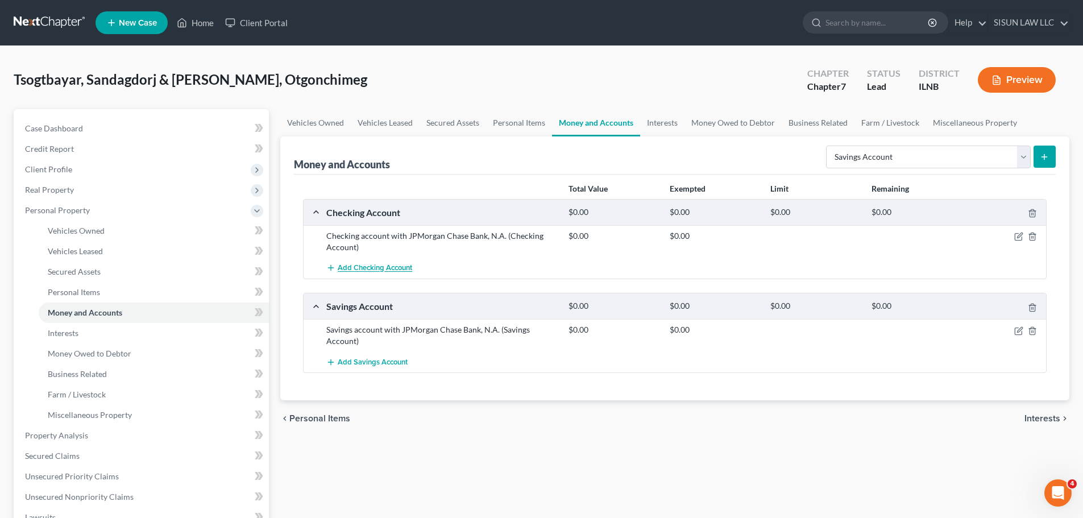
click at [389, 267] on span "Add Checking Account" at bounding box center [375, 268] width 74 height 9
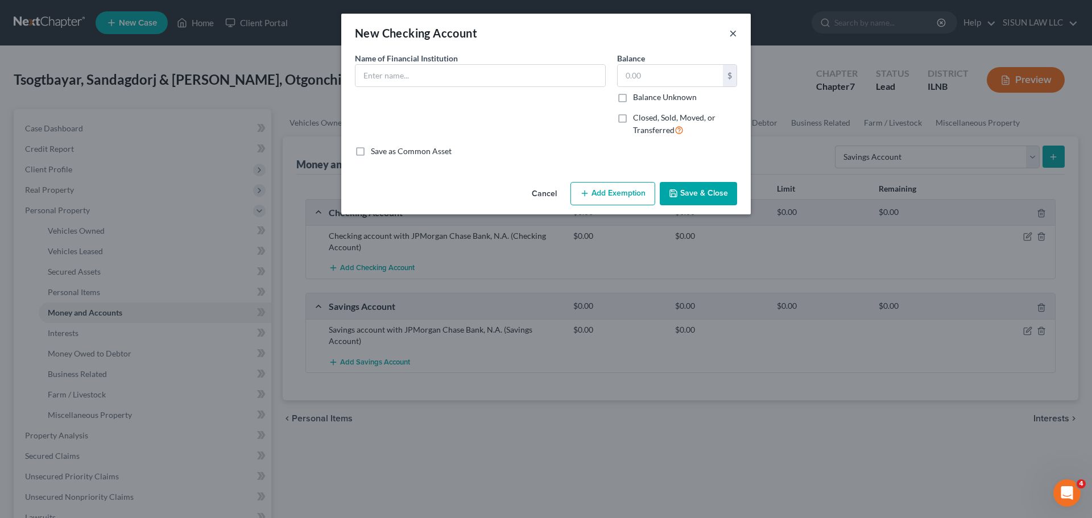
click at [732, 35] on button "×" at bounding box center [733, 33] width 8 height 14
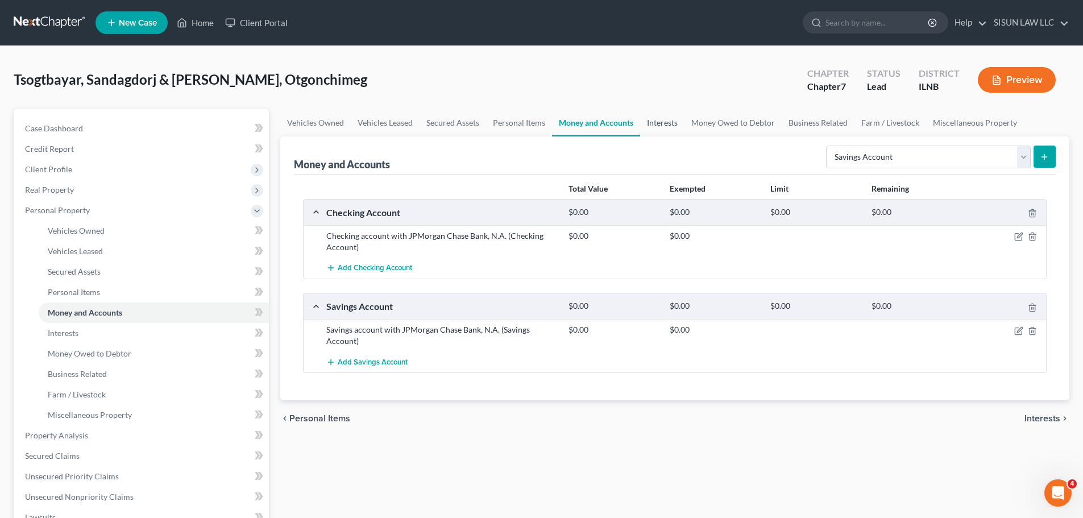
drag, startPoint x: 674, startPoint y: 108, endPoint x: 669, endPoint y: 116, distance: 9.2
click at [673, 108] on div "Tsogtbayar, Sandagdorj & Luvsan, Otgonchimeg Upgraded Chapter Chapter 7 Status …" at bounding box center [542, 84] width 1056 height 49
click at [668, 119] on link "Interests" at bounding box center [662, 122] width 44 height 27
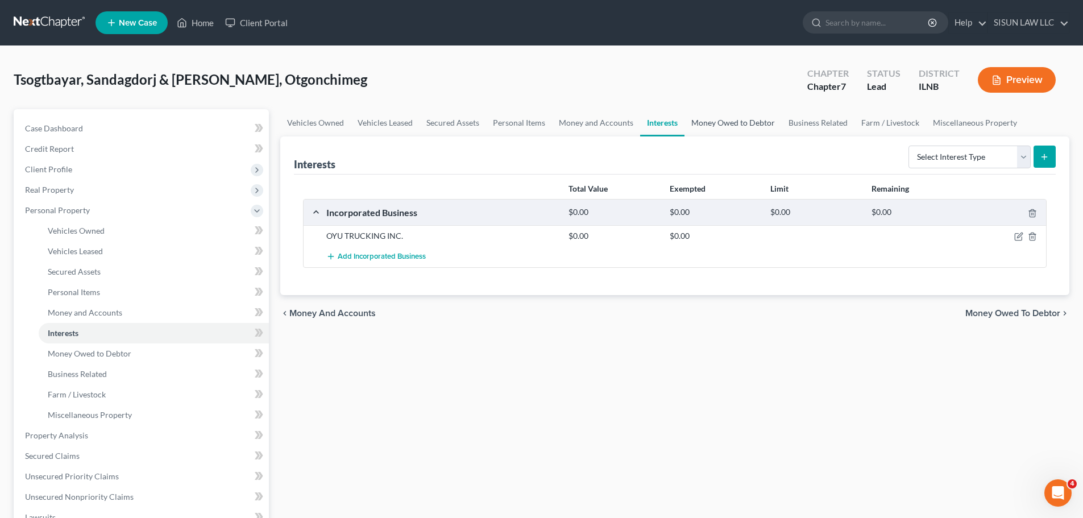
click at [726, 121] on link "Money Owed to Debtor" at bounding box center [733, 122] width 97 height 27
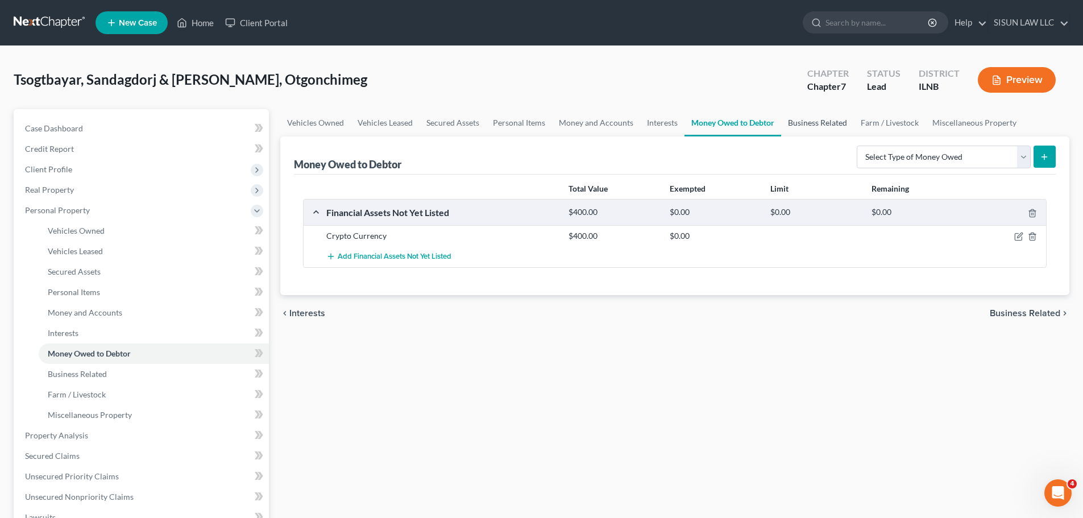
click at [836, 119] on link "Business Related" at bounding box center [817, 122] width 73 height 27
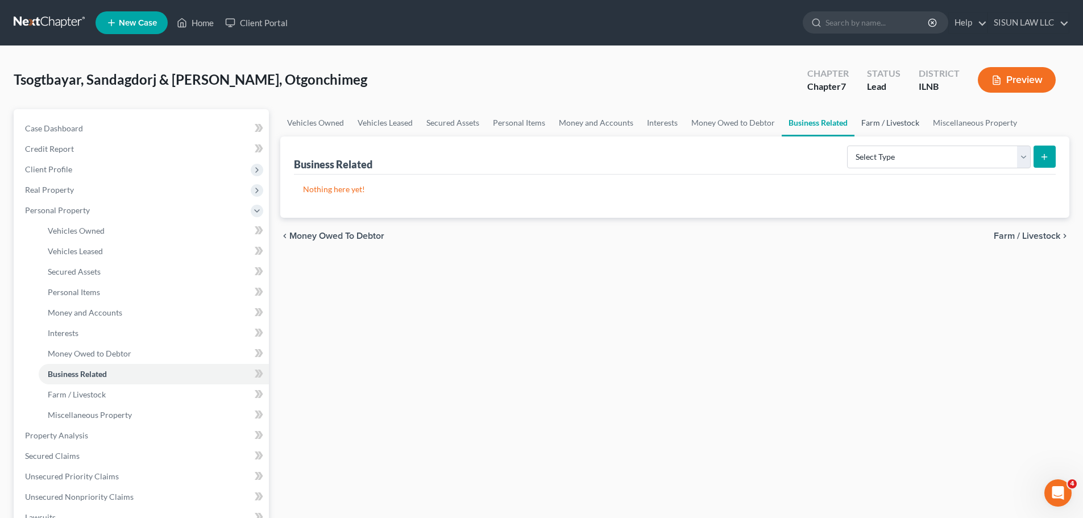
click at [882, 119] on link "Farm / Livestock" at bounding box center [891, 122] width 72 height 27
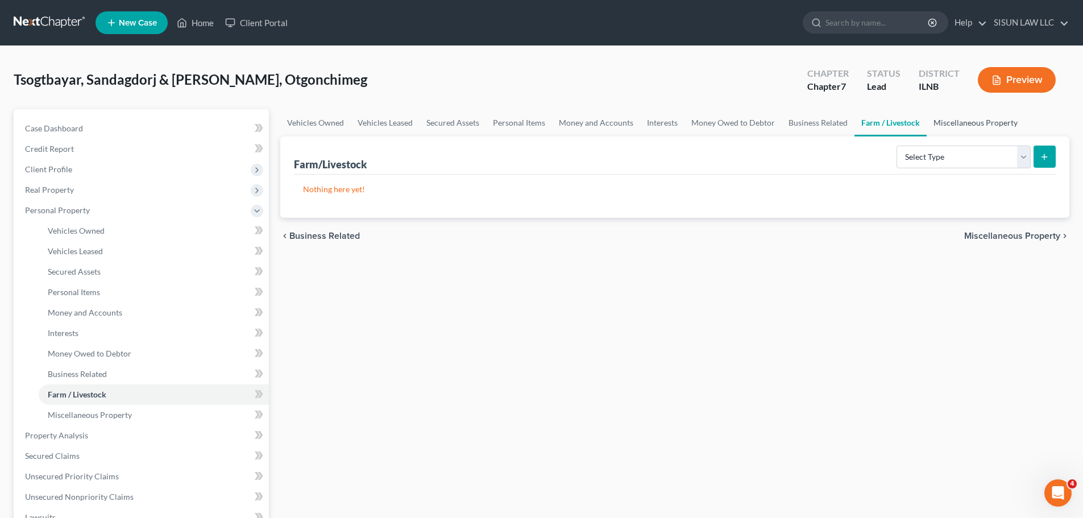
click at [976, 122] on link "Miscellaneous Property" at bounding box center [976, 122] width 98 height 27
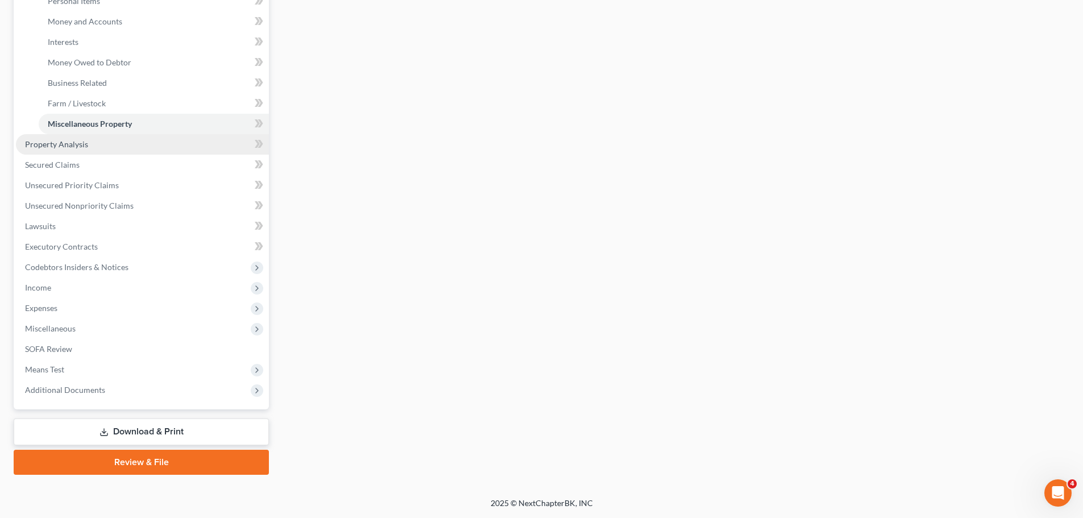
click at [114, 138] on link "Property Analysis" at bounding box center [142, 144] width 253 height 20
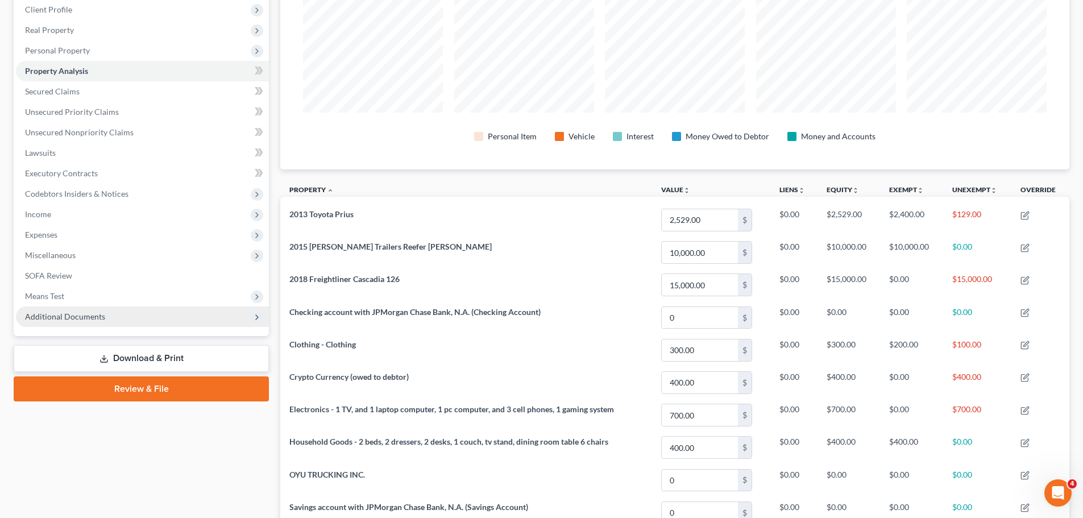
scroll to position [111, 0]
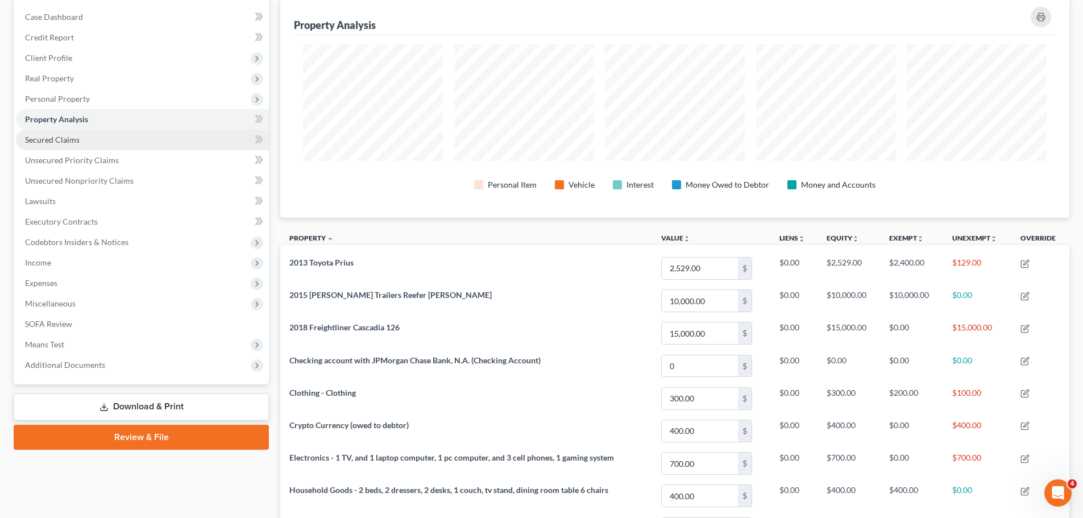
click at [133, 131] on link "Secured Claims" at bounding box center [142, 140] width 253 height 20
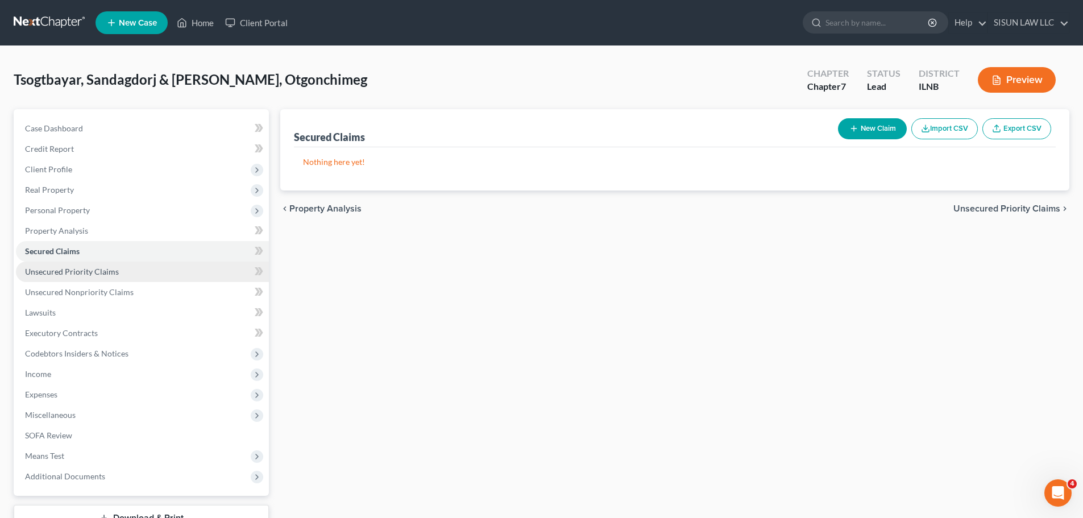
click at [110, 273] on span "Unsecured Priority Claims" at bounding box center [72, 272] width 94 height 10
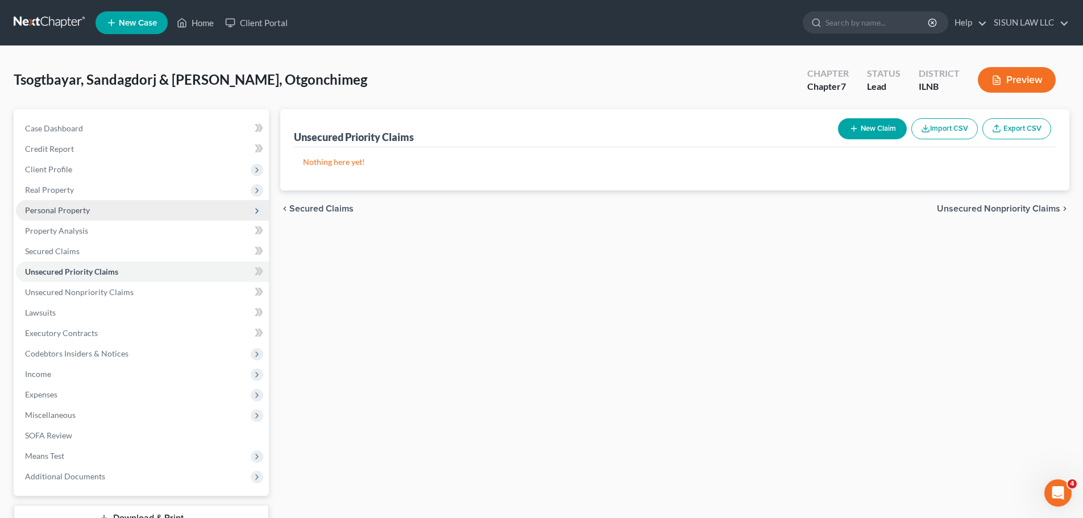
click at [134, 213] on span "Personal Property" at bounding box center [142, 210] width 253 height 20
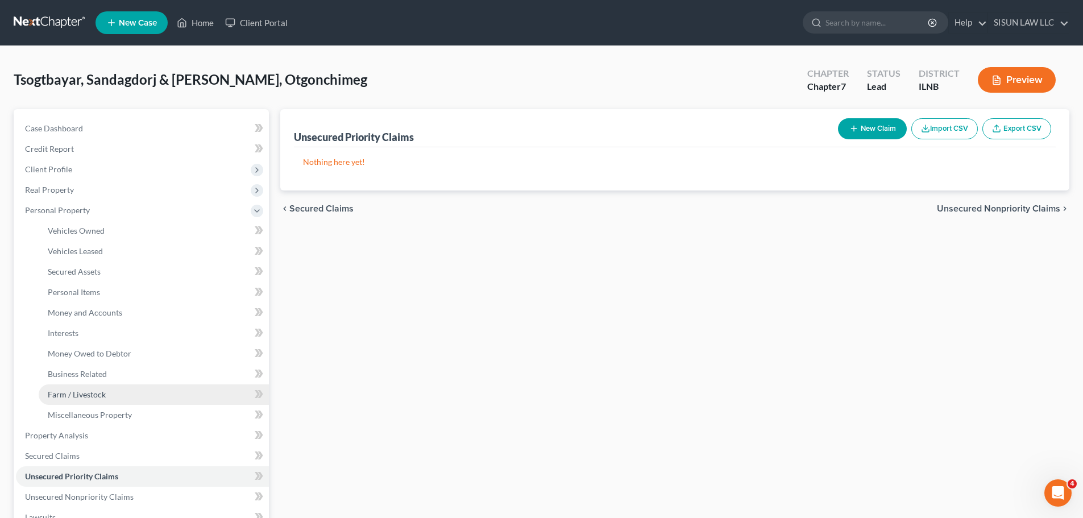
click at [136, 401] on link "Farm / Livestock" at bounding box center [154, 394] width 230 height 20
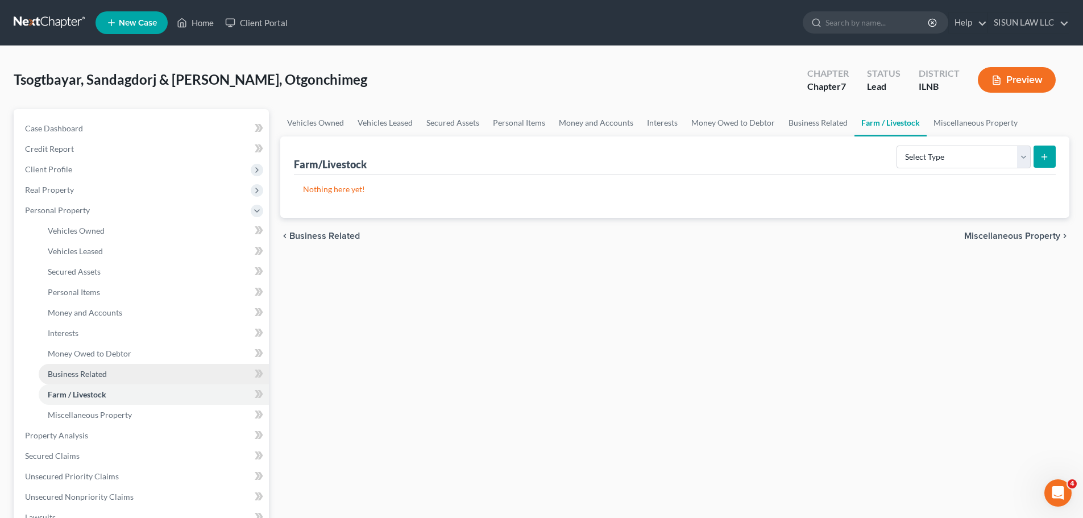
click at [142, 381] on link "Business Related" at bounding box center [154, 374] width 230 height 20
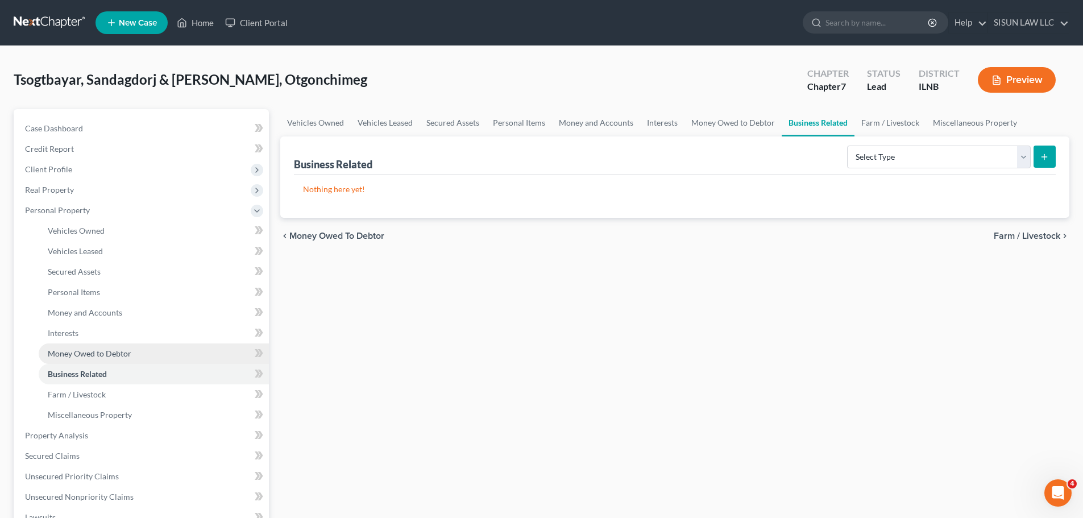
click at [144, 353] on link "Money Owed to Debtor" at bounding box center [154, 353] width 230 height 20
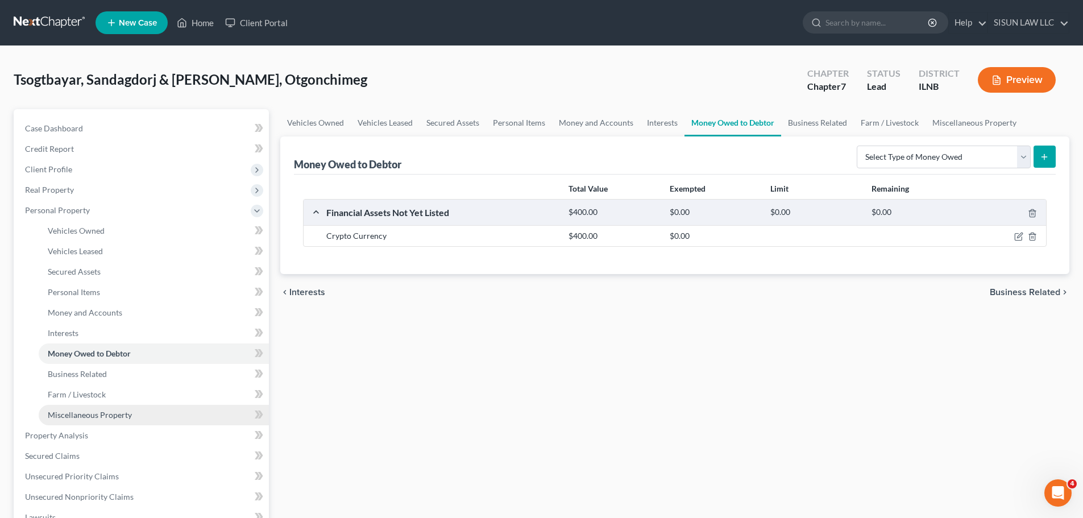
drag, startPoint x: 129, startPoint y: 405, endPoint x: 130, endPoint y: 395, distance: 9.7
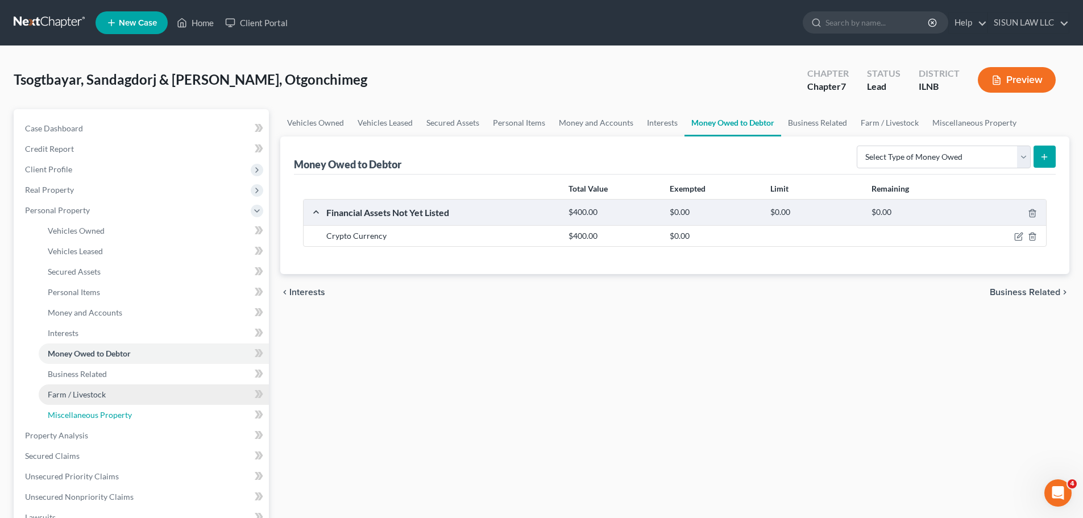
click at [128, 405] on link "Miscellaneous Property" at bounding box center [154, 415] width 230 height 20
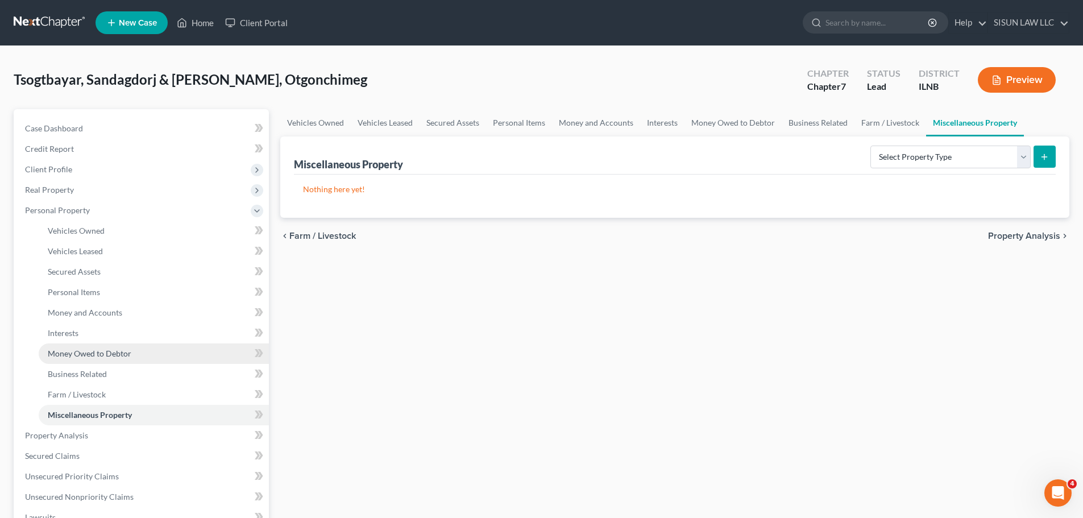
click at [127, 359] on link "Money Owed to Debtor" at bounding box center [154, 353] width 230 height 20
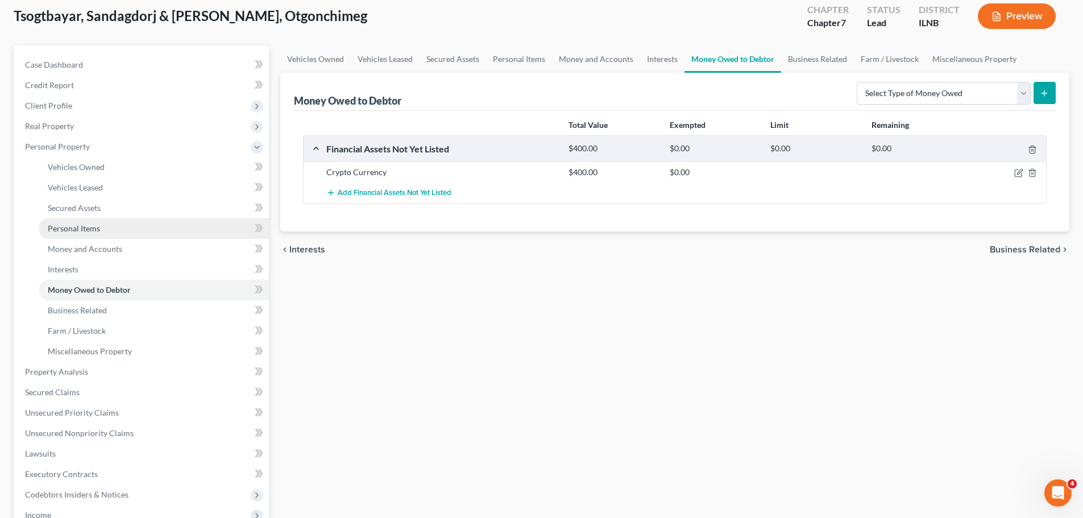
scroll to position [57, 0]
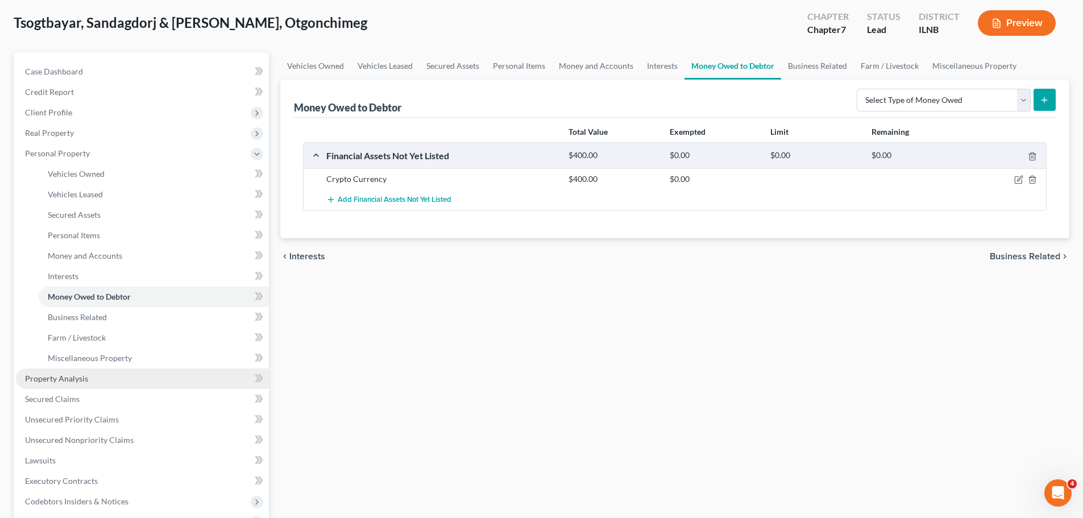
click at [106, 371] on link "Property Analysis" at bounding box center [142, 378] width 253 height 20
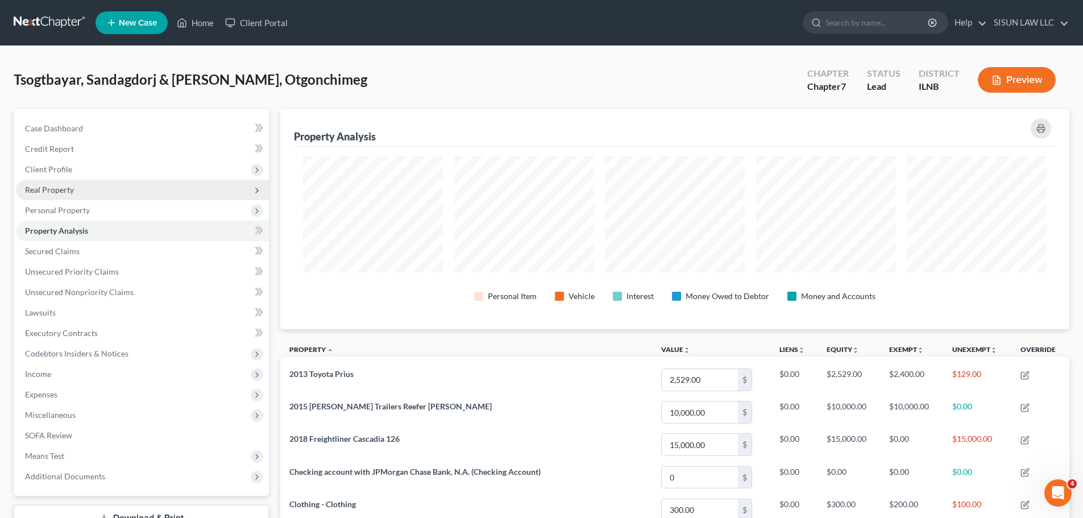
scroll to position [220, 789]
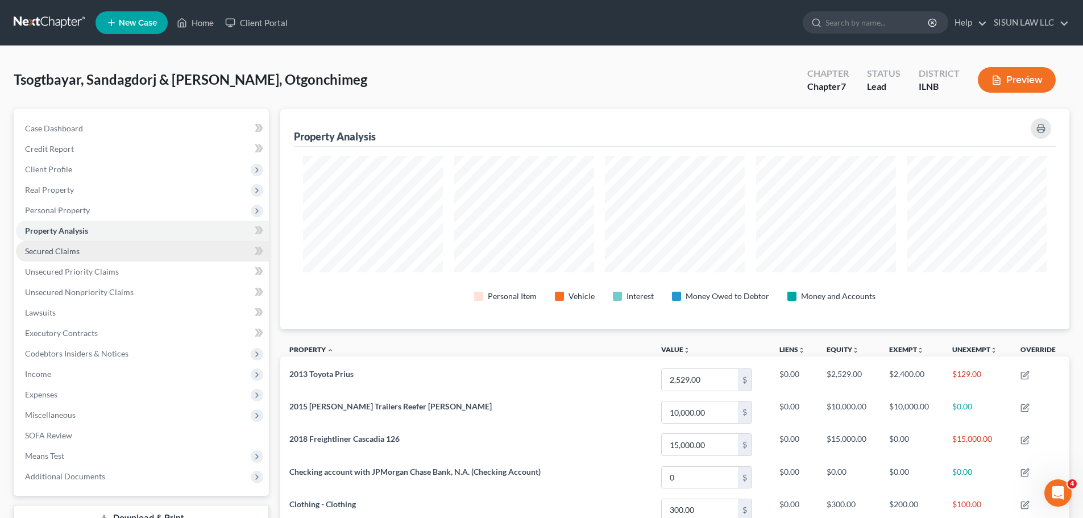
click at [164, 246] on link "Secured Claims" at bounding box center [142, 251] width 253 height 20
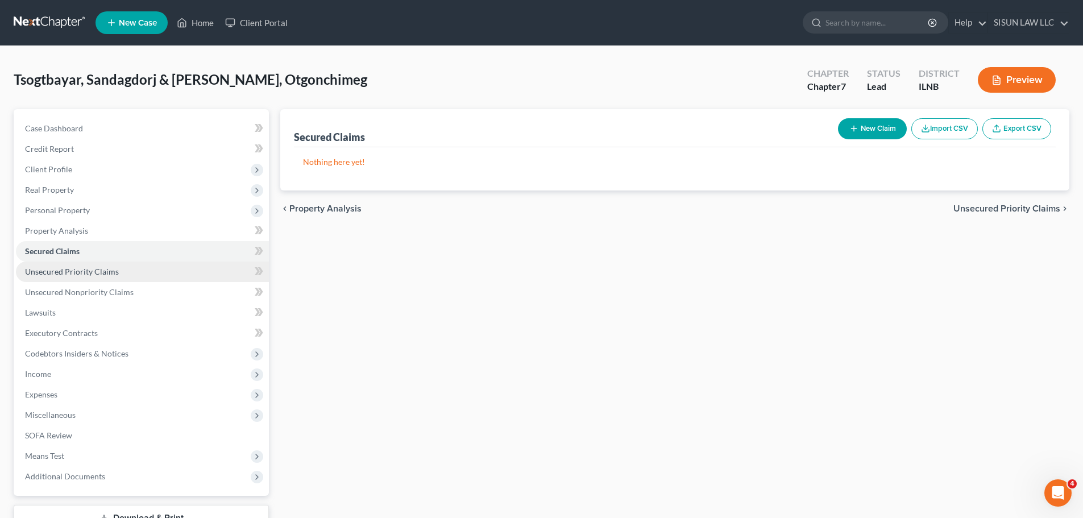
click at [39, 276] on span "Unsecured Priority Claims" at bounding box center [72, 272] width 94 height 10
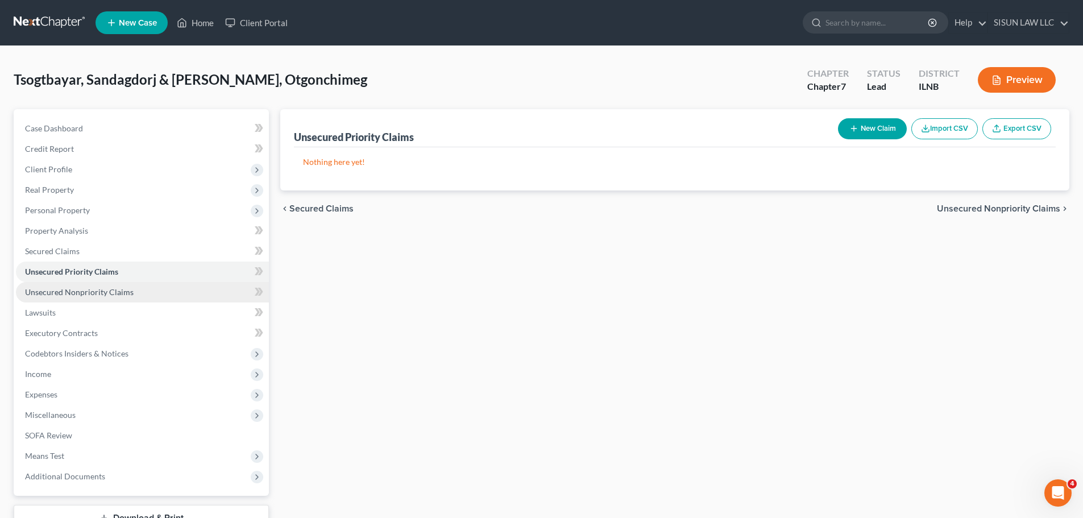
click at [44, 295] on span "Unsecured Nonpriority Claims" at bounding box center [79, 292] width 109 height 10
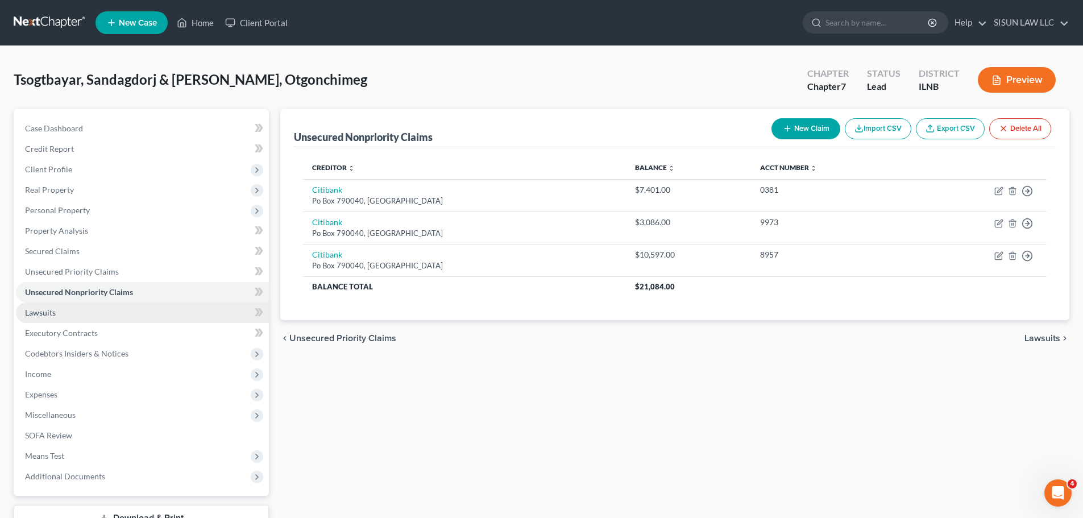
click at [34, 315] on span "Lawsuits" at bounding box center [40, 313] width 31 height 10
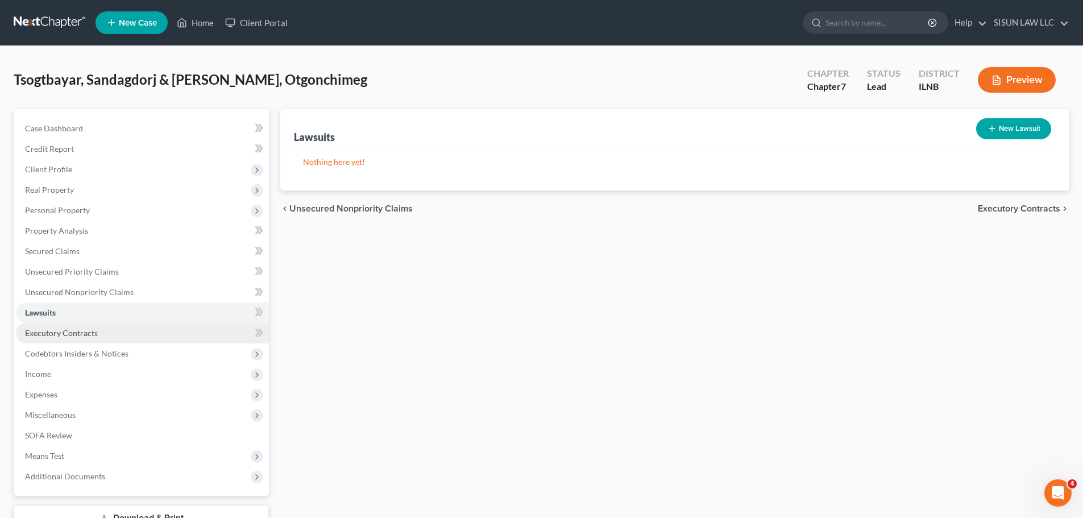
click at [125, 333] on link "Executory Contracts" at bounding box center [142, 333] width 253 height 20
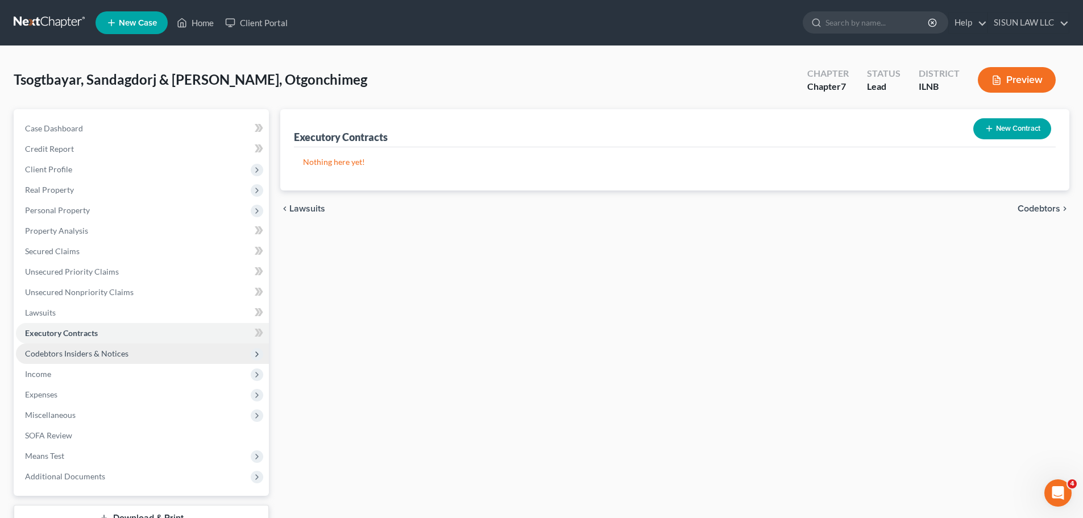
click at [124, 353] on span "Codebtors Insiders & Notices" at bounding box center [76, 354] width 103 height 10
drag, startPoint x: 252, startPoint y: 349, endPoint x: 243, endPoint y: 354, distance: 10.2
click at [252, 349] on span "Codebtors Insiders & Notices" at bounding box center [142, 353] width 253 height 20
click at [188, 374] on span "Income" at bounding box center [142, 374] width 253 height 20
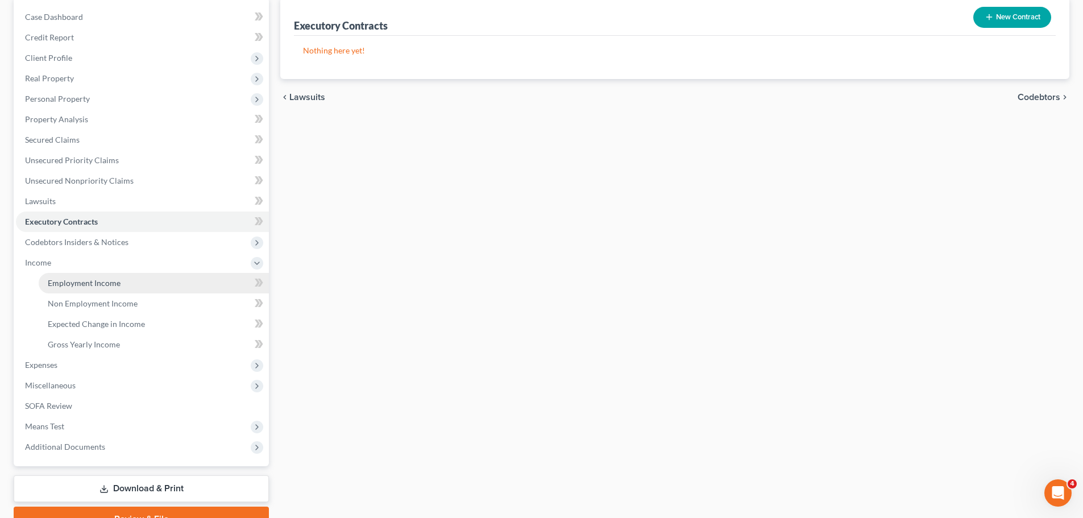
scroll to position [114, 0]
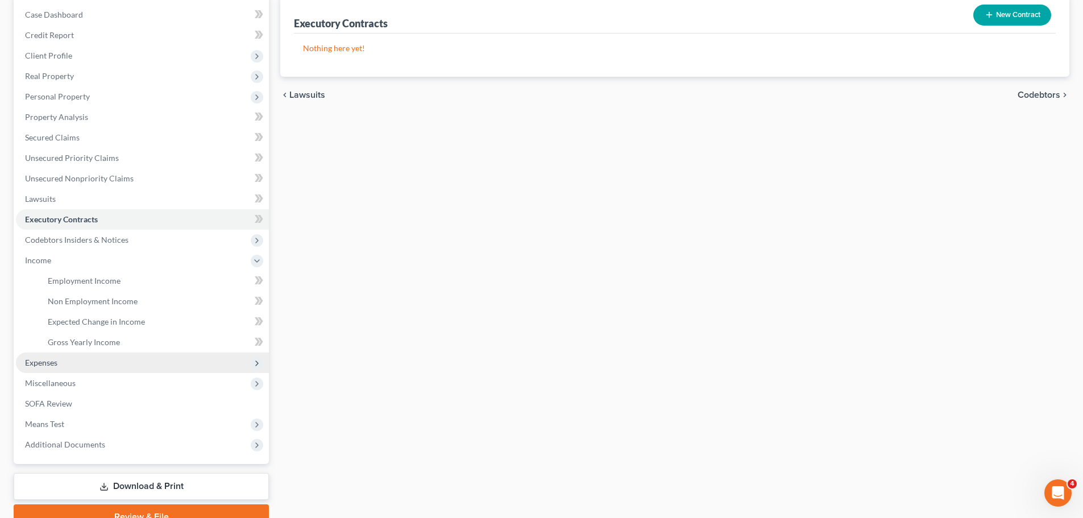
click at [180, 368] on span "Expenses" at bounding box center [142, 363] width 253 height 20
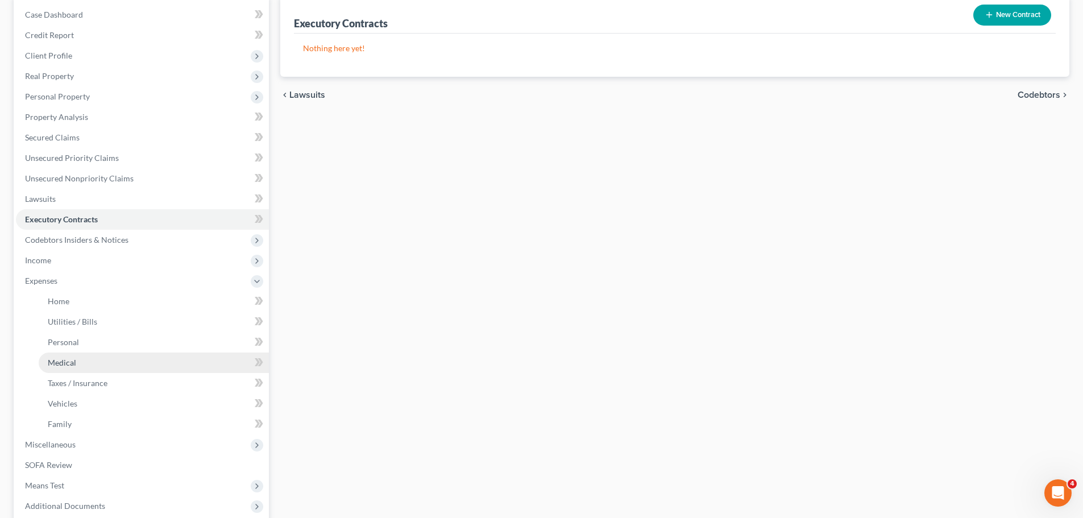
scroll to position [171, 0]
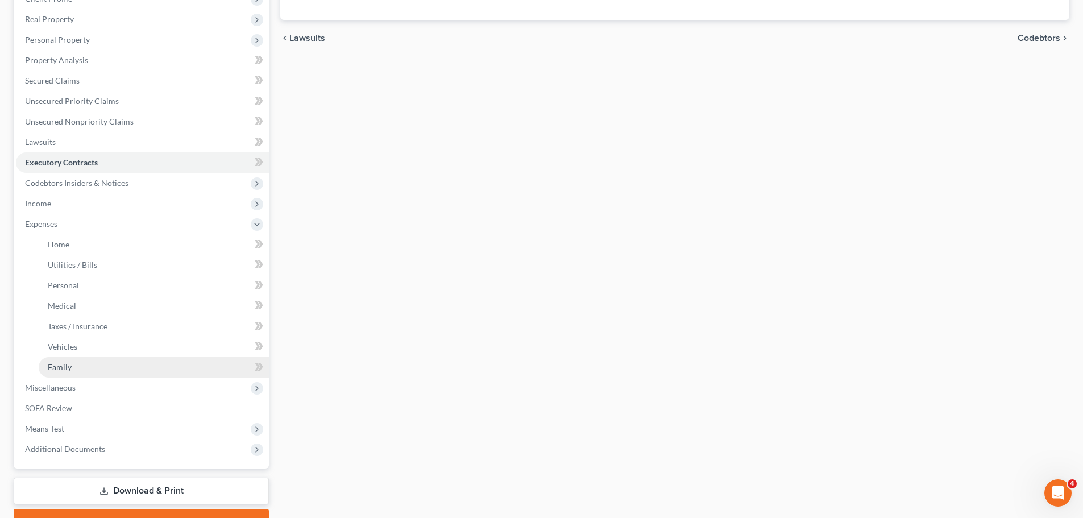
drag, startPoint x: 92, startPoint y: 383, endPoint x: 94, endPoint y: 373, distance: 9.8
click at [92, 383] on span "Miscellaneous" at bounding box center [142, 388] width 253 height 20
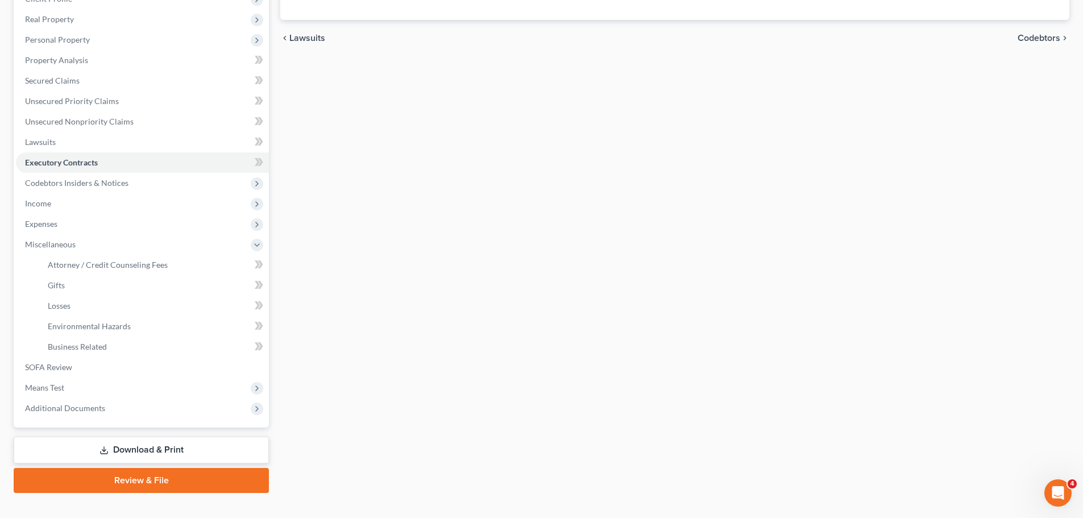
scroll to position [189, 0]
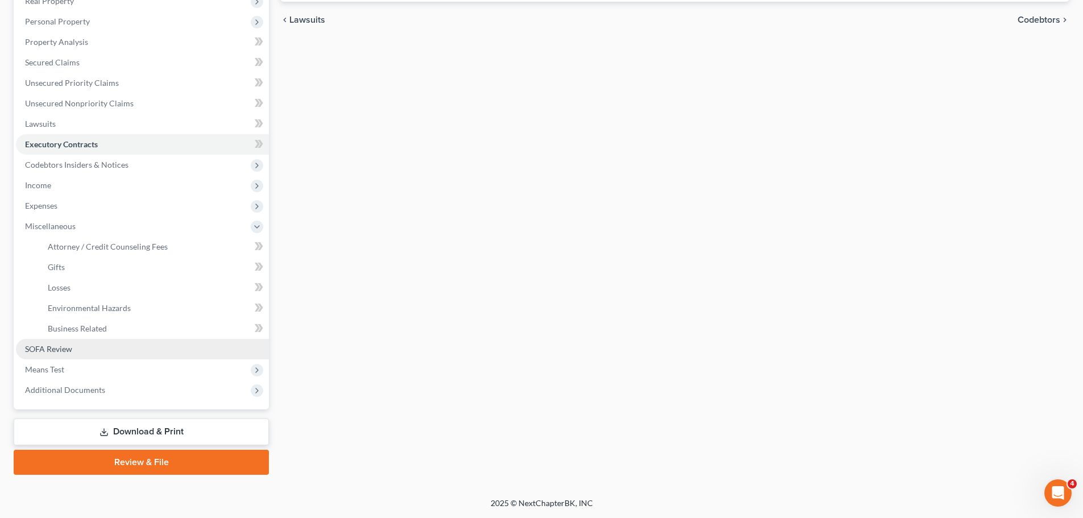
click at [93, 348] on link "SOFA Review" at bounding box center [142, 349] width 253 height 20
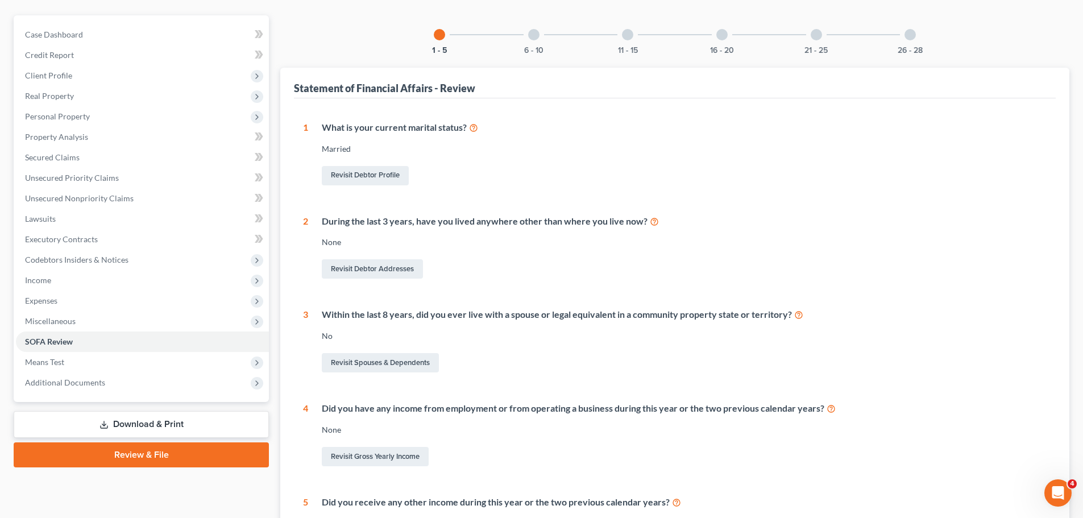
scroll to position [227, 0]
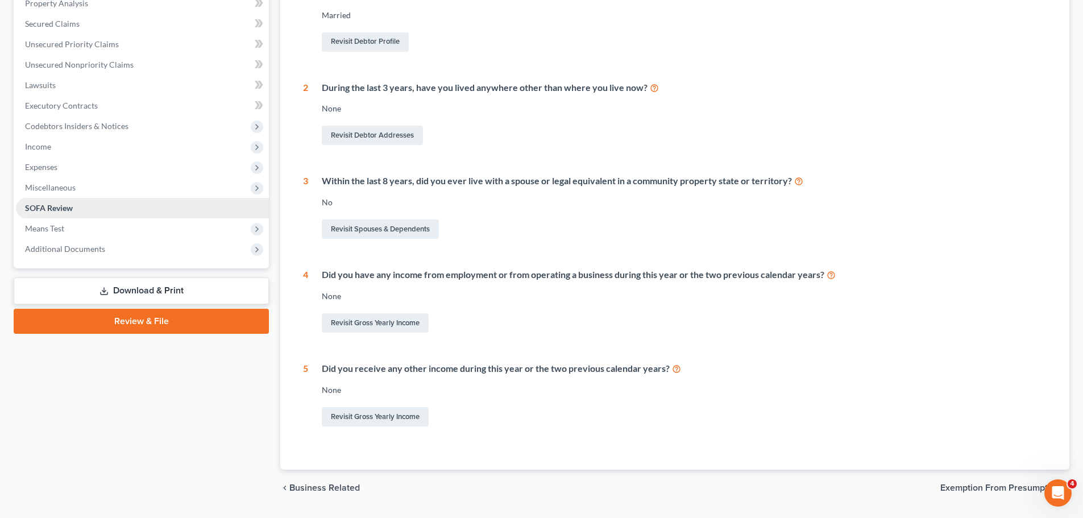
click at [109, 215] on link "SOFA Review" at bounding box center [142, 208] width 253 height 20
click at [85, 232] on span "Means Test" at bounding box center [142, 228] width 253 height 20
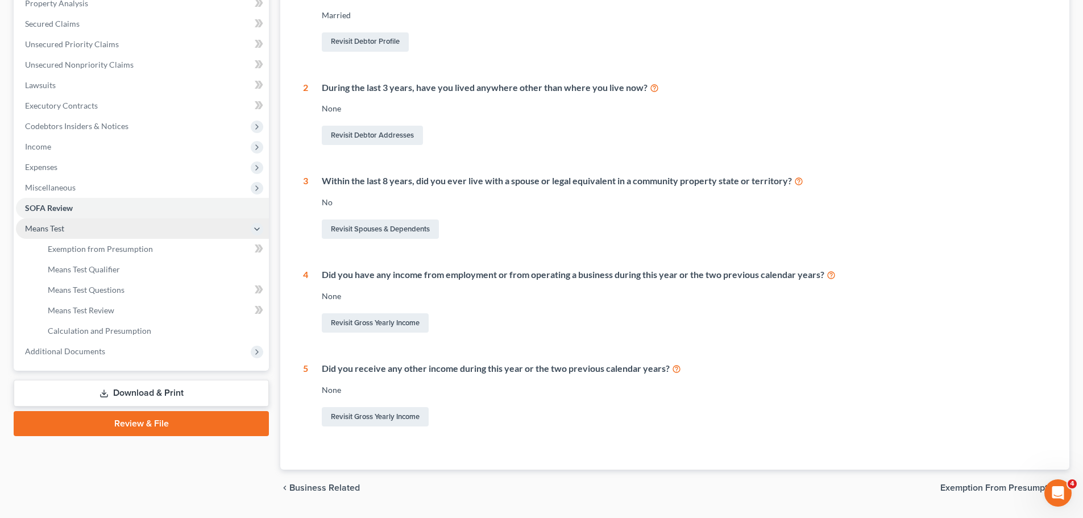
click at [251, 230] on icon at bounding box center [257, 229] width 13 height 13
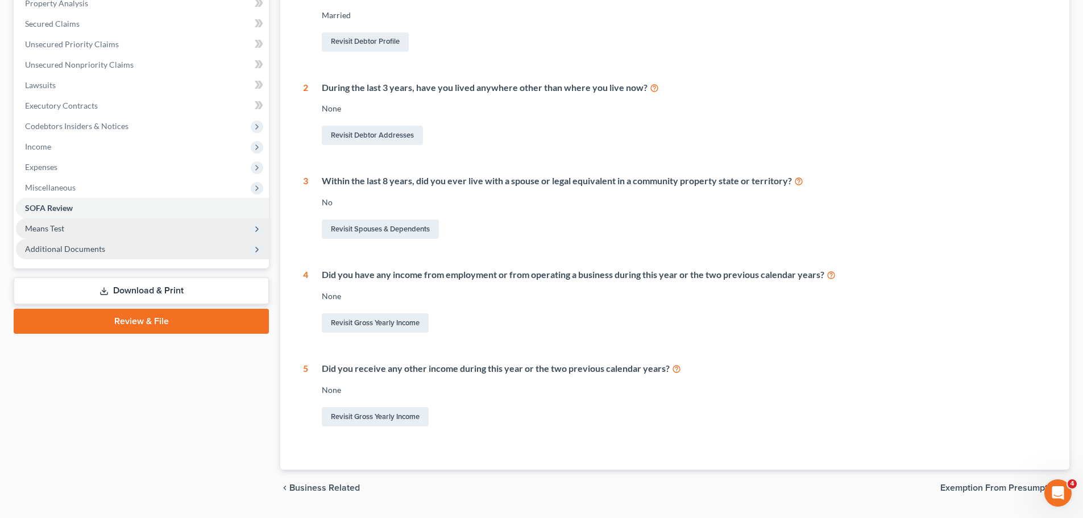
click at [233, 246] on span "Additional Documents" at bounding box center [142, 249] width 253 height 20
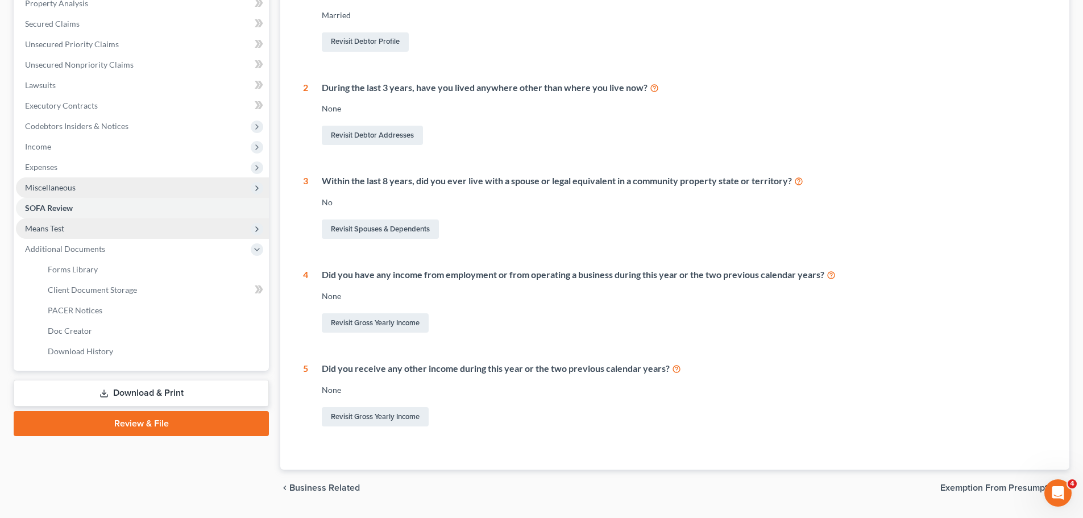
click at [205, 188] on span "Miscellaneous" at bounding box center [142, 187] width 253 height 20
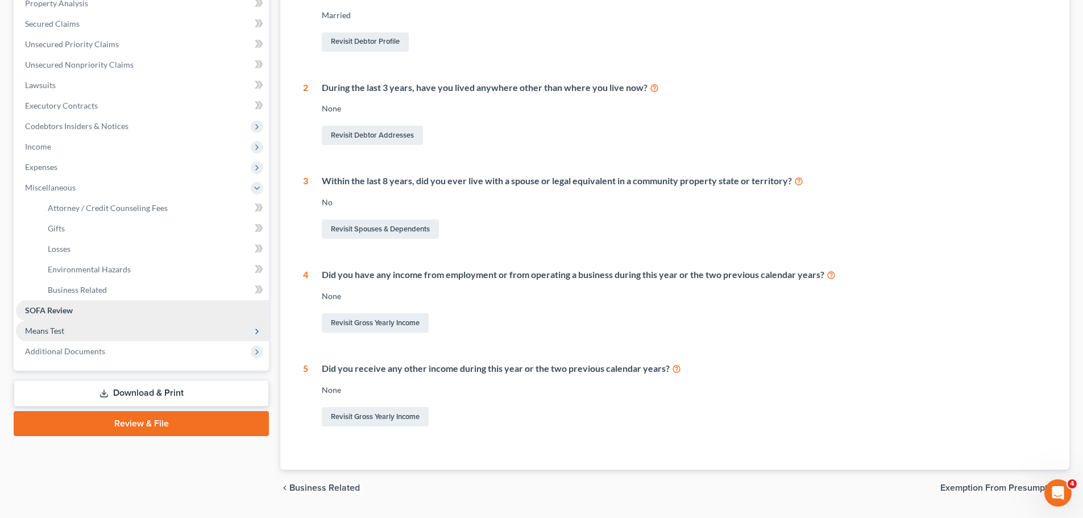
click at [155, 306] on link "SOFA Review" at bounding box center [142, 310] width 253 height 20
click at [159, 300] on link "SOFA Review" at bounding box center [142, 310] width 253 height 20
click at [165, 295] on link "Business Related" at bounding box center [154, 290] width 230 height 20
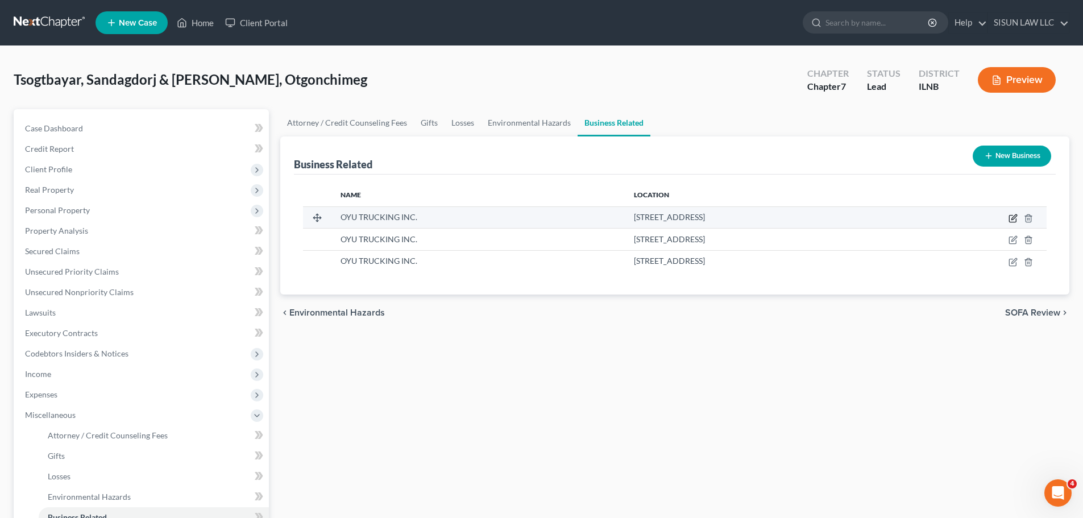
click at [976, 217] on icon "button" at bounding box center [1013, 218] width 9 height 9
select select "owner"
select select "14"
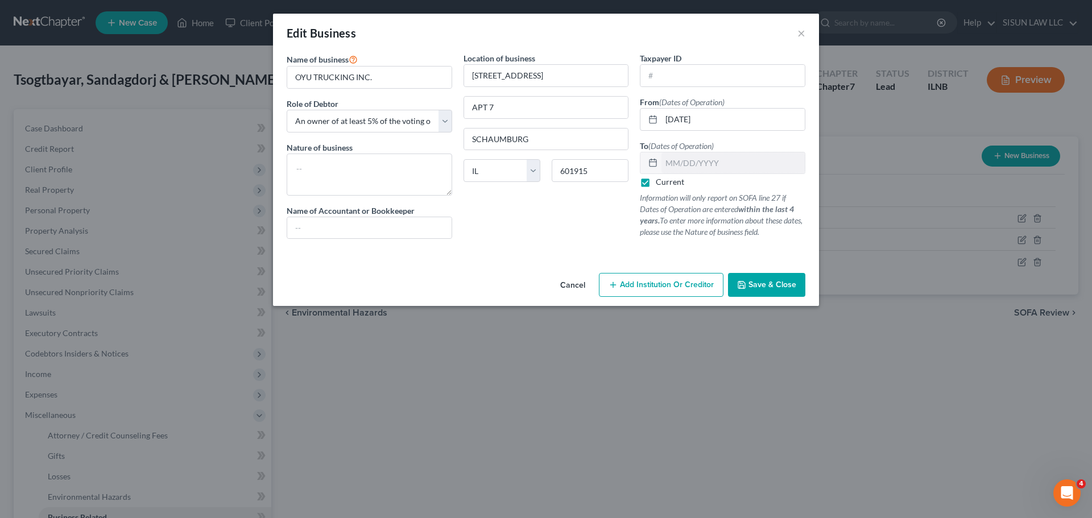
click at [697, 278] on button "Add Institution Or Creditor" at bounding box center [661, 285] width 125 height 24
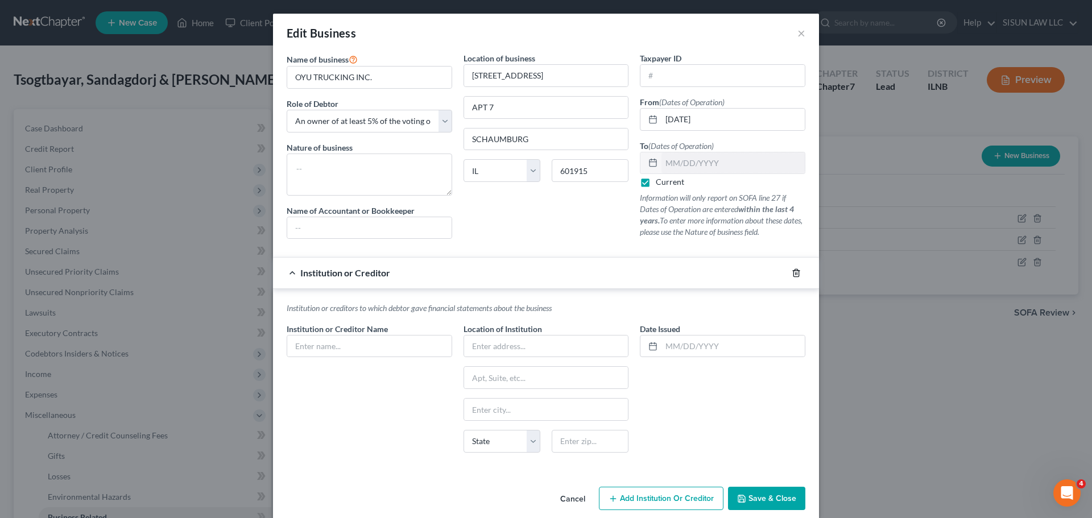
click at [793, 272] on icon "button" at bounding box center [795, 272] width 9 height 9
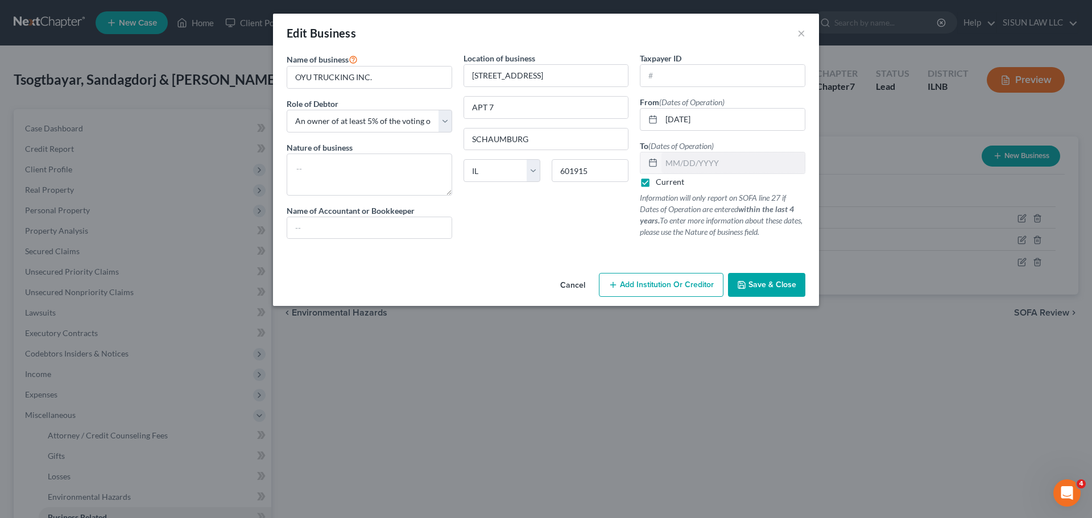
drag, startPoint x: 422, startPoint y: 289, endPoint x: 412, endPoint y: 272, distance: 19.4
click at [422, 289] on div "Cancel Add Institution Or Creditor Save & Close" at bounding box center [546, 287] width 546 height 38
click at [805, 37] on div "Edit Business ×" at bounding box center [546, 33] width 546 height 39
click at [802, 33] on button "×" at bounding box center [801, 33] width 8 height 14
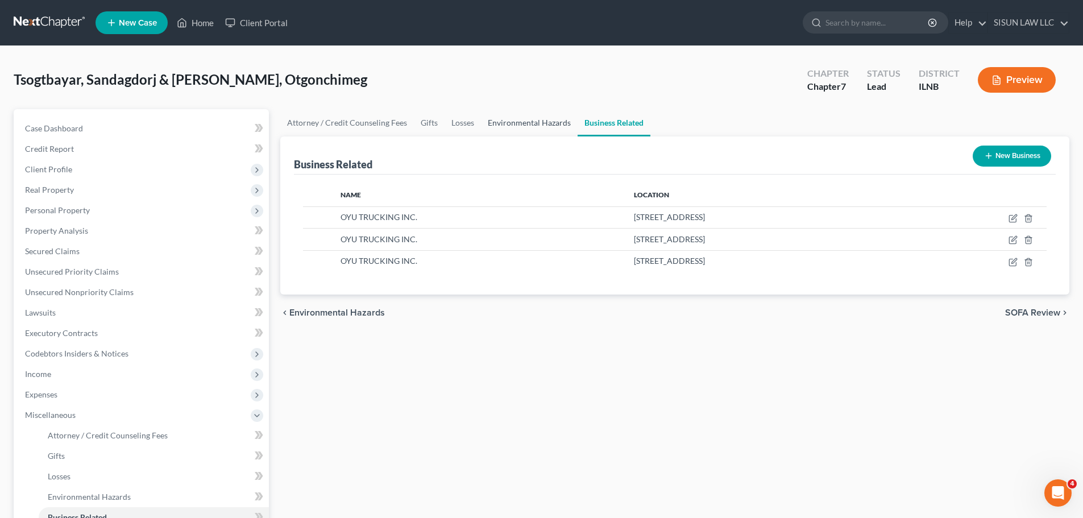
click at [544, 132] on link "Environmental Hazards" at bounding box center [529, 122] width 97 height 27
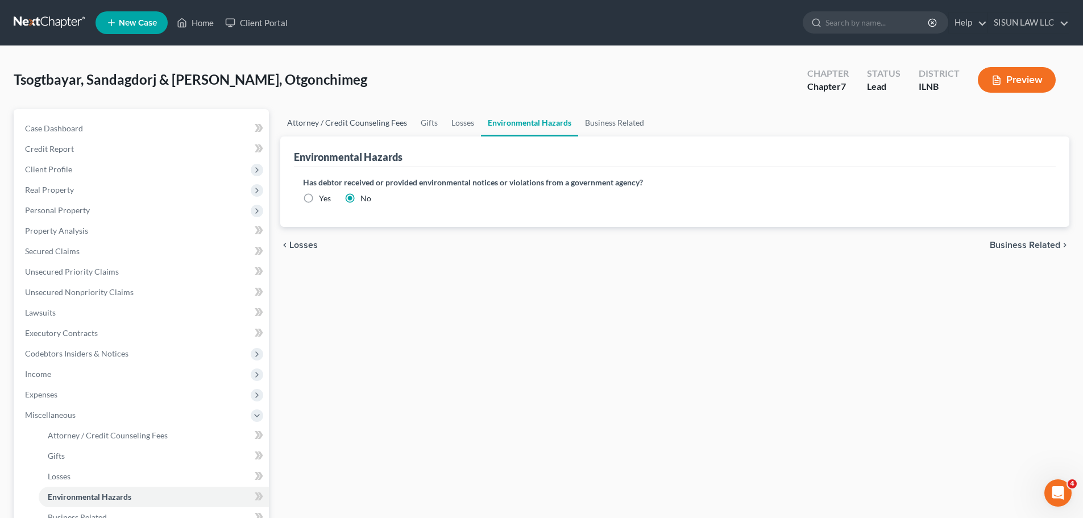
click at [331, 126] on link "Attorney / Credit Counseling Fees" at bounding box center [347, 122] width 134 height 27
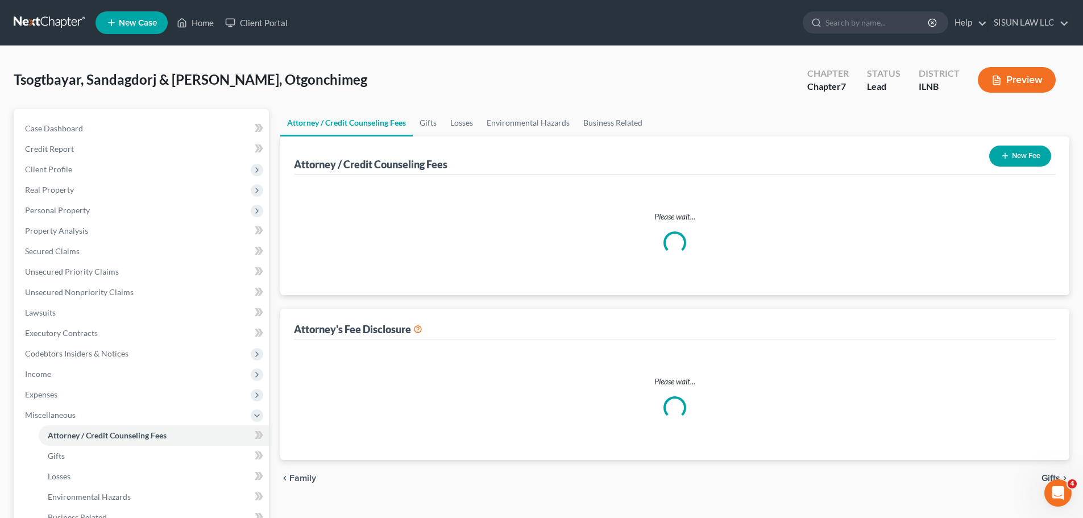
select select "0"
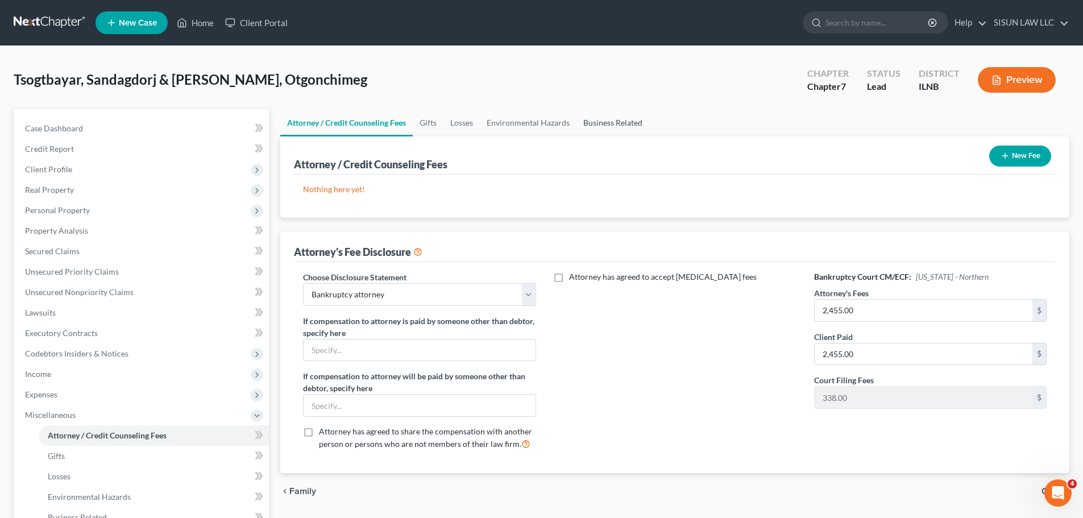
click at [632, 118] on link "Business Related" at bounding box center [613, 122] width 73 height 27
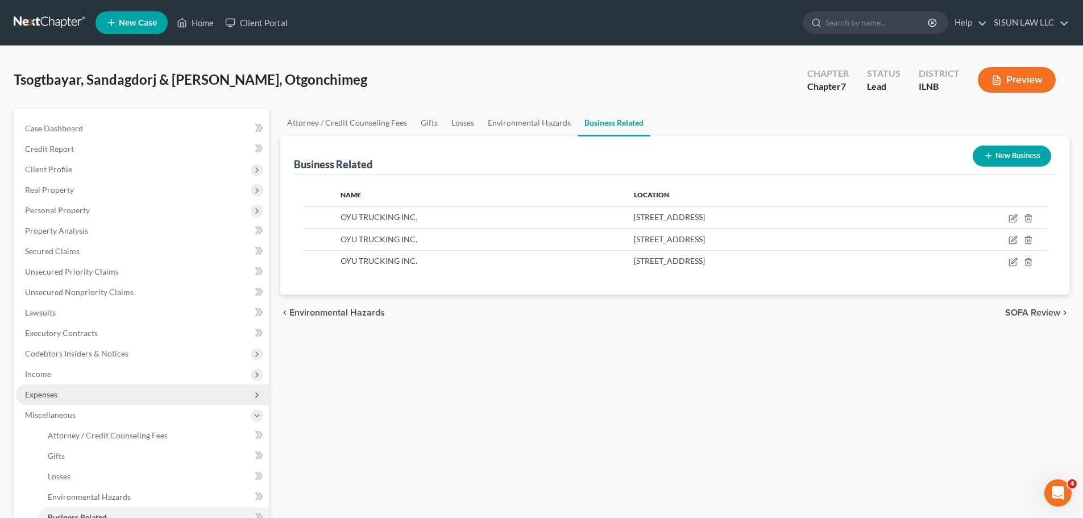
click at [169, 385] on span "Expenses" at bounding box center [142, 394] width 253 height 20
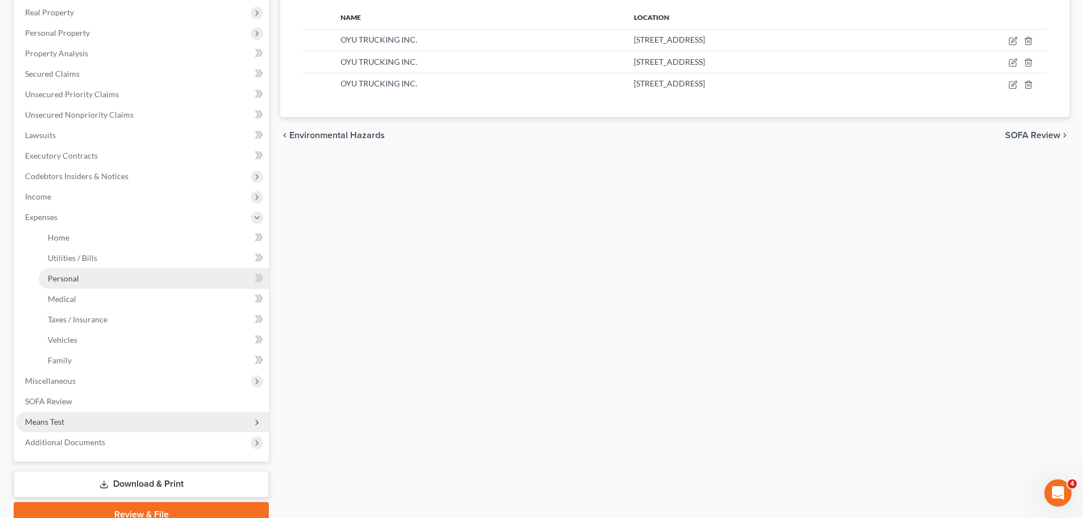
scroll to position [227, 0]
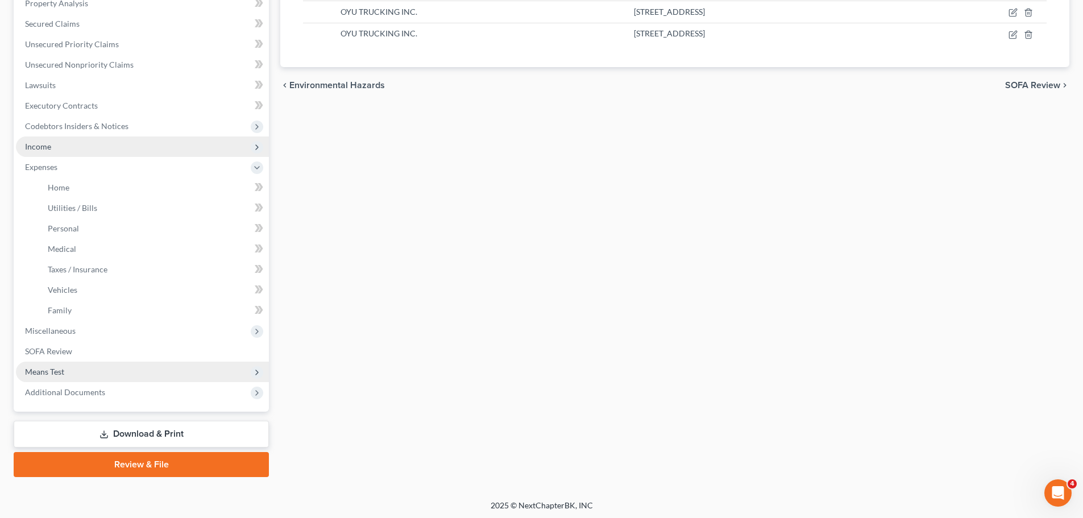
click at [129, 149] on span "Income" at bounding box center [142, 146] width 253 height 20
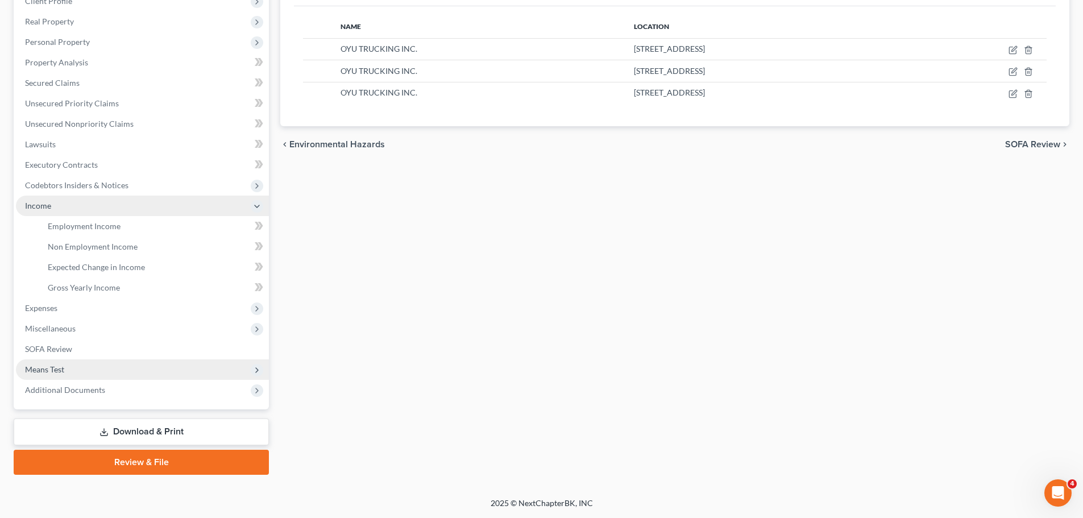
scroll to position [168, 0]
click at [116, 189] on span "Codebtors Insiders & Notices" at bounding box center [76, 185] width 103 height 10
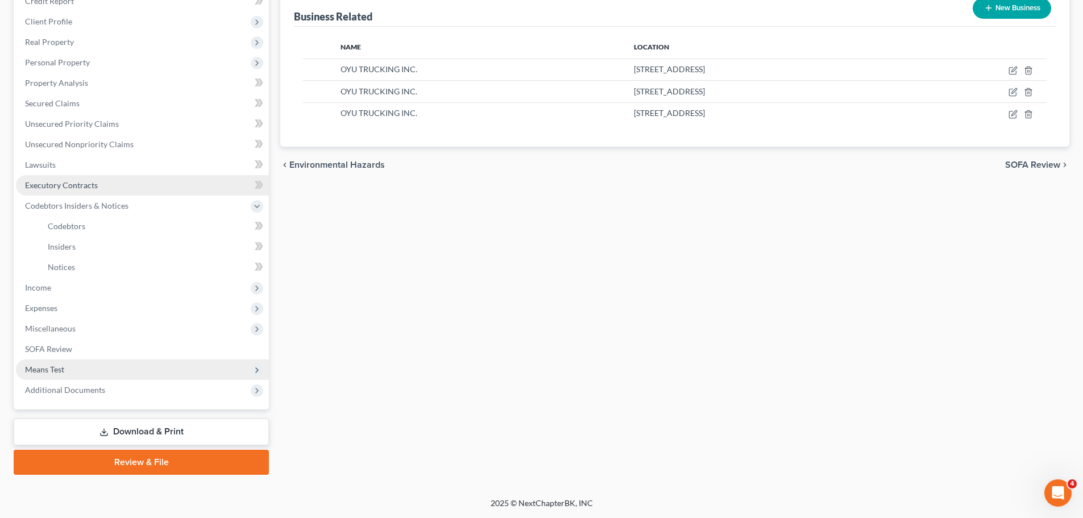
click at [117, 188] on link "Executory Contracts" at bounding box center [142, 185] width 253 height 20
